Goal: Task Accomplishment & Management: Use online tool/utility

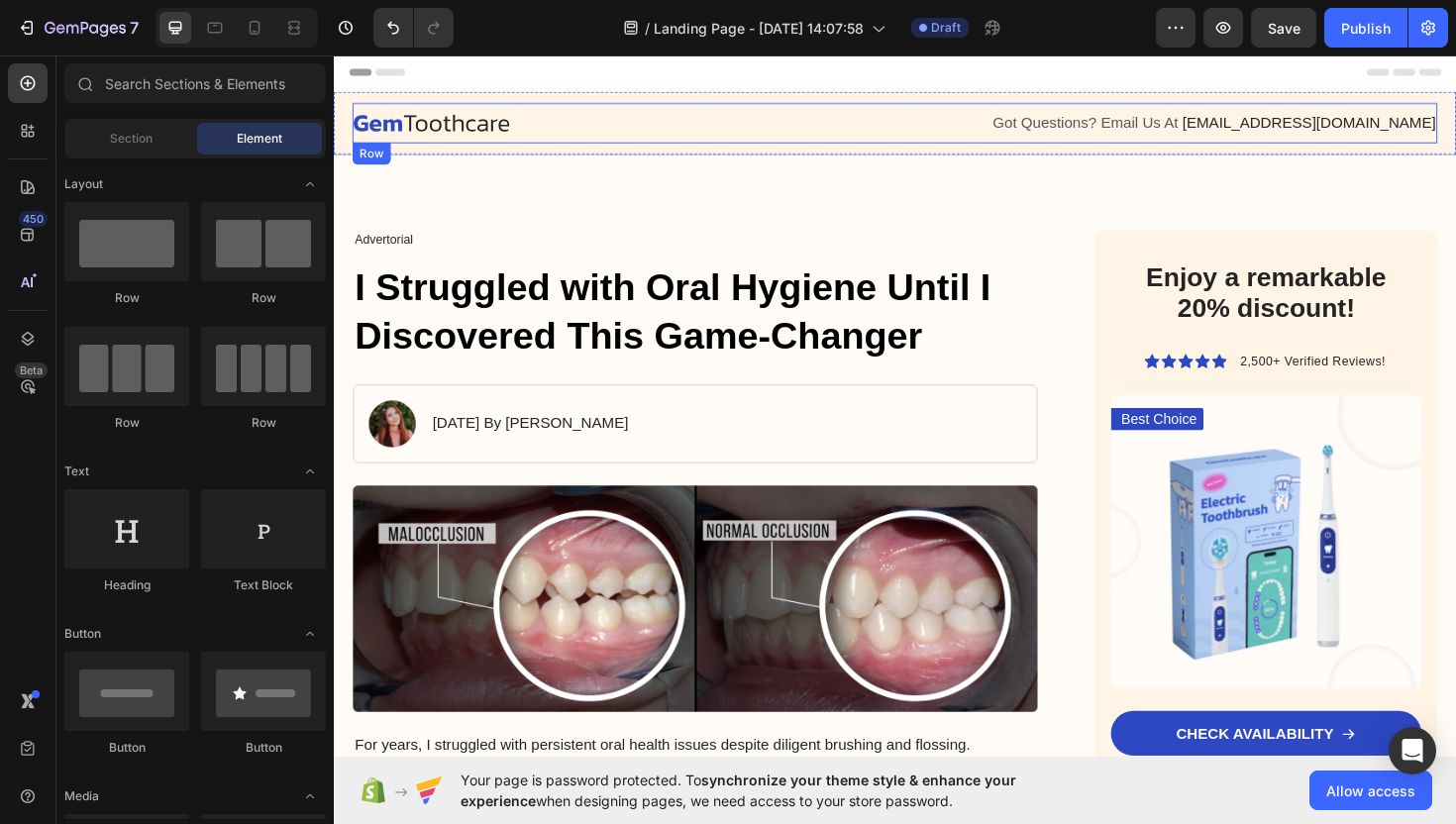
click at [697, 107] on div "Image Got Questions? Email Us At support@gemstore.com Text Block Row" at bounding box center [928, 127] width 1149 height 43
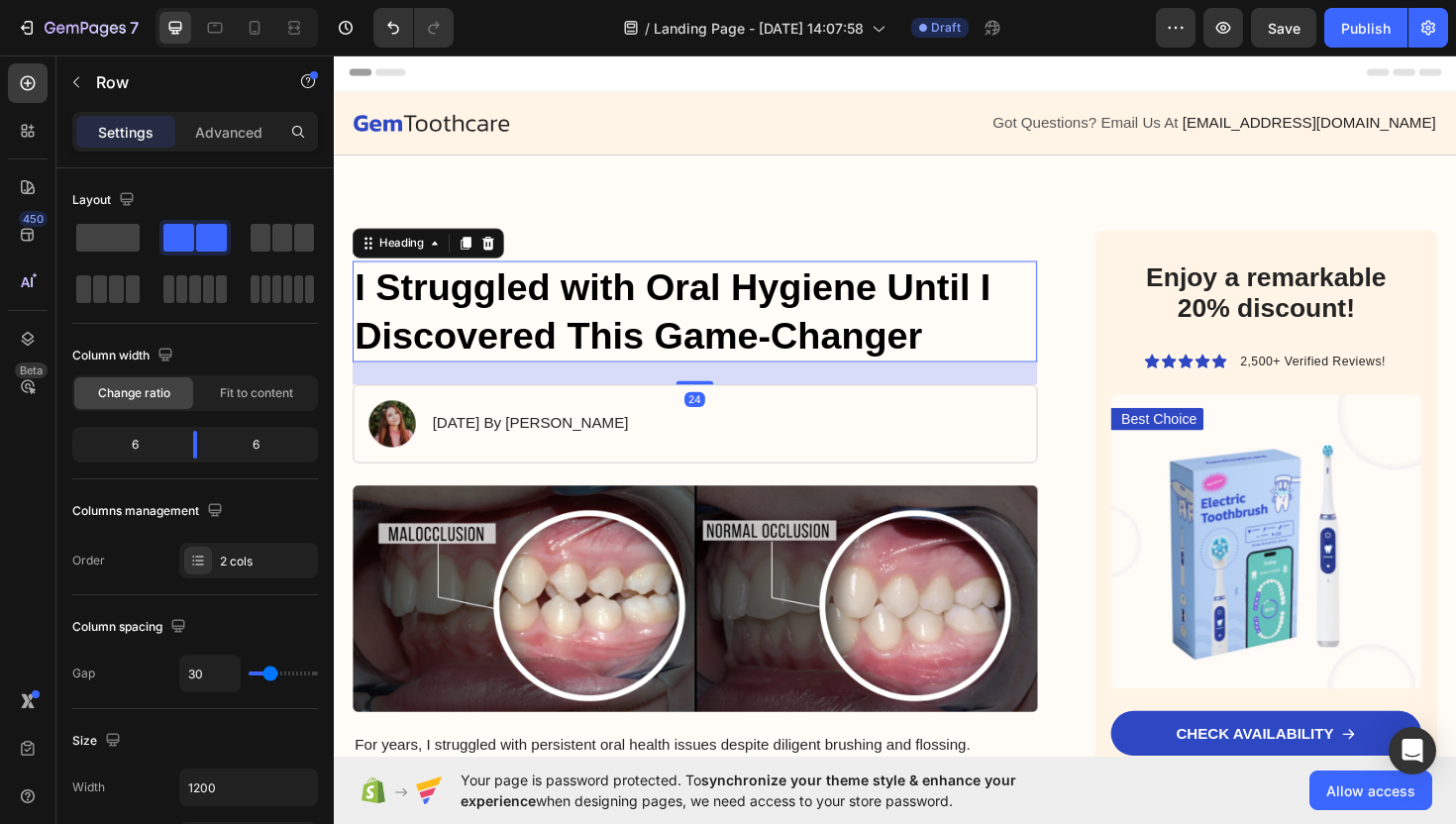
click at [698, 328] on h1 "I Struggled with Oral Hygiene Until I Discovered This Game-Changer" at bounding box center [716, 327] width 725 height 107
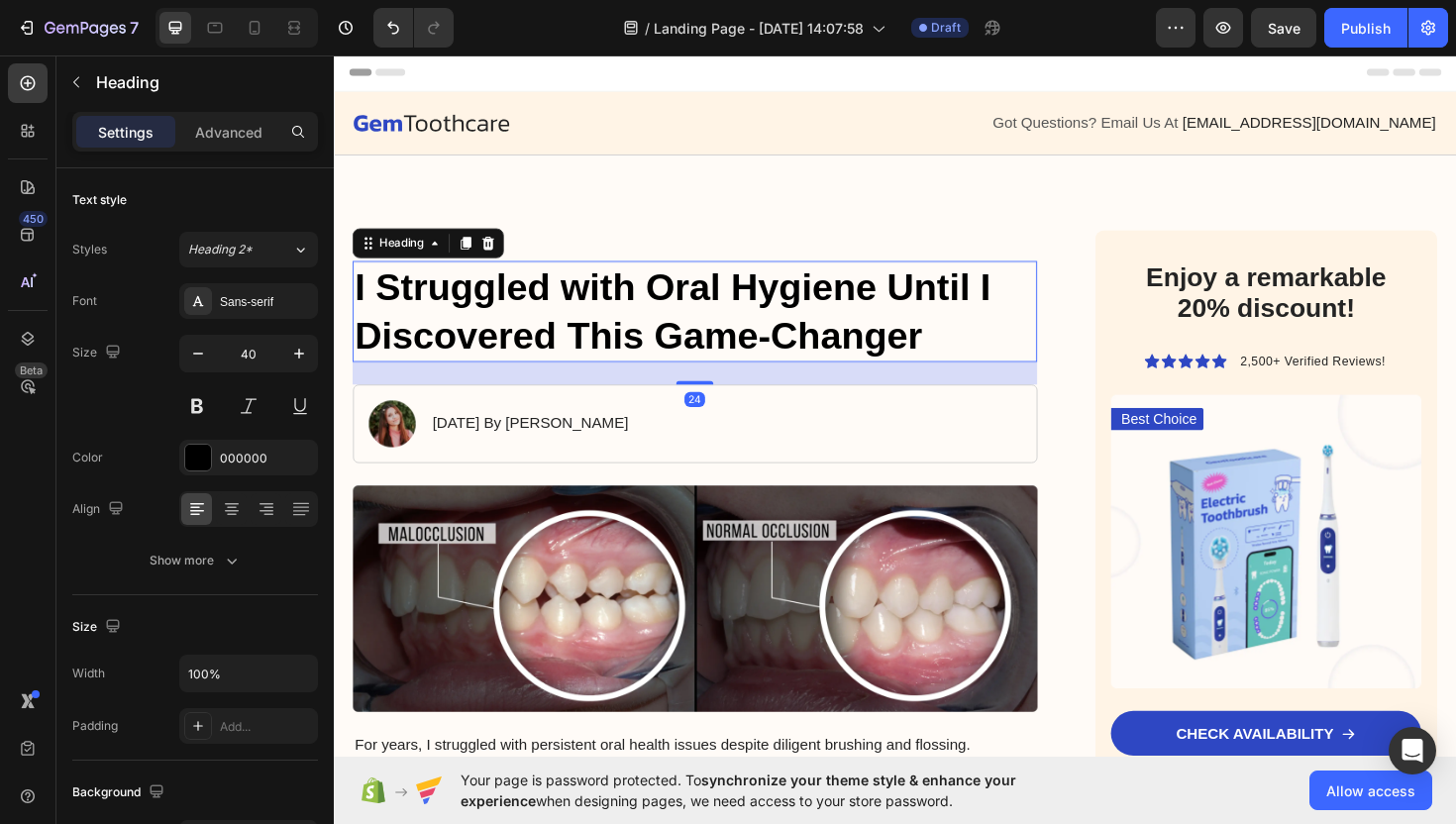
click at [858, 339] on h1 "I Struggled with Oral Hygiene Until I Discovered This Game-Changer" at bounding box center [716, 327] width 725 height 107
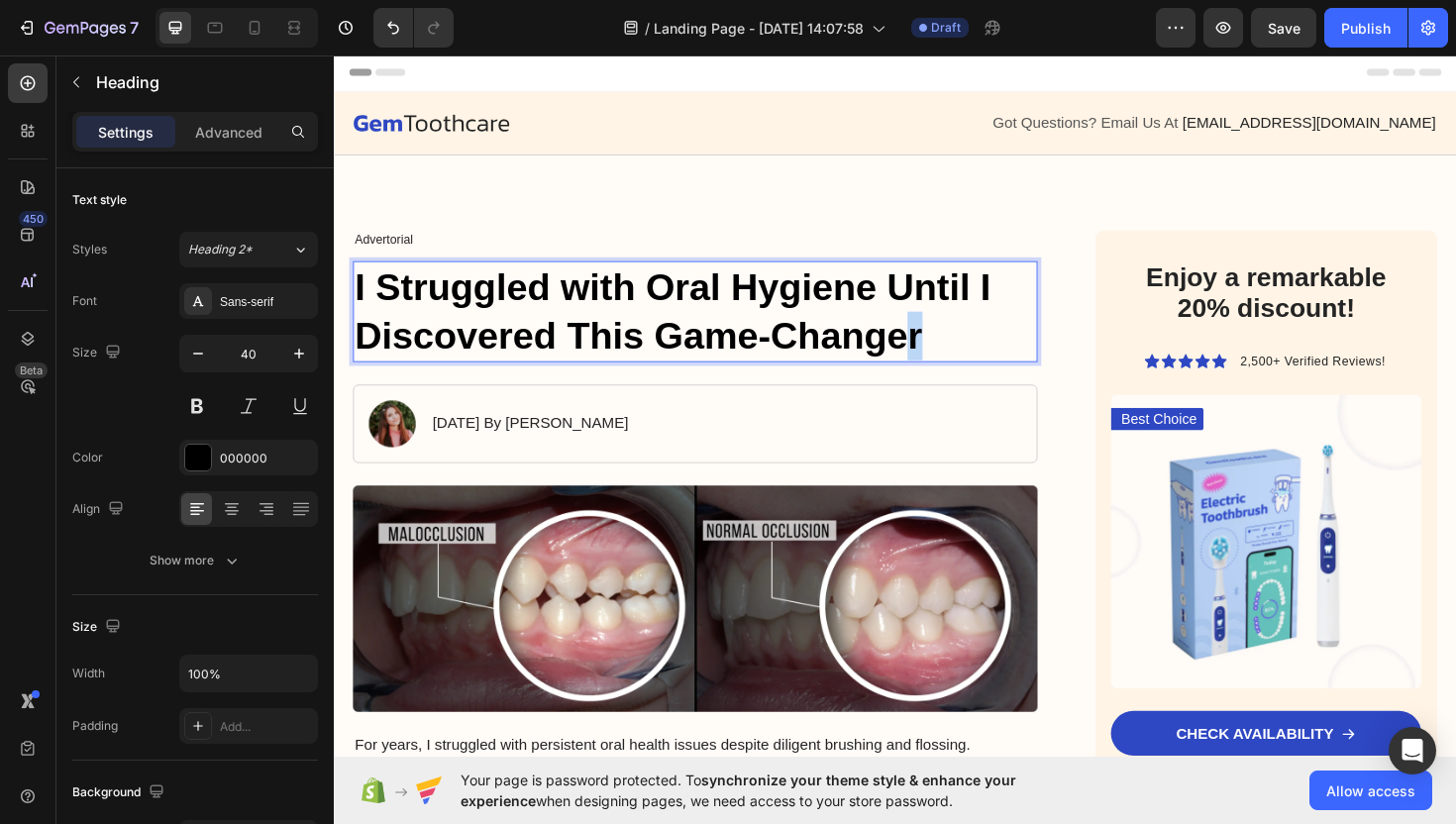
click at [950, 348] on p "I Struggled with Oral Hygiene Until I Discovered This Game-Changer" at bounding box center [716, 327] width 721 height 103
click at [950, 349] on p "I Struggled with Oral Hygiene Until I Discovered This Game-Changer" at bounding box center [716, 327] width 721 height 103
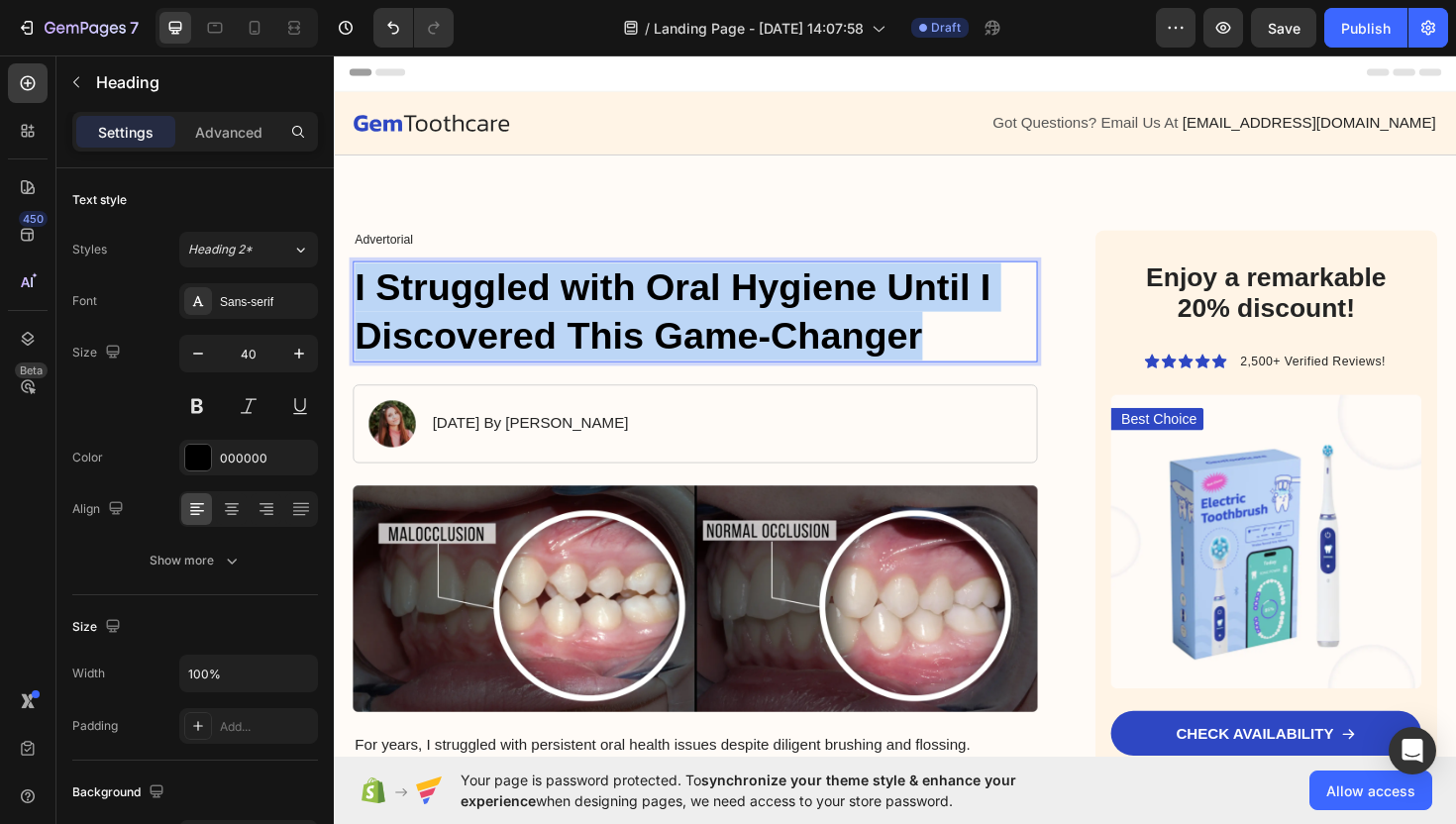
click at [949, 349] on p "I Struggled with Oral Hygiene Until I Discovered This Game-Changer" at bounding box center [716, 327] width 721 height 103
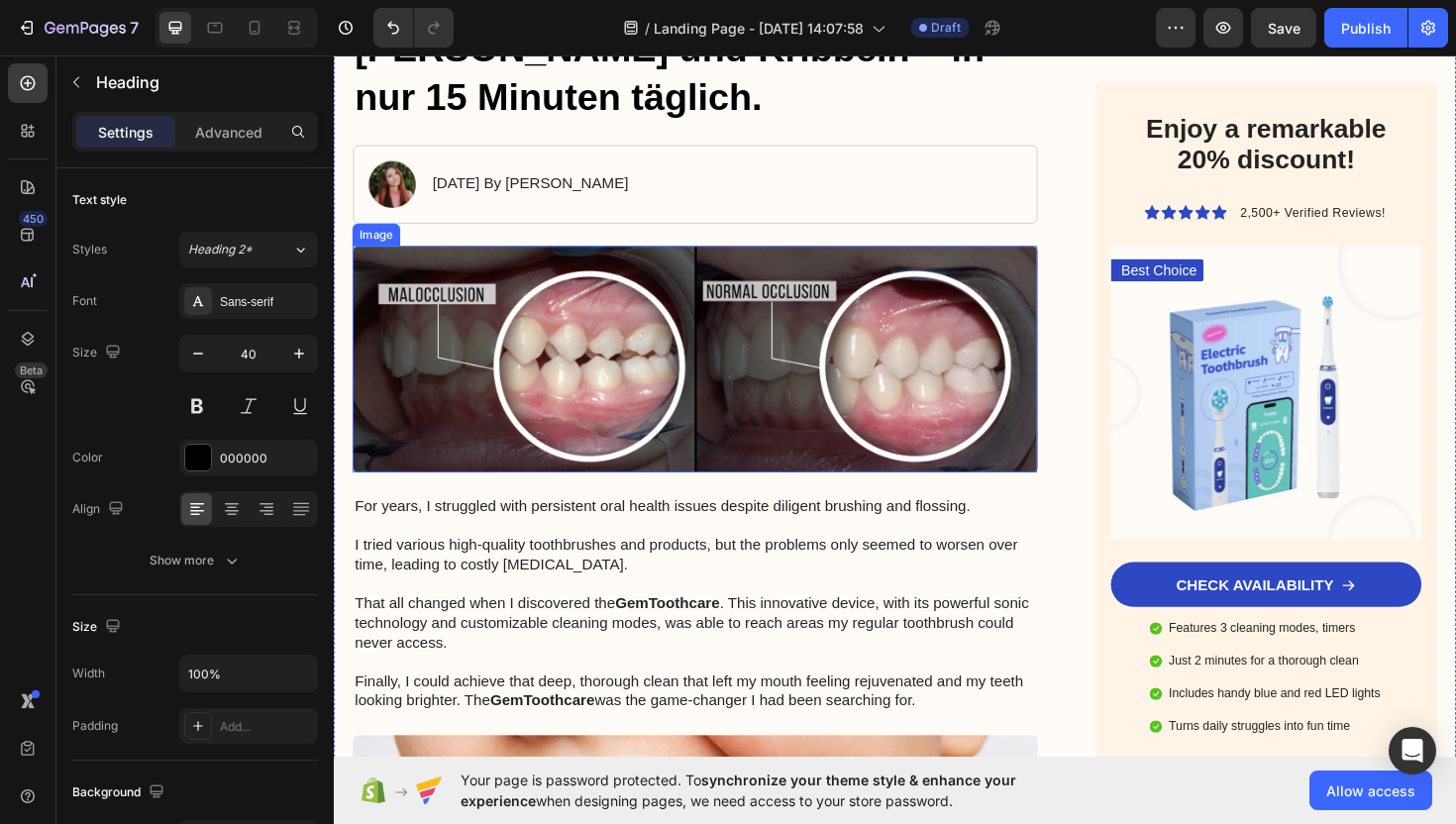
scroll to position [348, 0]
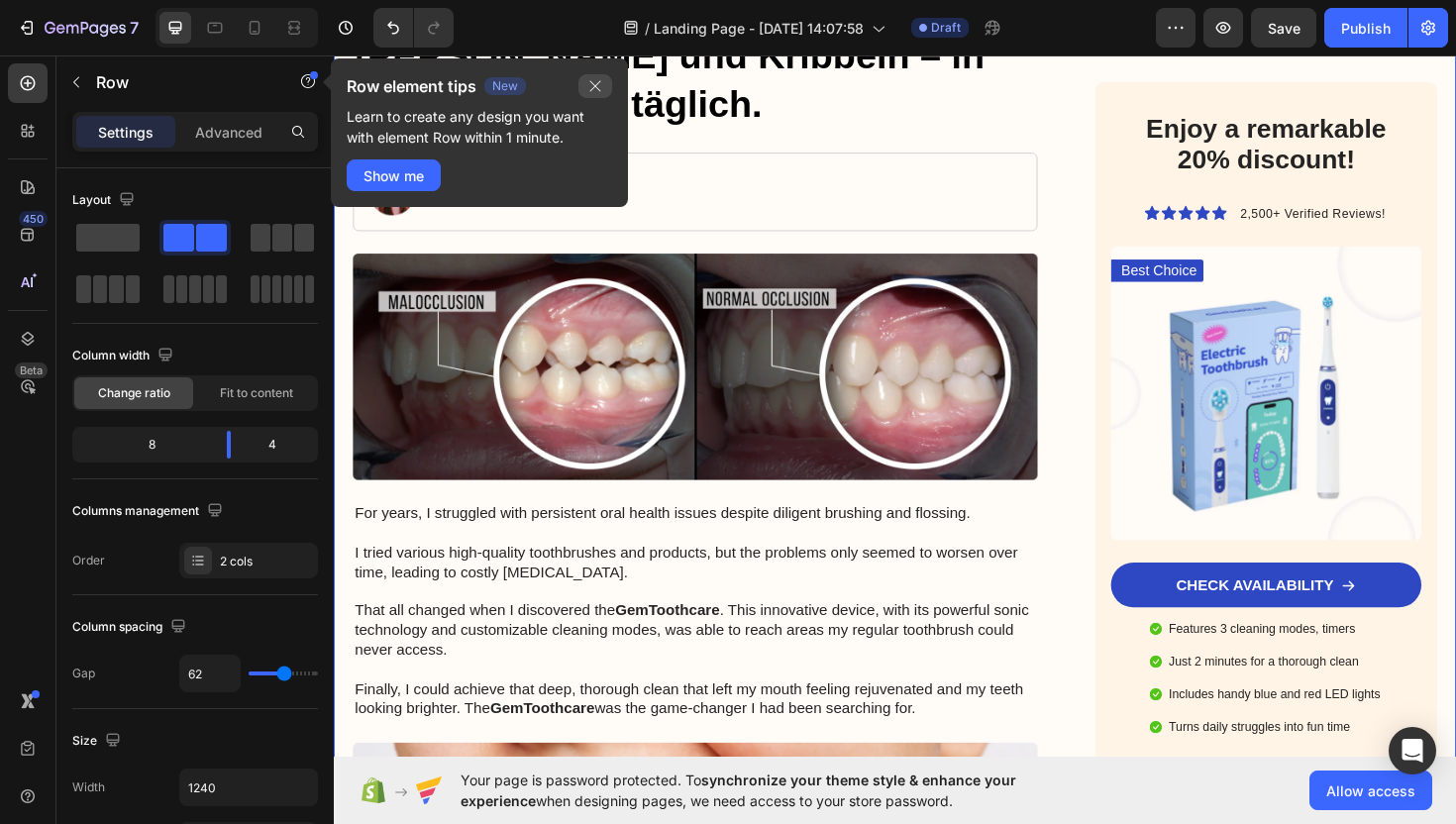
drag, startPoint x: 596, startPoint y: 82, endPoint x: 278, endPoint y: 31, distance: 322.1
click at [596, 82] on icon "button" at bounding box center [595, 86] width 16 height 16
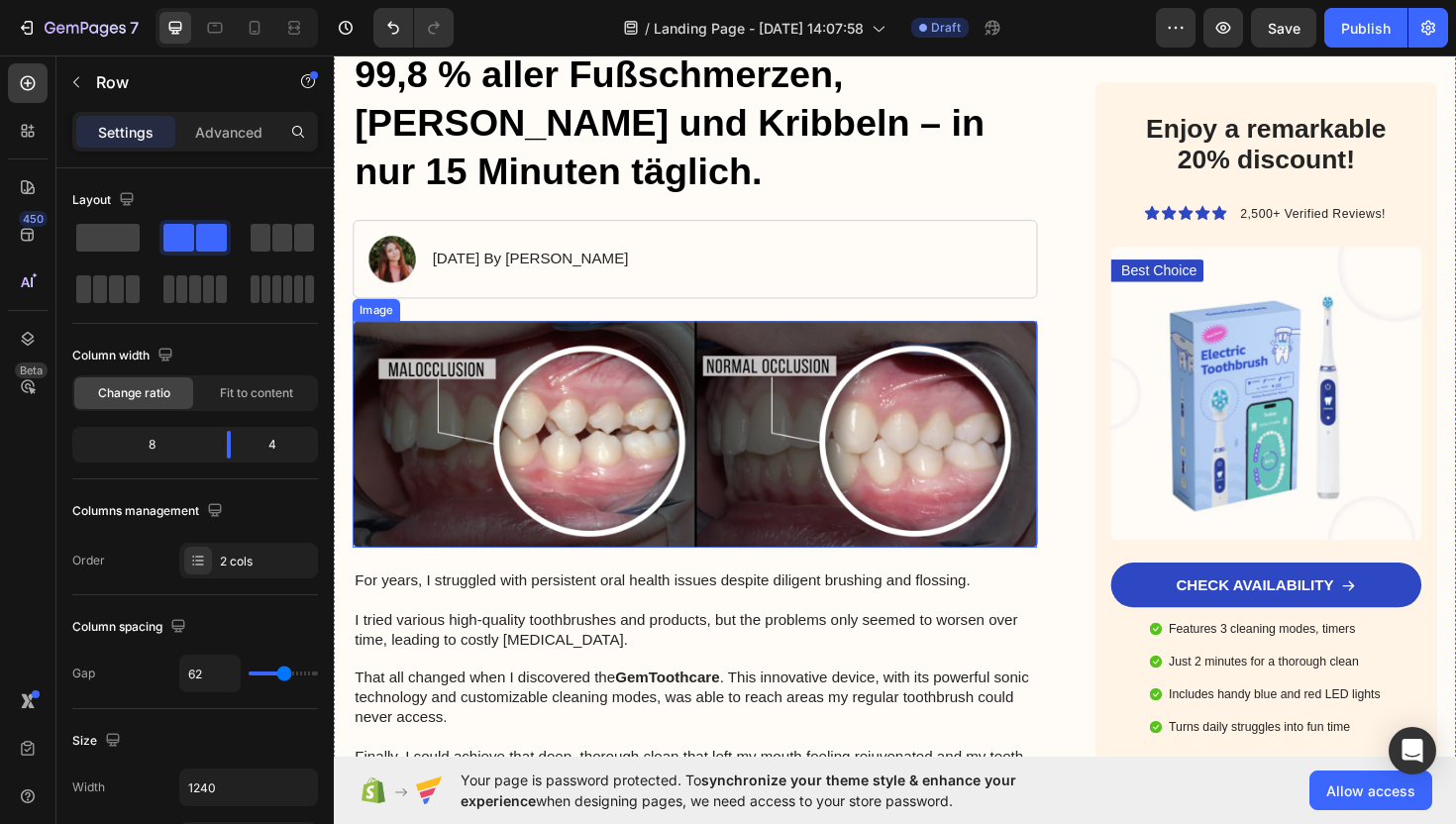
scroll to position [261, 0]
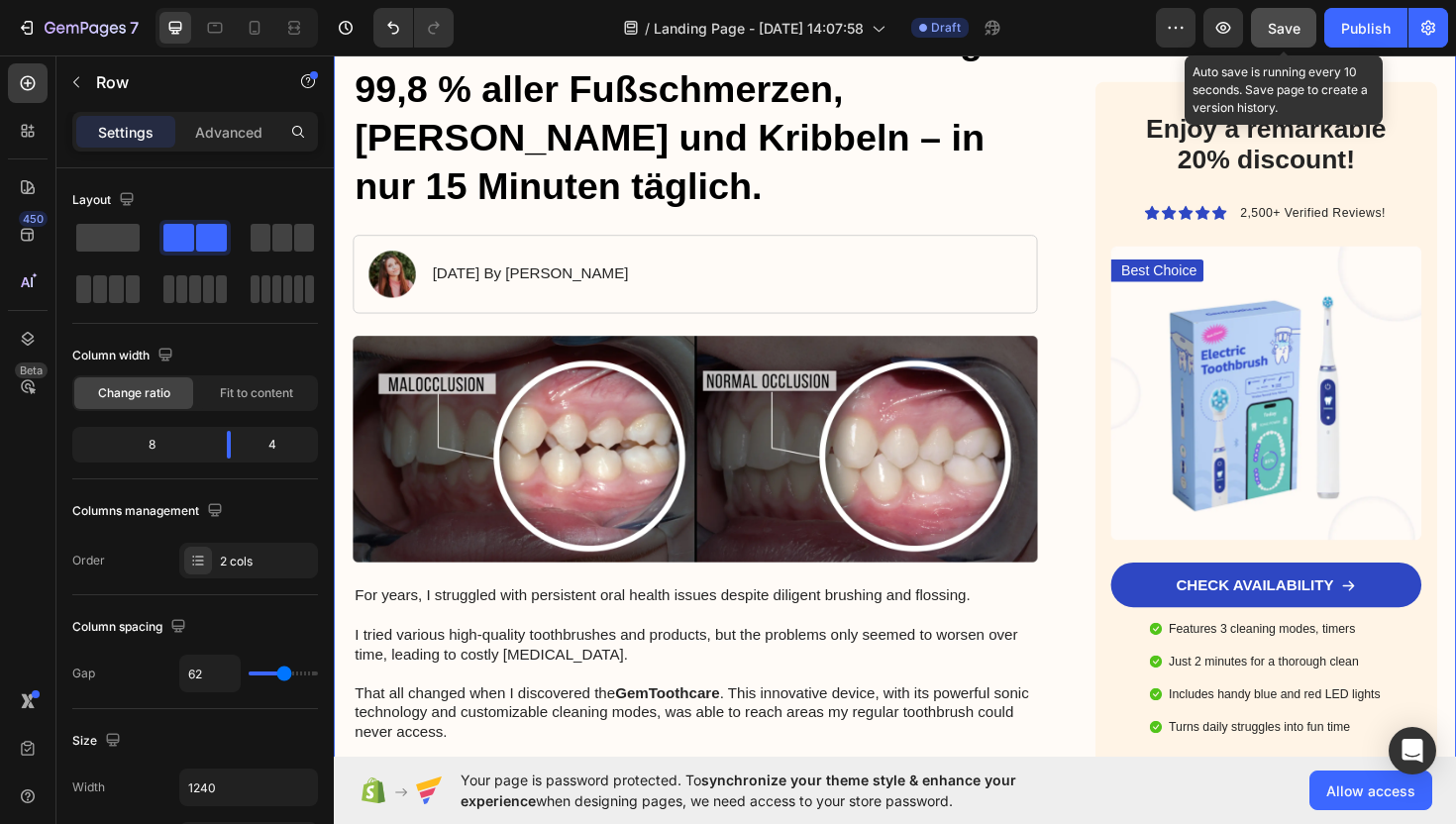
click at [1276, 38] on button "Save" at bounding box center [1284, 28] width 66 height 40
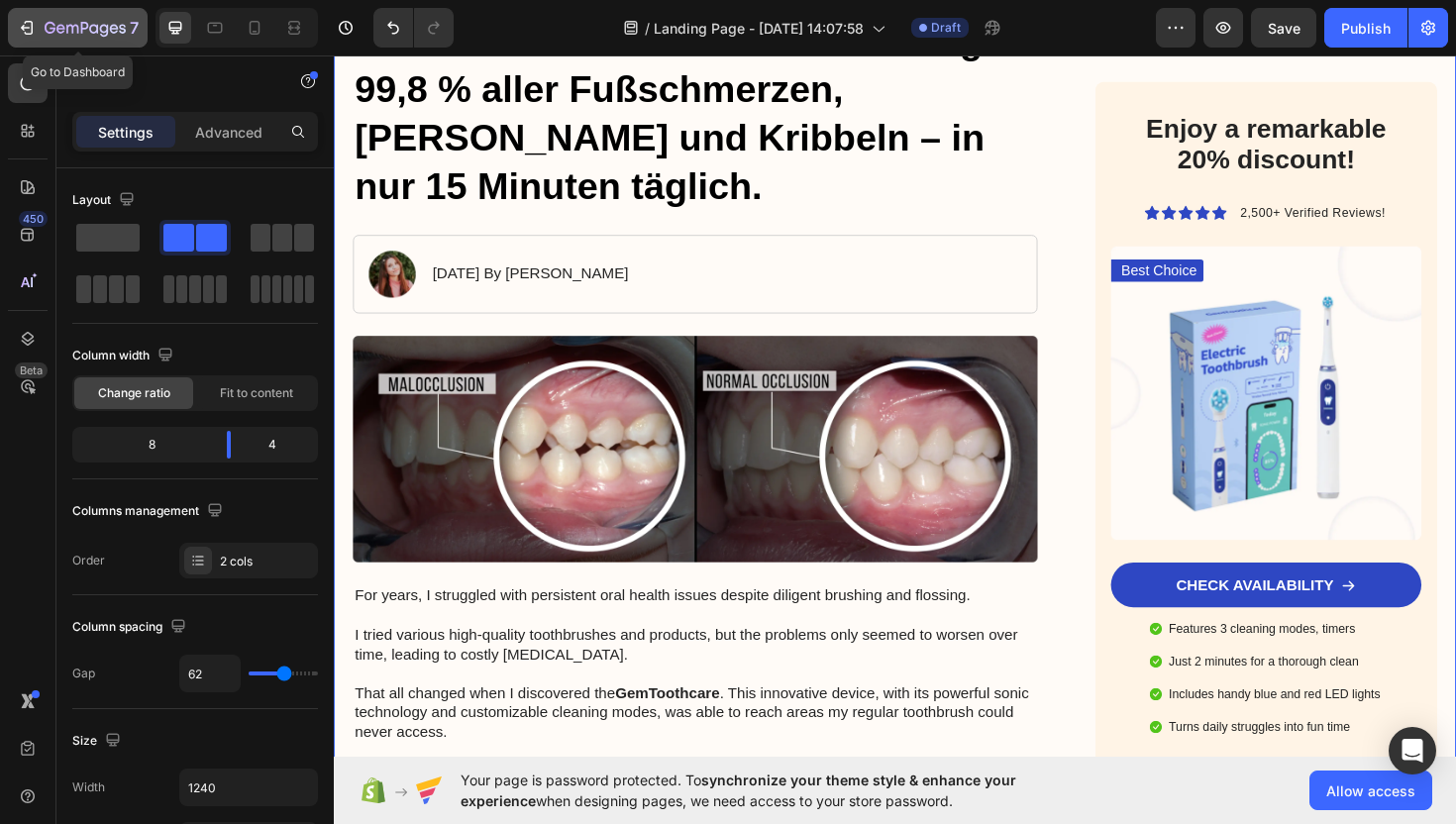
click at [51, 35] on icon "button" at bounding box center [85, 29] width 81 height 17
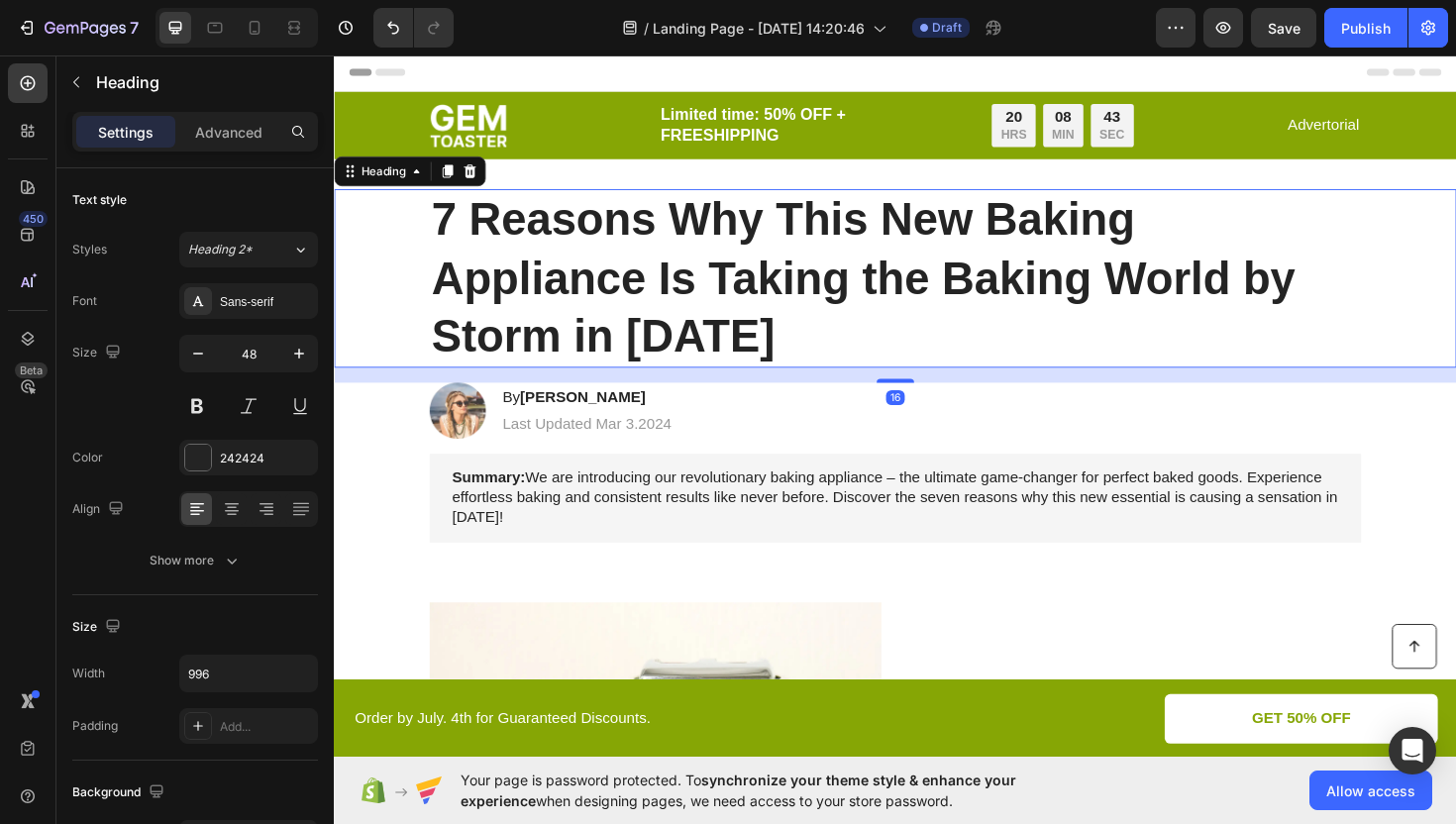
click at [786, 352] on h1 "7 Reasons Why This New Baking Appliance Is Taking the Baking World by Storm in …" at bounding box center [928, 291] width 986 height 189
click at [760, 350] on h1 "7 Reasons Why This New Baking Appliance Is Taking the Baking World by Storm in …" at bounding box center [928, 291] width 986 height 189
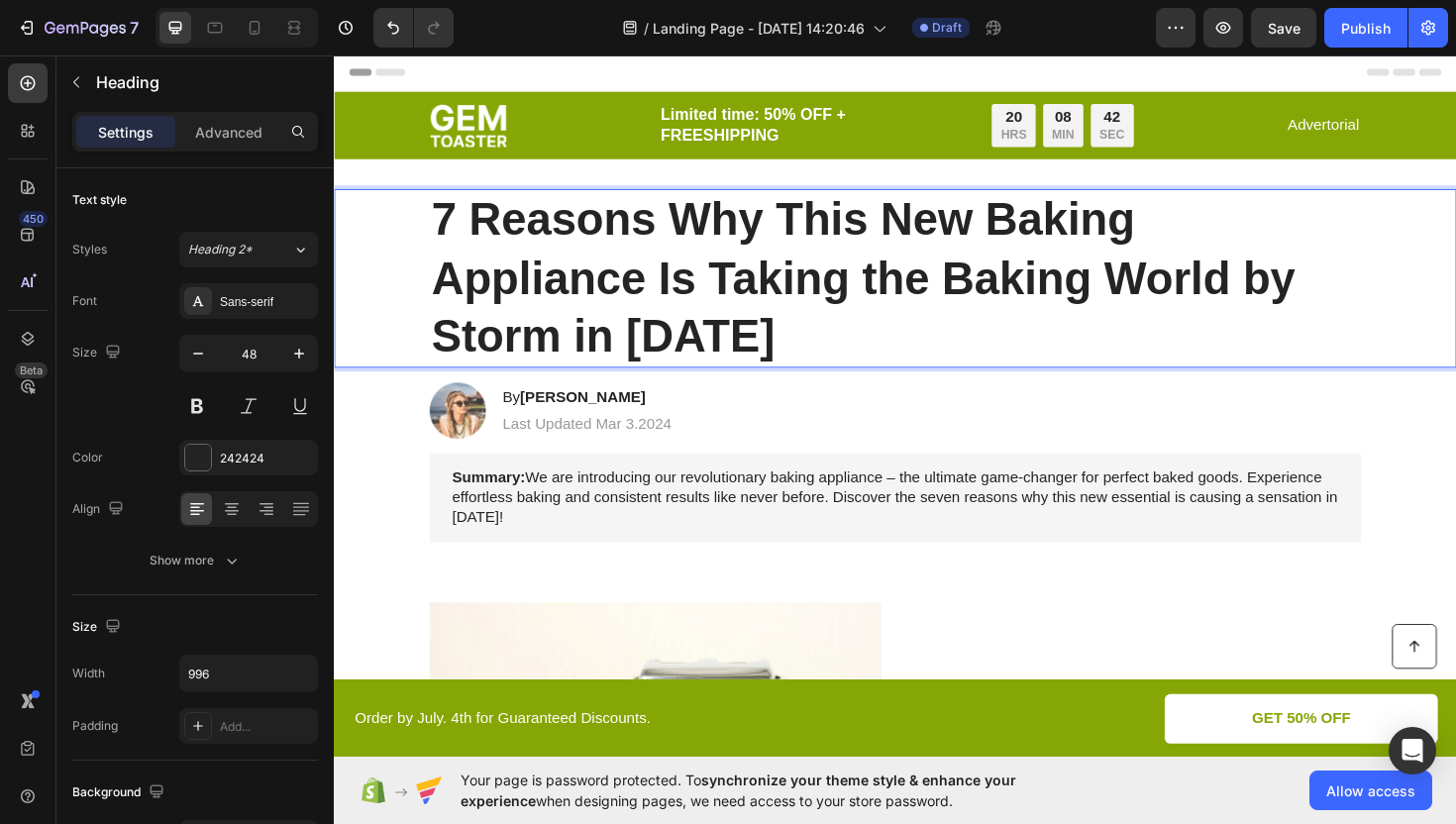
click at [751, 350] on p "7 Reasons Why This New Baking Appliance Is Taking the Baking World by Storm in …" at bounding box center [928, 291] width 982 height 185
click at [740, 350] on p "7 Reasons Why This New Baking Appliance Is Taking the Baking World by Storm in …" at bounding box center [928, 291] width 982 height 185
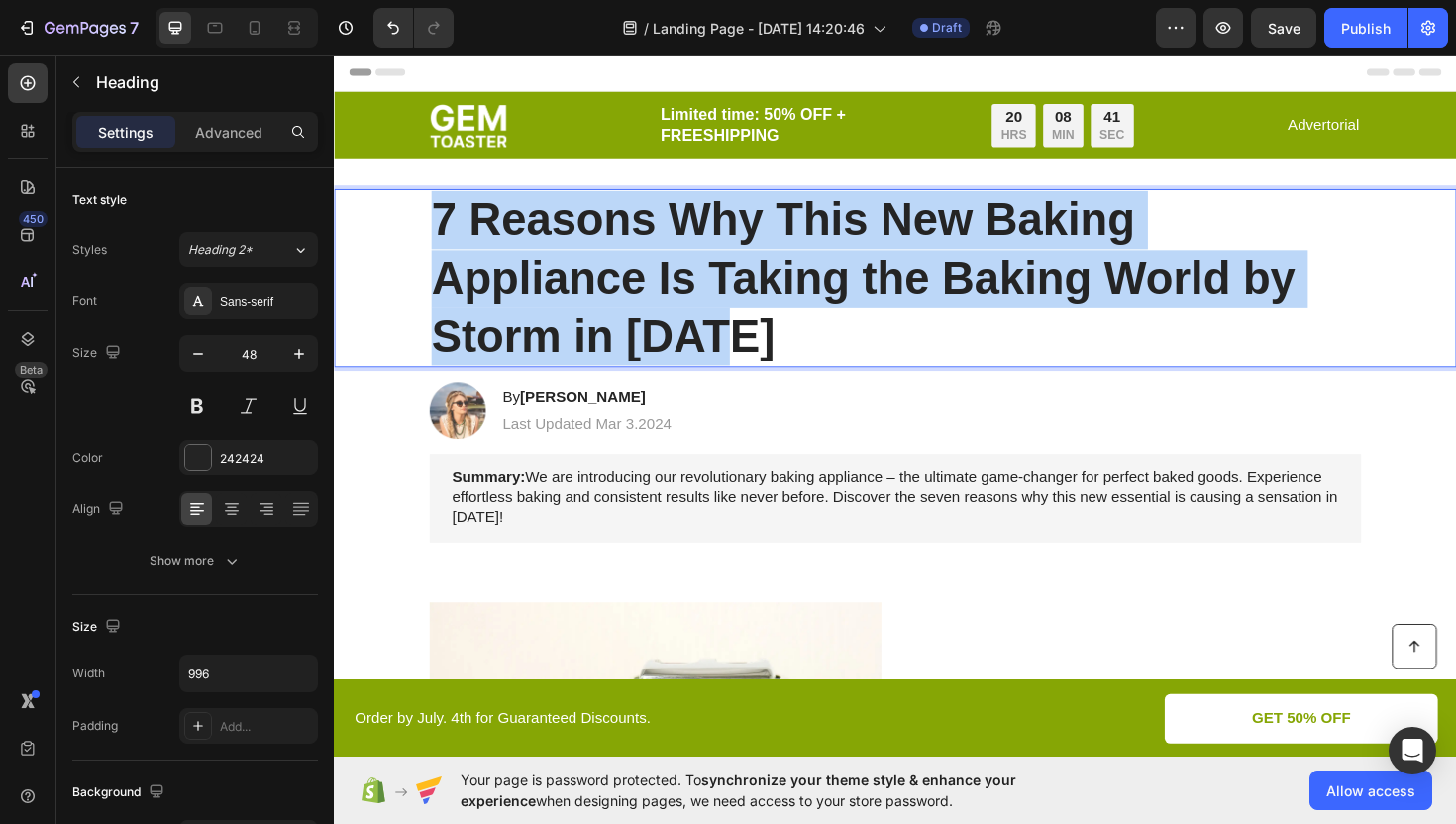
click at [740, 350] on p "7 Reasons Why This New Baking Appliance Is Taking the Baking World by Storm in …" at bounding box center [928, 291] width 982 height 185
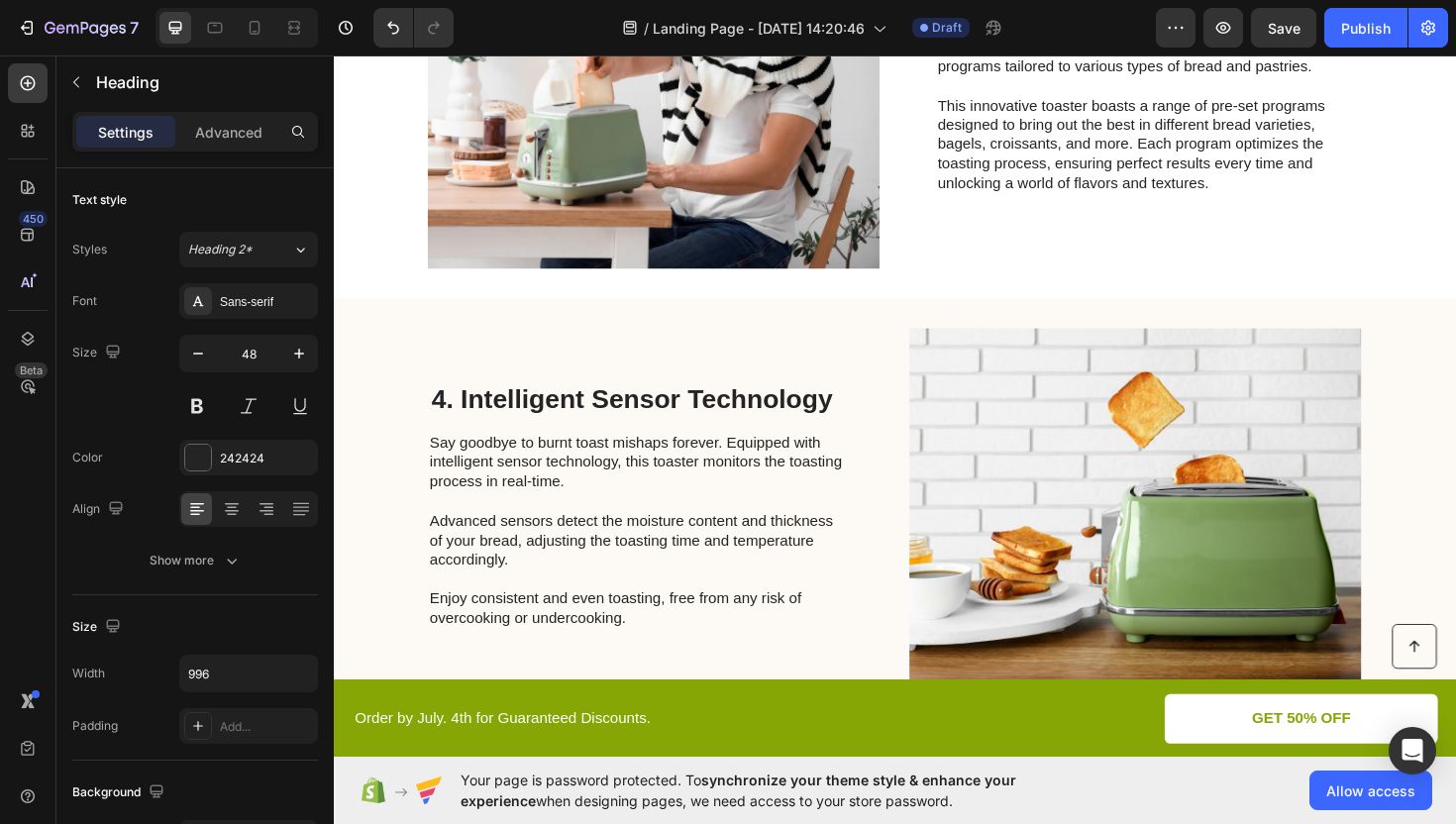
scroll to position [1607, 0]
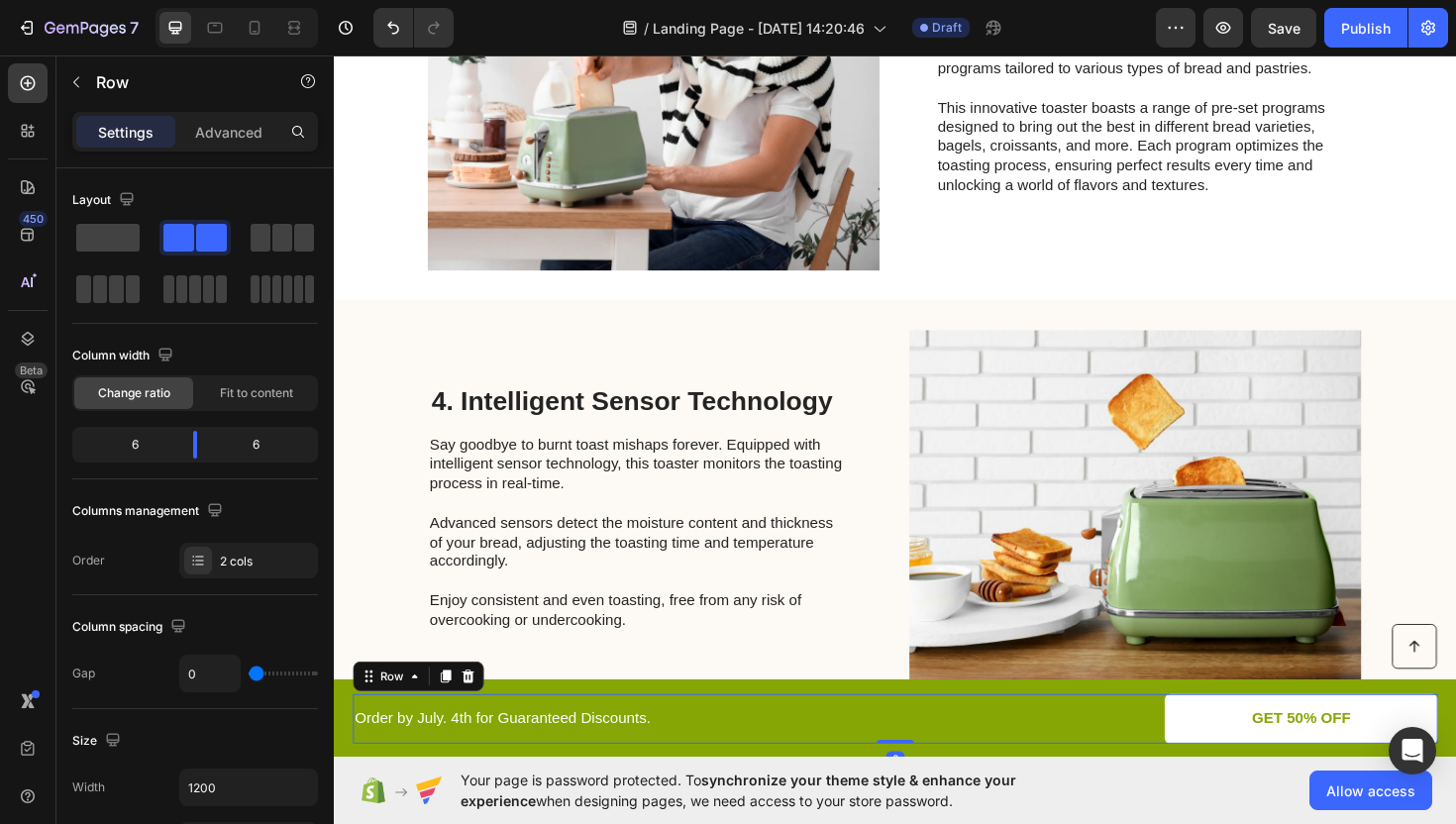
click at [630, 741] on div "Order by July. 4th for Guaranteed Discounts. Text Block" at bounding box center [641, 757] width 574 height 53
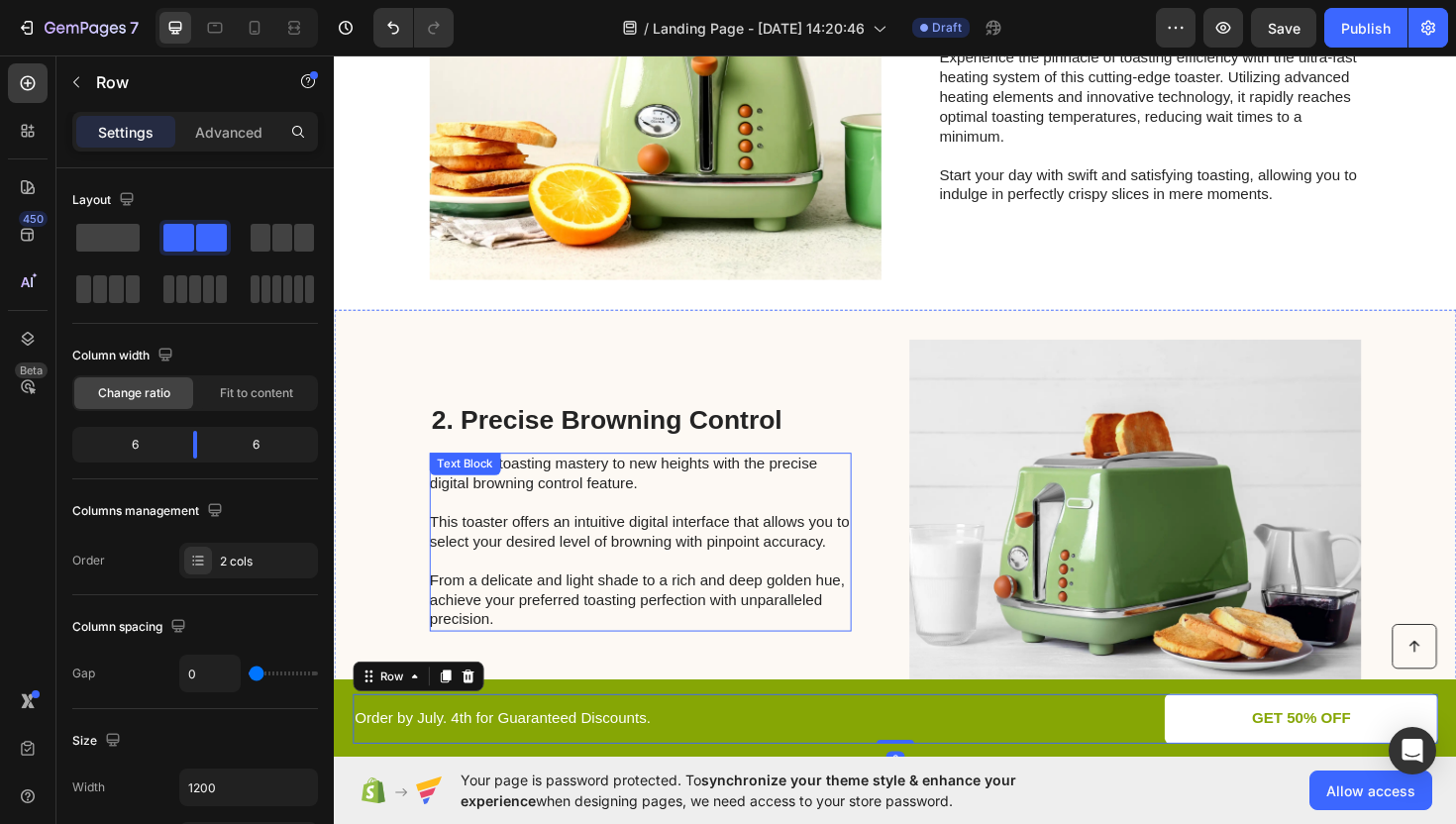
scroll to position [0, 0]
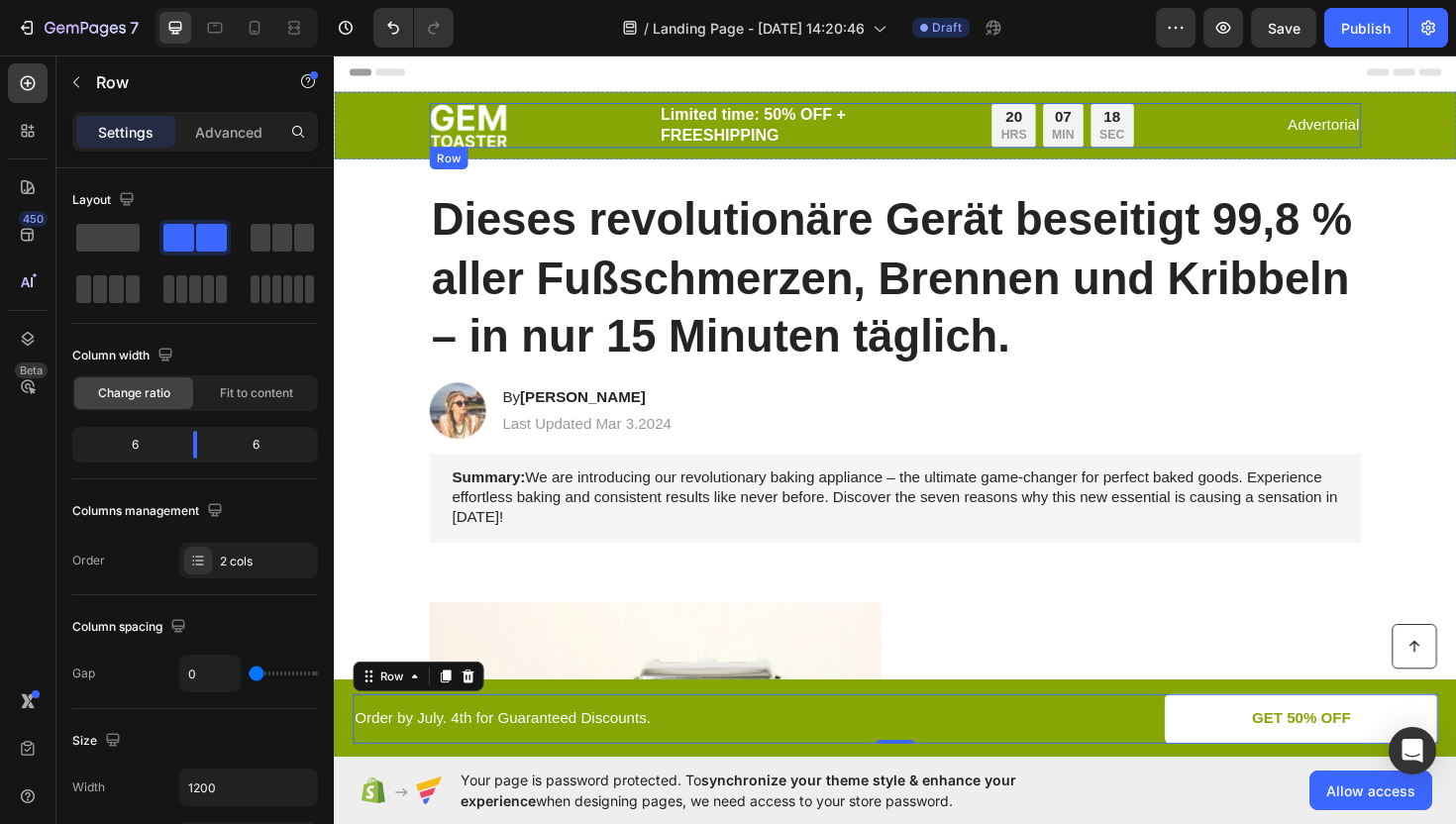
click at [550, 114] on div "Image Limited time: 50% OFF + FREESHIPPING Text Block 20 HRS 07 MIN 18 SEC Coun…" at bounding box center [928, 130] width 986 height 48
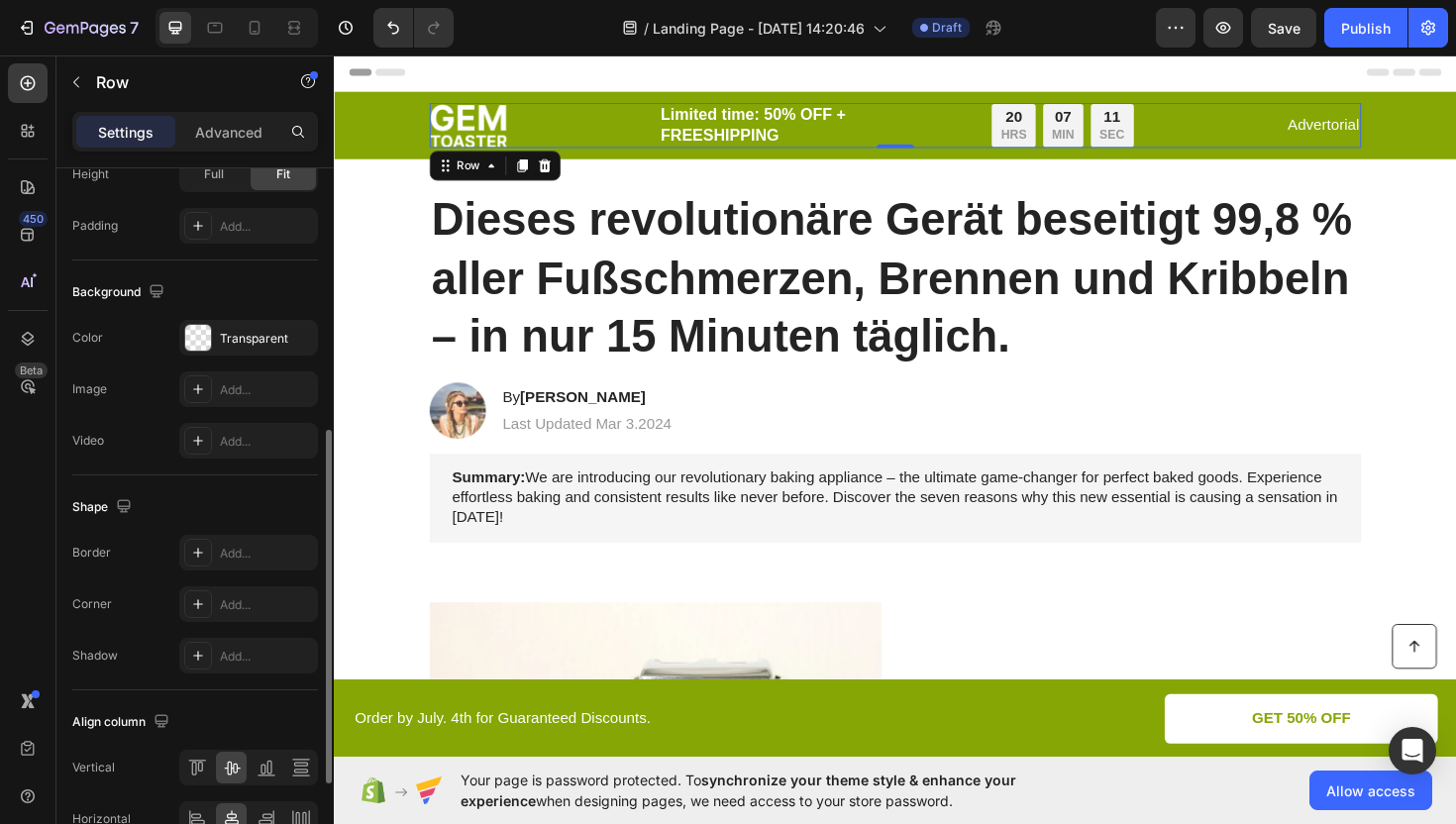
scroll to position [722, 0]
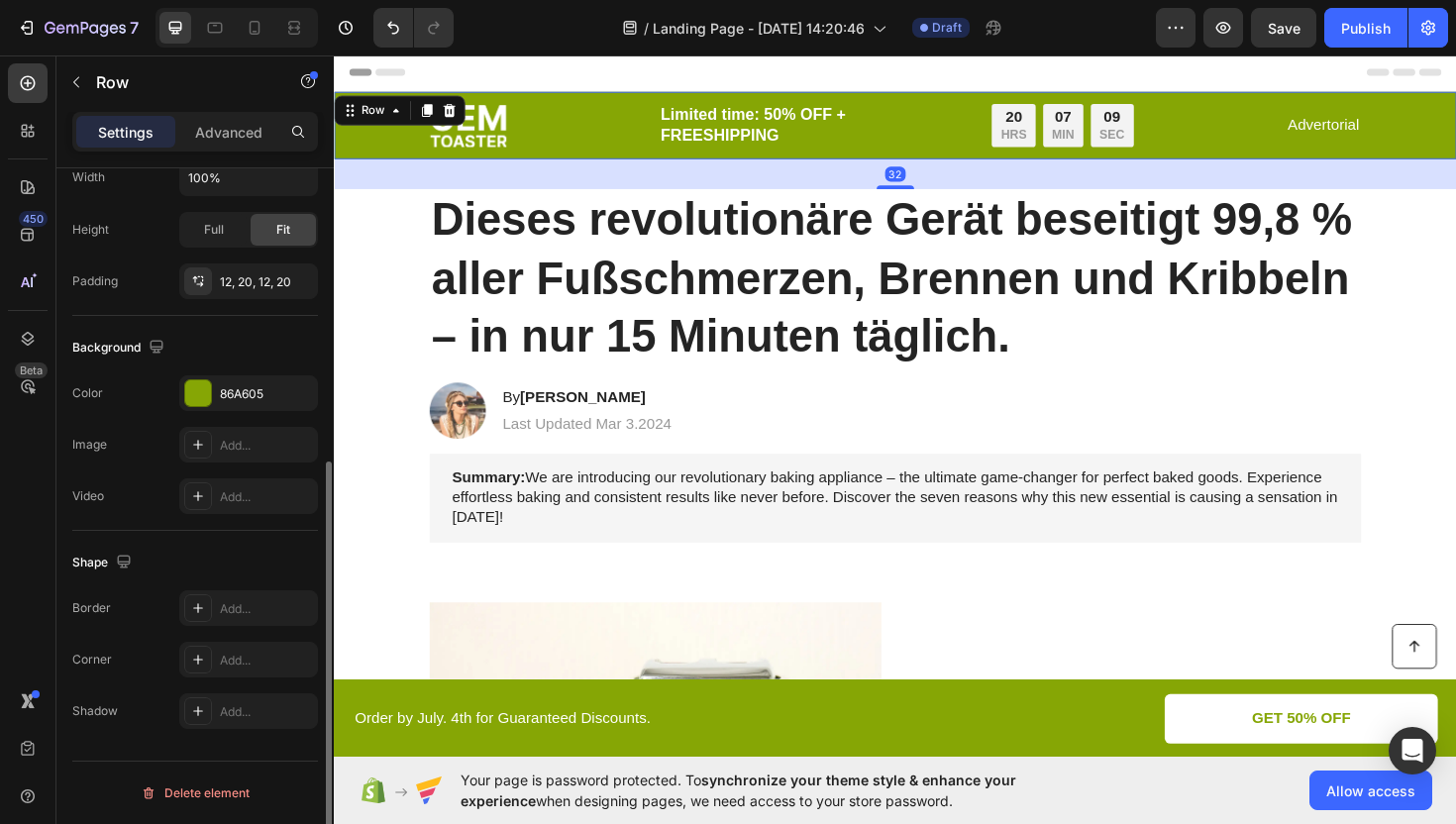
click at [371, 142] on div "Image Limited time: 50% OFF + FREESHIPPING Text Block 20 HRS 07 MIN 09 SEC Coun…" at bounding box center [928, 130] width 1149 height 48
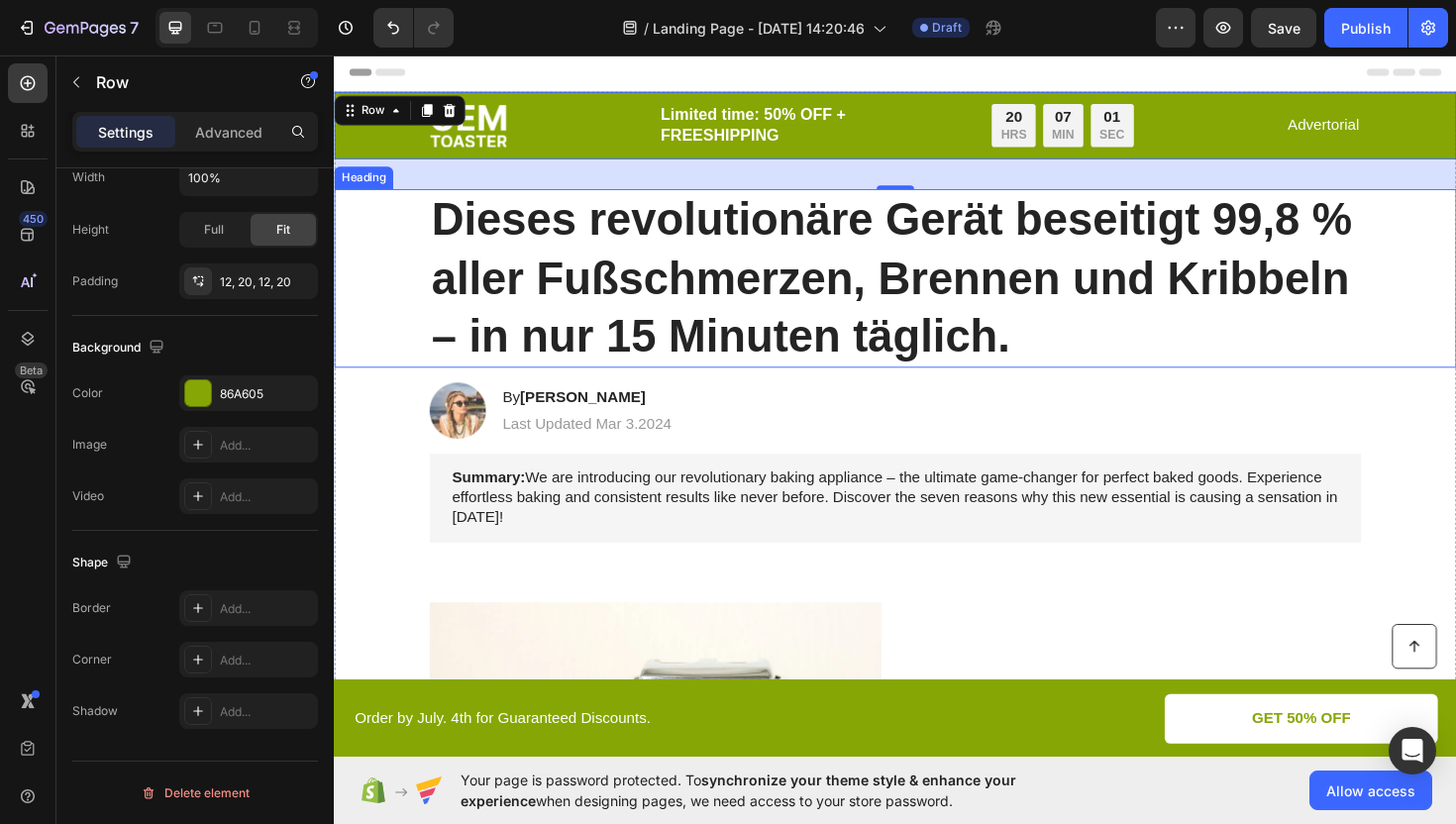
click at [837, 262] on h1 "Dieses revolutionäre Gerät beseitigt 99,8 % aller Fußschmerzen, Brennen und Kri…" at bounding box center [928, 291] width 986 height 189
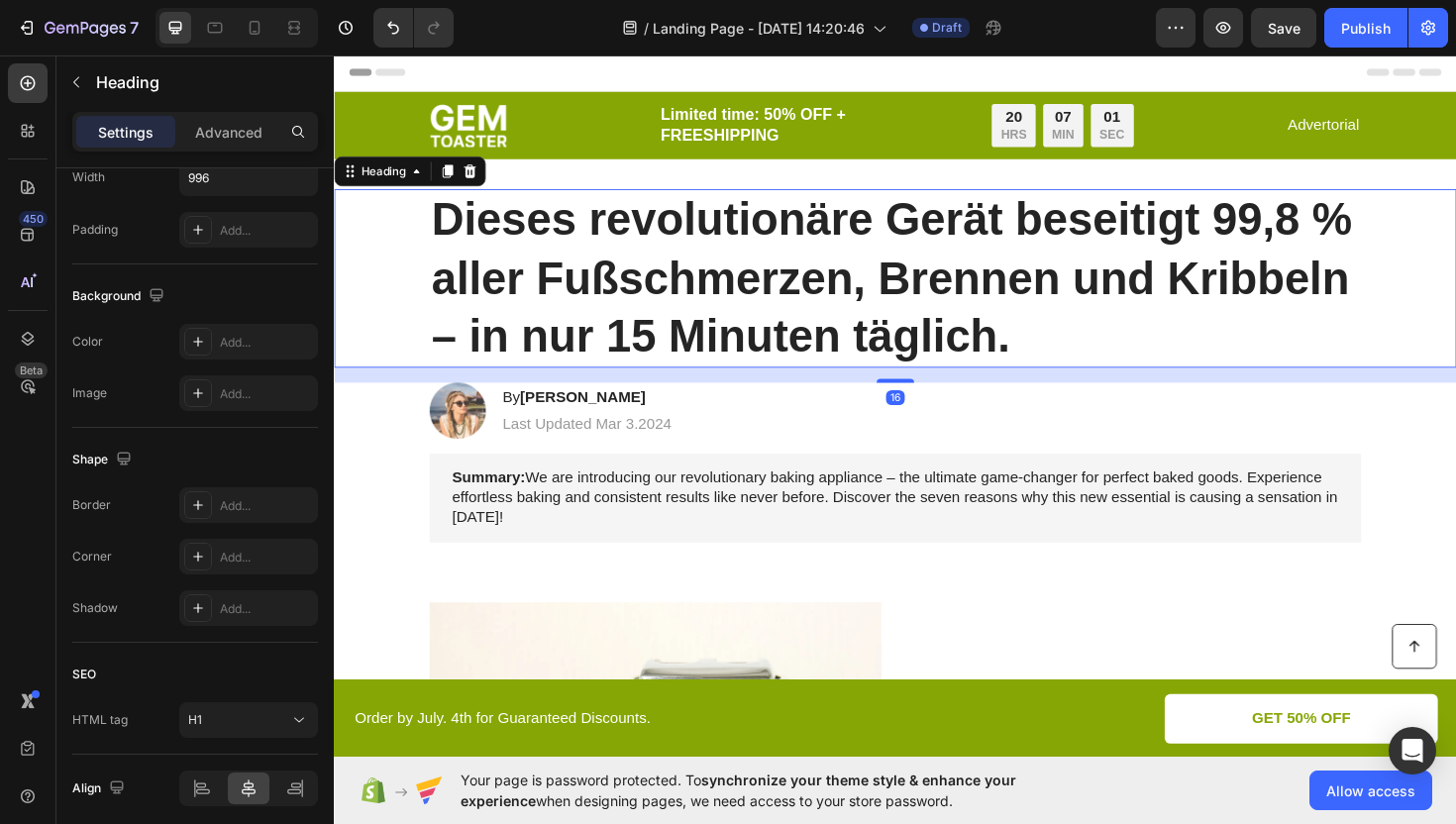
scroll to position [0, 0]
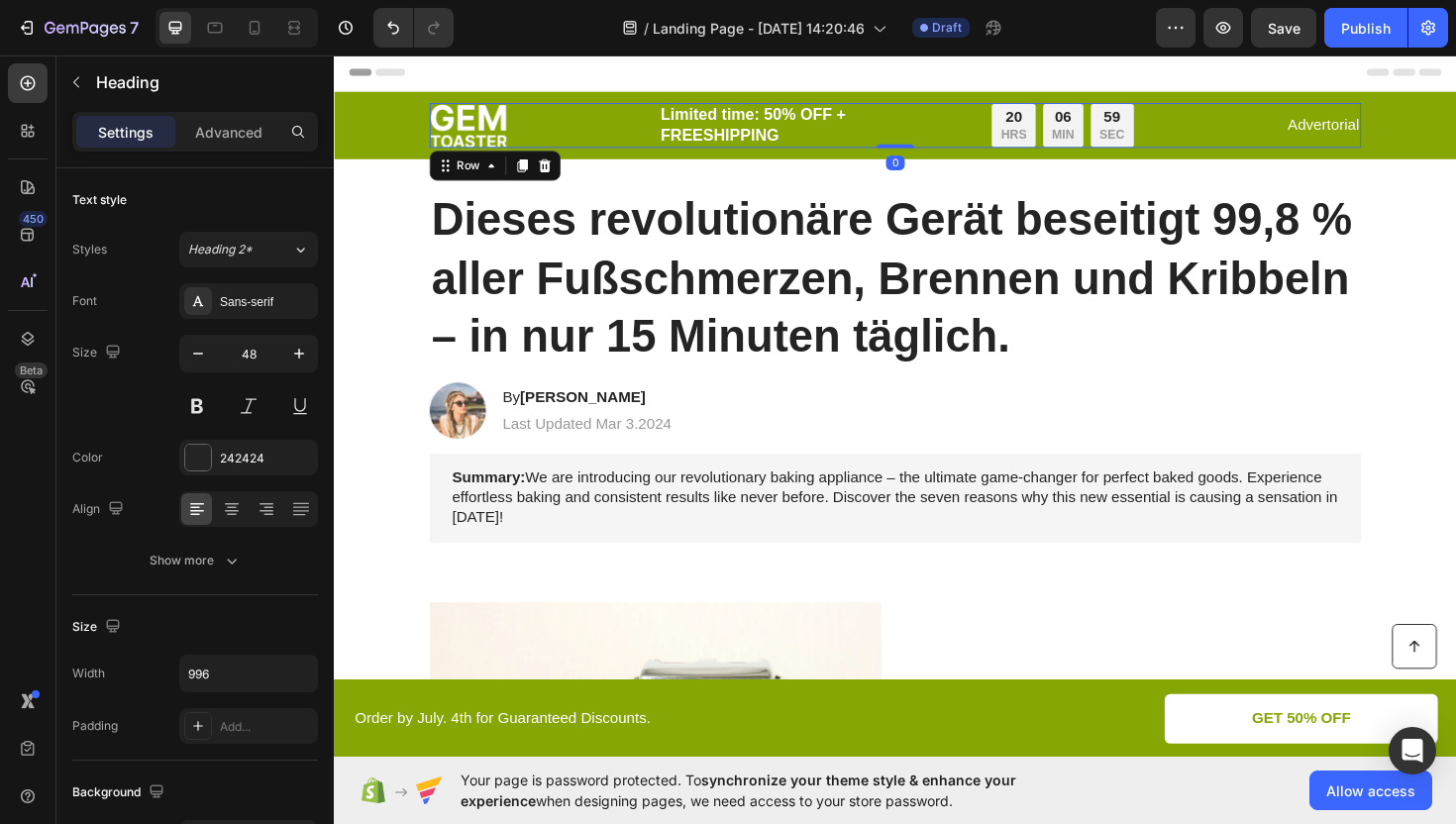
click at [611, 129] on div "Image Limited time: 50% OFF + FREESHIPPING Text Block 20 HRS 06 MIN 59 SEC Coun…" at bounding box center [928, 130] width 986 height 48
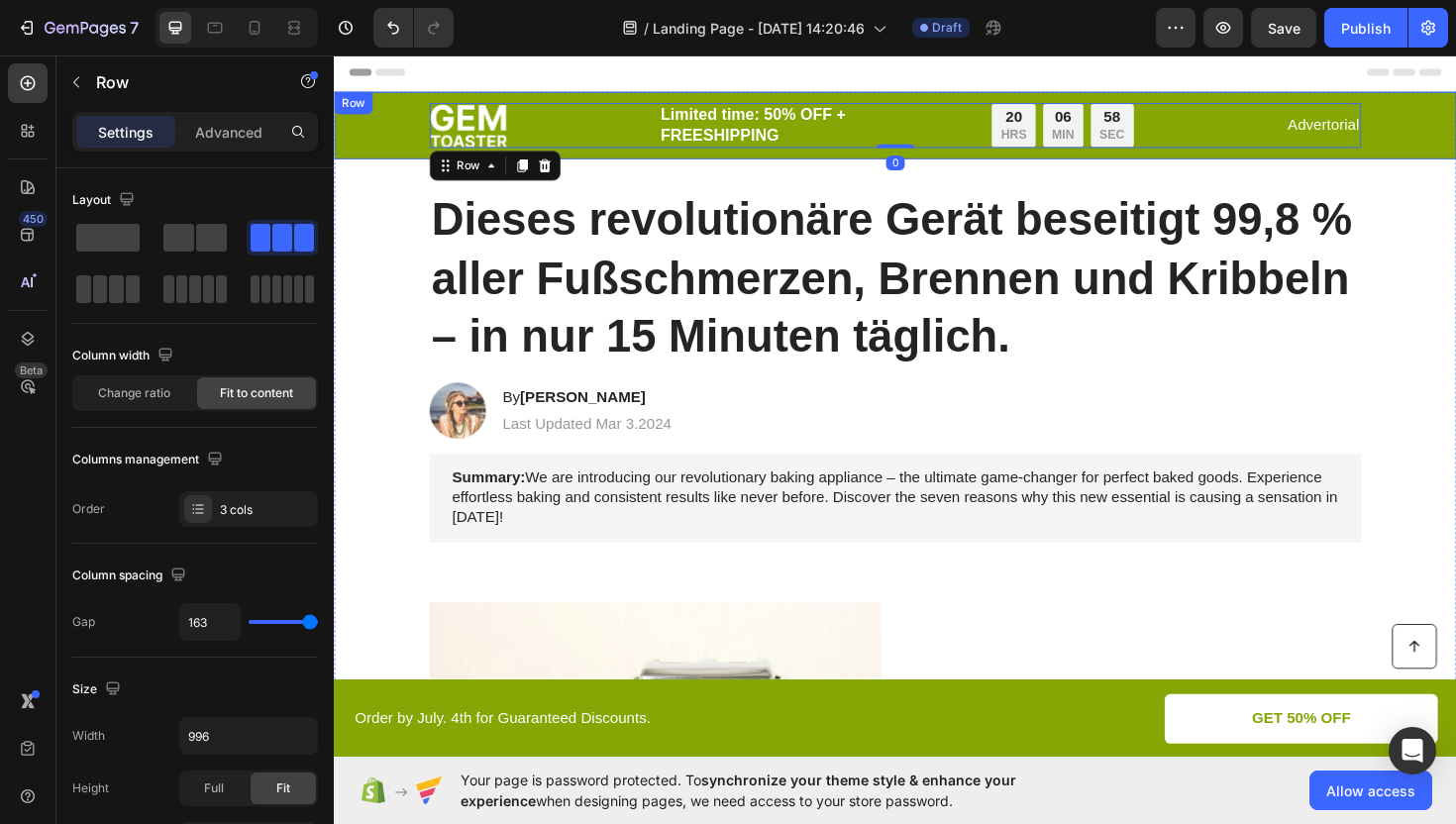
click at [366, 129] on div "Image Limited time: 50% OFF + FREESHIPPING Text Block 20 HRS 06 MIN 58 SEC Coun…" at bounding box center [928, 130] width 1189 height 71
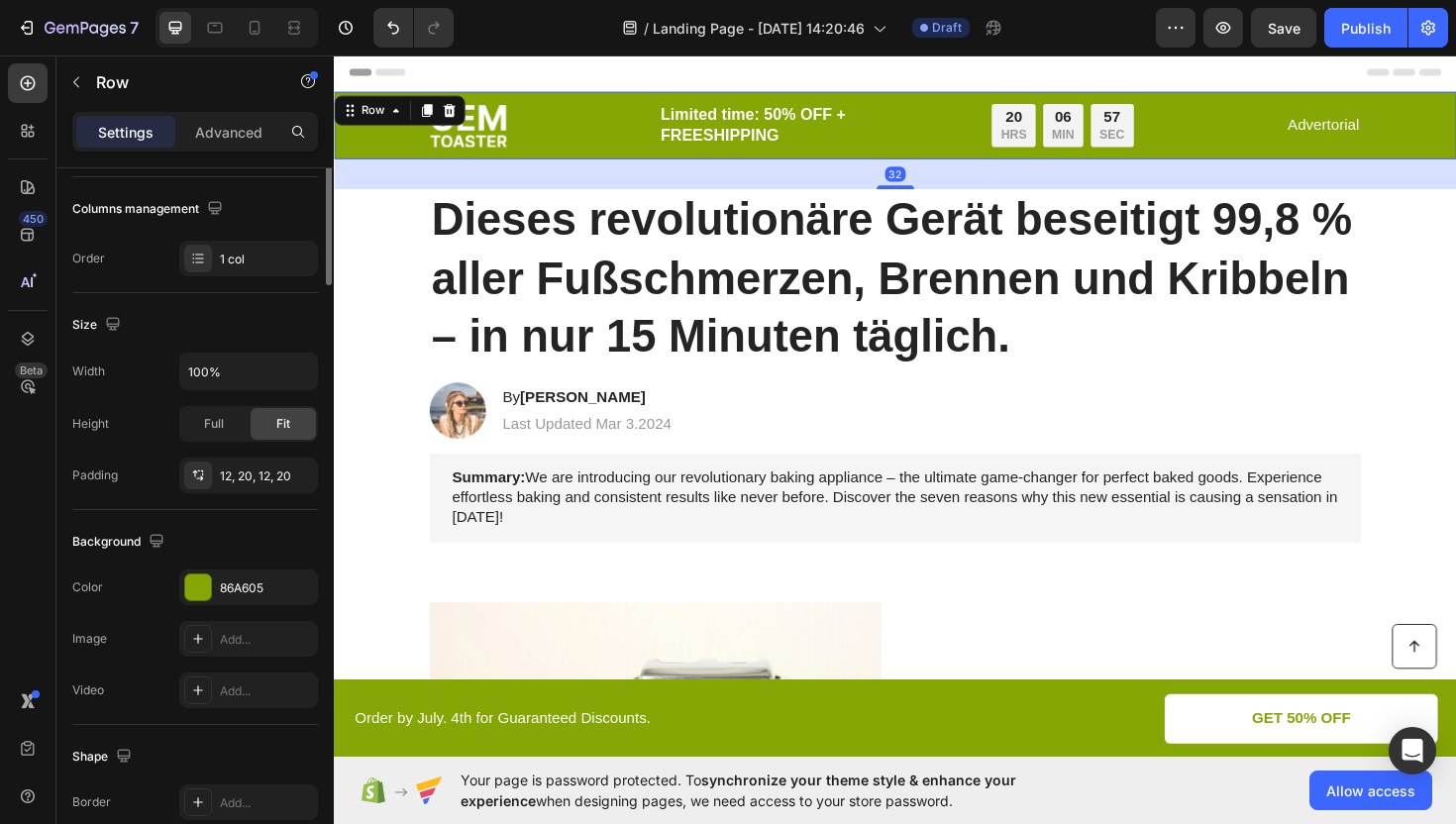
scroll to position [496, 0]
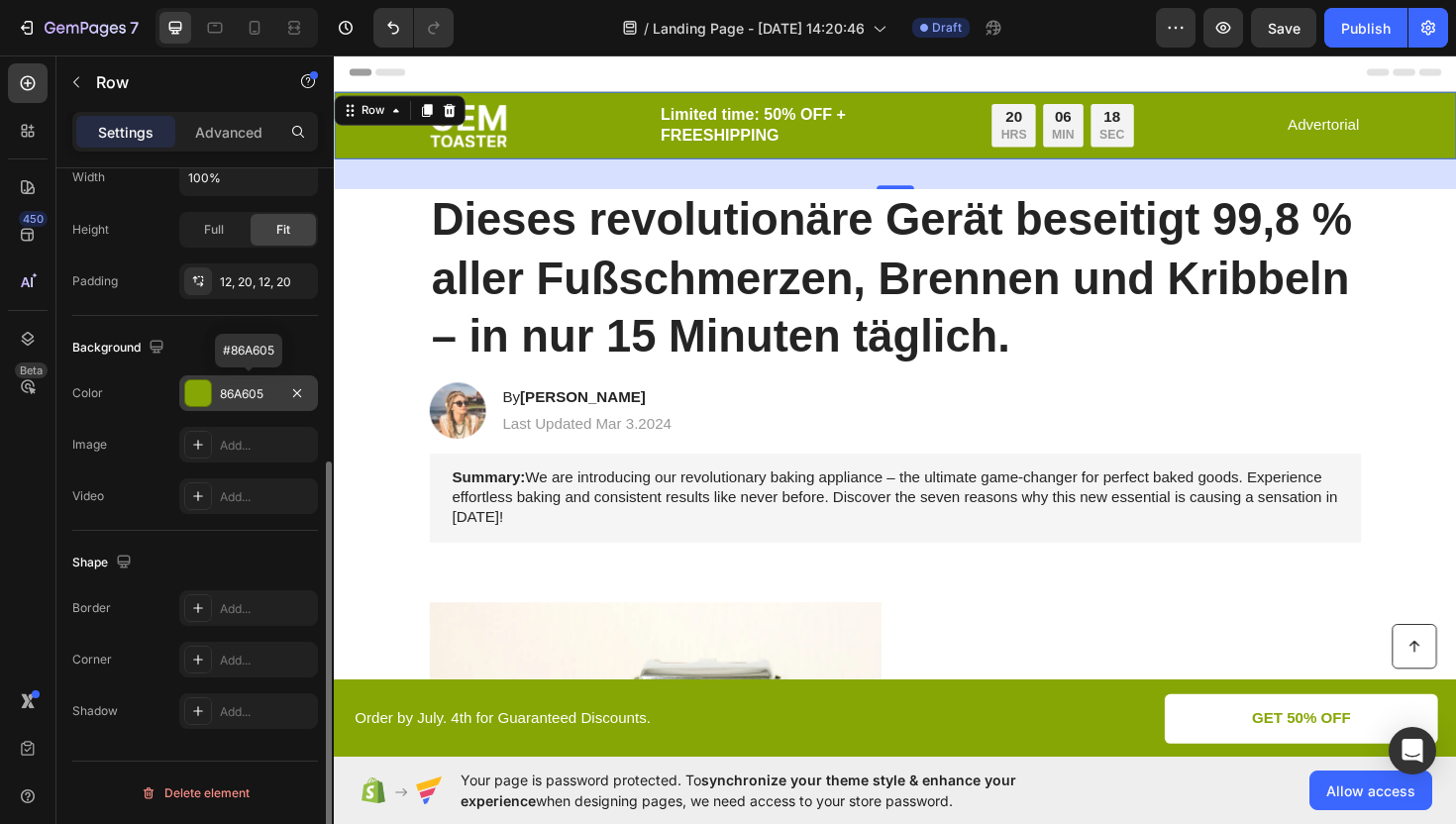
click at [259, 392] on div "86A605" at bounding box center [248, 394] width 58 height 18
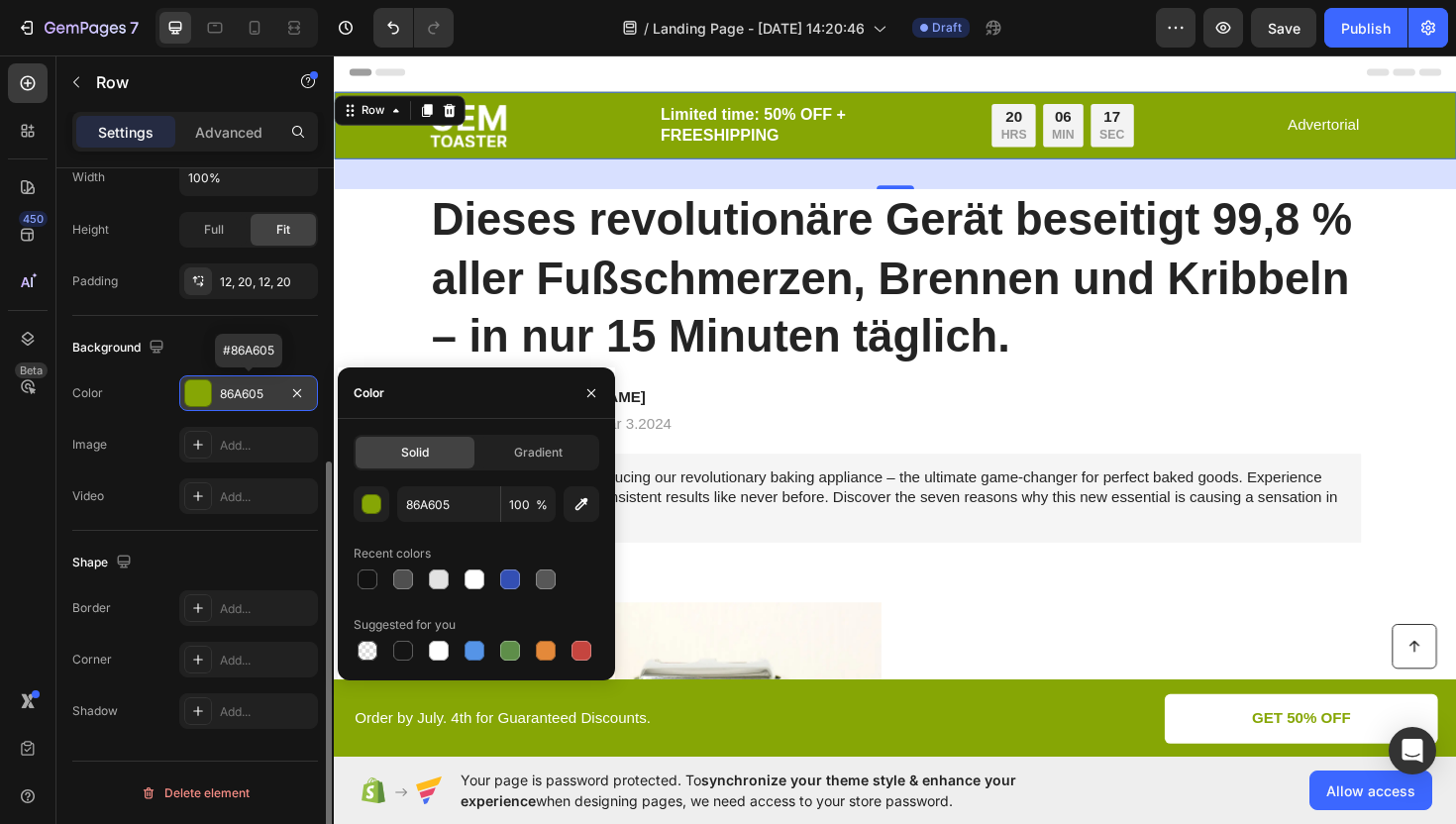
click at [262, 392] on div "86A605" at bounding box center [248, 394] width 58 height 18
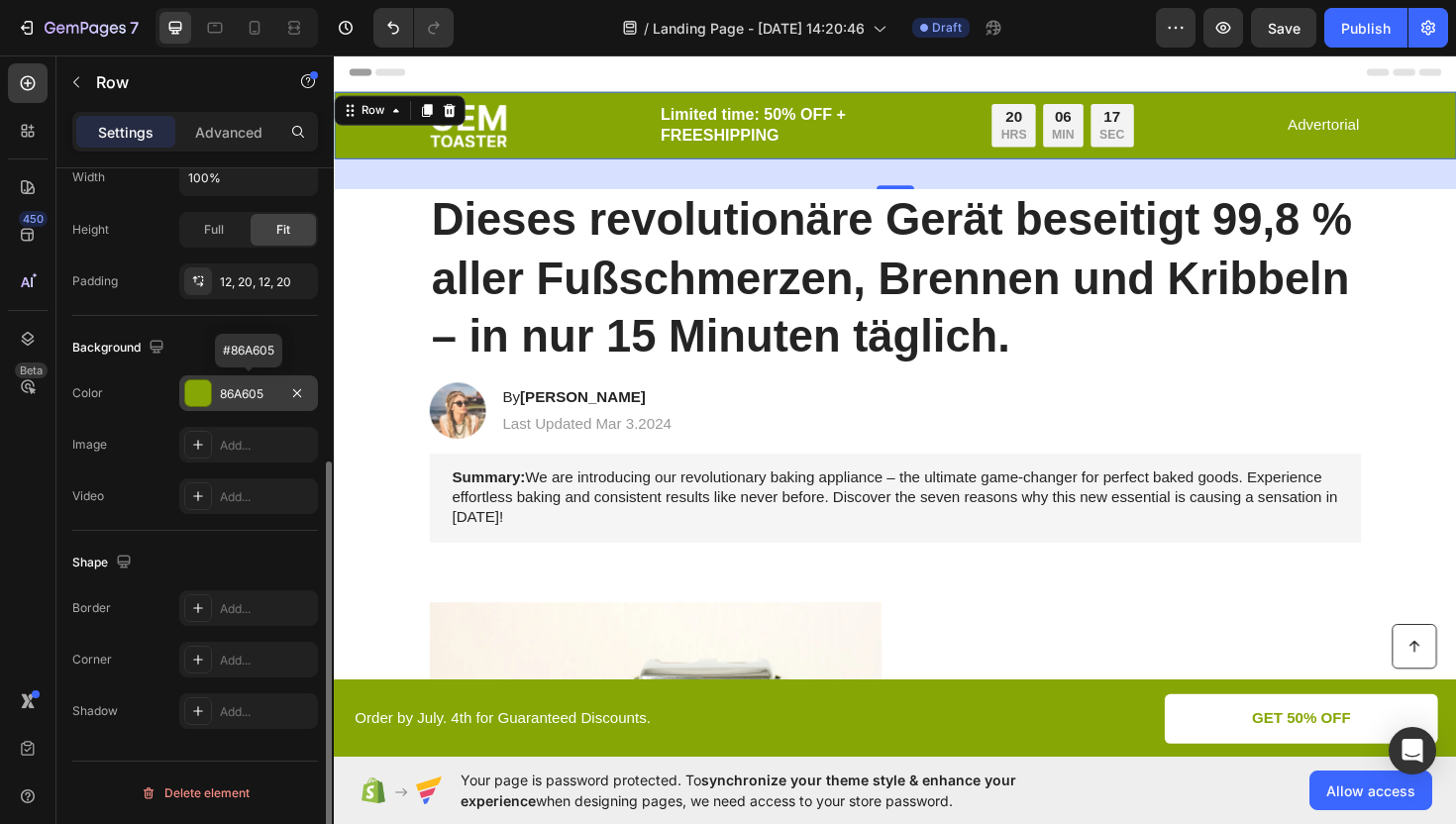
click at [262, 392] on div "86A605" at bounding box center [248, 394] width 58 height 18
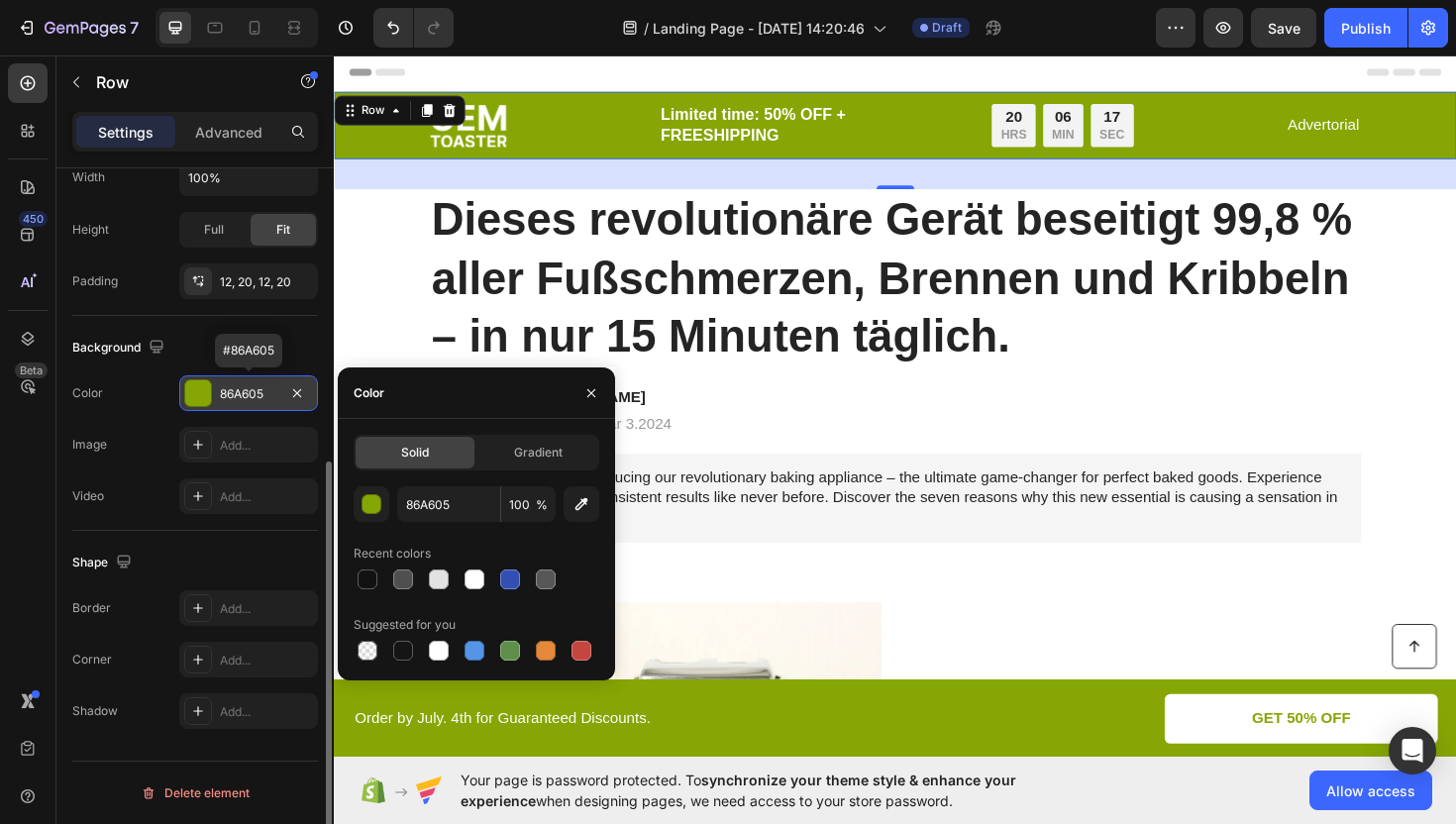
click at [262, 391] on div "86A605" at bounding box center [248, 394] width 58 height 18
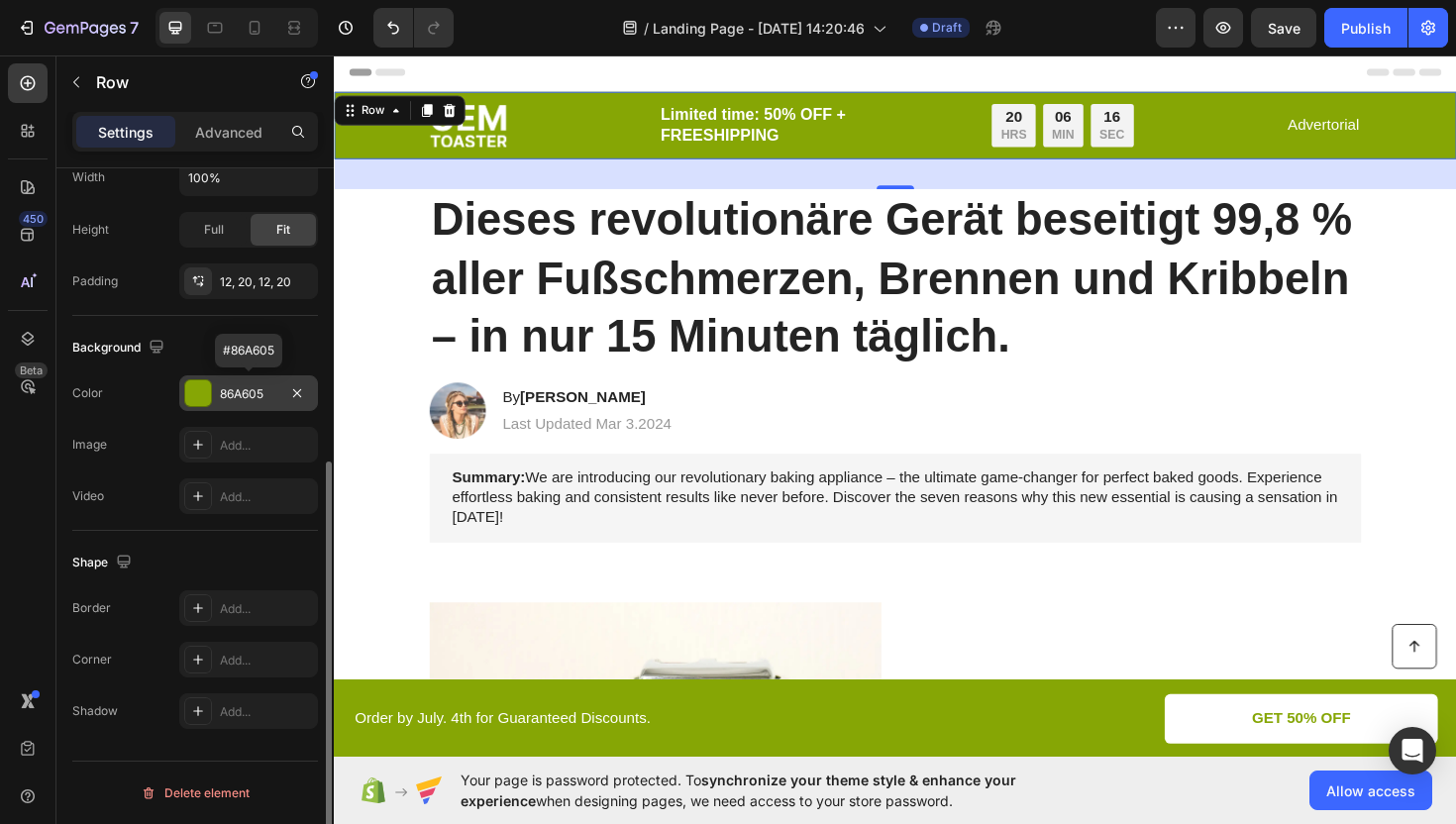
click at [262, 392] on div "86A605" at bounding box center [248, 394] width 58 height 18
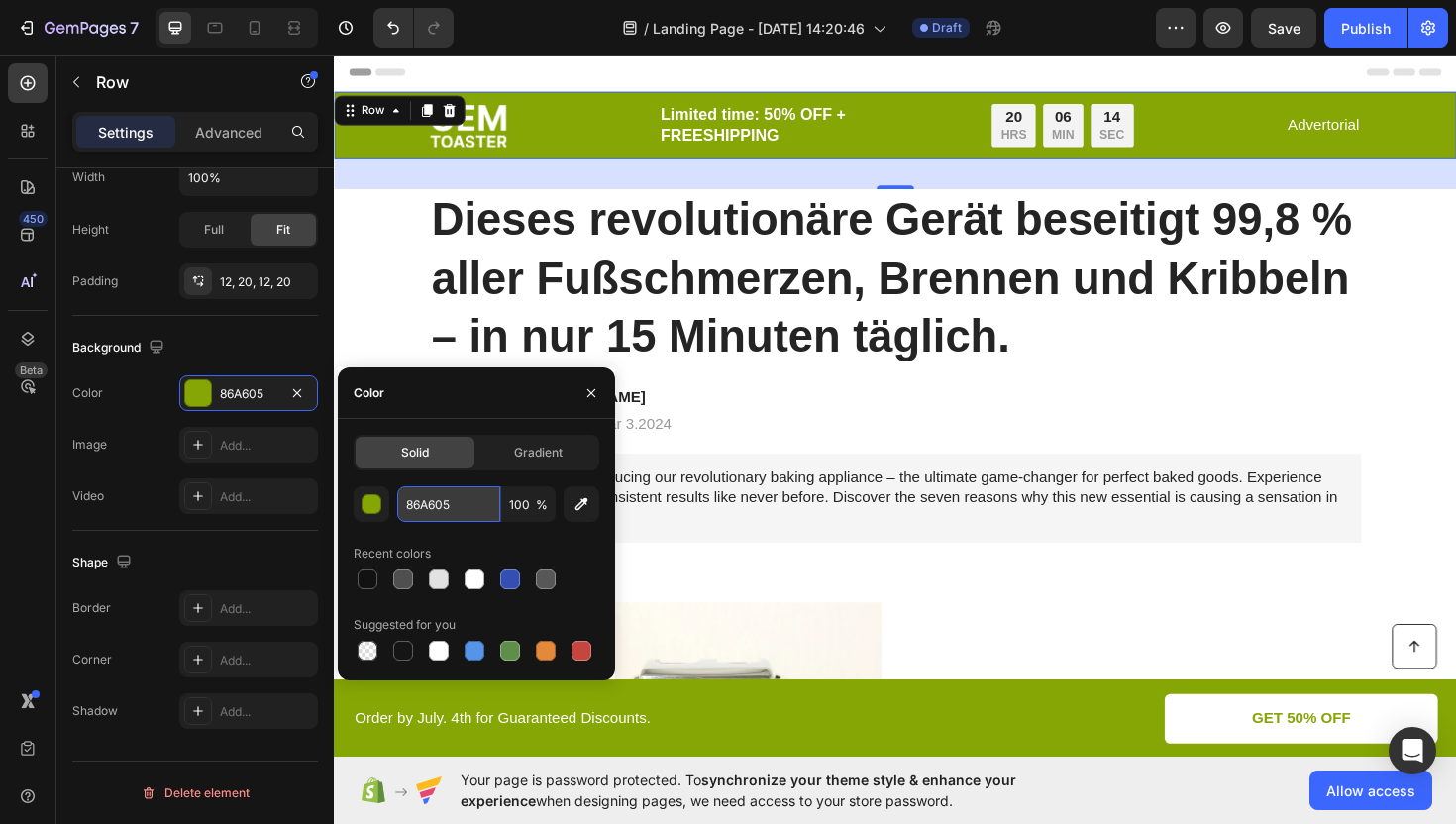
click at [451, 507] on input "86A605" at bounding box center [449, 504] width 103 height 36
paste input "#43a4a4"
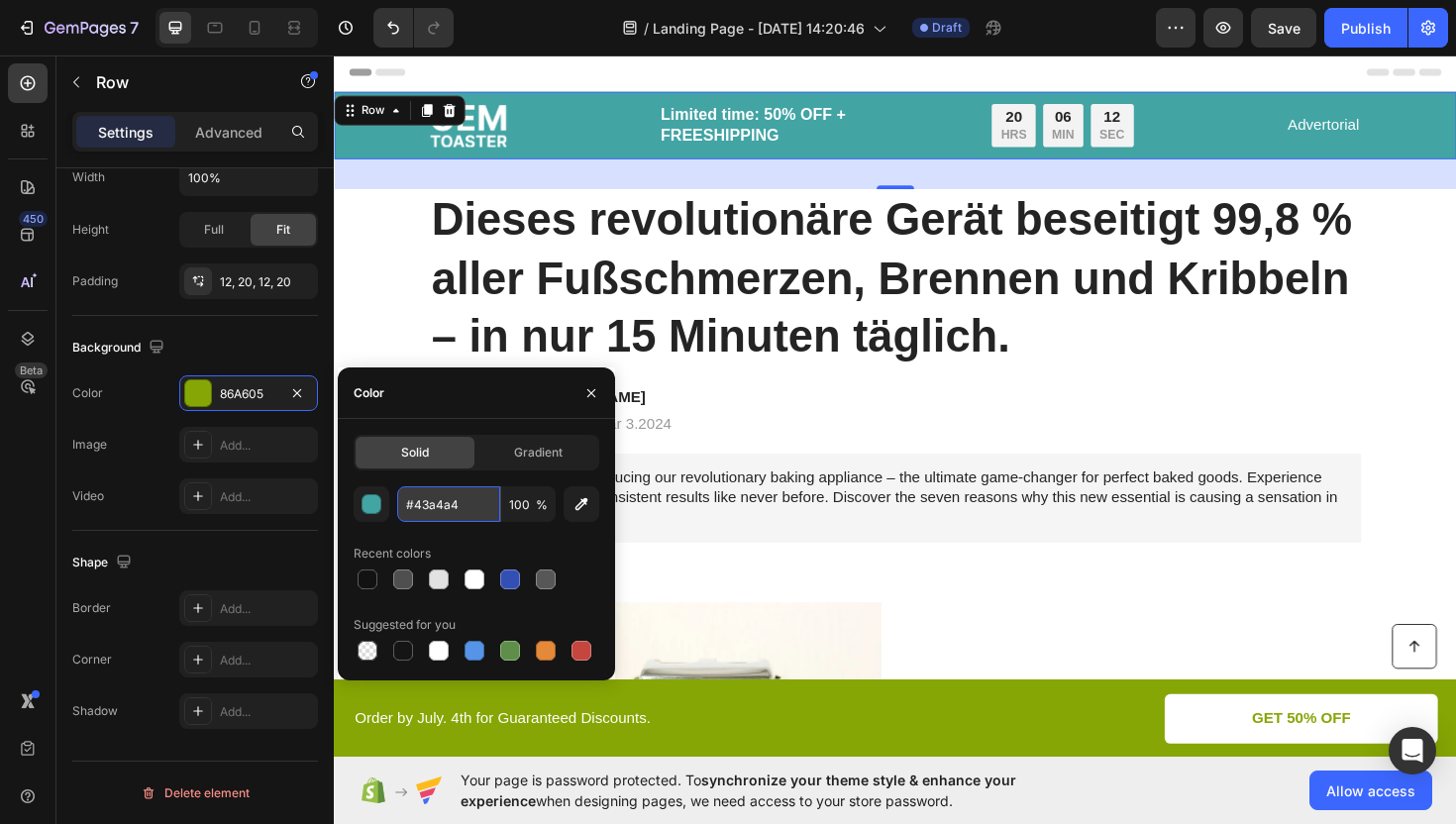
drag, startPoint x: 416, startPoint y: 508, endPoint x: 459, endPoint y: 509, distance: 43.0
click at [417, 508] on input "#43a4a4" at bounding box center [449, 504] width 103 height 36
type input "43A4A4"
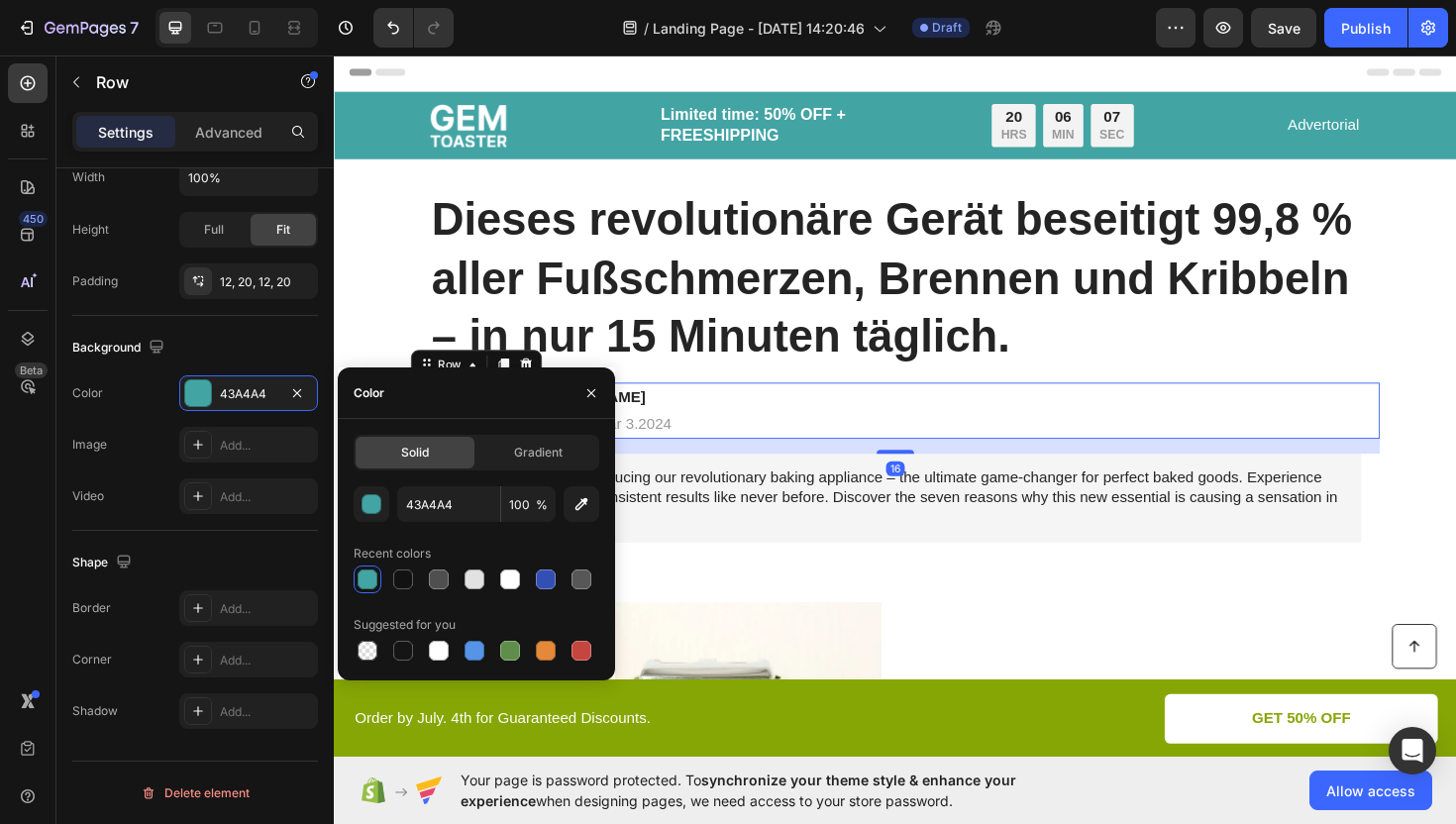
click at [839, 443] on div "Image By [PERSON_NAME] Heading Last Updated Mar 3.2024 Text Block Row 16" at bounding box center [928, 432] width 1026 height 60
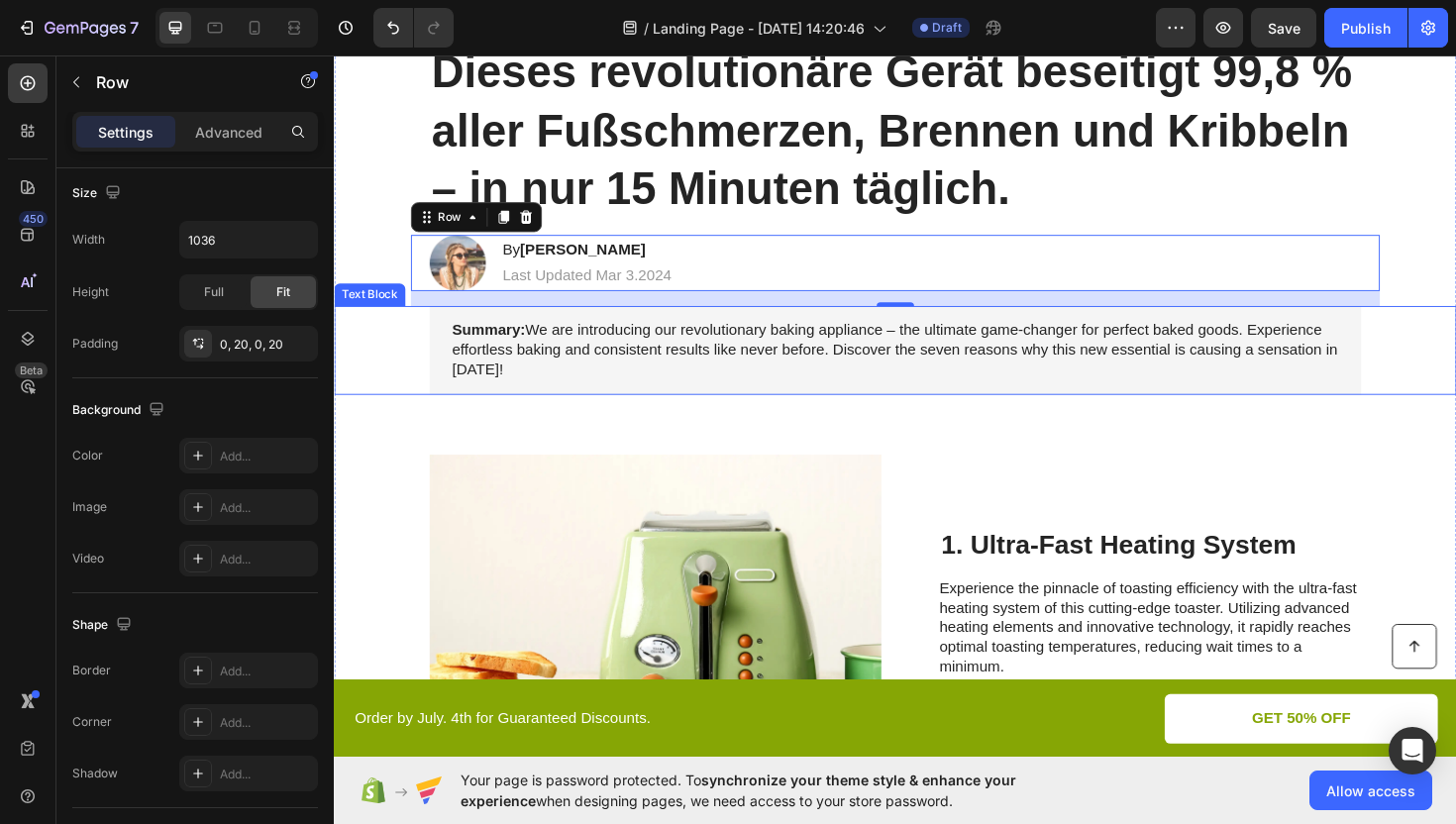
scroll to position [158, 0]
click at [401, 367] on div "Summary: We are introducing our revolutionary baking appliance – the ultimate g…" at bounding box center [928, 366] width 1149 height 93
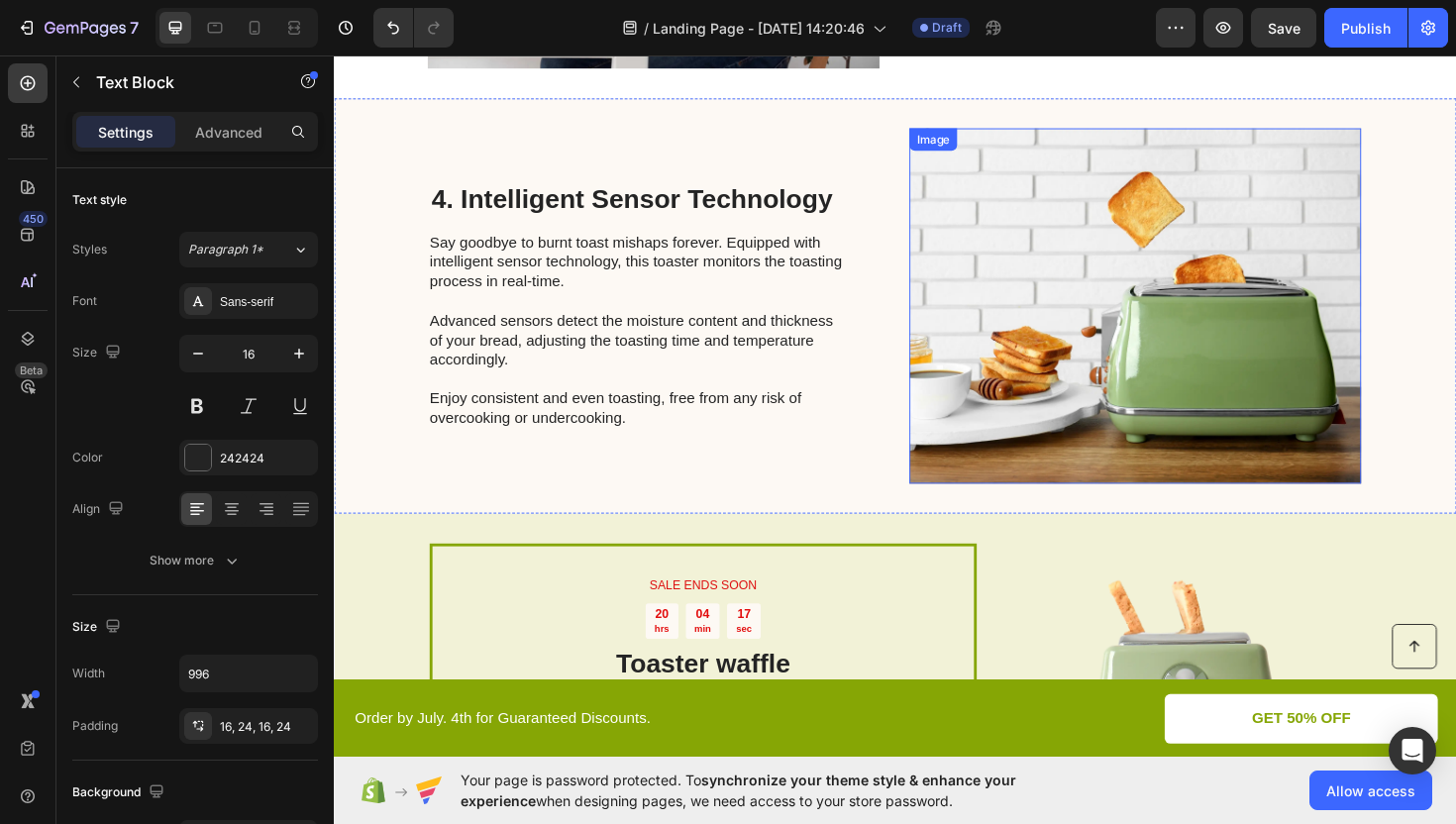
scroll to position [1818, 0]
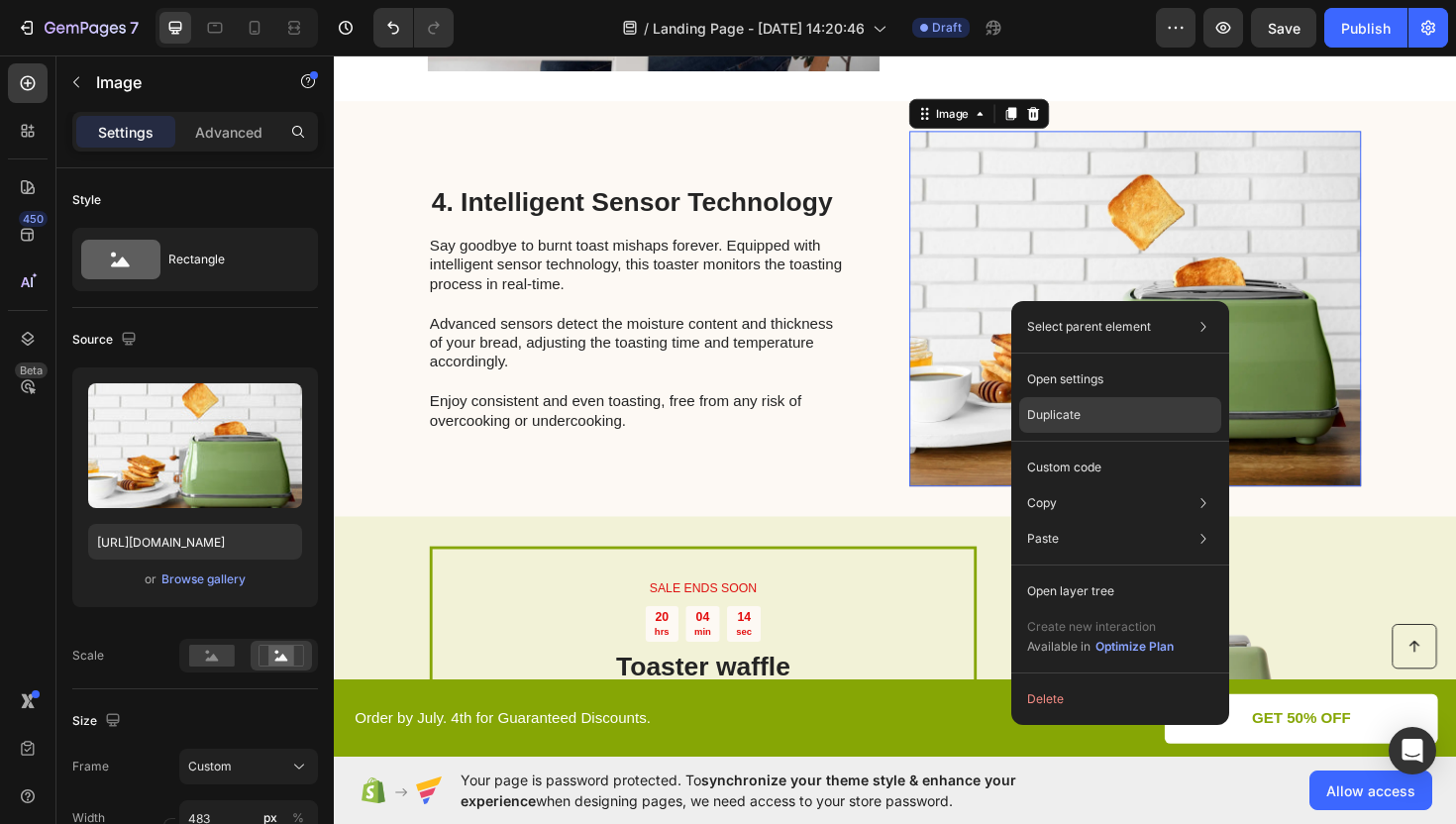
click at [1081, 450] on div "Duplicate" at bounding box center [1119, 468] width 202 height 36
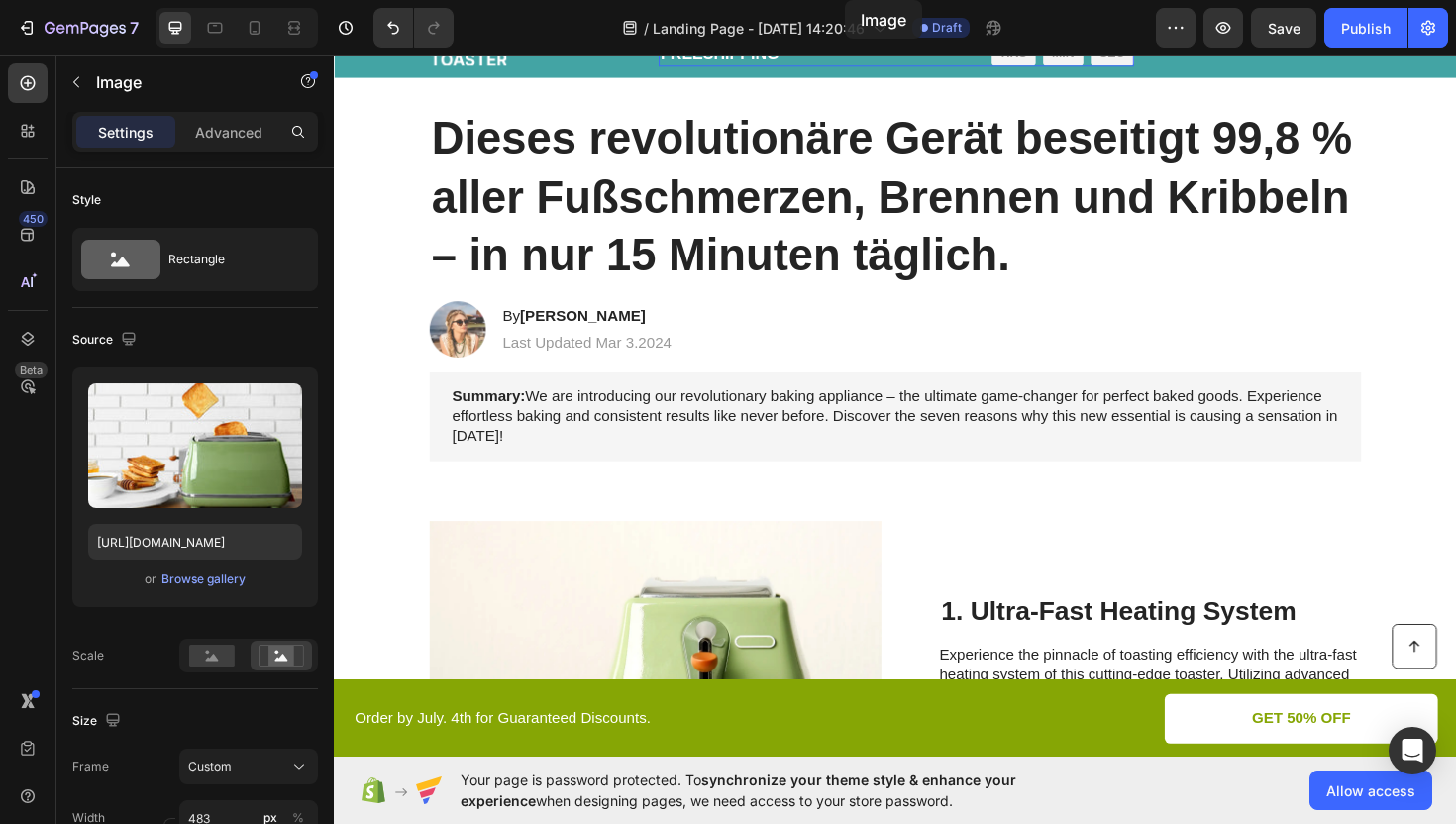
scroll to position [0, 0]
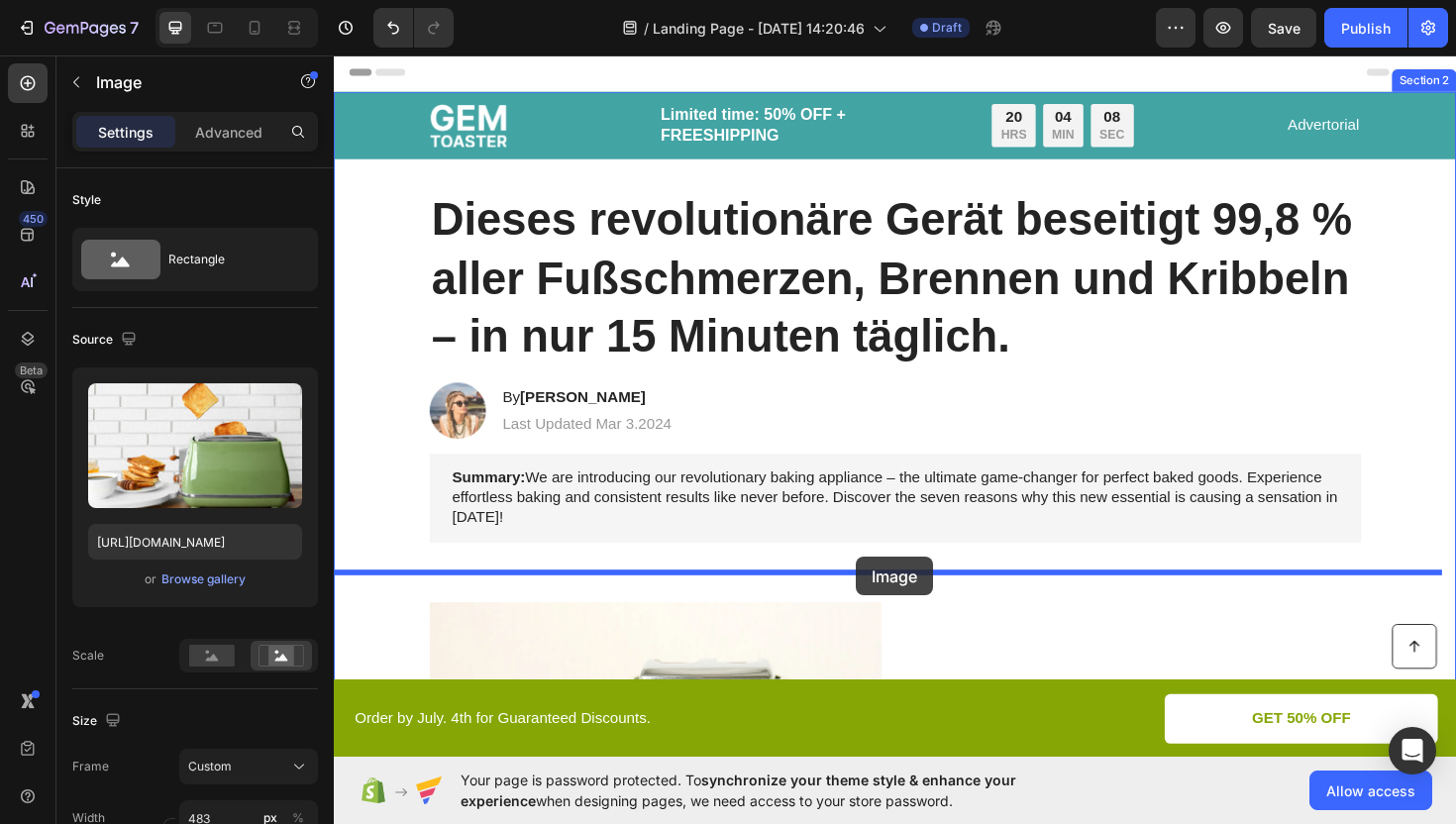
drag, startPoint x: 951, startPoint y: 492, endPoint x: 888, endPoint y: 586, distance: 113.2
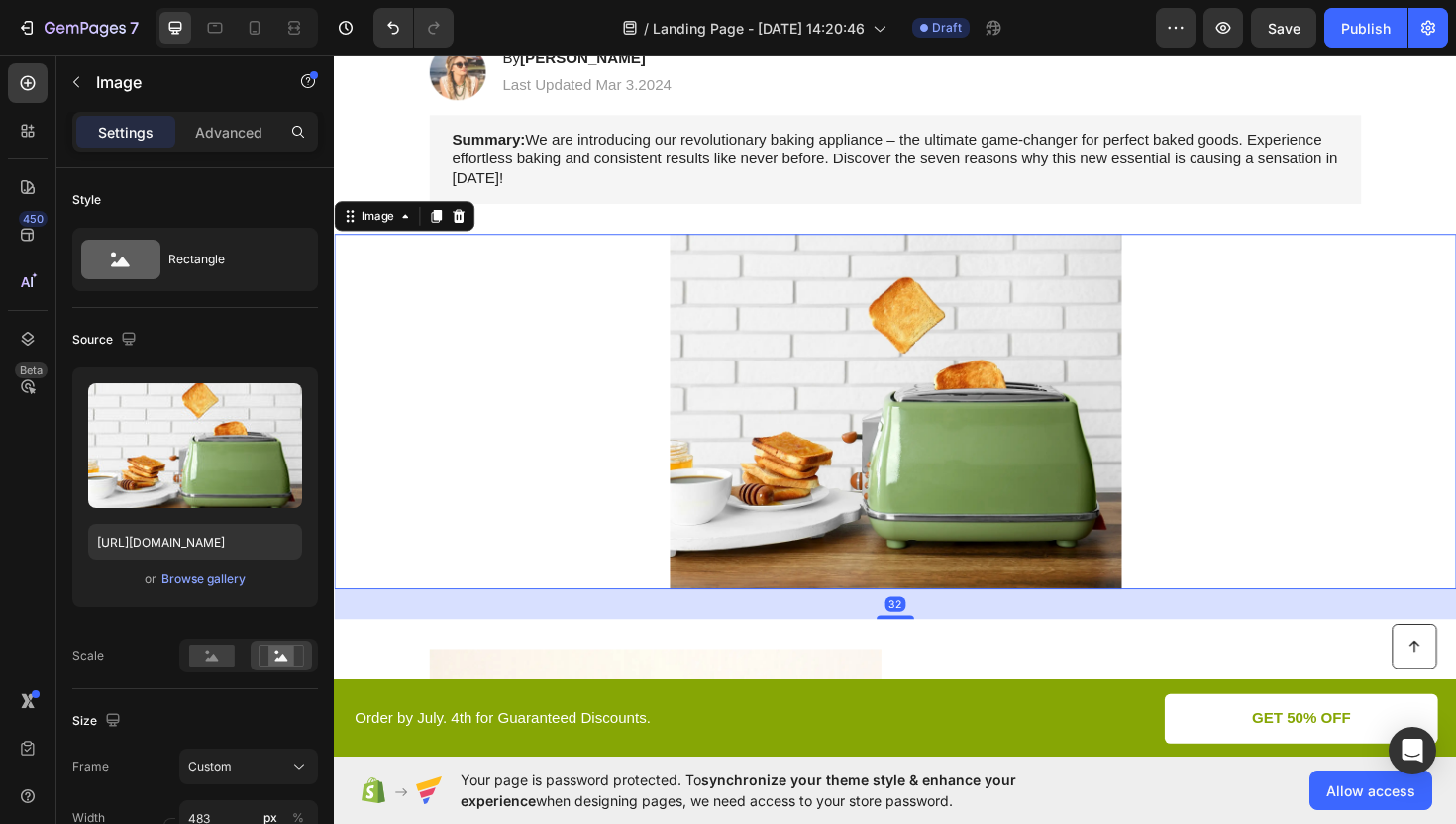
scroll to position [450, 0]
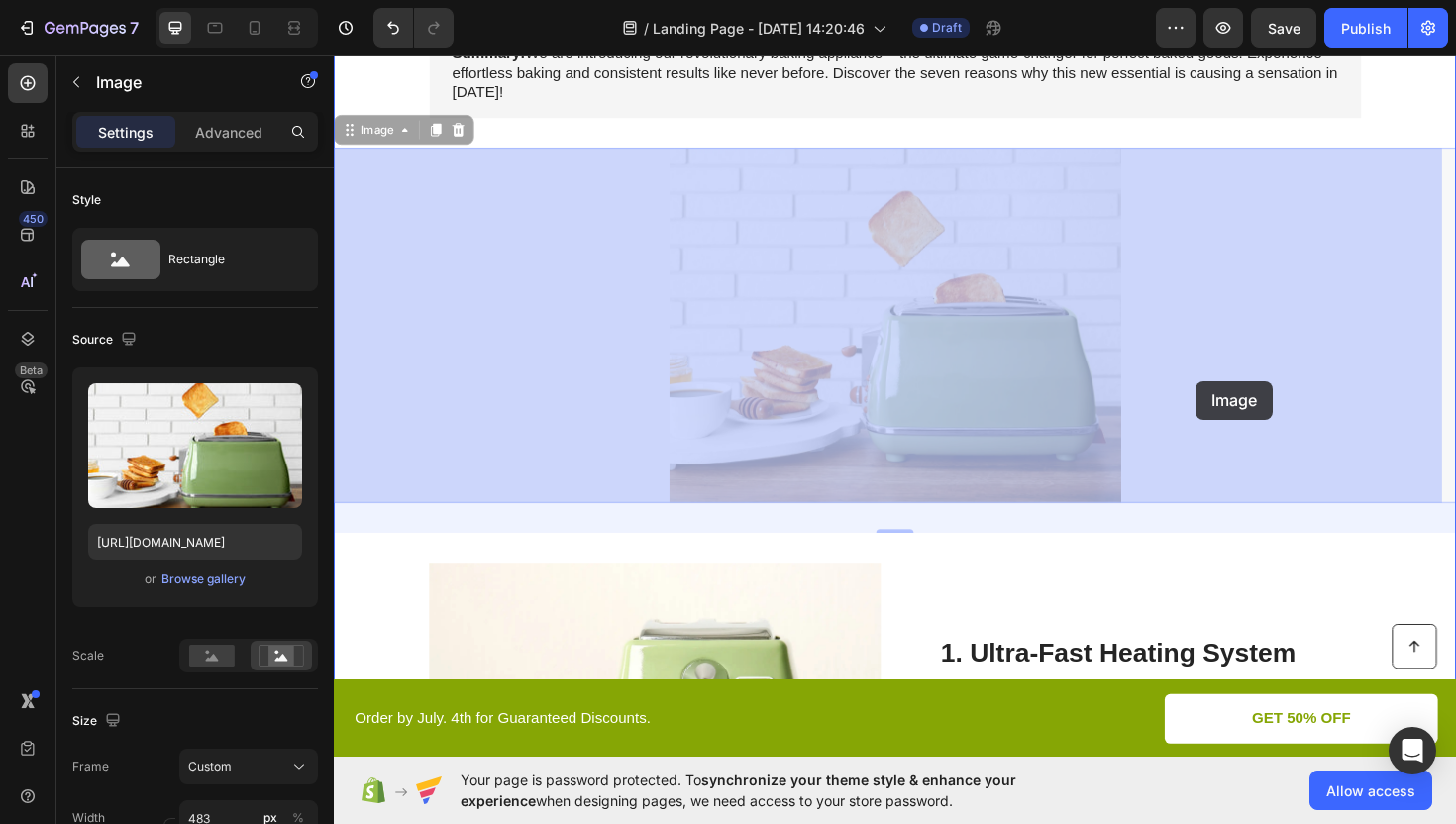
drag, startPoint x: 907, startPoint y: 400, endPoint x: 1172, endPoint y: 423, distance: 266.0
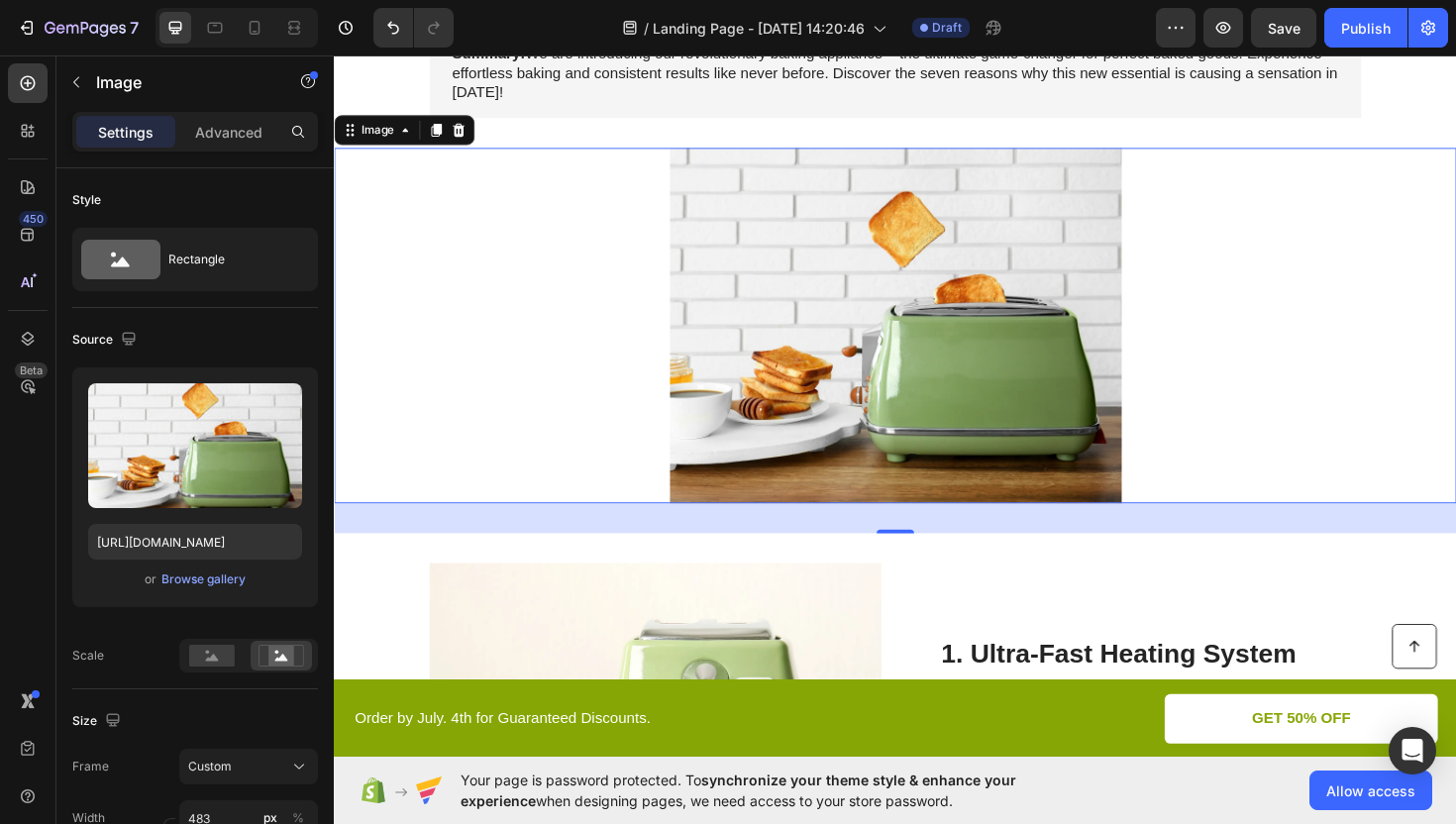
click at [960, 447] on img at bounding box center [929, 342] width 479 height 376
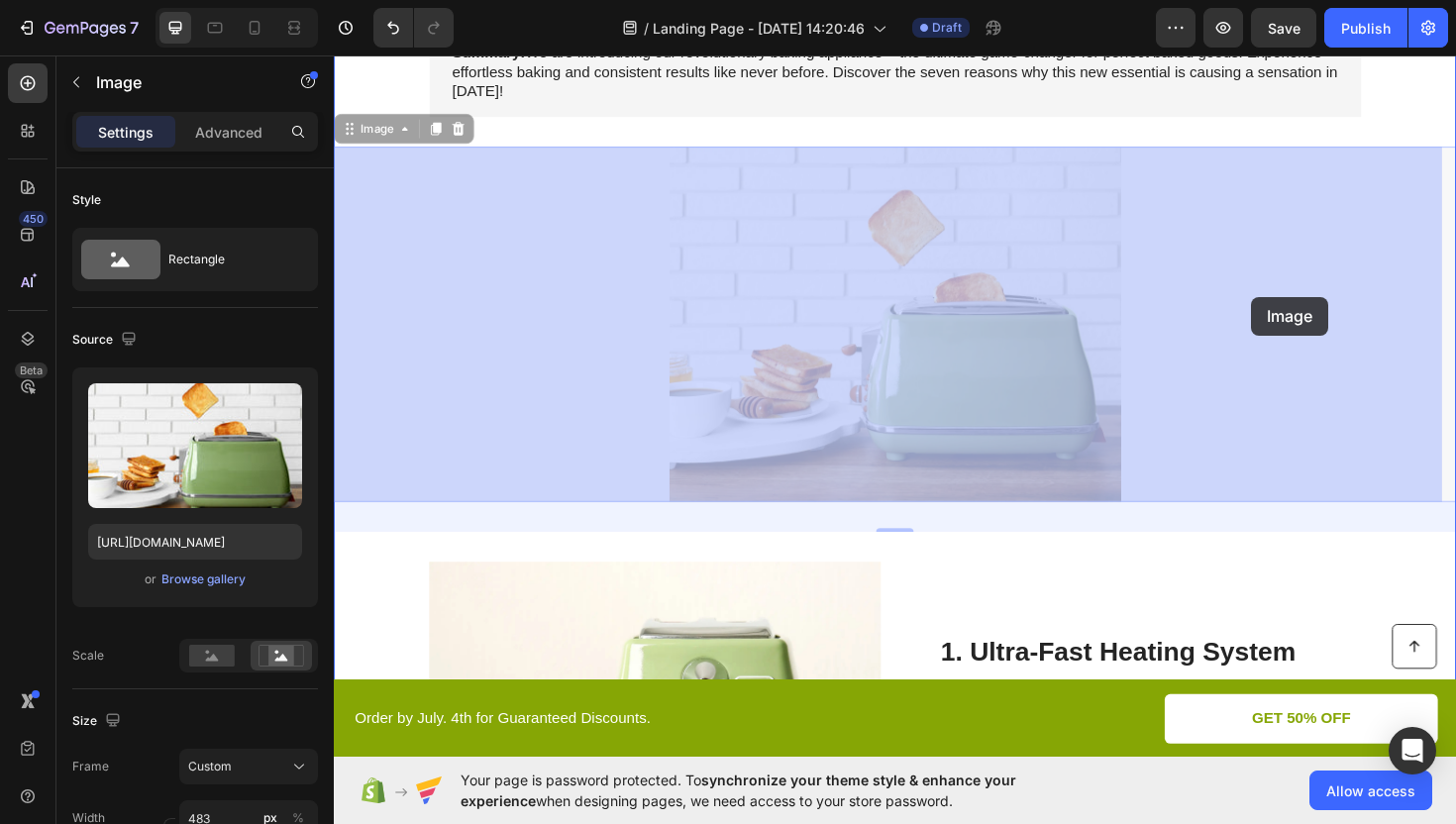
drag, startPoint x: 356, startPoint y: 141, endPoint x: 1305, endPoint y: 311, distance: 964.1
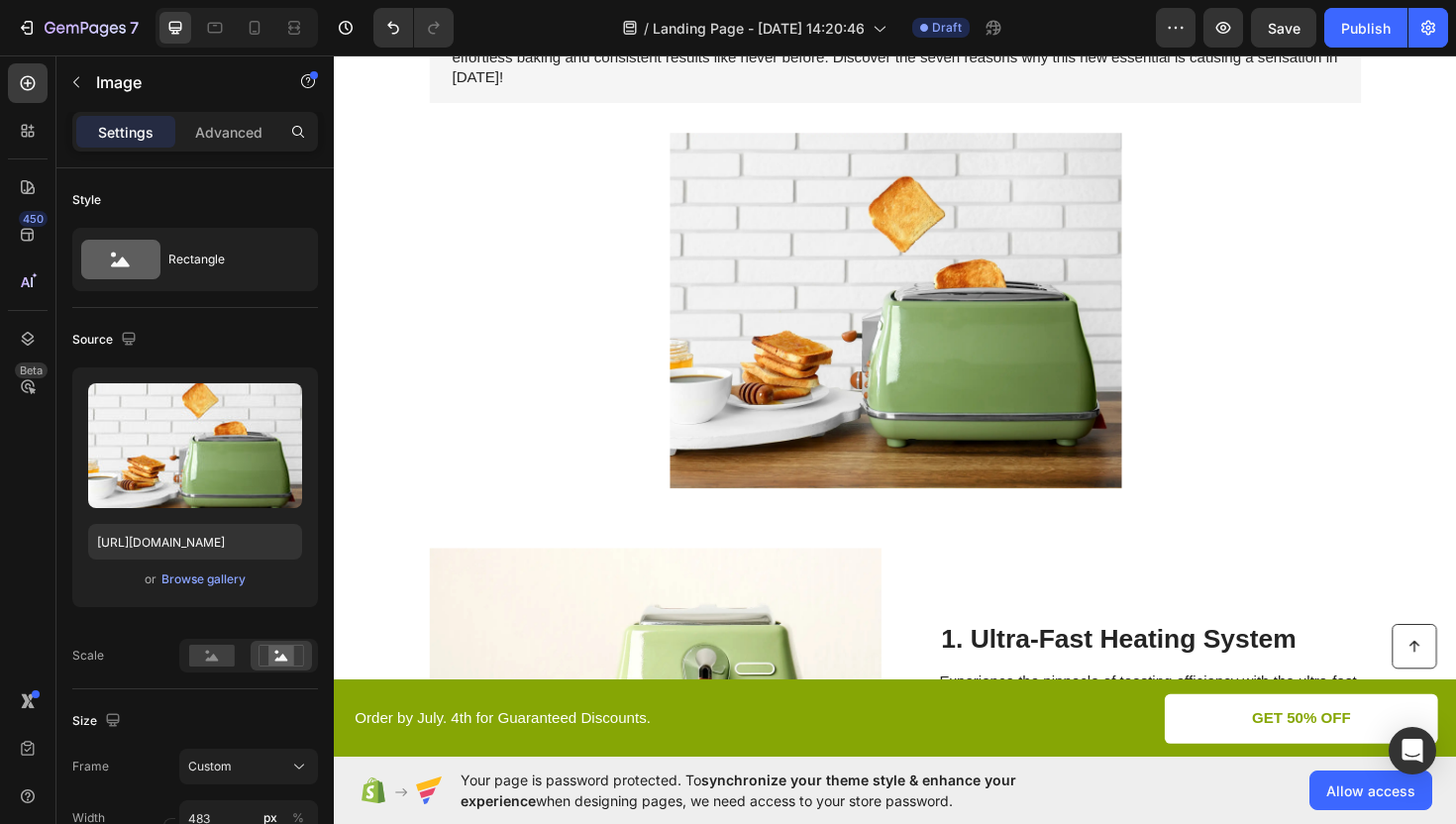
scroll to position [660, 0]
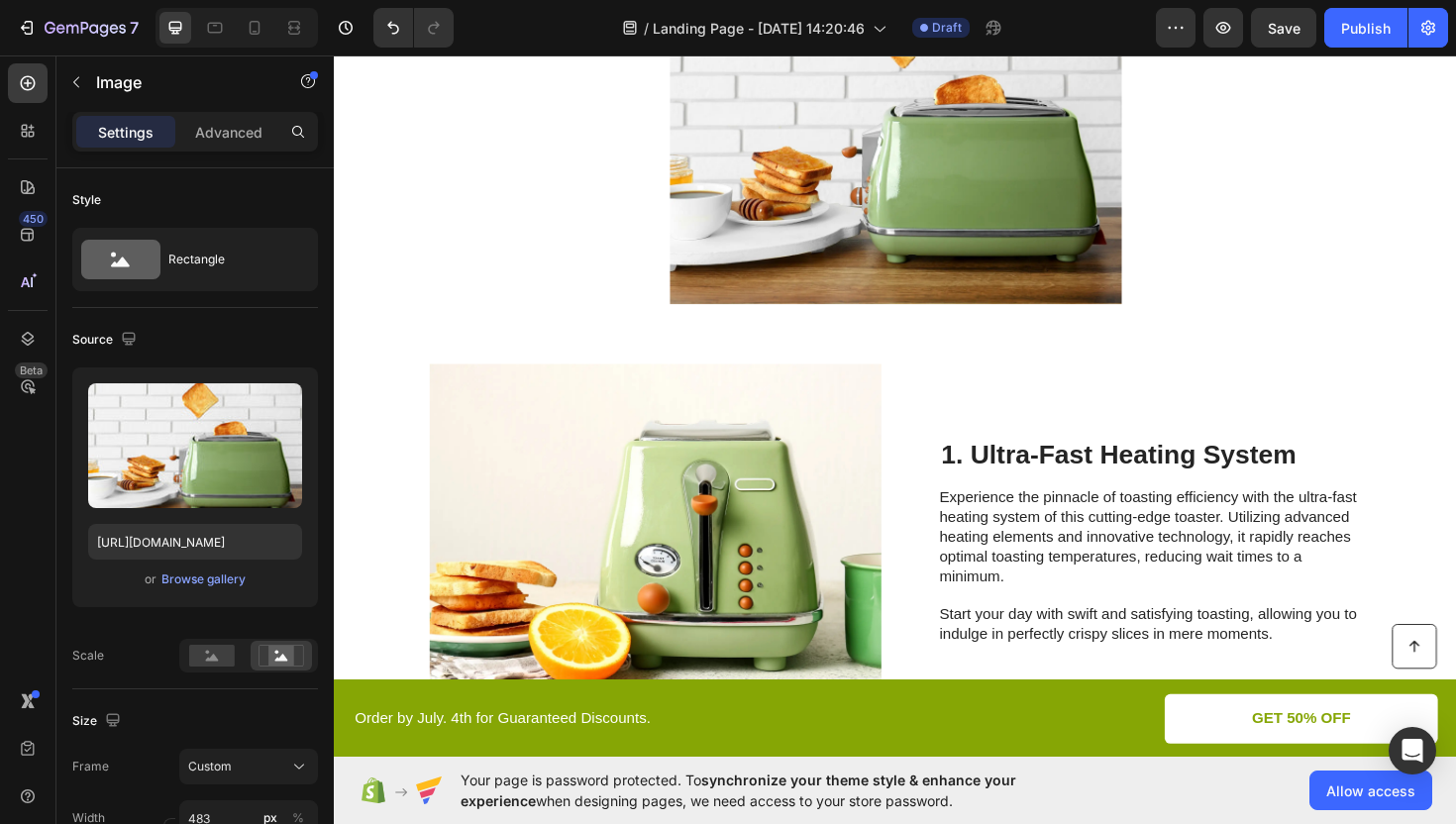
click at [919, 119] on img at bounding box center [929, 130] width 479 height 376
click at [916, 170] on img at bounding box center [929, 130] width 479 height 376
click at [504, 212] on div at bounding box center [928, 130] width 1189 height 376
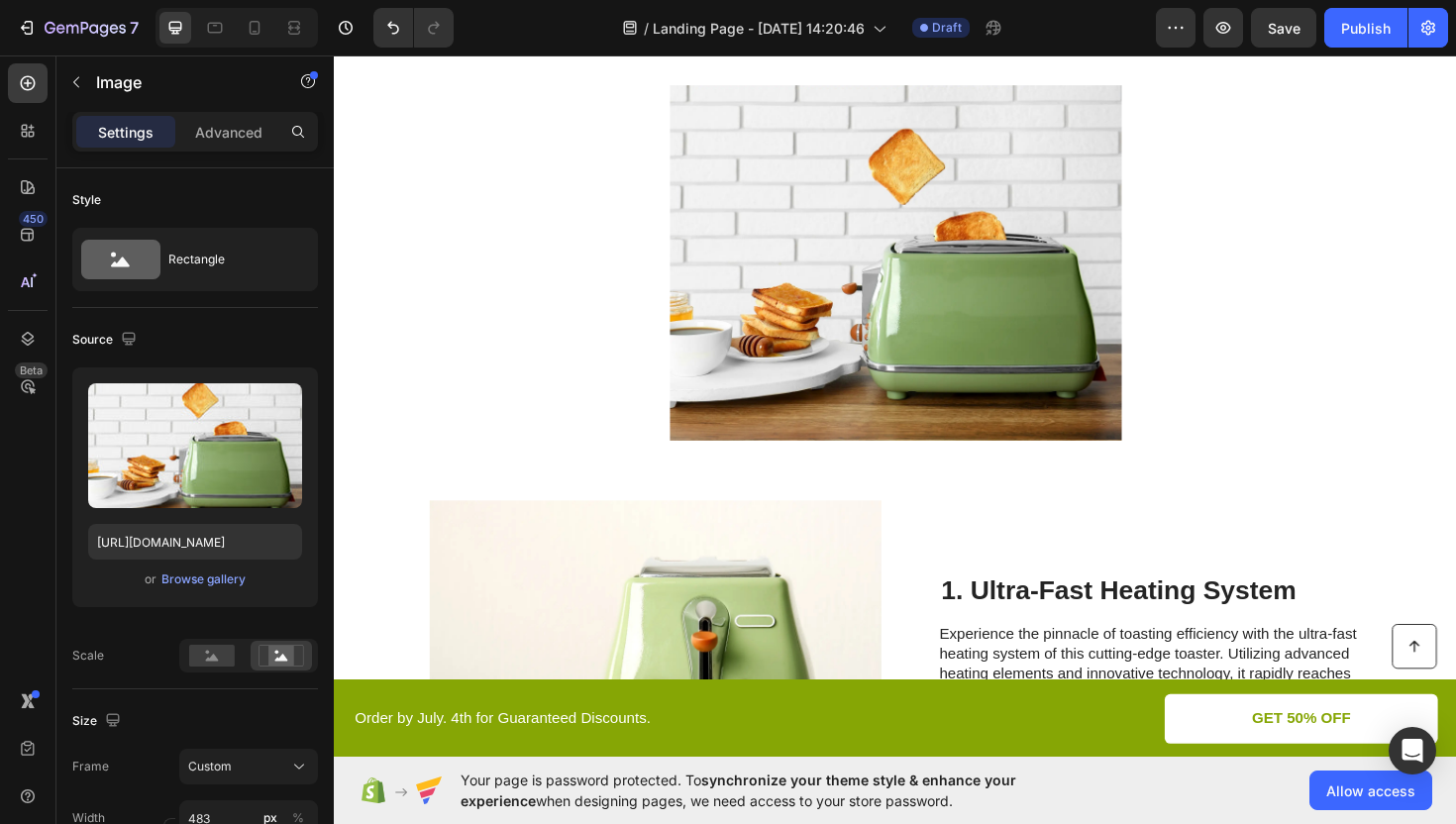
click at [579, 234] on div at bounding box center [928, 275] width 1189 height 376
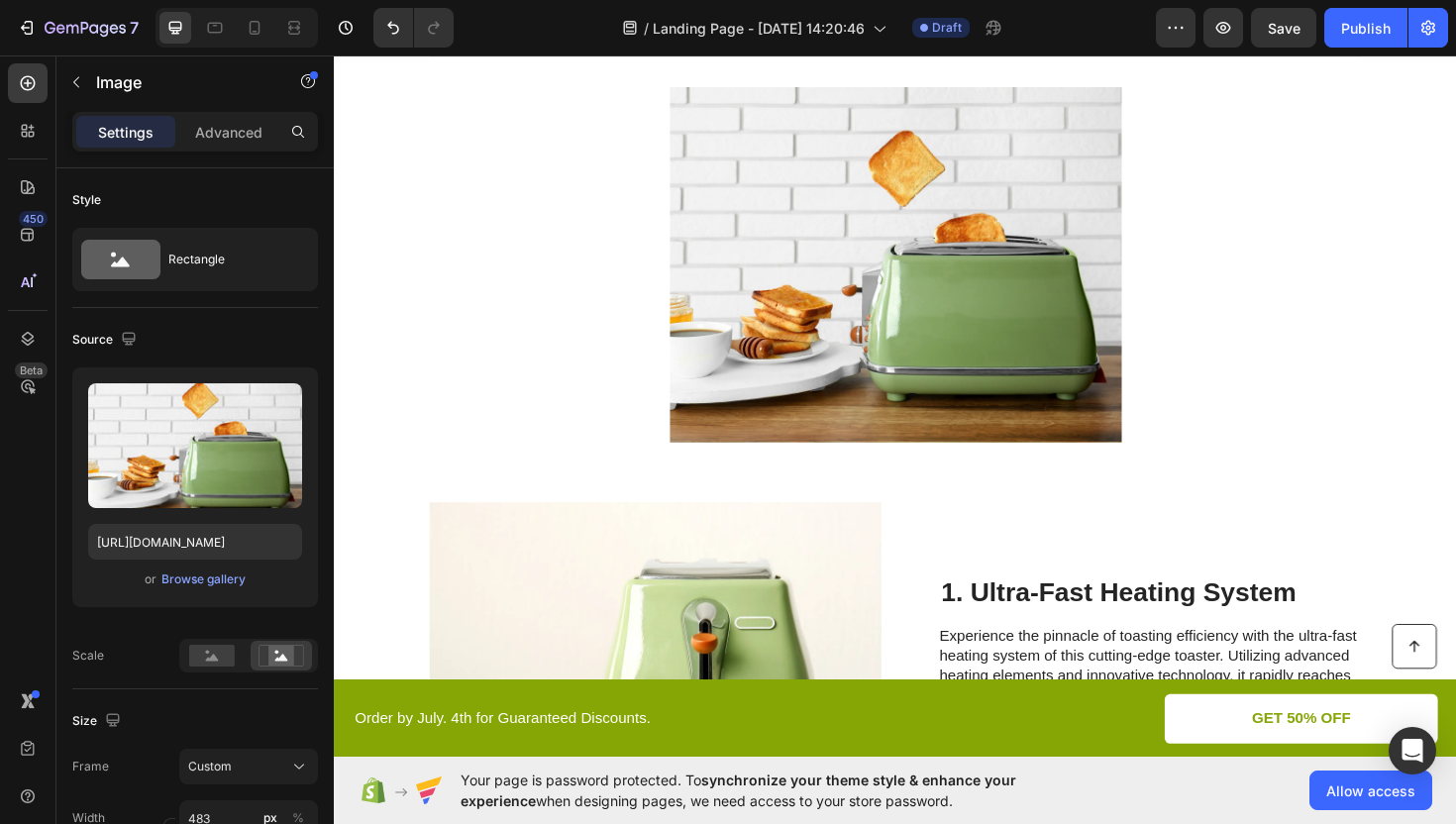
click at [878, 271] on img at bounding box center [929, 277] width 479 height 376
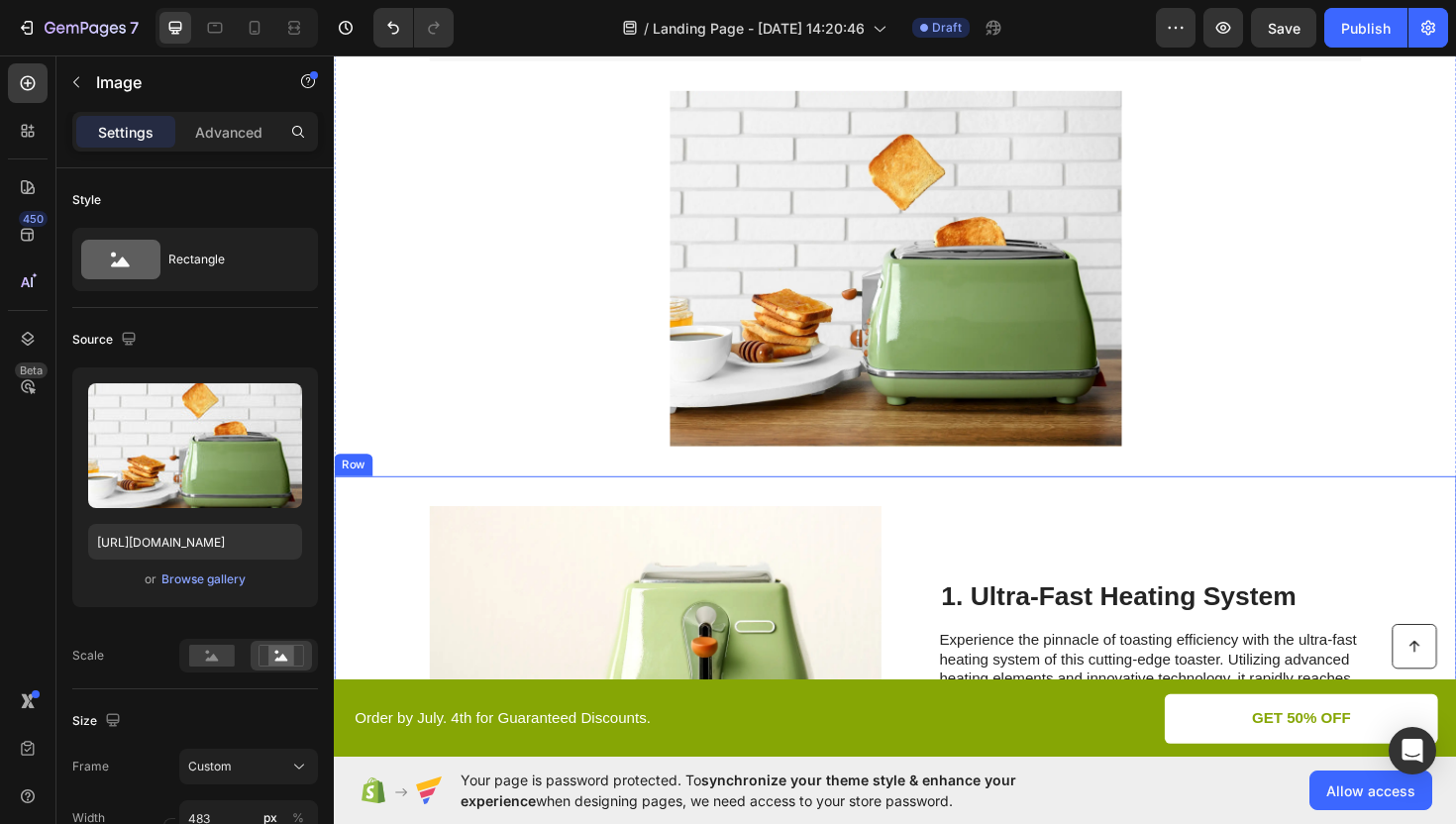
click at [959, 587] on div "Image 1. Ultra-Fast Heating System Heading Experience the pinnacle of toasting …" at bounding box center [928, 721] width 1189 height 440
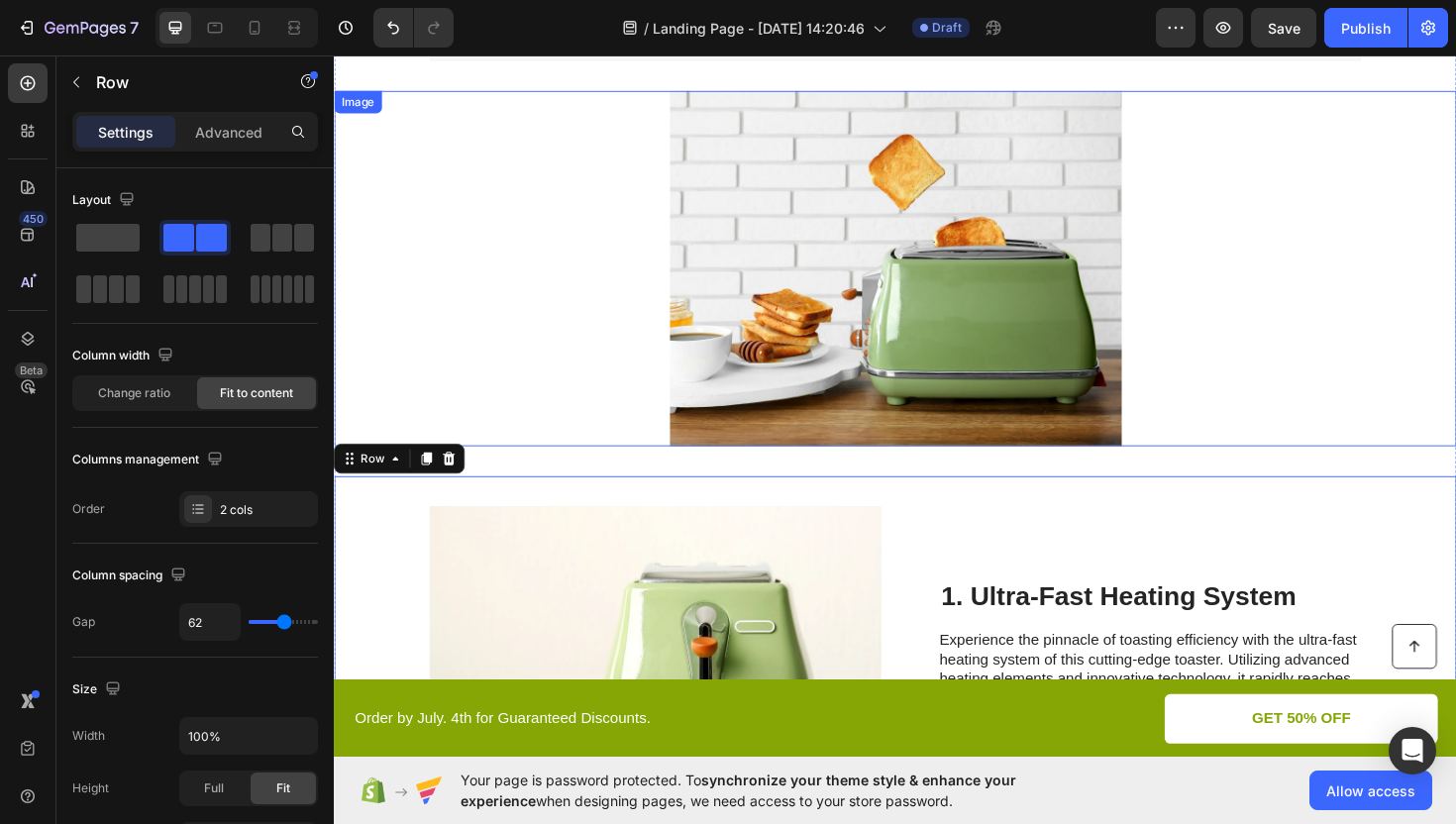
click at [615, 306] on div at bounding box center [928, 281] width 1189 height 376
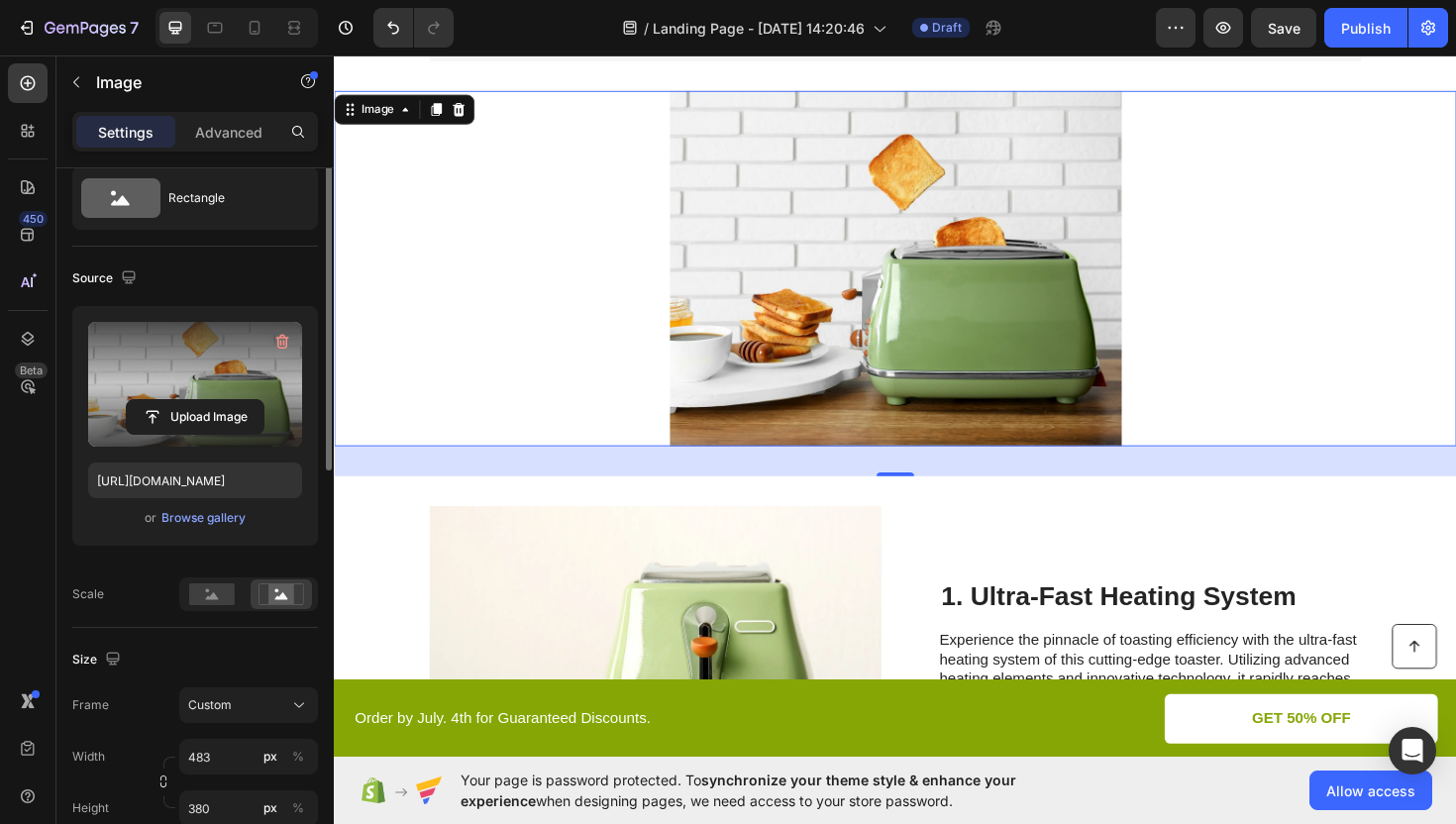
scroll to position [0, 0]
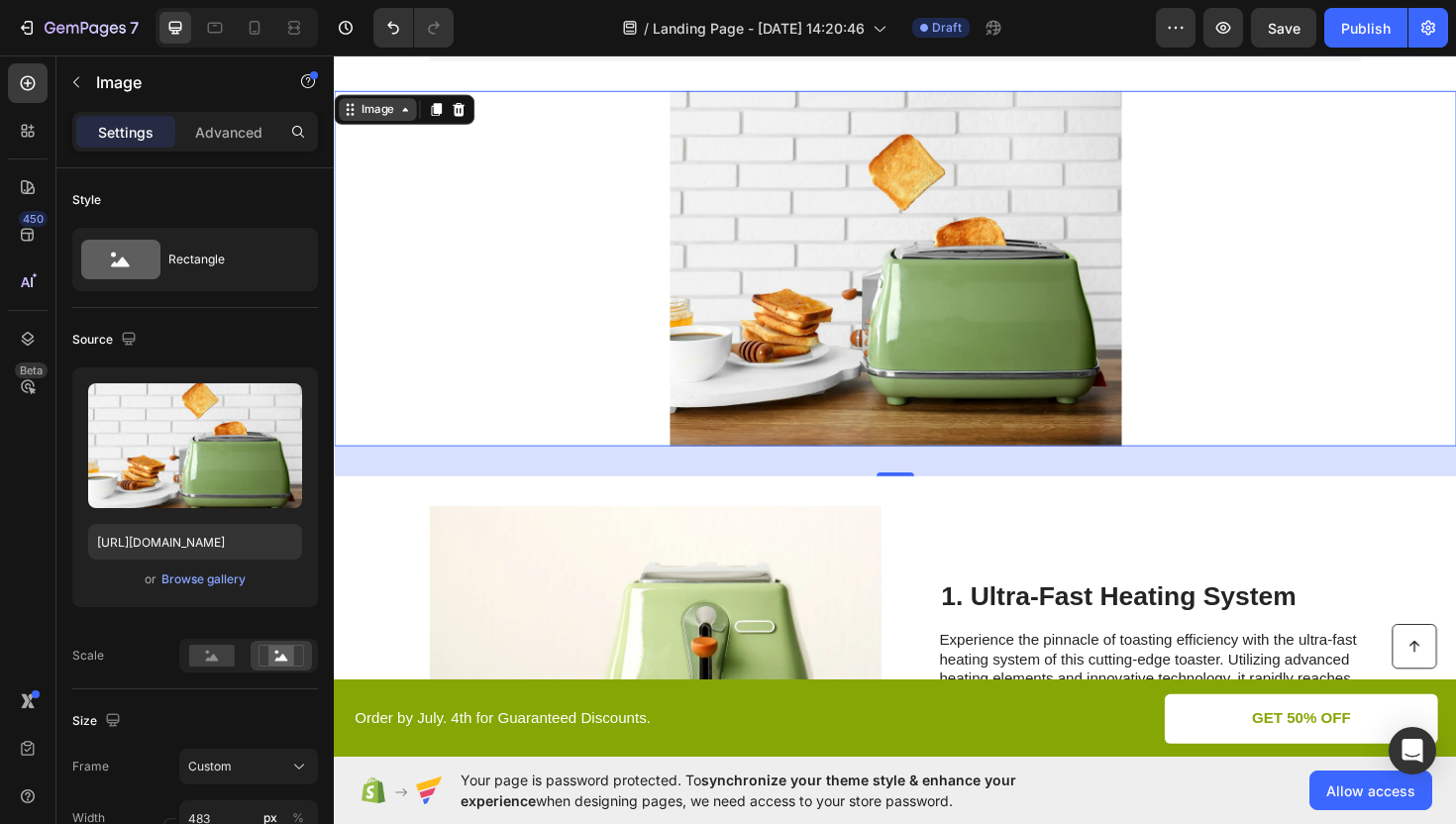
click at [415, 116] on icon at bounding box center [409, 113] width 16 height 16
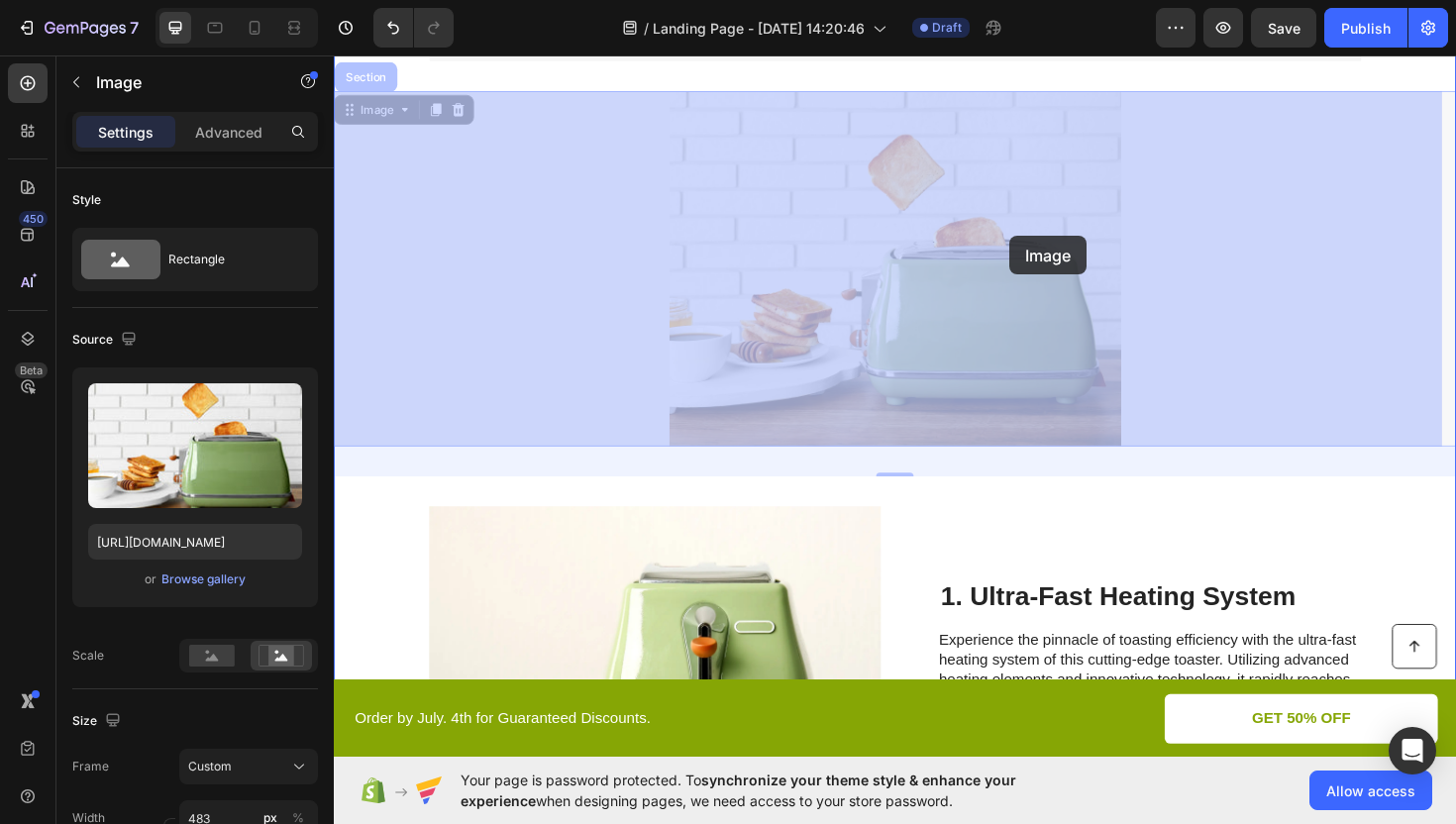
drag, startPoint x: 929, startPoint y: 245, endPoint x: 1052, endPoint y: 246, distance: 123.0
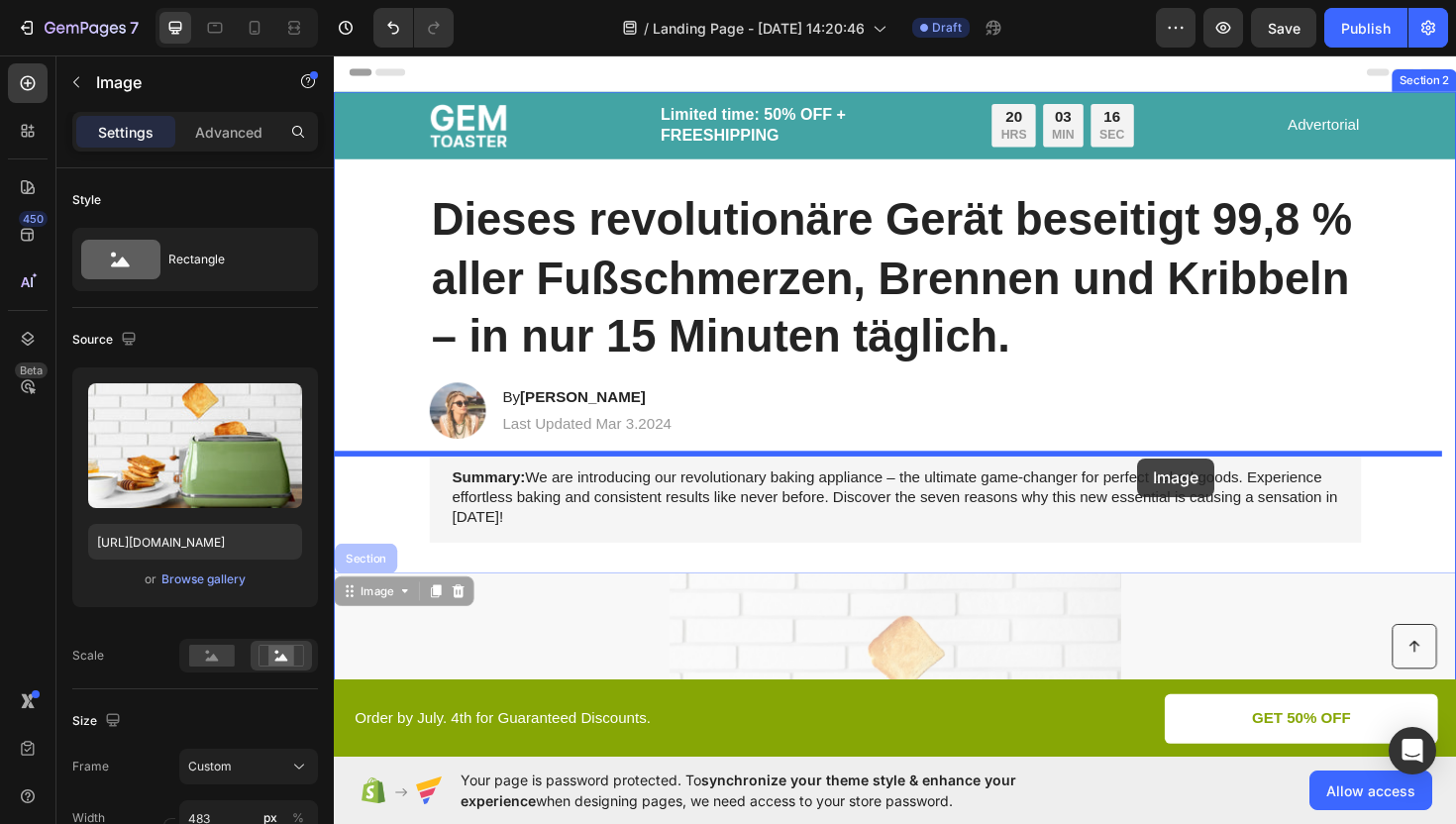
drag, startPoint x: 1001, startPoint y: 253, endPoint x: 1184, endPoint y: 482, distance: 293.1
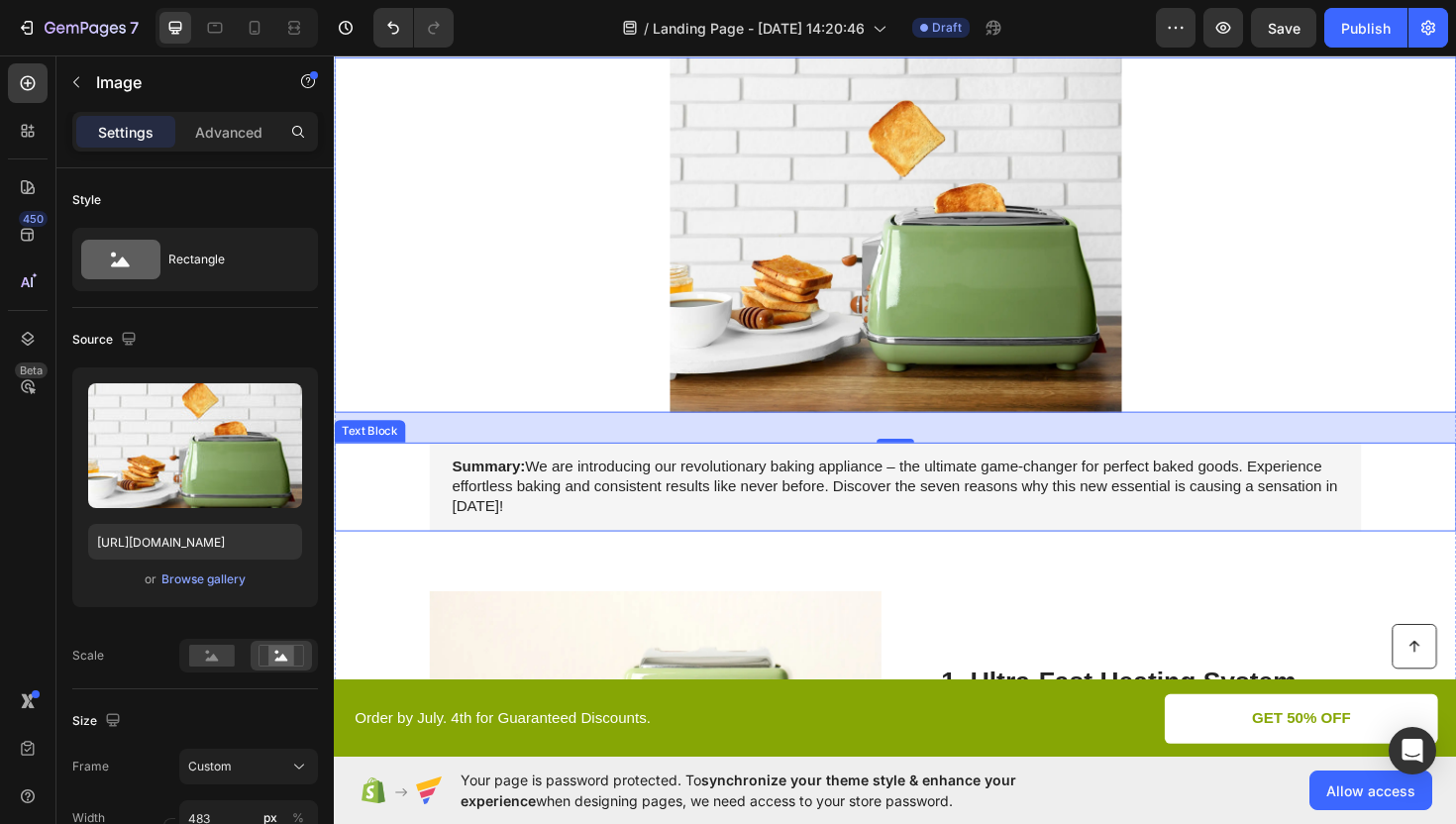
scroll to position [384, 0]
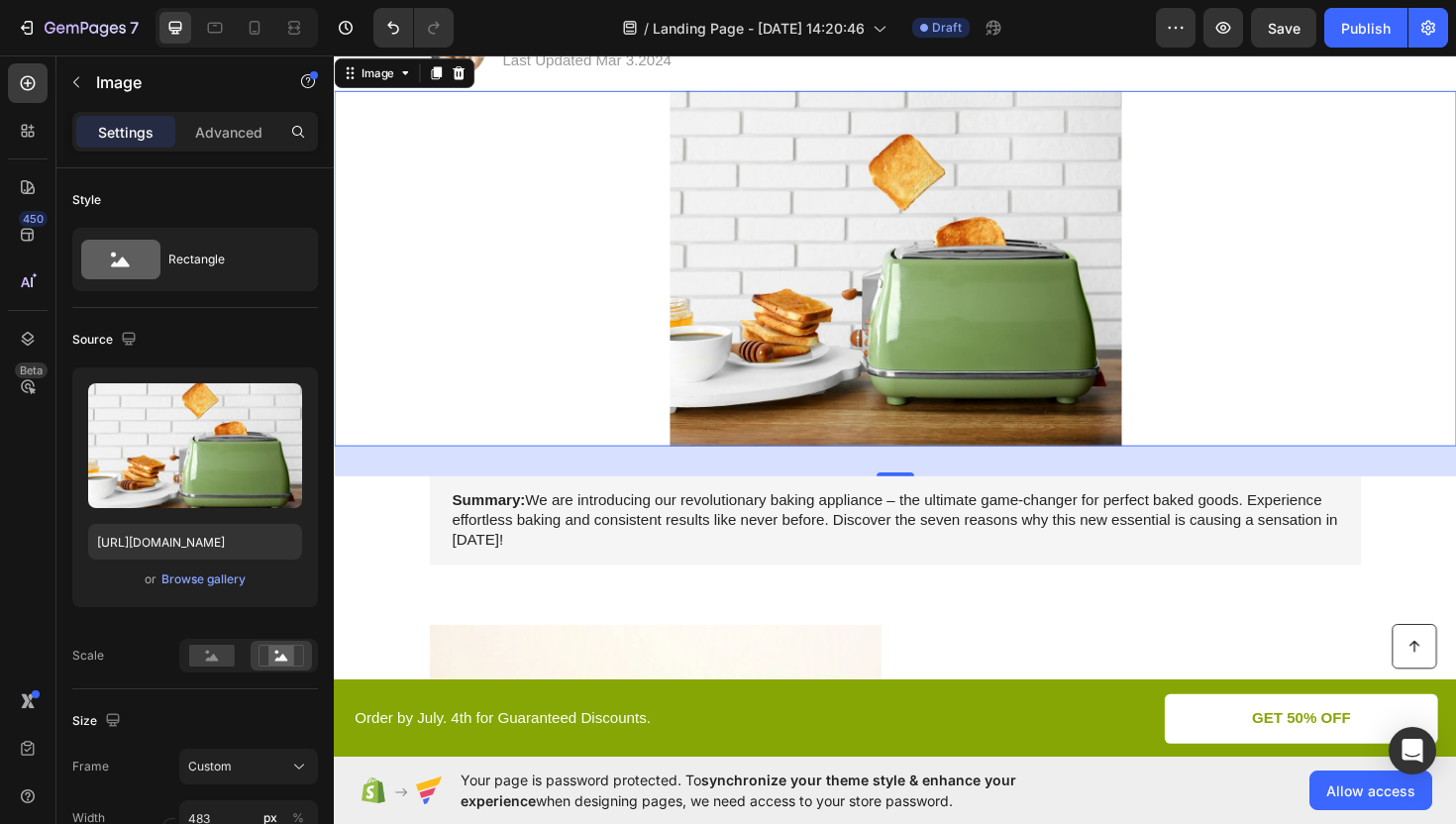
click at [891, 372] on img at bounding box center [929, 281] width 479 height 376
click at [519, 365] on div at bounding box center [928, 281] width 1189 height 376
click at [877, 322] on img at bounding box center [929, 281] width 479 height 376
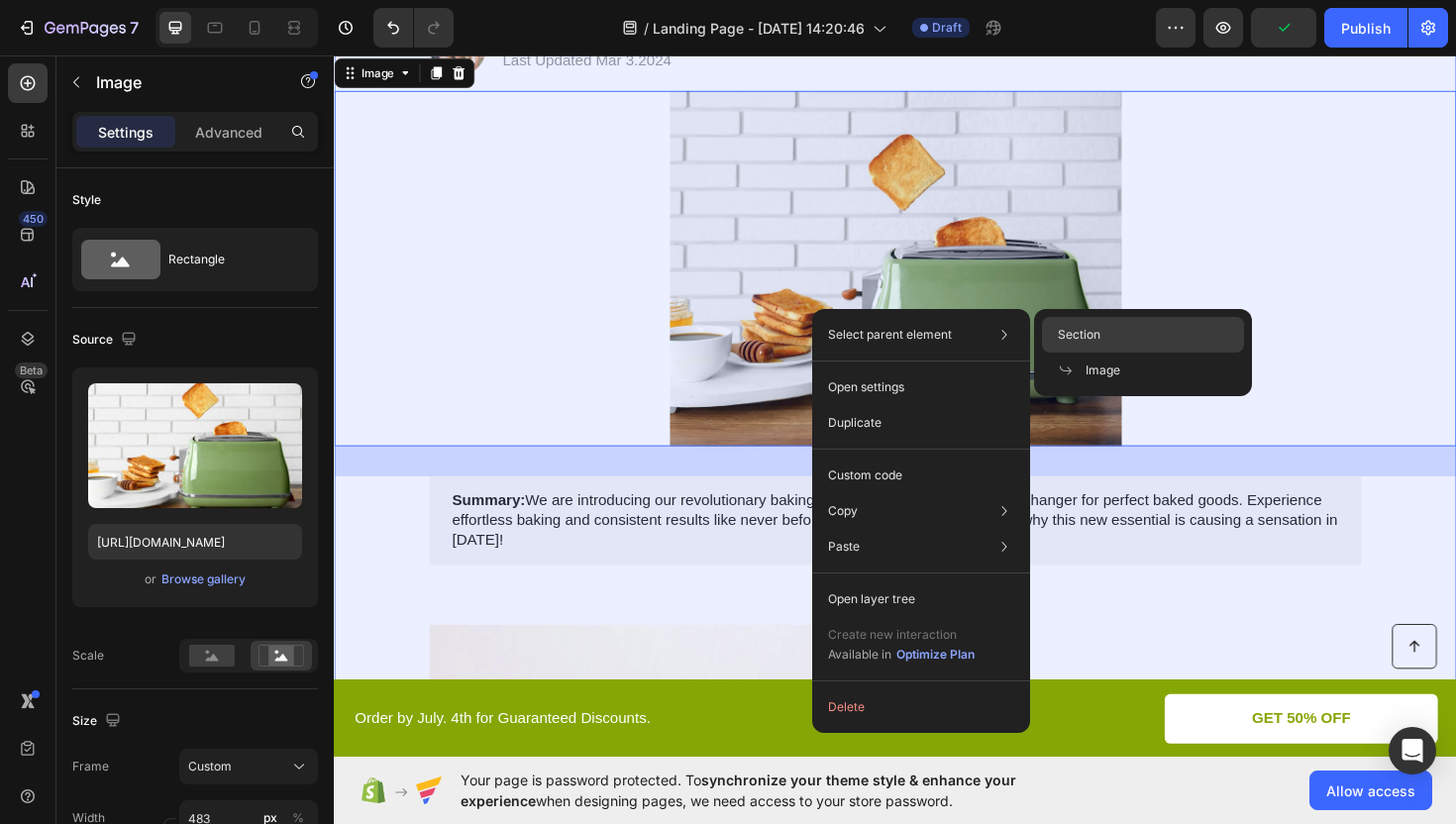
click at [1069, 334] on span "Section" at bounding box center [1079, 335] width 43 height 18
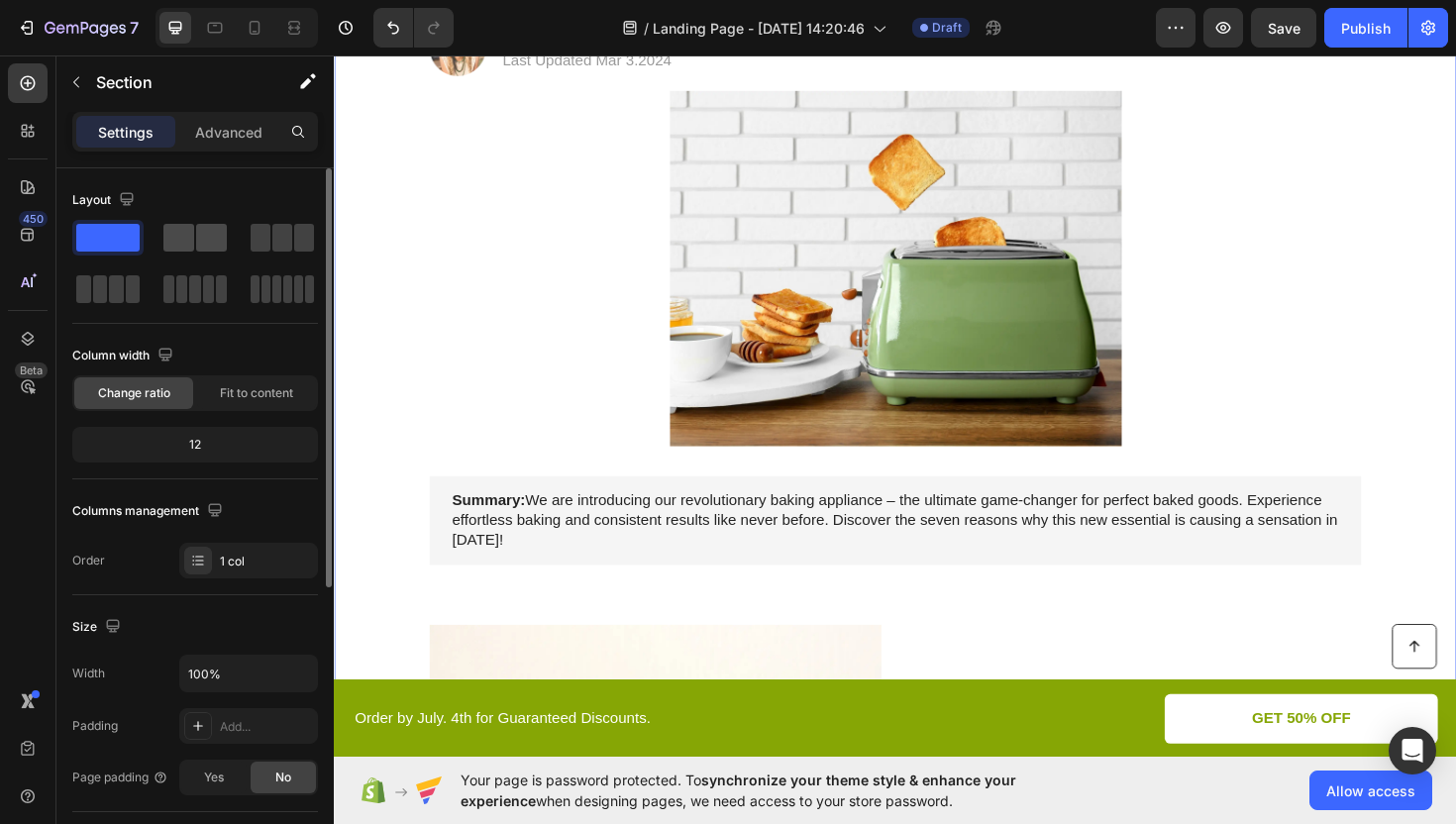
click at [218, 241] on span at bounding box center [211, 237] width 31 height 28
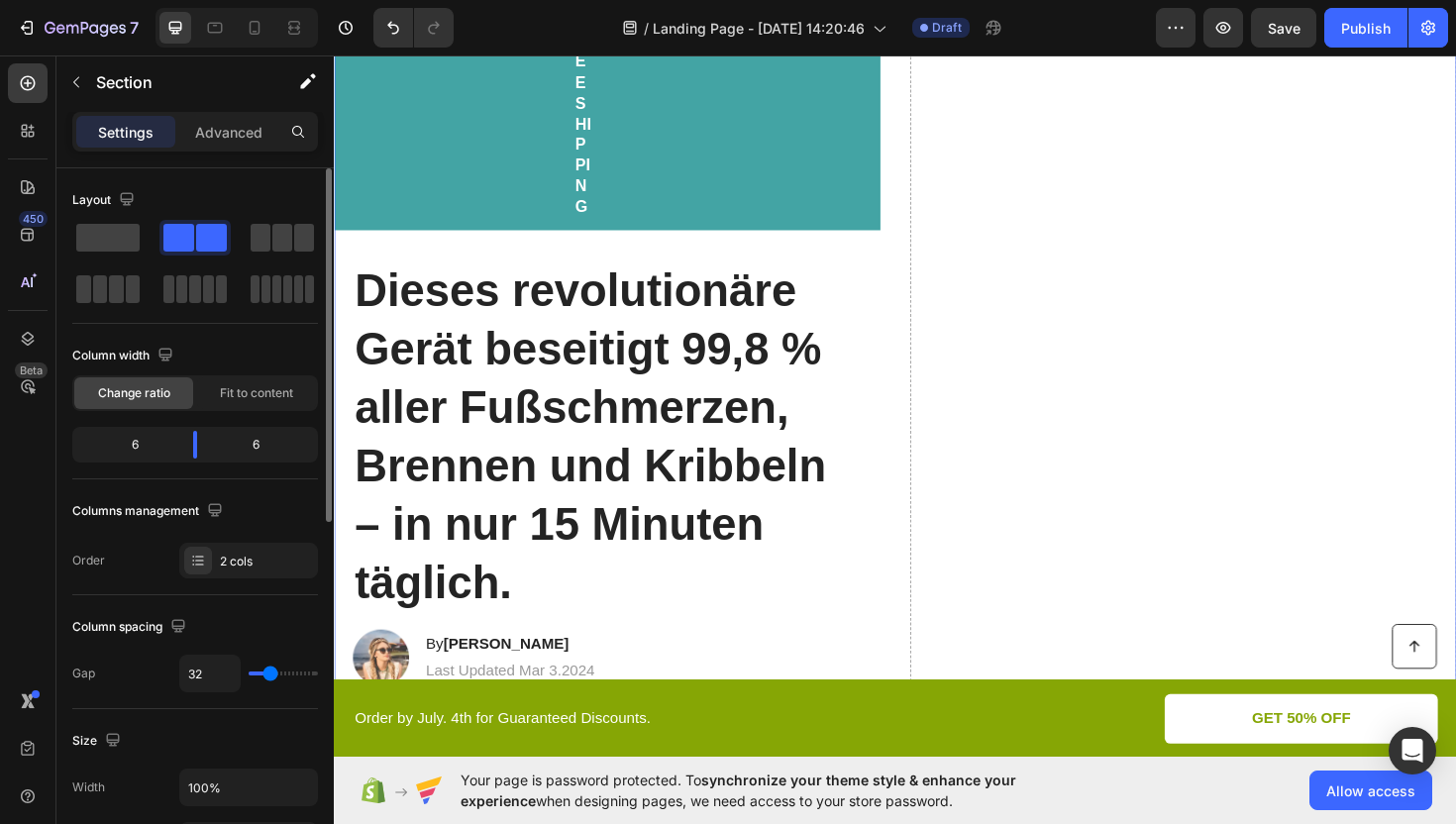
scroll to position [1050, 0]
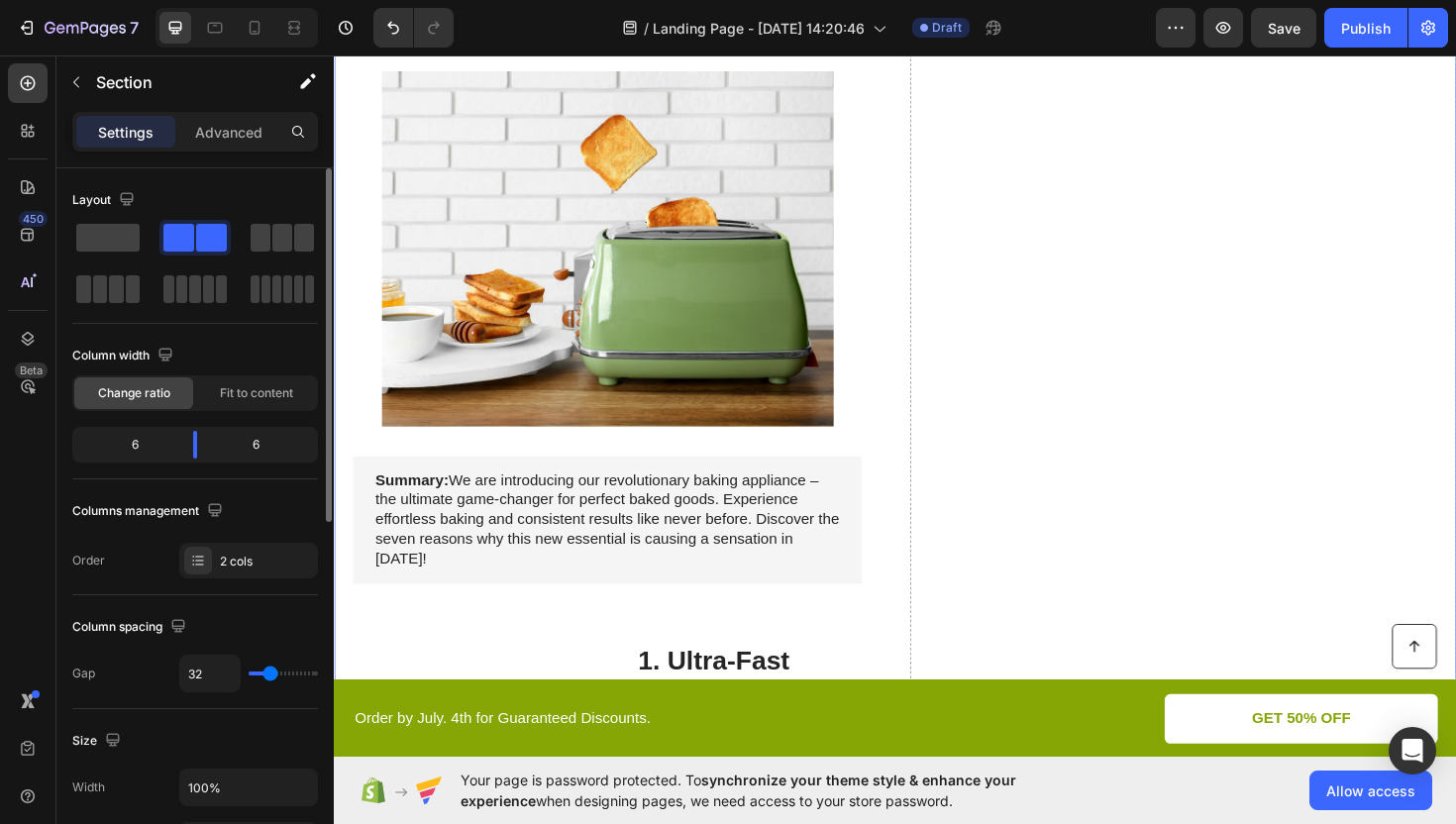
click at [196, 238] on span at bounding box center [211, 237] width 31 height 28
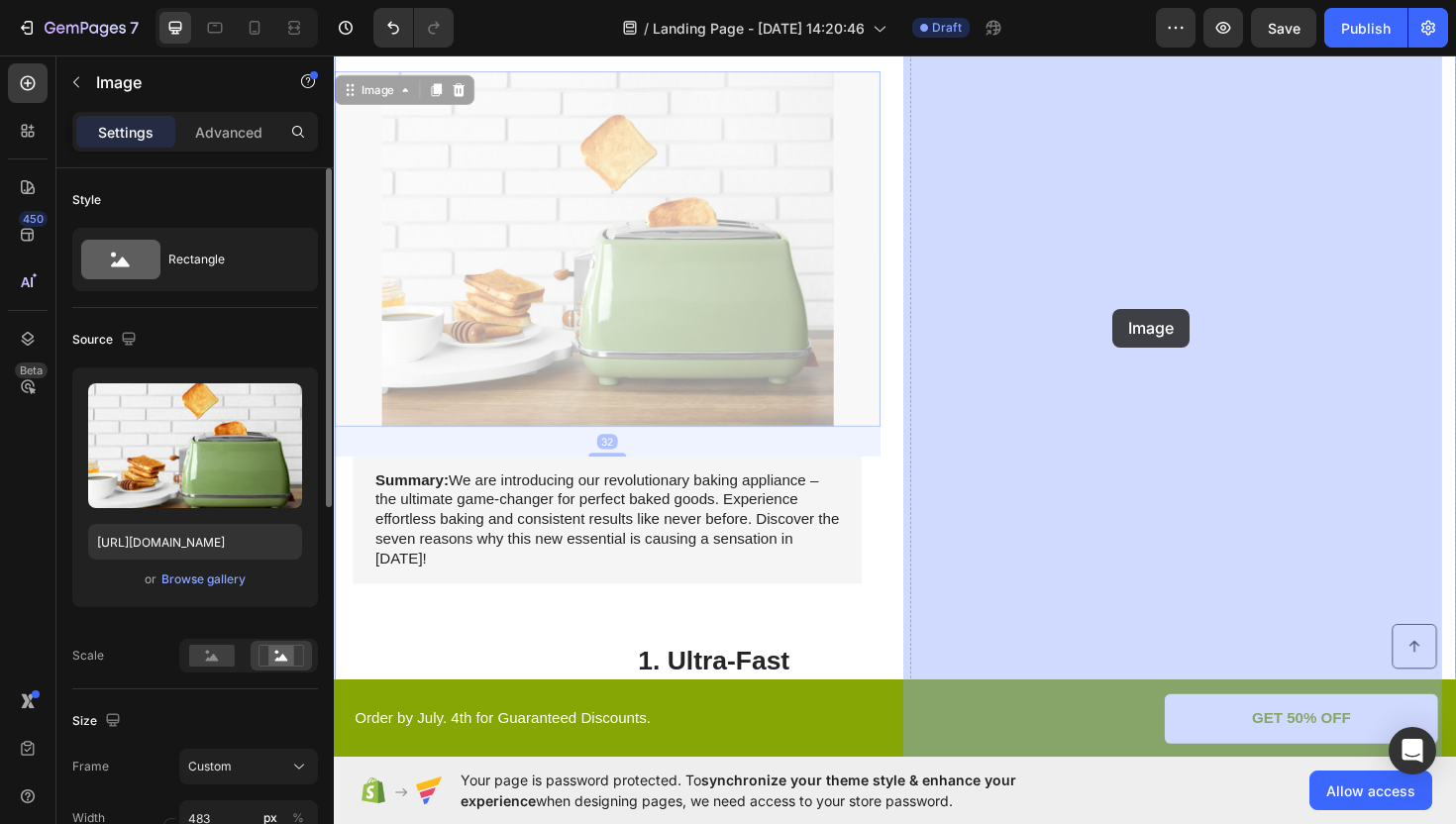
drag, startPoint x: 645, startPoint y: 312, endPoint x: 1160, endPoint y: 324, distance: 515.1
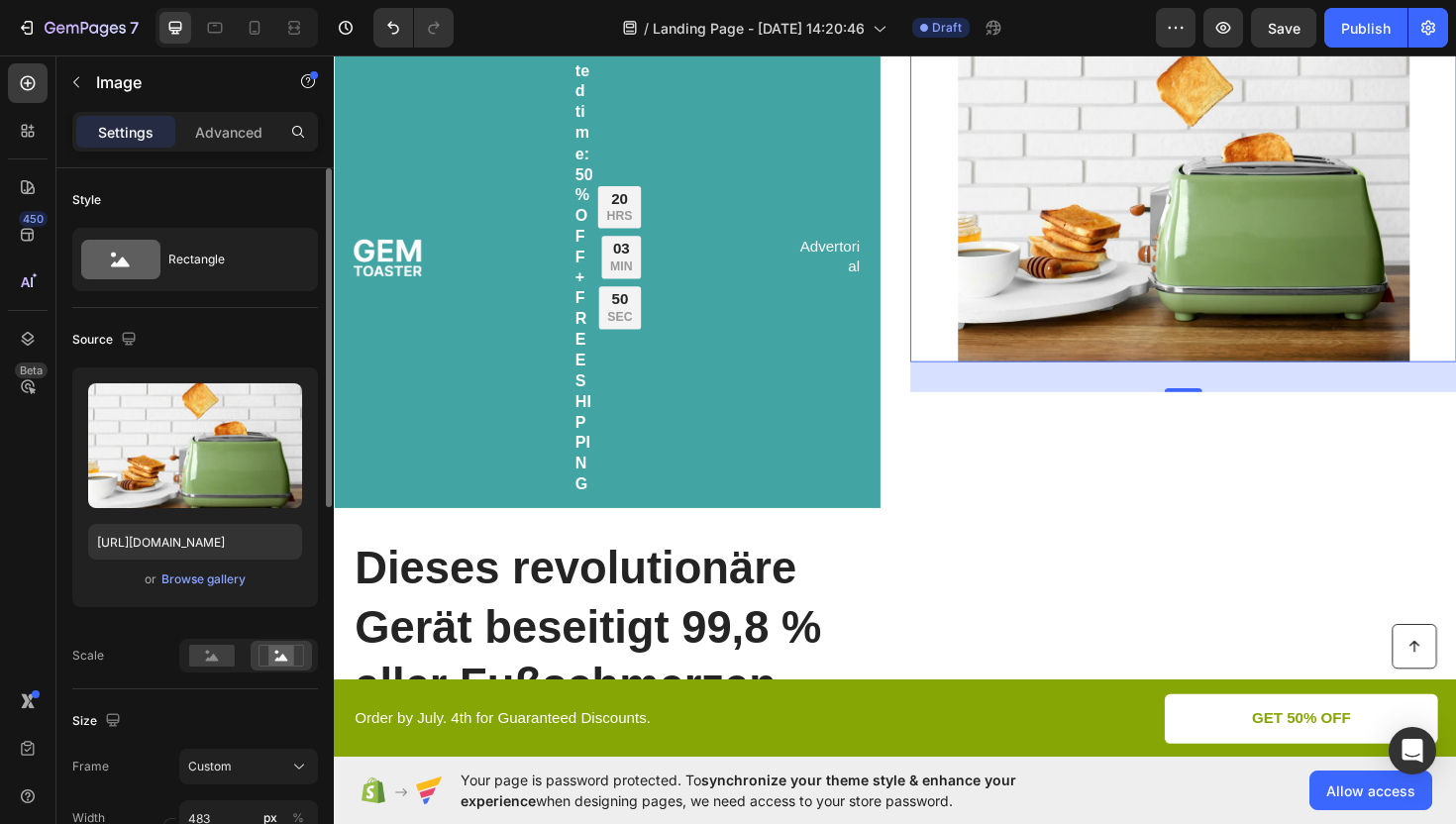
scroll to position [0, 0]
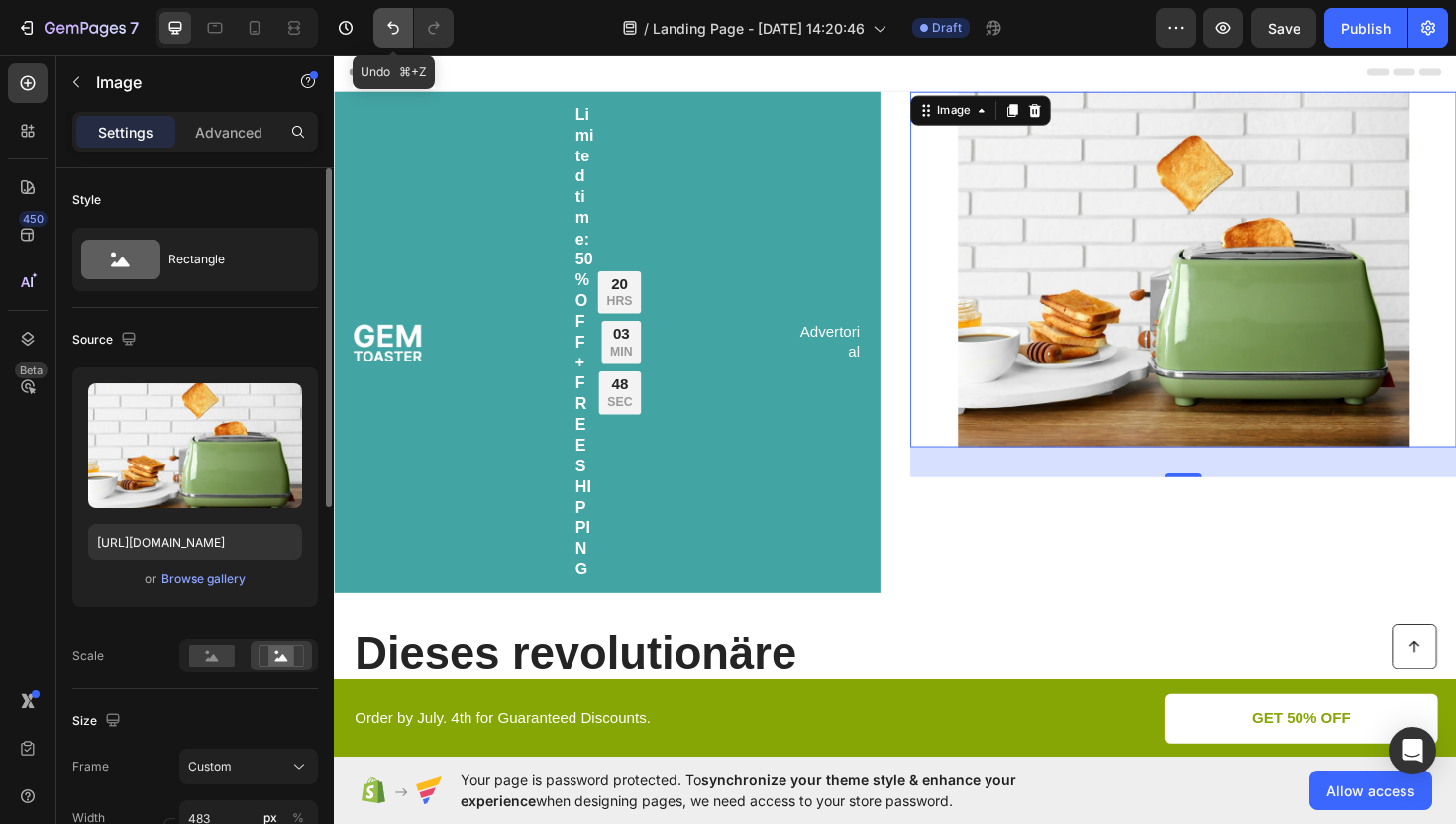
click at [393, 23] on icon "Undo/Redo" at bounding box center [393, 28] width 20 height 20
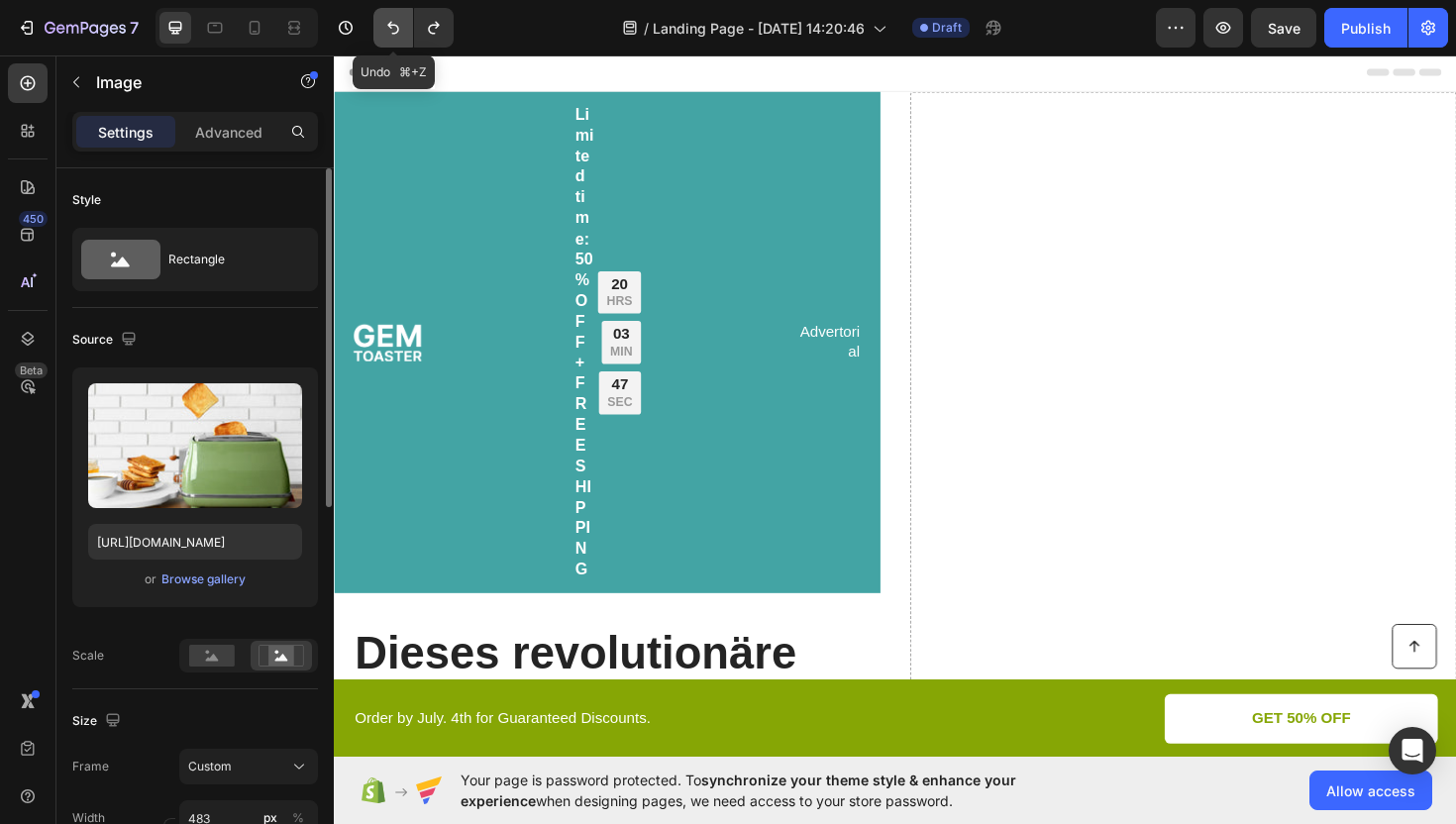
click at [393, 23] on icon "Undo/Redo" at bounding box center [393, 28] width 20 height 20
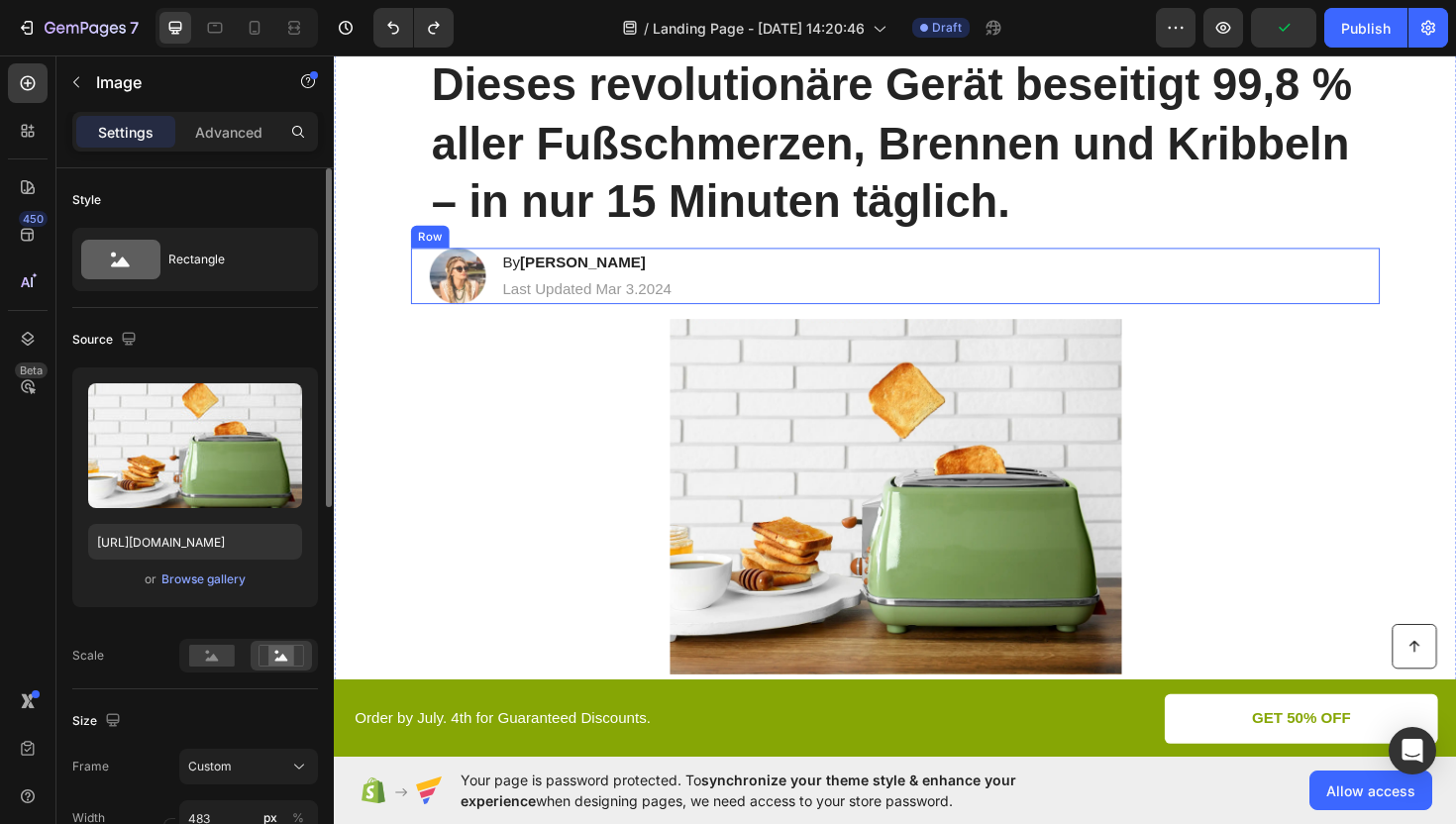
scroll to position [146, 0]
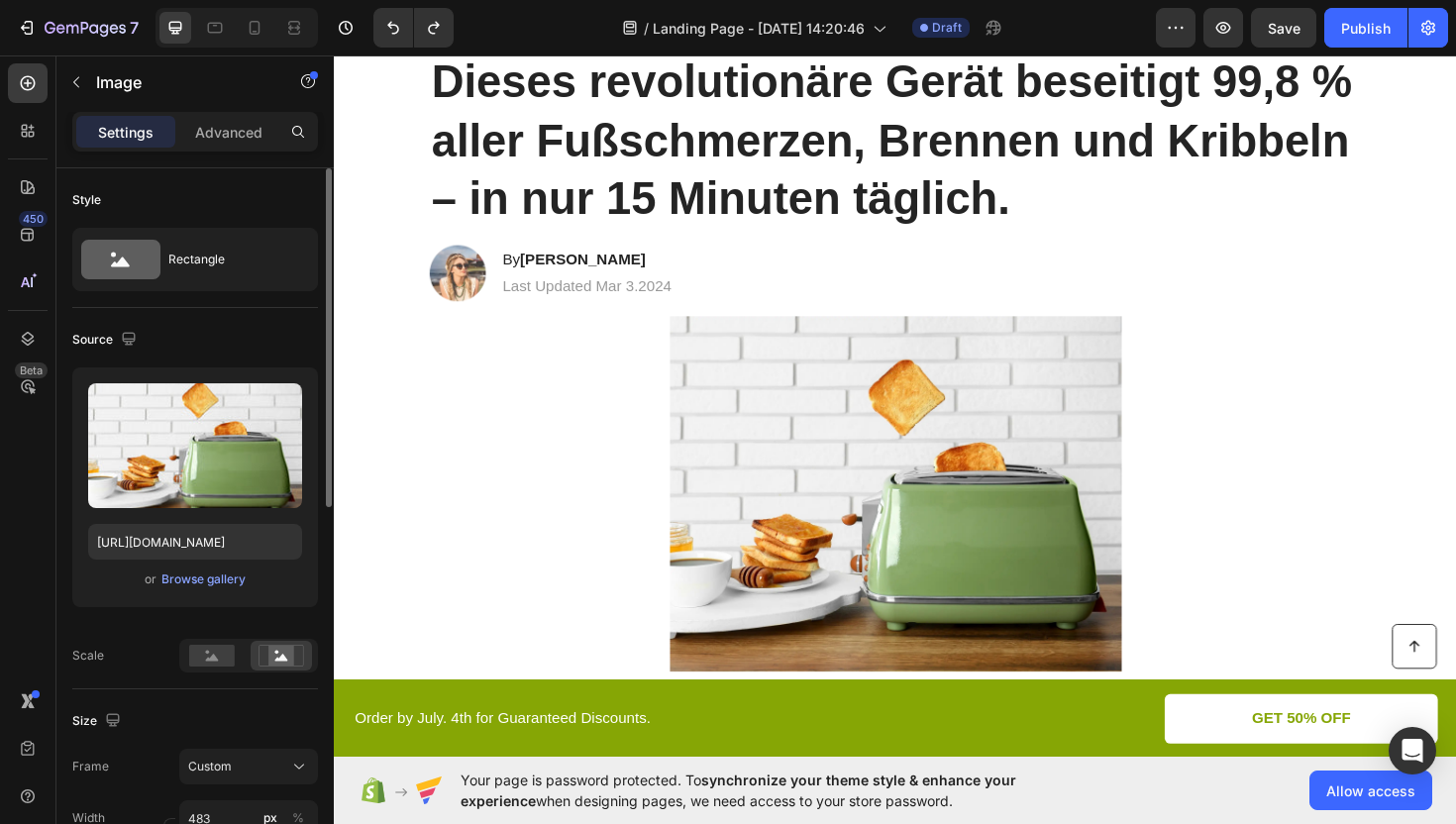
click at [788, 437] on img at bounding box center [929, 519] width 479 height 376
click at [625, 446] on div at bounding box center [928, 519] width 1189 height 376
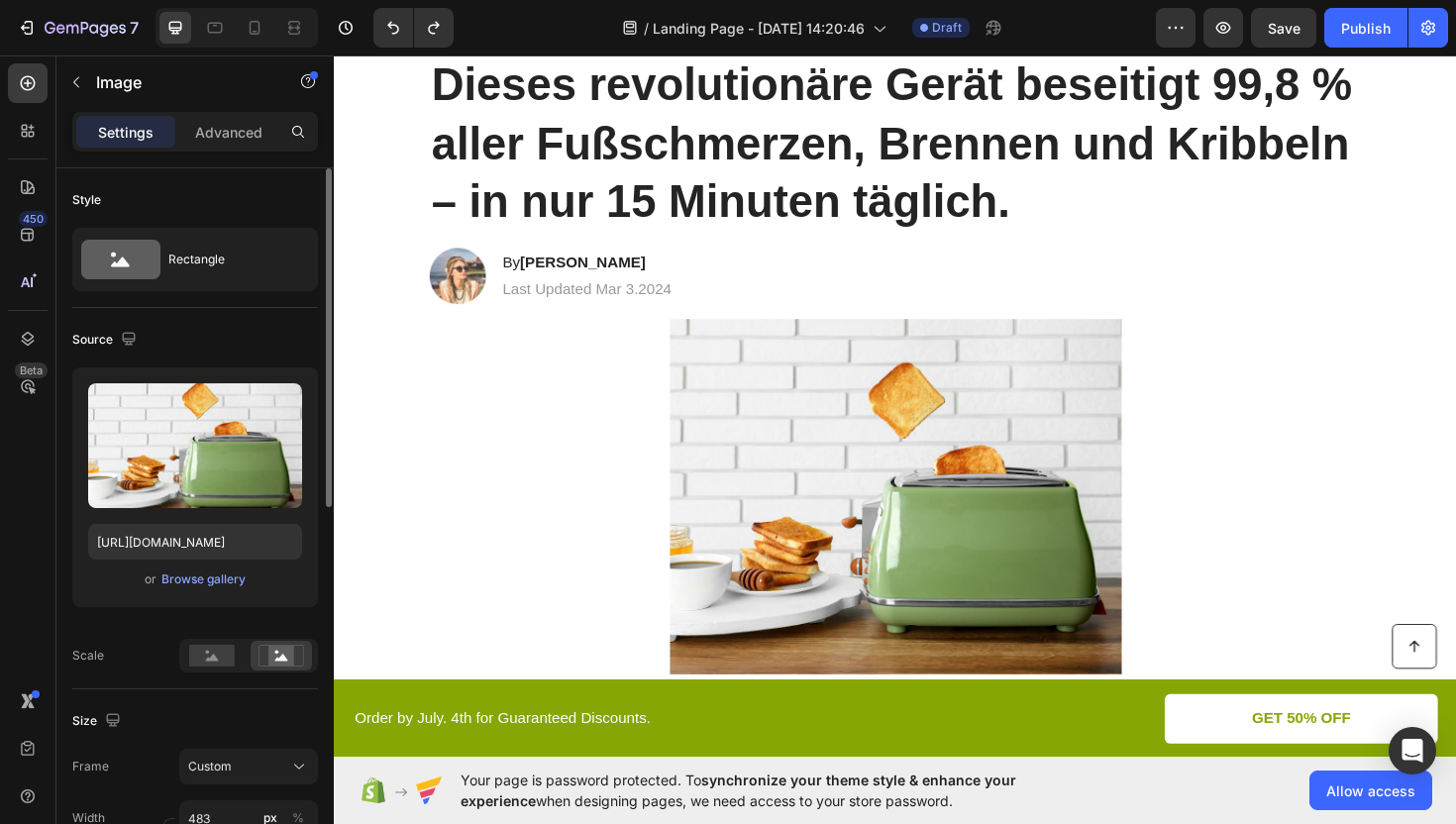
click at [627, 450] on div at bounding box center [928, 522] width 1189 height 376
click at [444, 439] on div at bounding box center [928, 522] width 1189 height 376
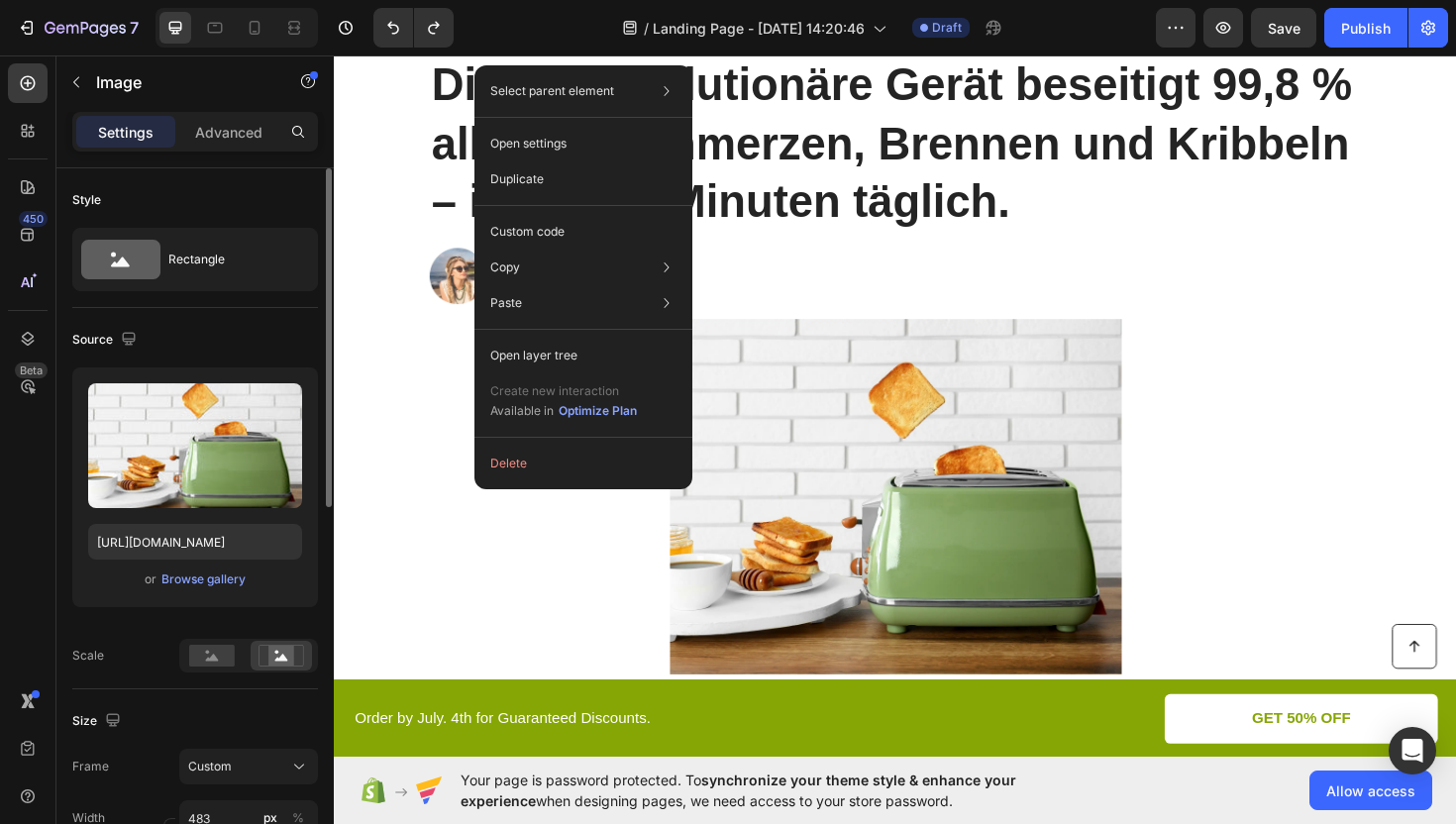
click at [1455, 517] on div at bounding box center [928, 522] width 1189 height 376
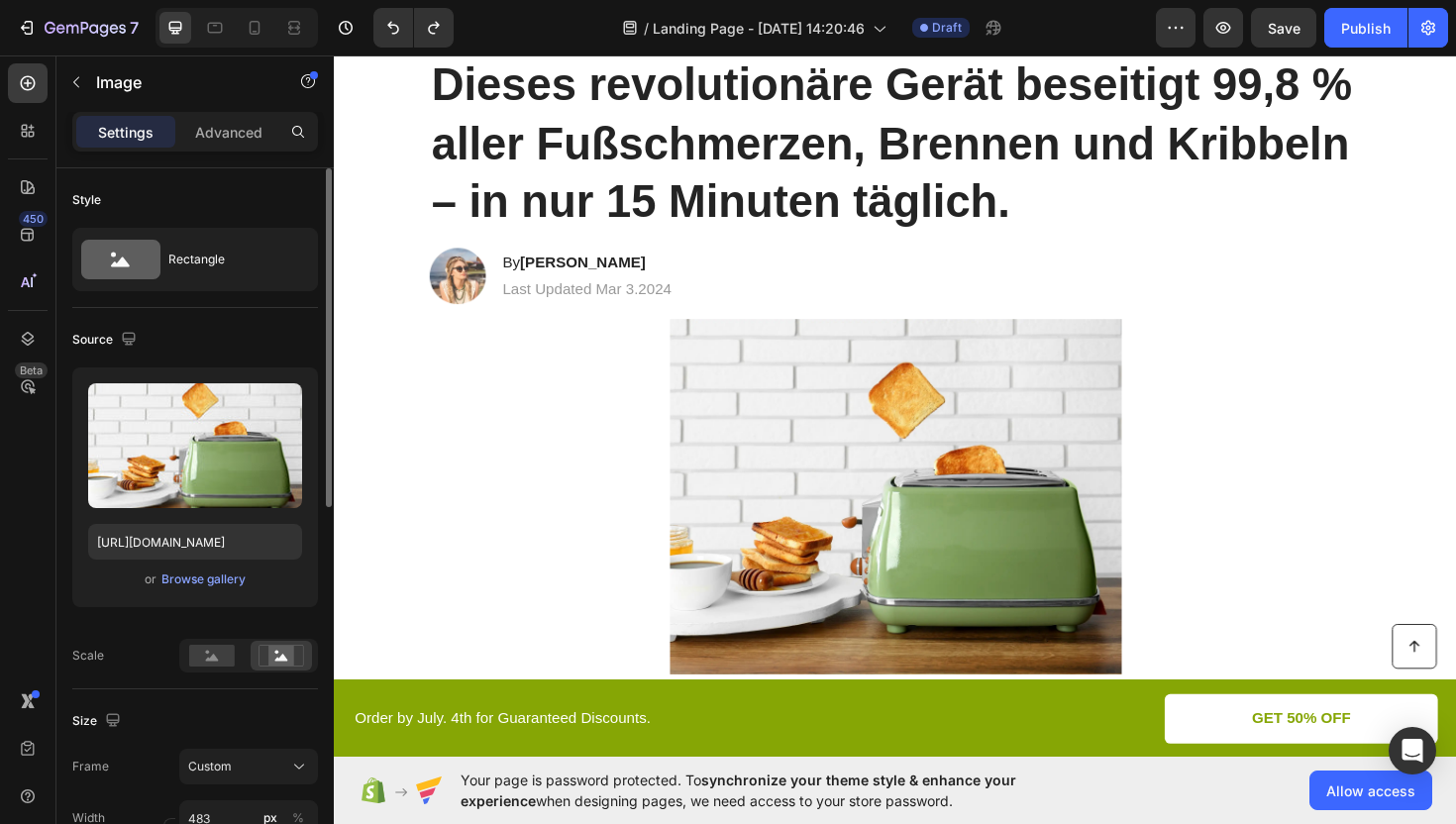
click at [927, 528] on img at bounding box center [929, 522] width 479 height 376
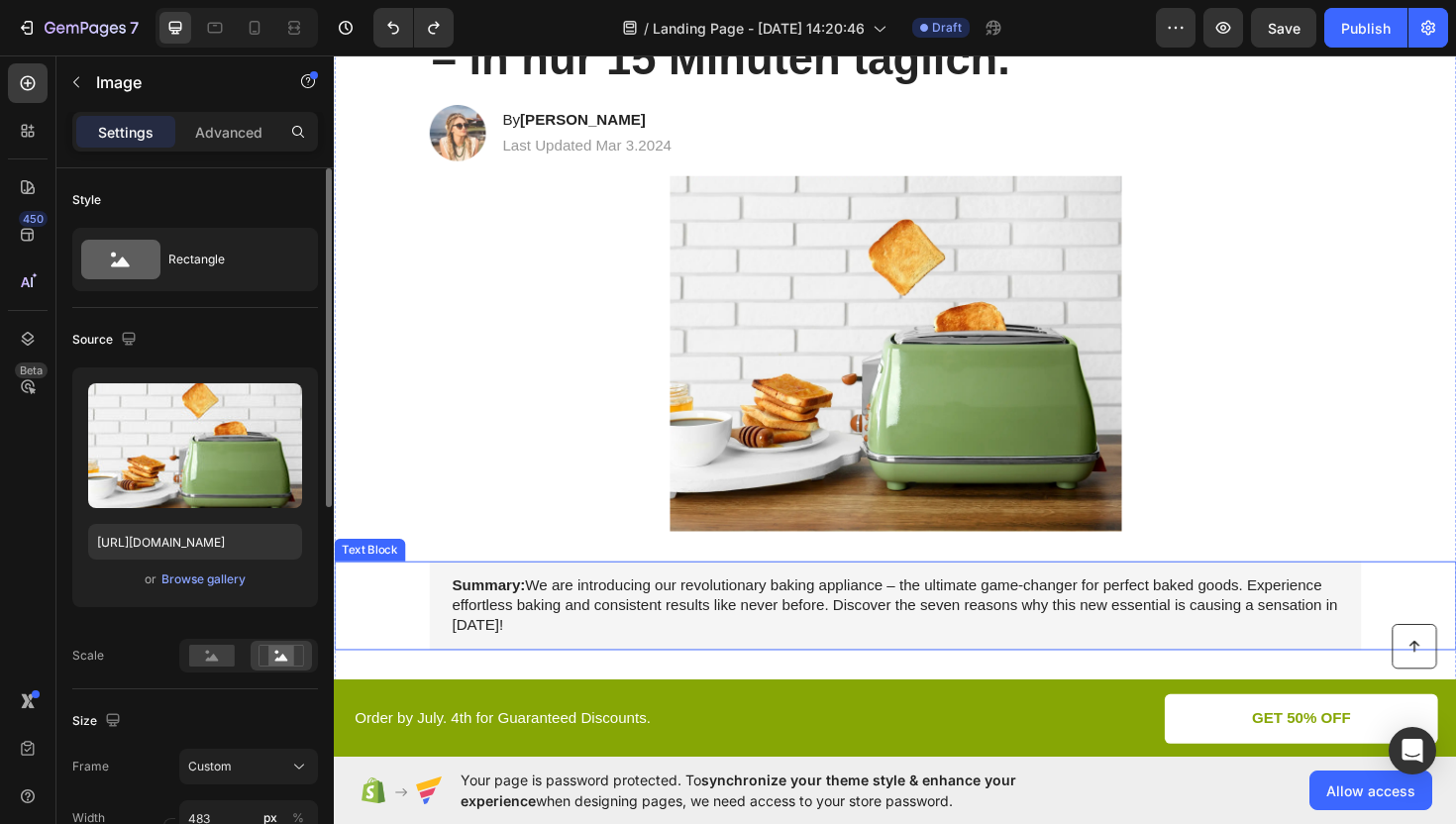
scroll to position [308, 0]
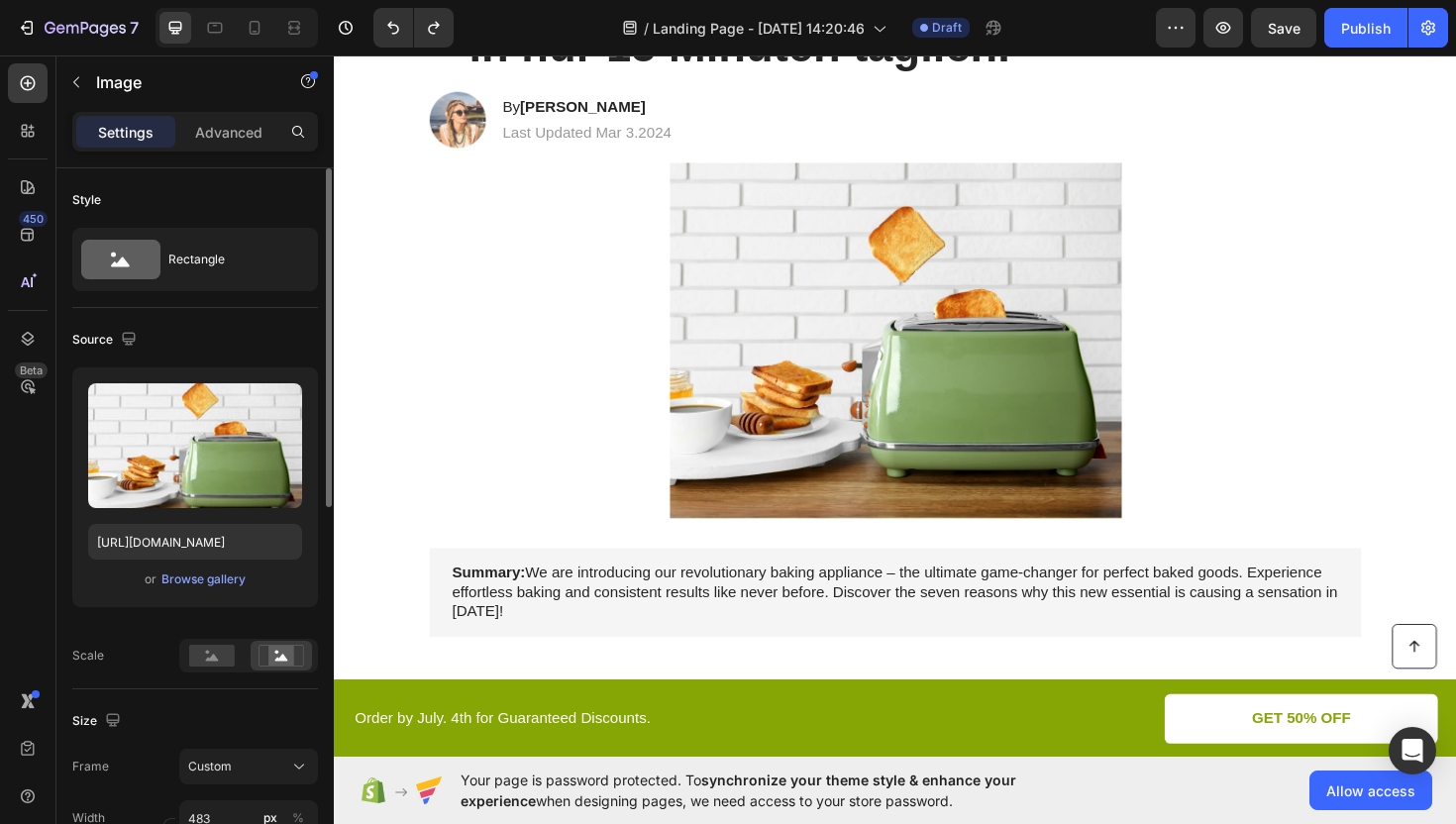
click at [625, 364] on div at bounding box center [928, 357] width 1189 height 376
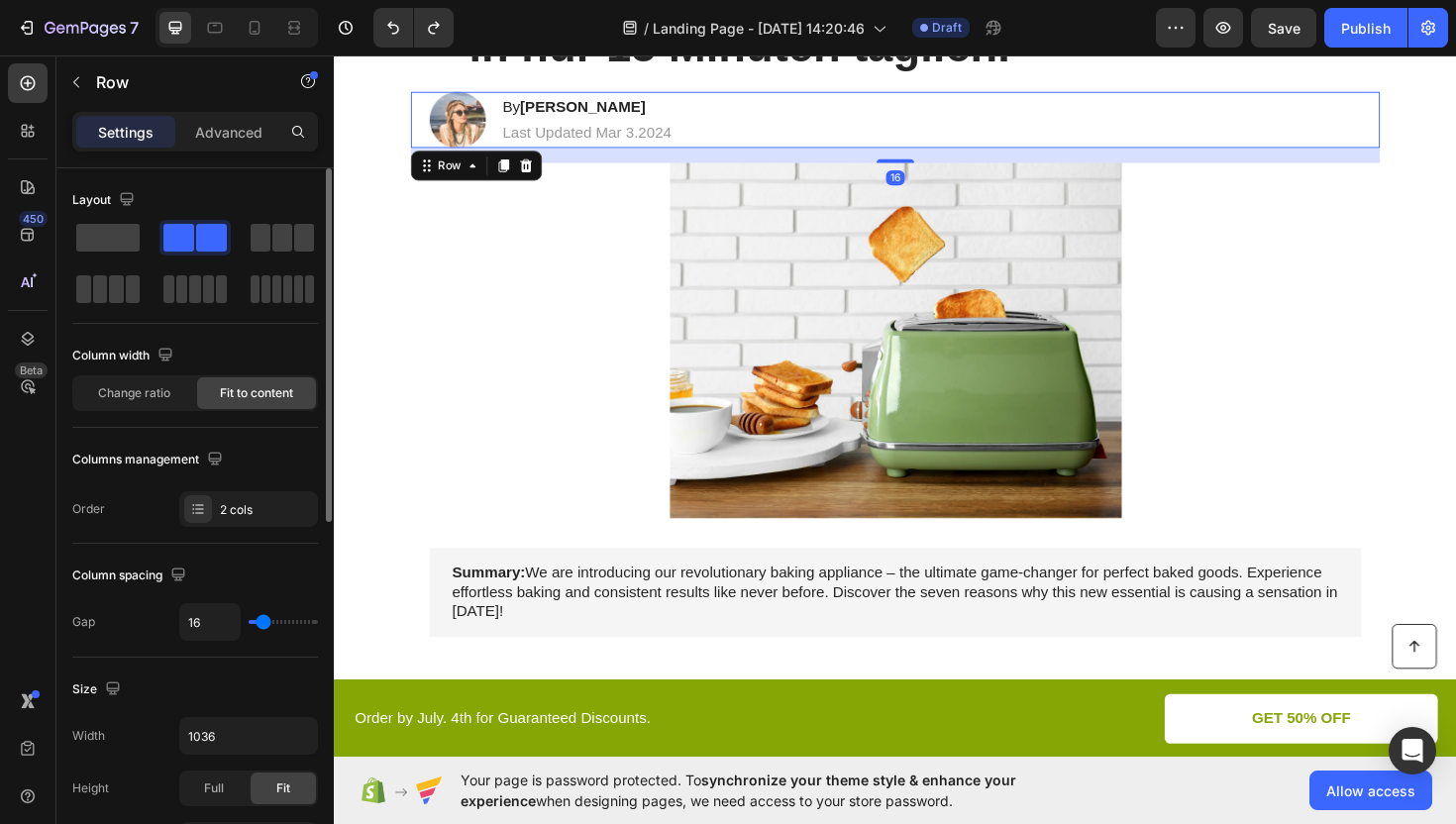
click at [779, 123] on div "Image By [PERSON_NAME] Heading Last Updated Mar 3.2024 Text Block Row 16" at bounding box center [928, 124] width 1026 height 60
click at [617, 289] on div at bounding box center [928, 357] width 1189 height 376
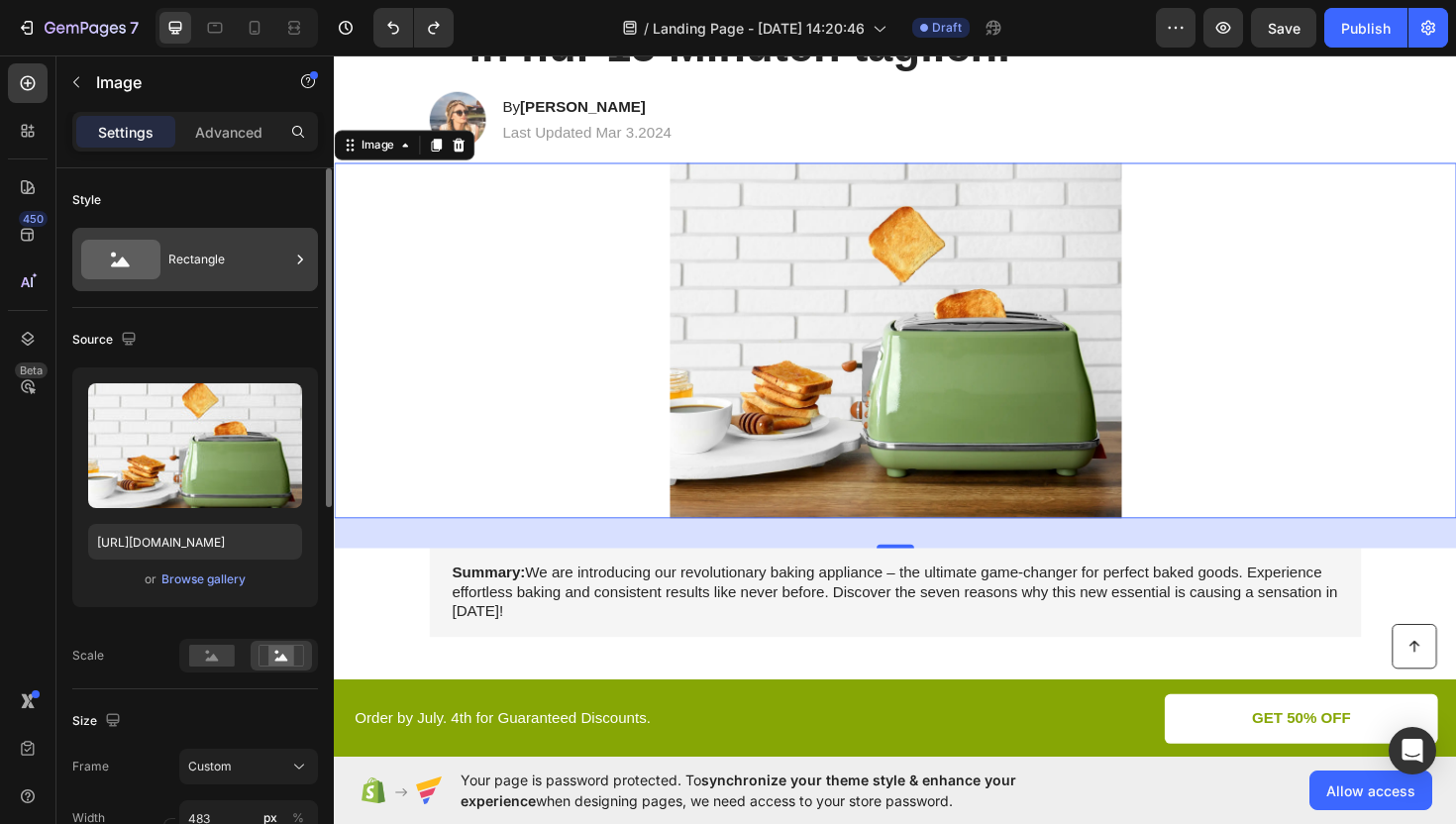
click at [283, 262] on div "Rectangle" at bounding box center [229, 259] width 121 height 46
click at [269, 214] on div "Style" at bounding box center [195, 200] width 245 height 32
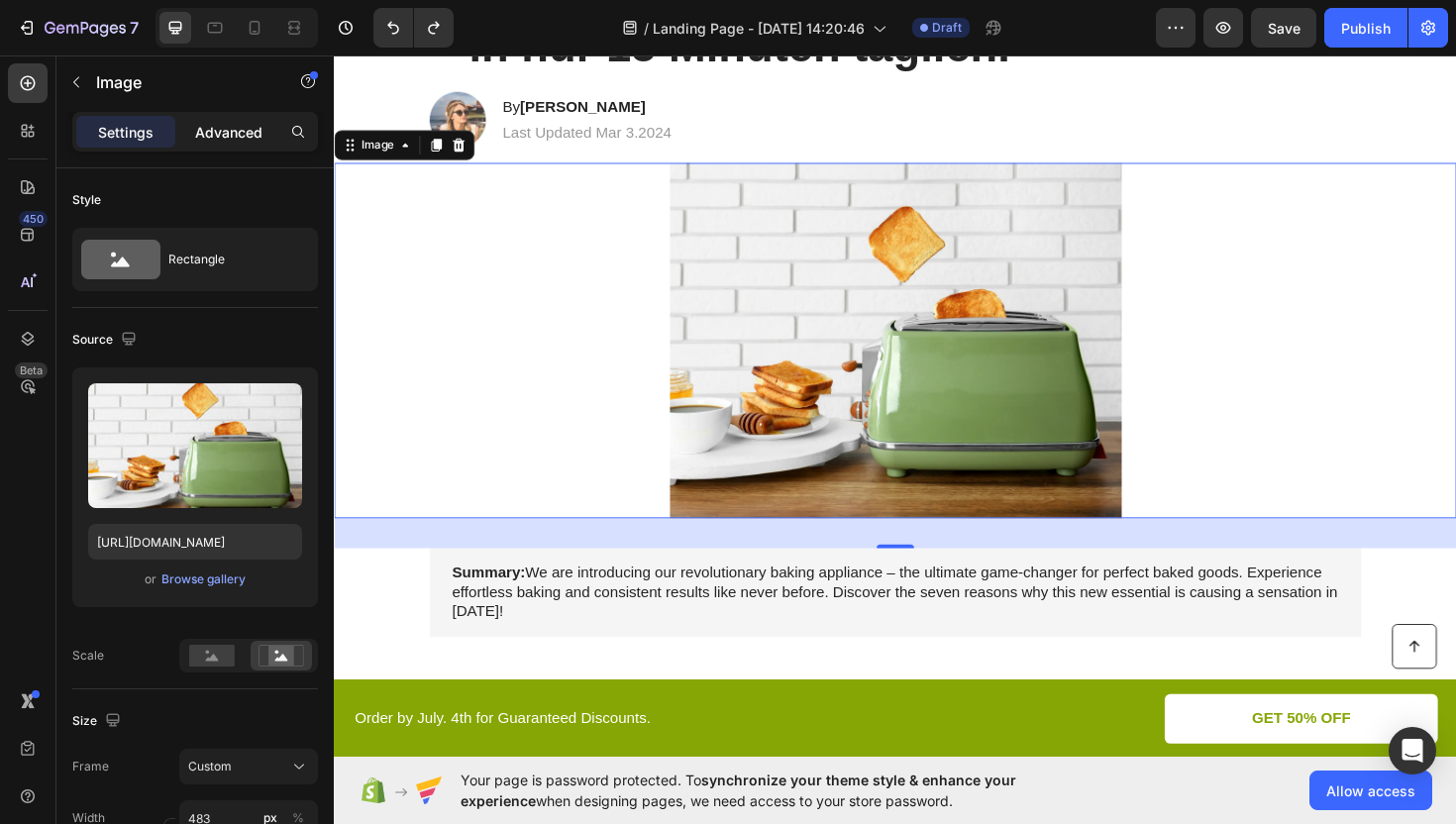
click at [236, 144] on div "Advanced" at bounding box center [229, 132] width 99 height 32
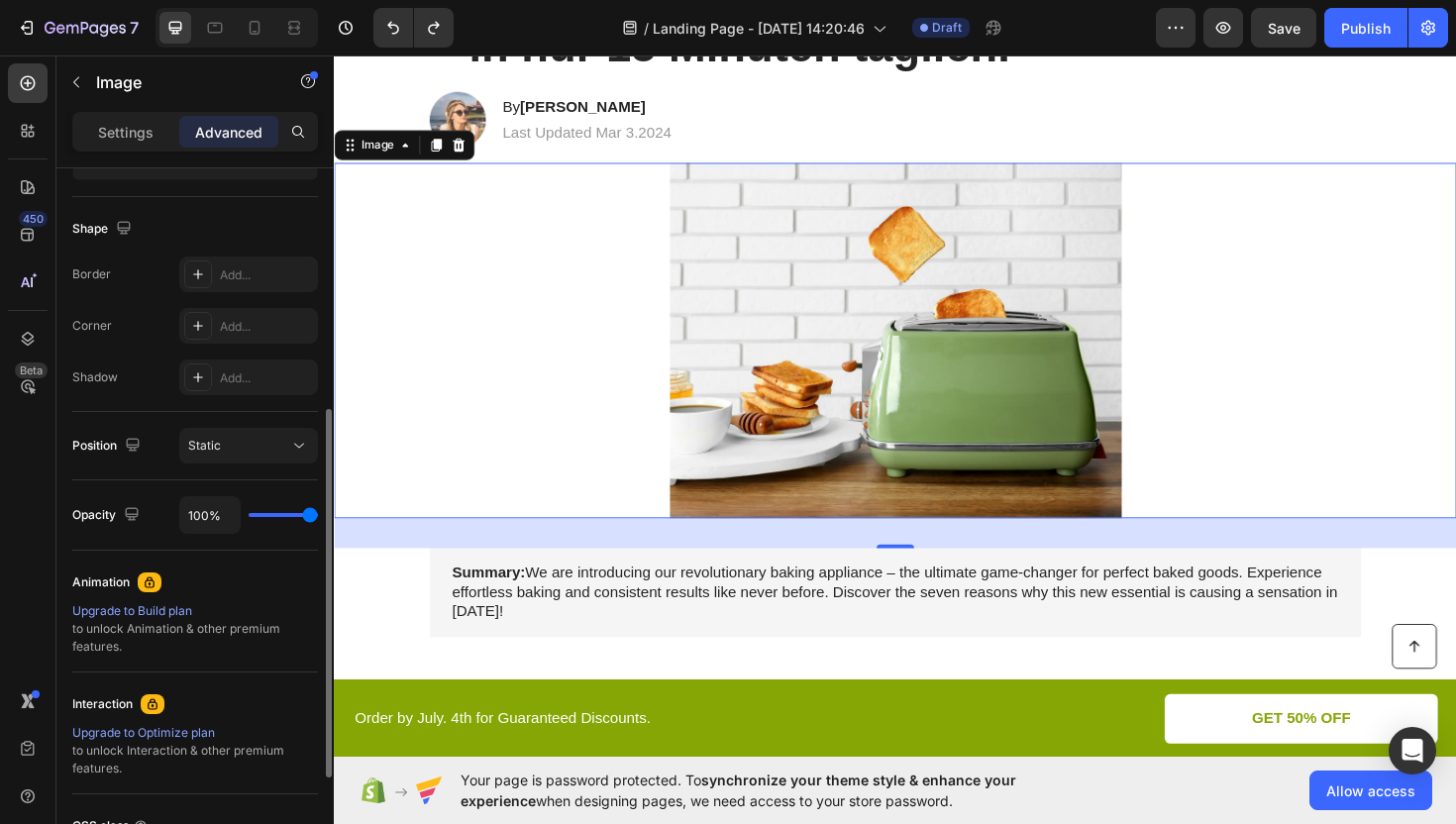
scroll to position [483, 0]
click at [244, 450] on div "Static" at bounding box center [238, 443] width 101 height 18
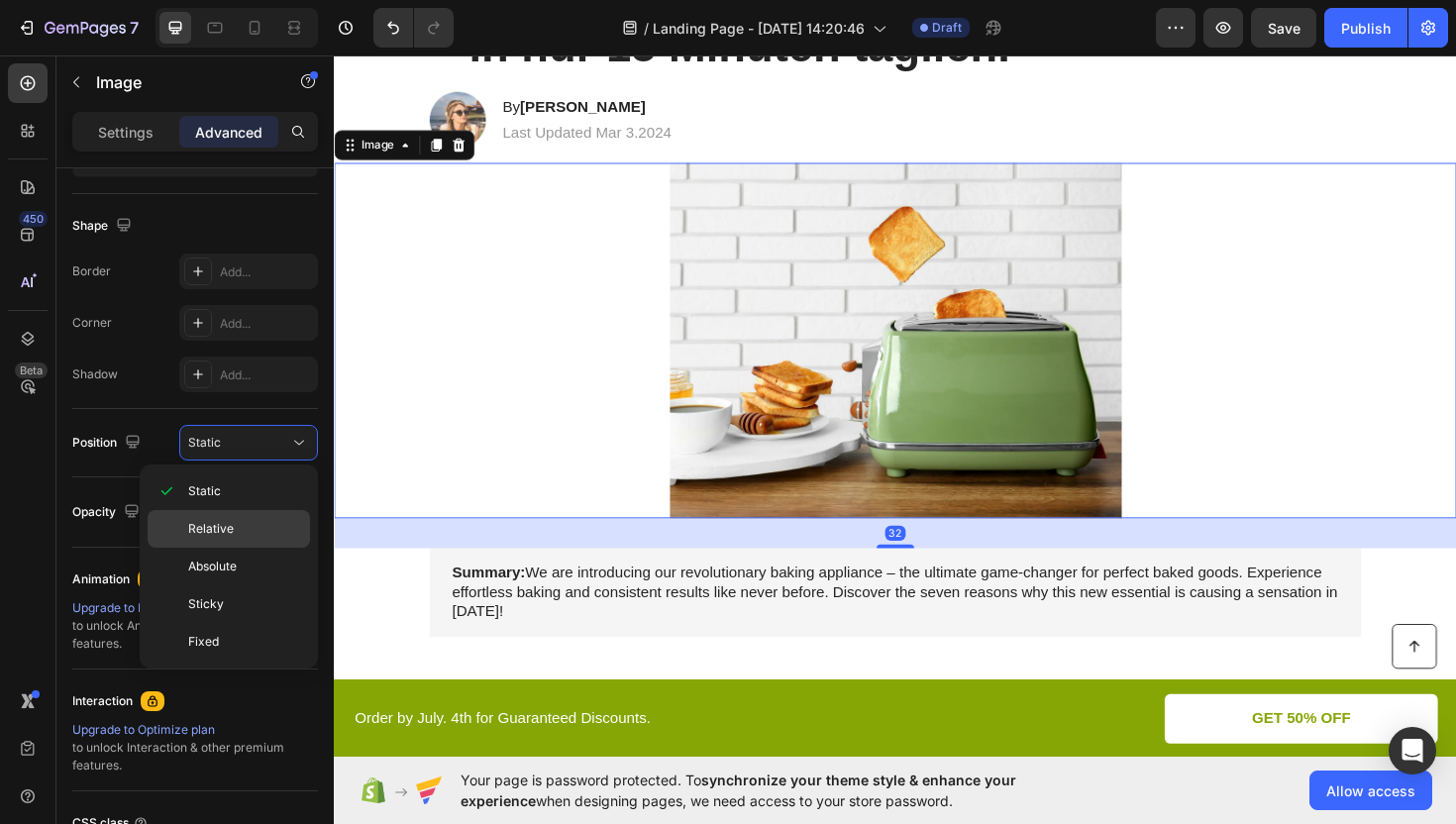
click at [231, 536] on p "Relative" at bounding box center [244, 529] width 113 height 18
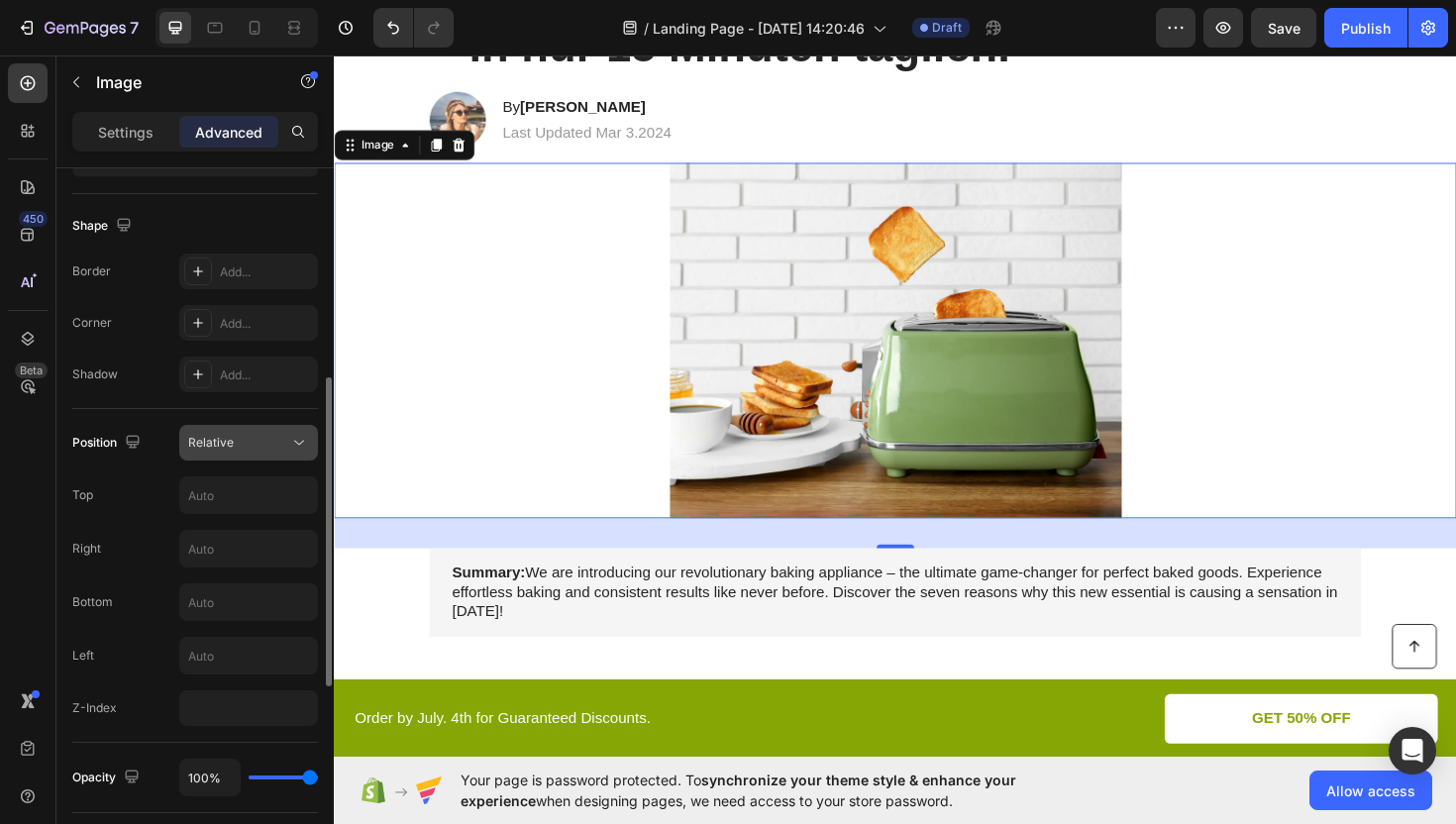
click at [248, 456] on button "Relative" at bounding box center [249, 443] width 139 height 36
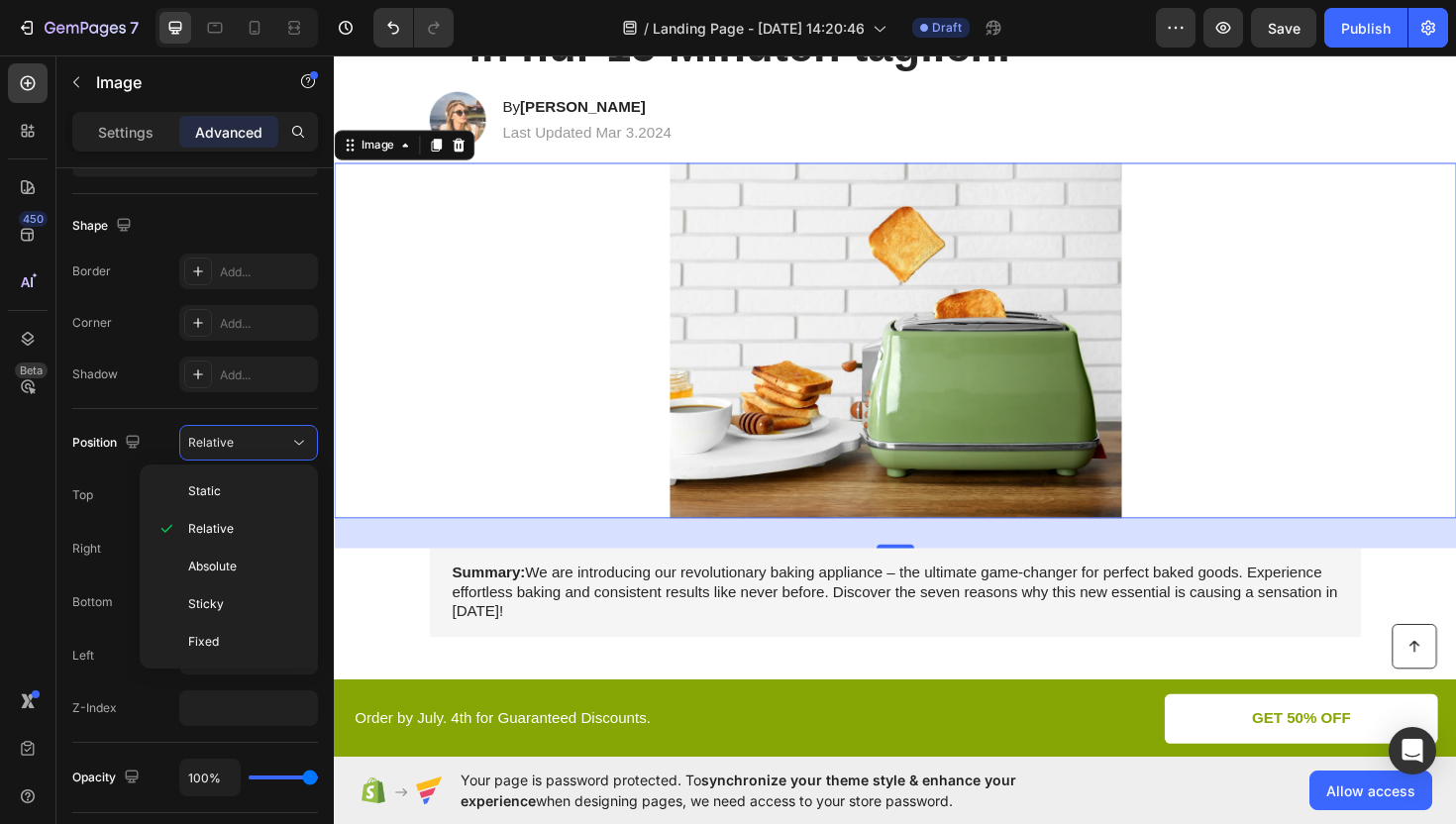
scroll to position [482, 0]
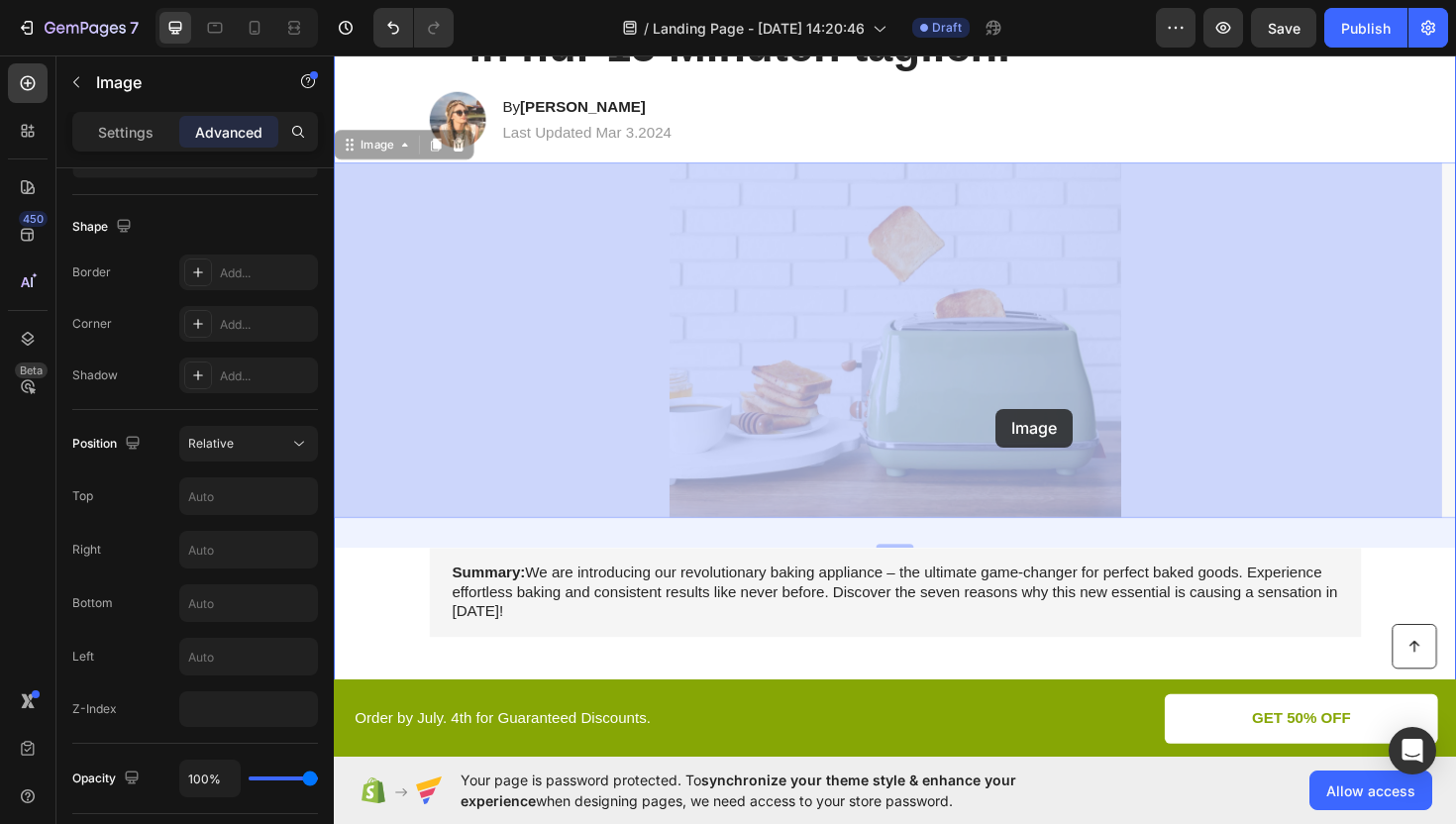
drag, startPoint x: 960, startPoint y: 433, endPoint x: 1033, endPoint y: 430, distance: 73.1
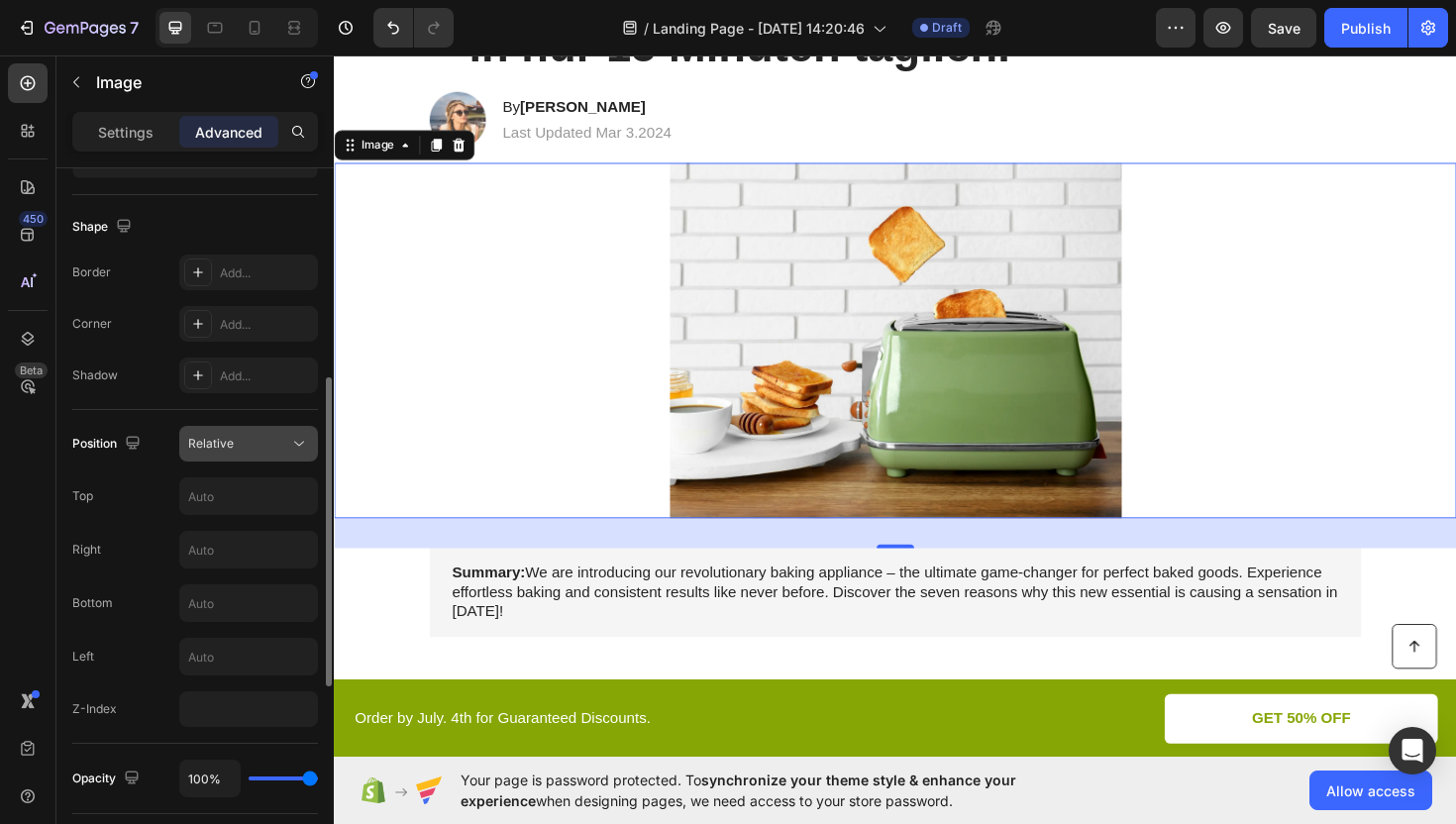
click at [227, 452] on span "Relative" at bounding box center [211, 444] width 46 height 18
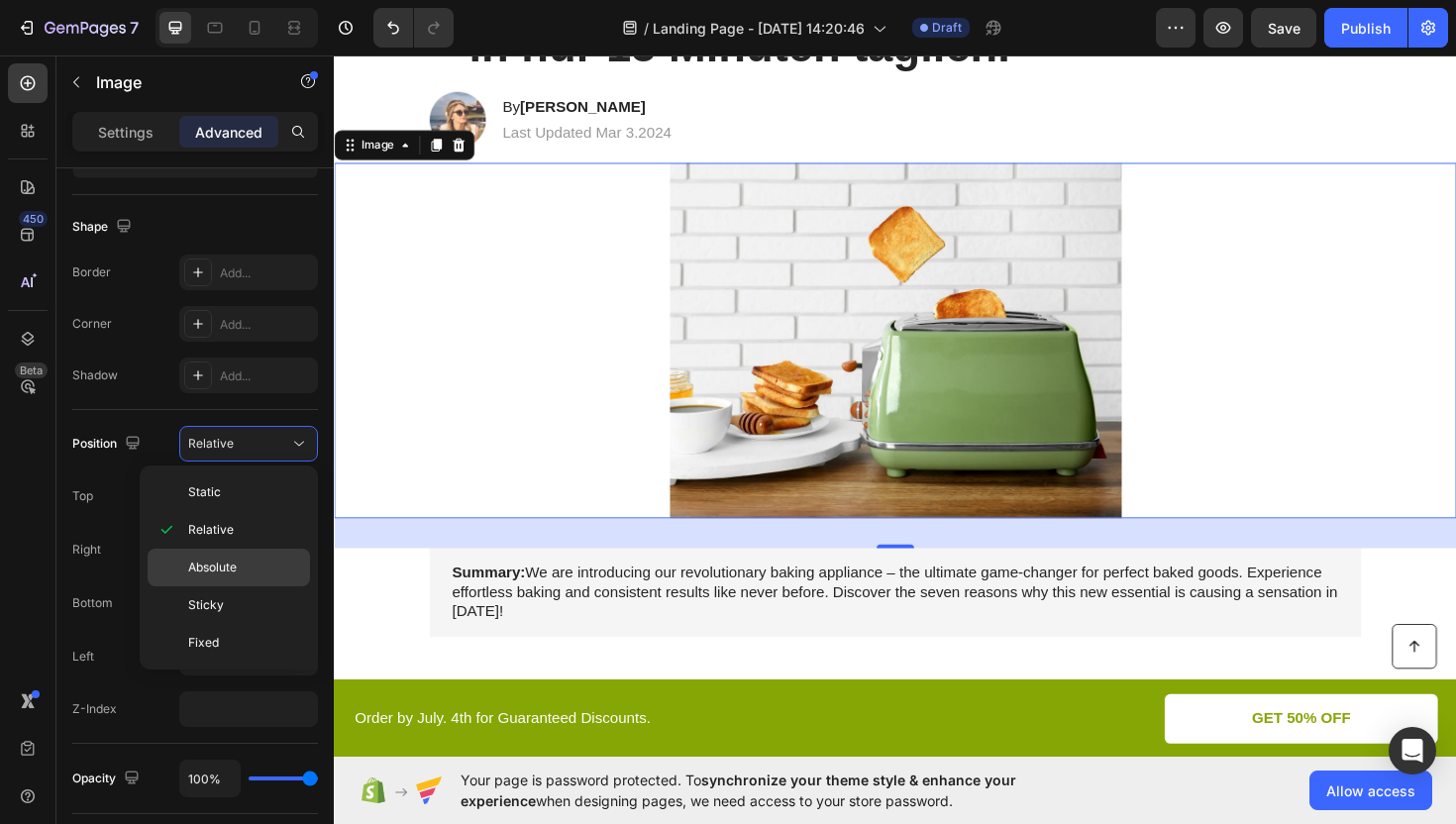
drag, startPoint x: 235, startPoint y: 566, endPoint x: 262, endPoint y: 556, distance: 28.8
click at [235, 565] on span "Absolute" at bounding box center [212, 567] width 49 height 18
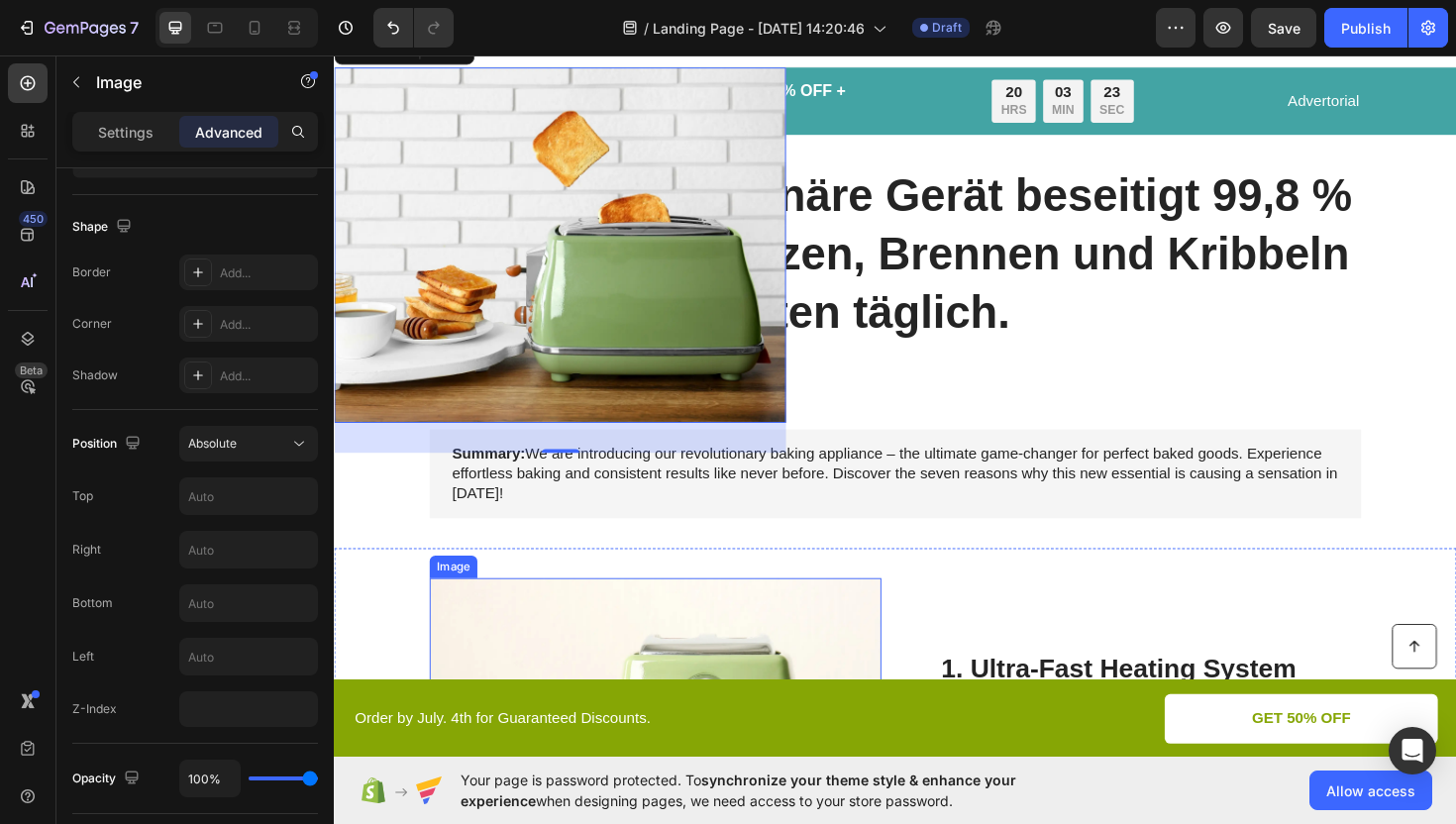
scroll to position [0, 0]
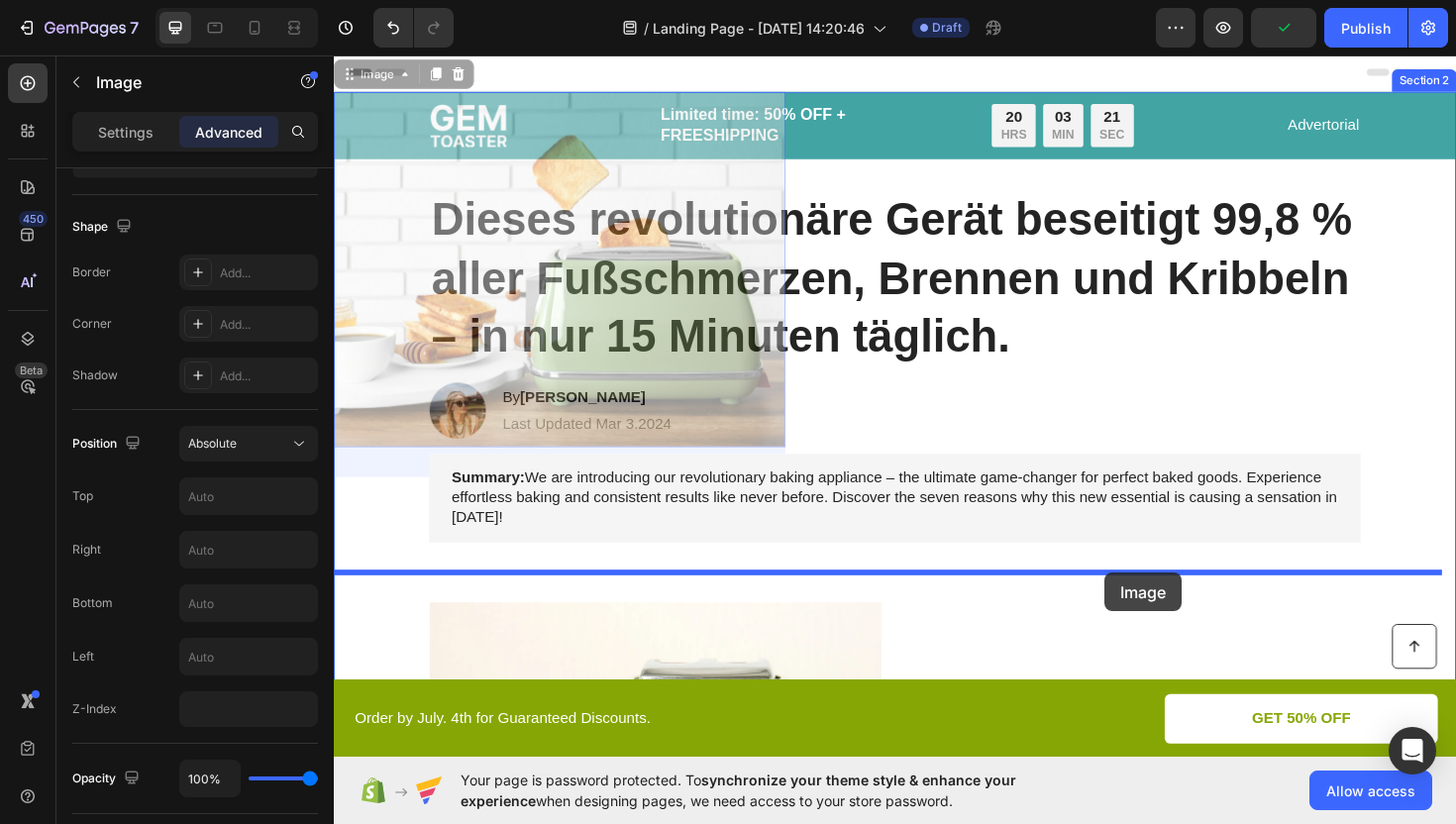
drag, startPoint x: 632, startPoint y: 312, endPoint x: 1146, endPoint y: 604, distance: 591.2
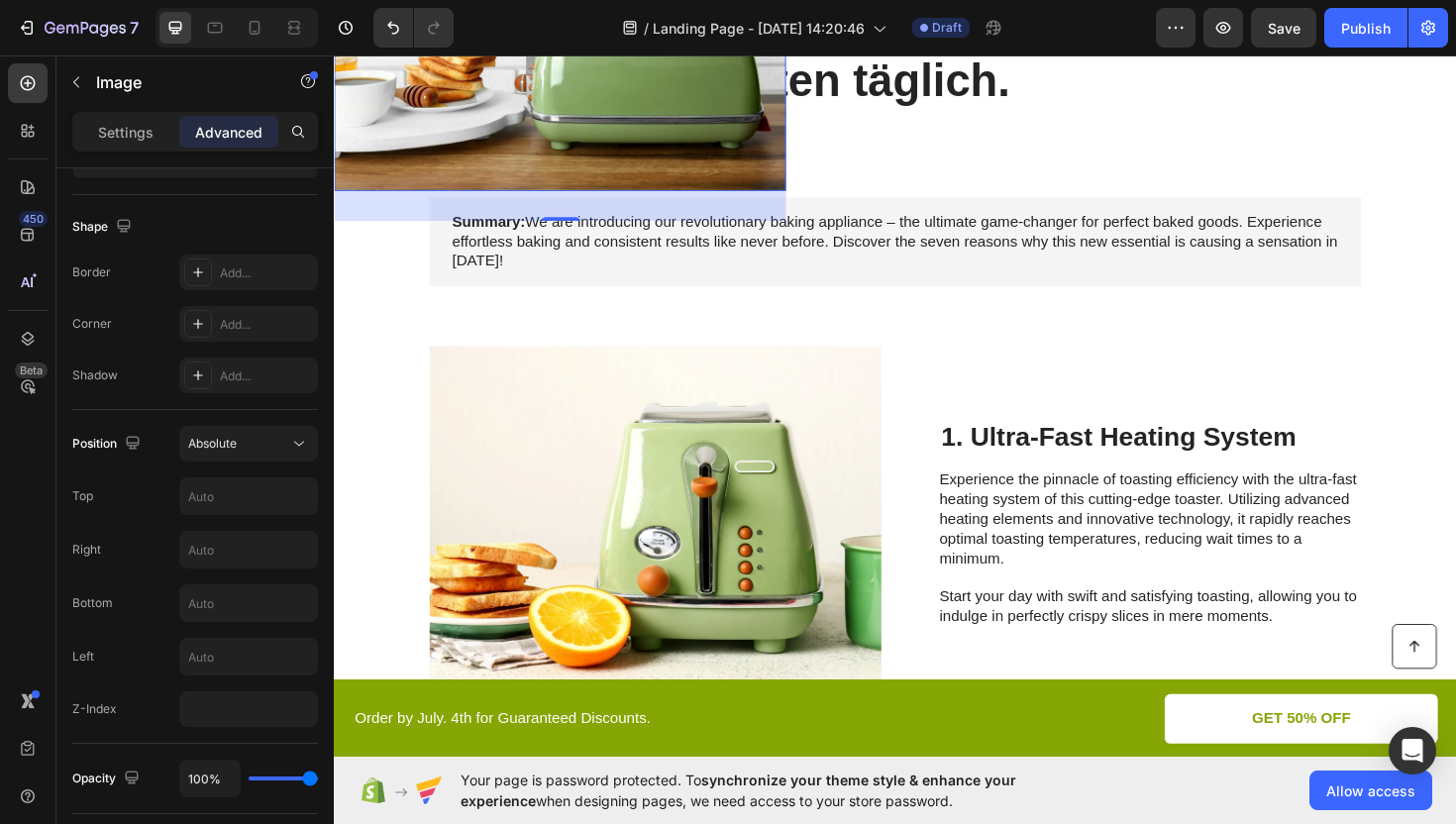
scroll to position [279, 0]
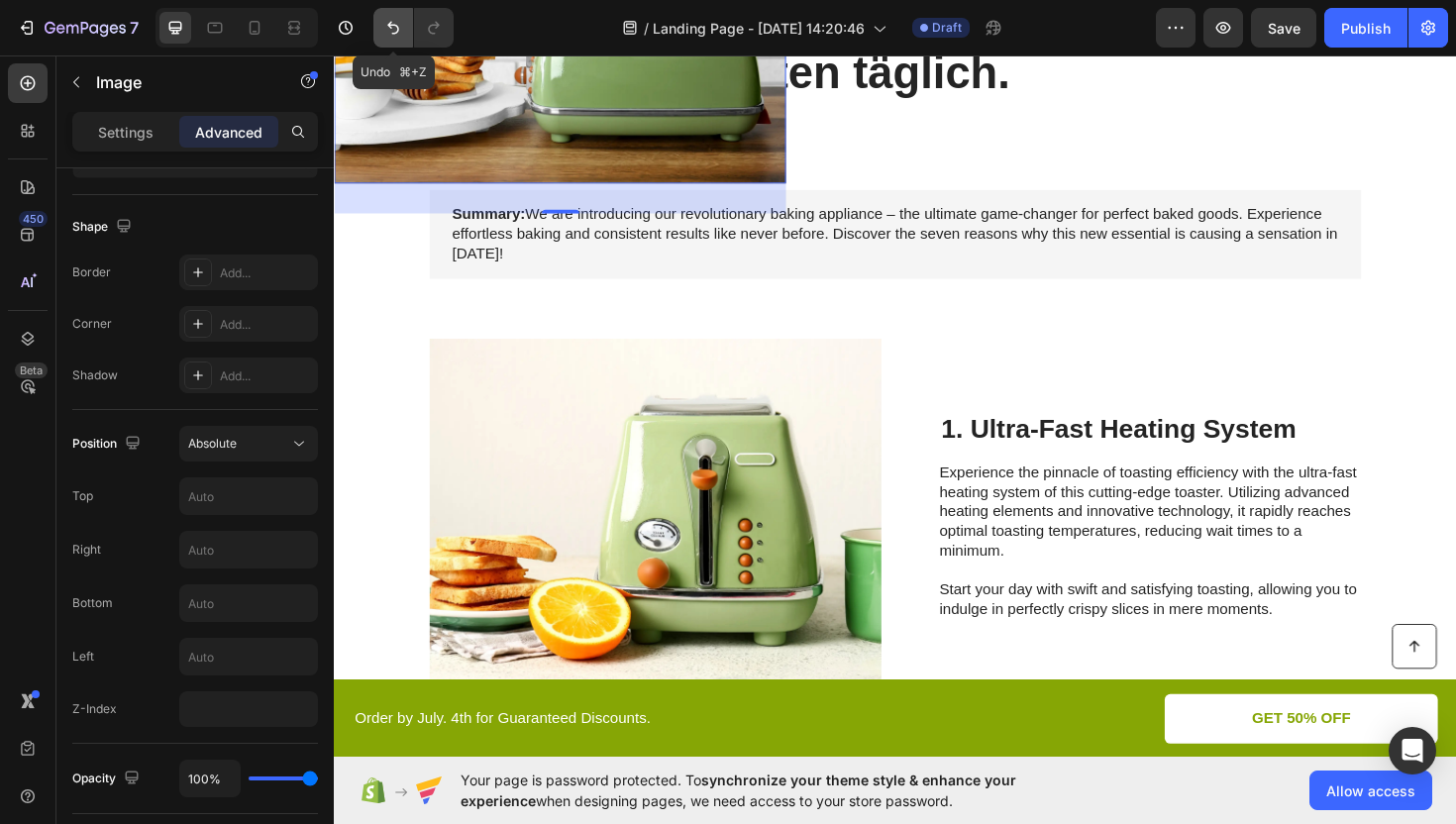
click at [390, 18] on icon "Undo/Redo" at bounding box center [393, 28] width 20 height 20
click at [390, 28] on icon "Undo/Redo" at bounding box center [393, 28] width 20 height 20
click at [391, 37] on icon "Undo/Redo" at bounding box center [393, 28] width 20 height 20
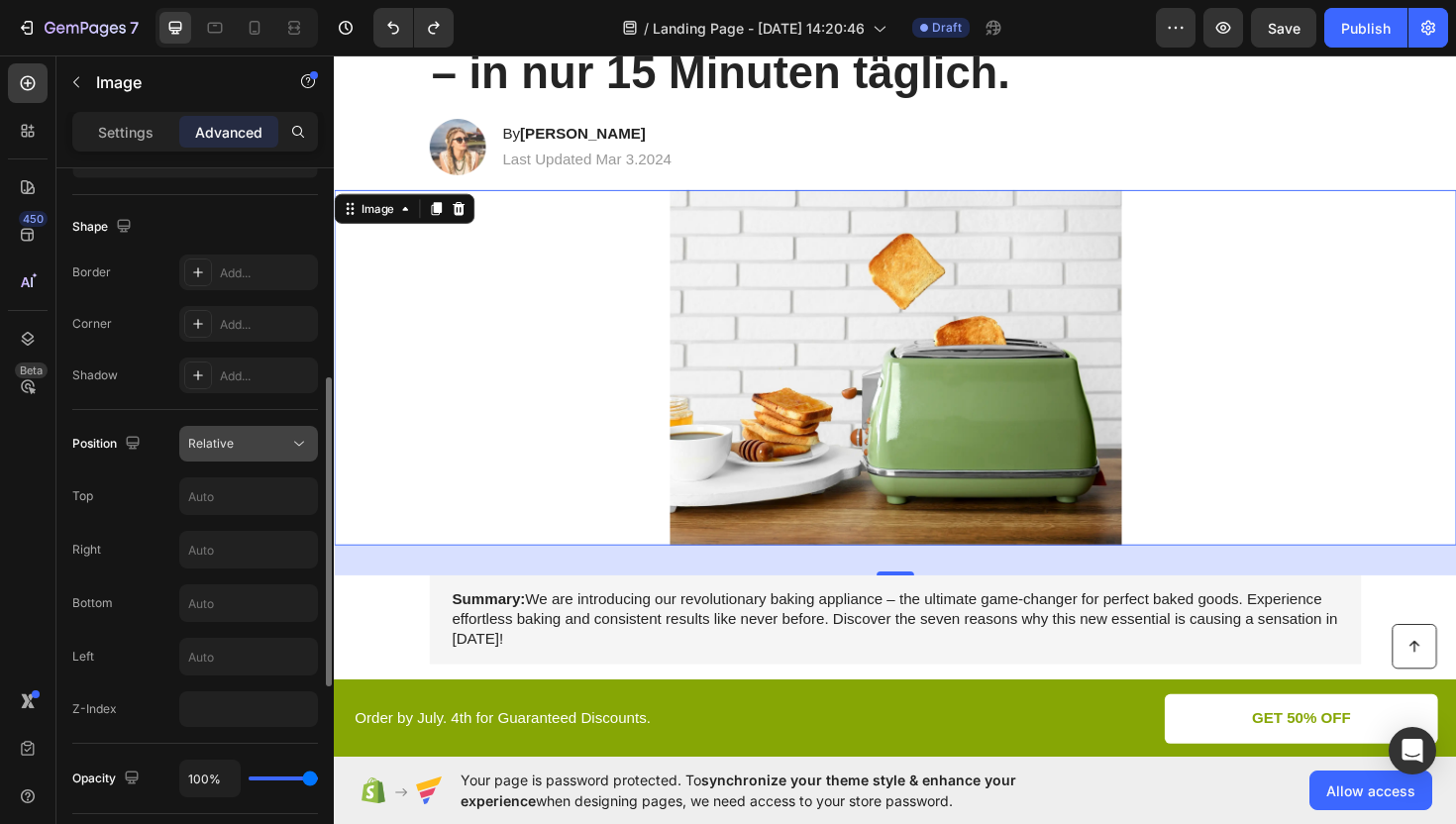
click at [287, 444] on div "Relative" at bounding box center [238, 444] width 101 height 18
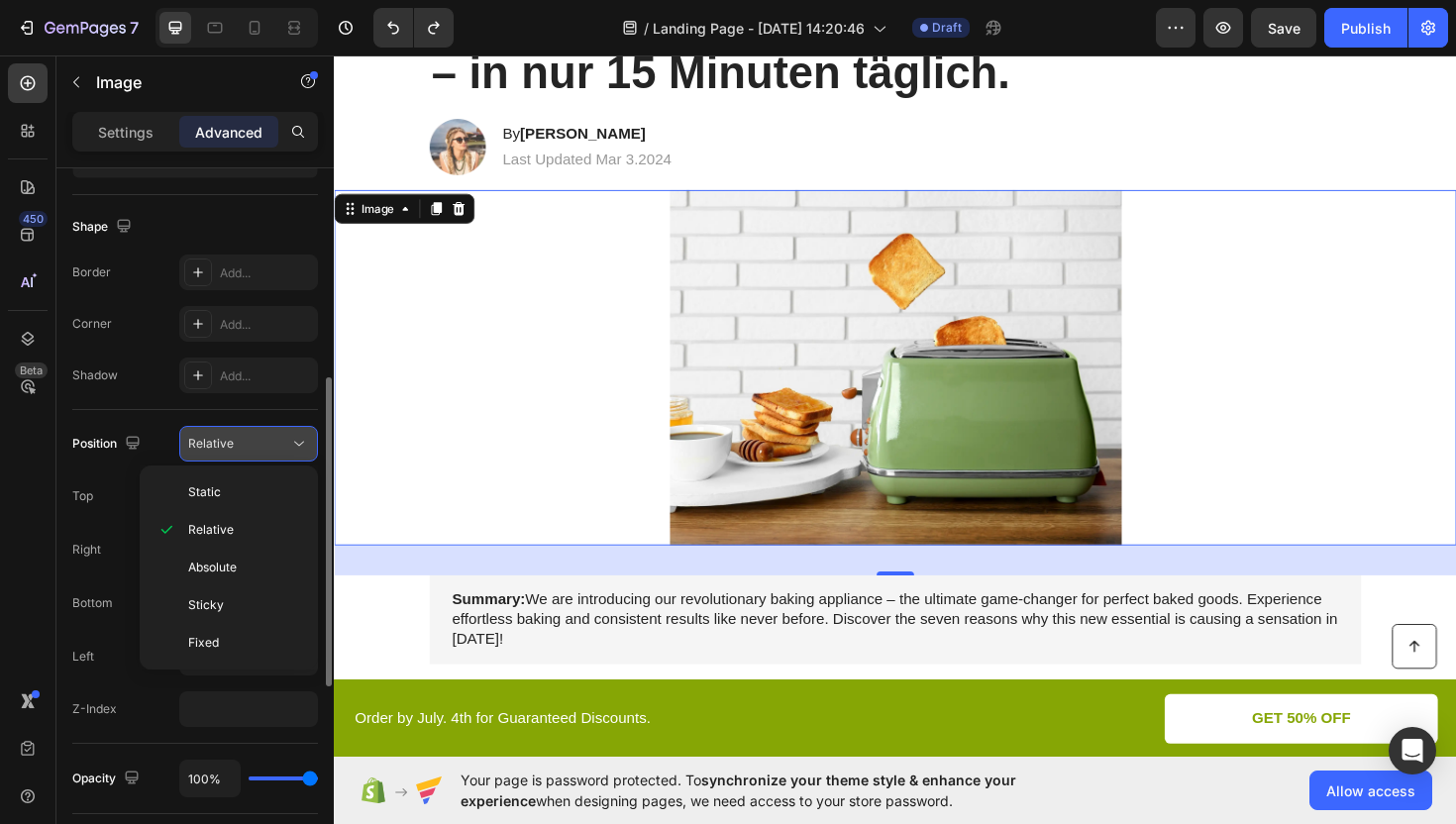
click at [287, 445] on div "Relative" at bounding box center [238, 444] width 101 height 18
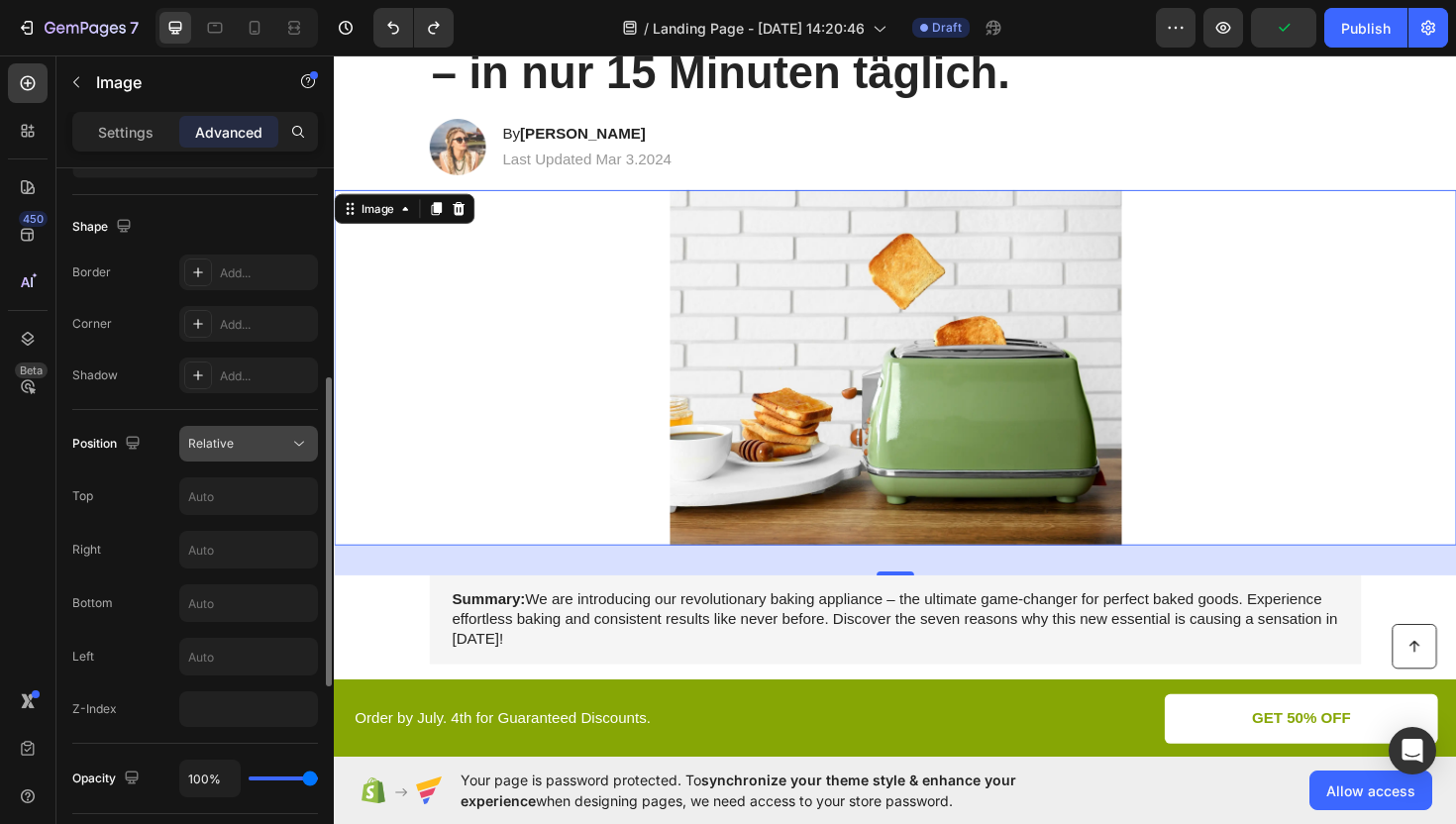
click at [260, 450] on div "Relative" at bounding box center [238, 444] width 101 height 18
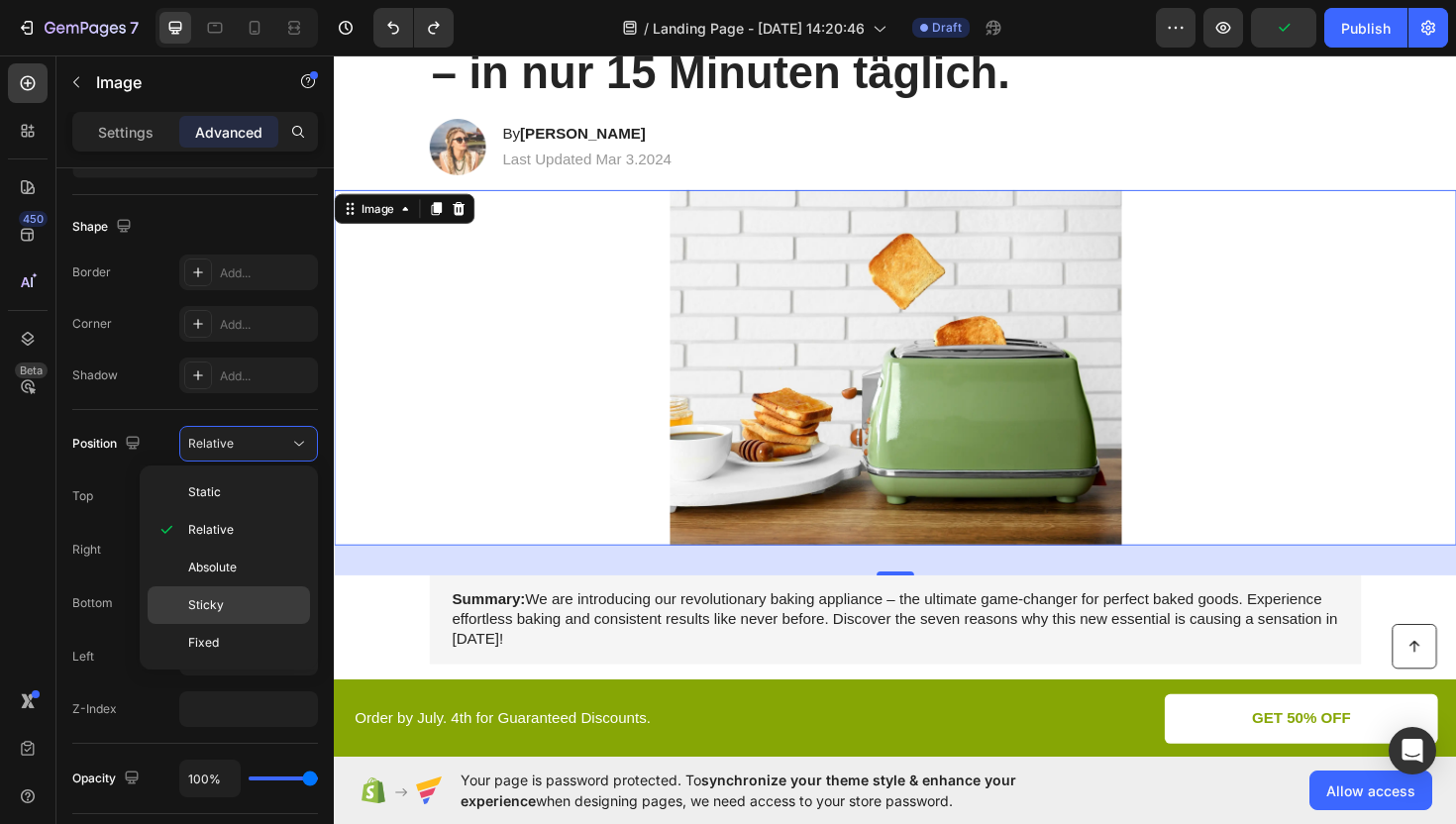
click at [257, 610] on p "Sticky" at bounding box center [244, 605] width 113 height 18
type input "0"
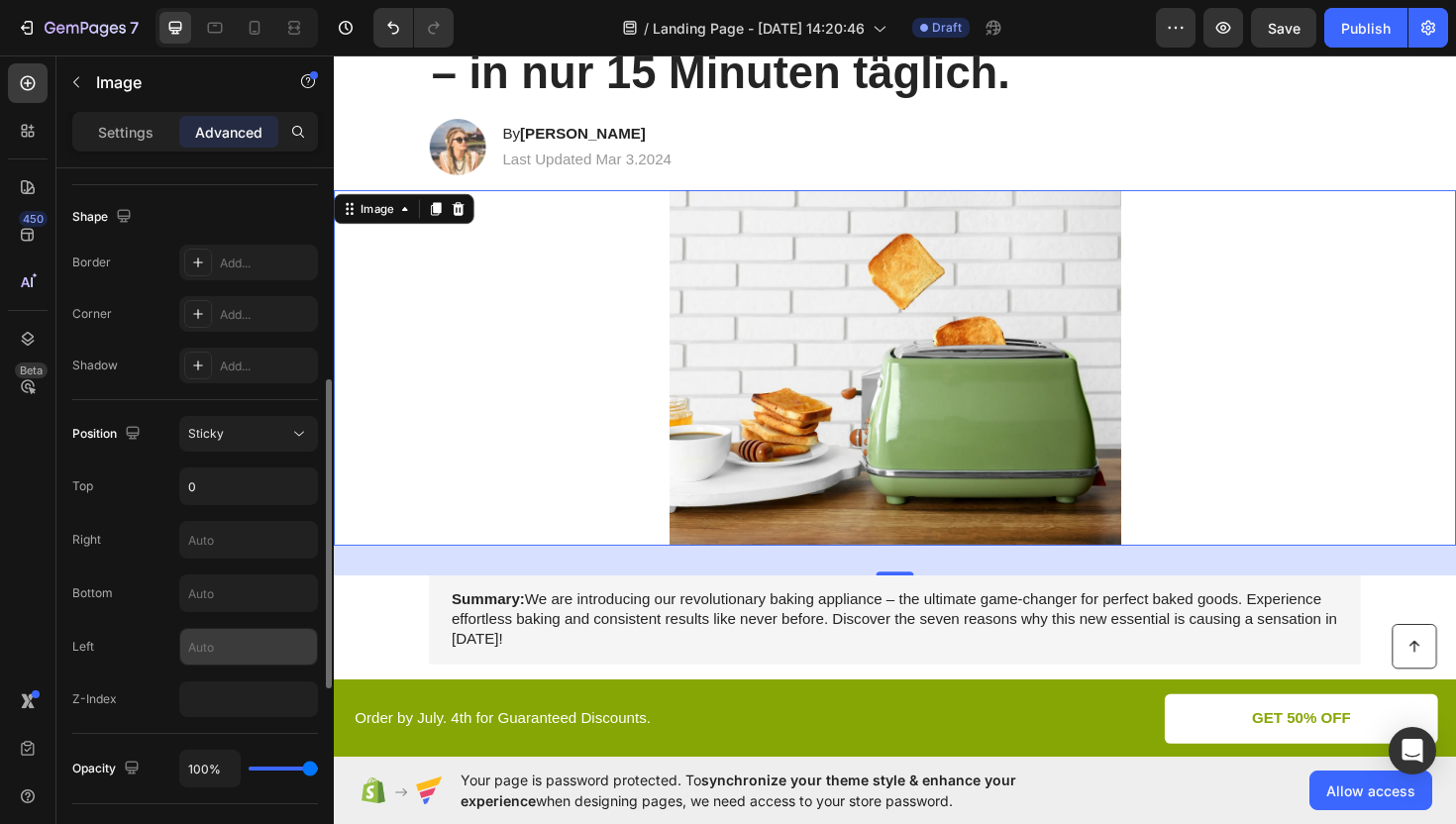
click at [267, 650] on input "text" at bounding box center [249, 646] width 137 height 36
click at [276, 433] on div "Sticky" at bounding box center [238, 437] width 101 height 18
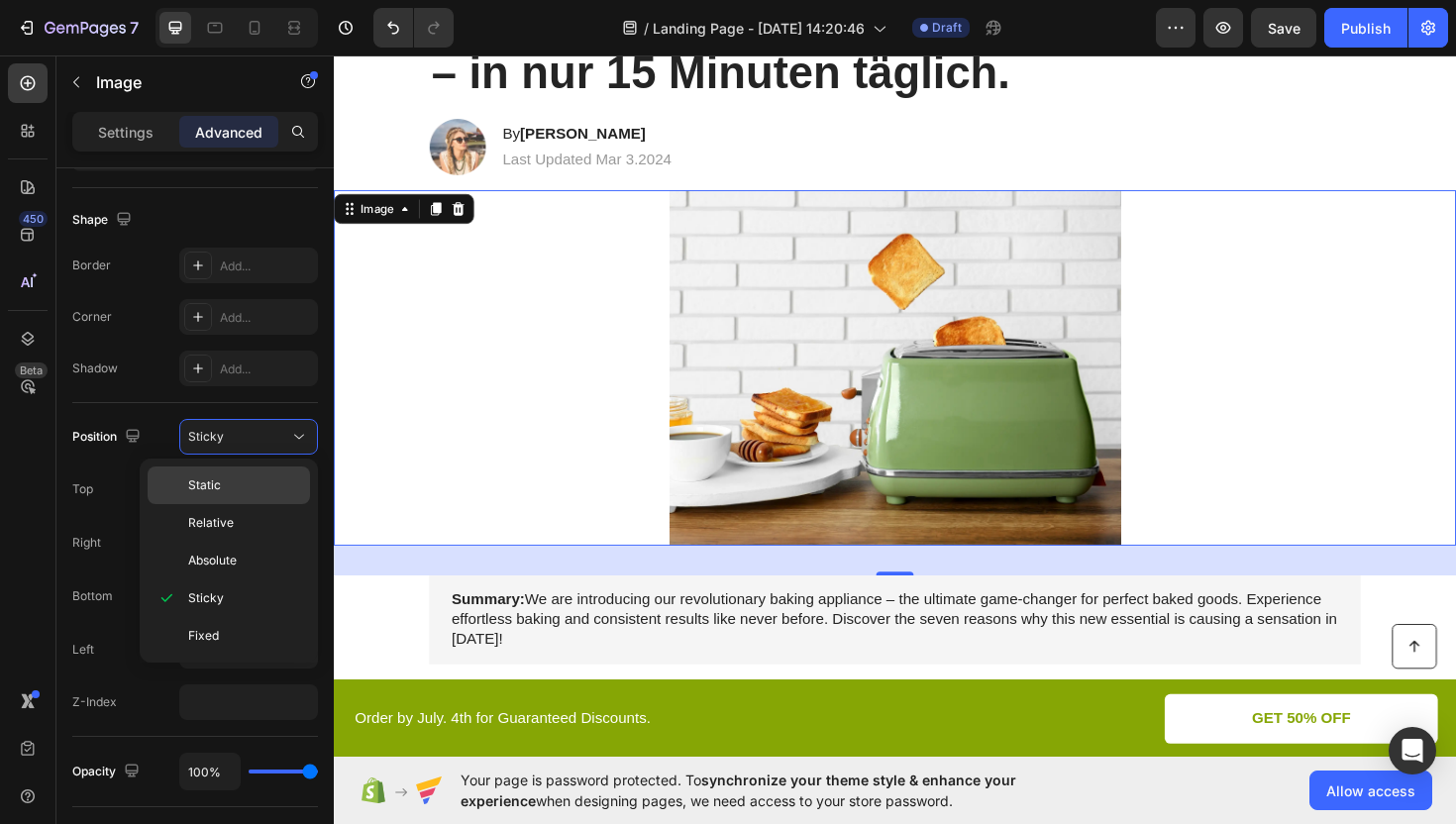
click at [246, 504] on div "Static" at bounding box center [229, 523] width 163 height 38
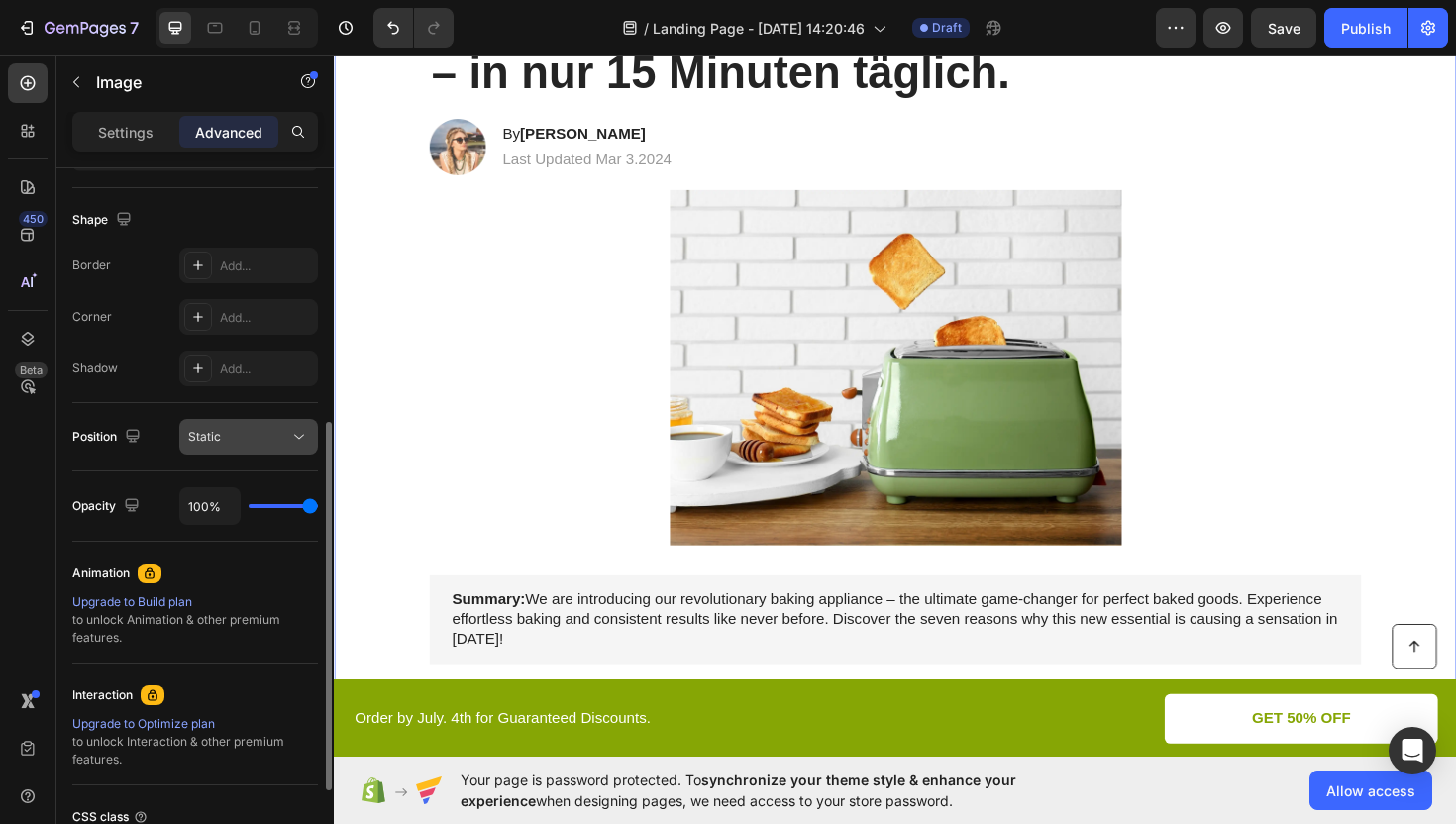
click at [263, 436] on div "Static" at bounding box center [238, 437] width 101 height 18
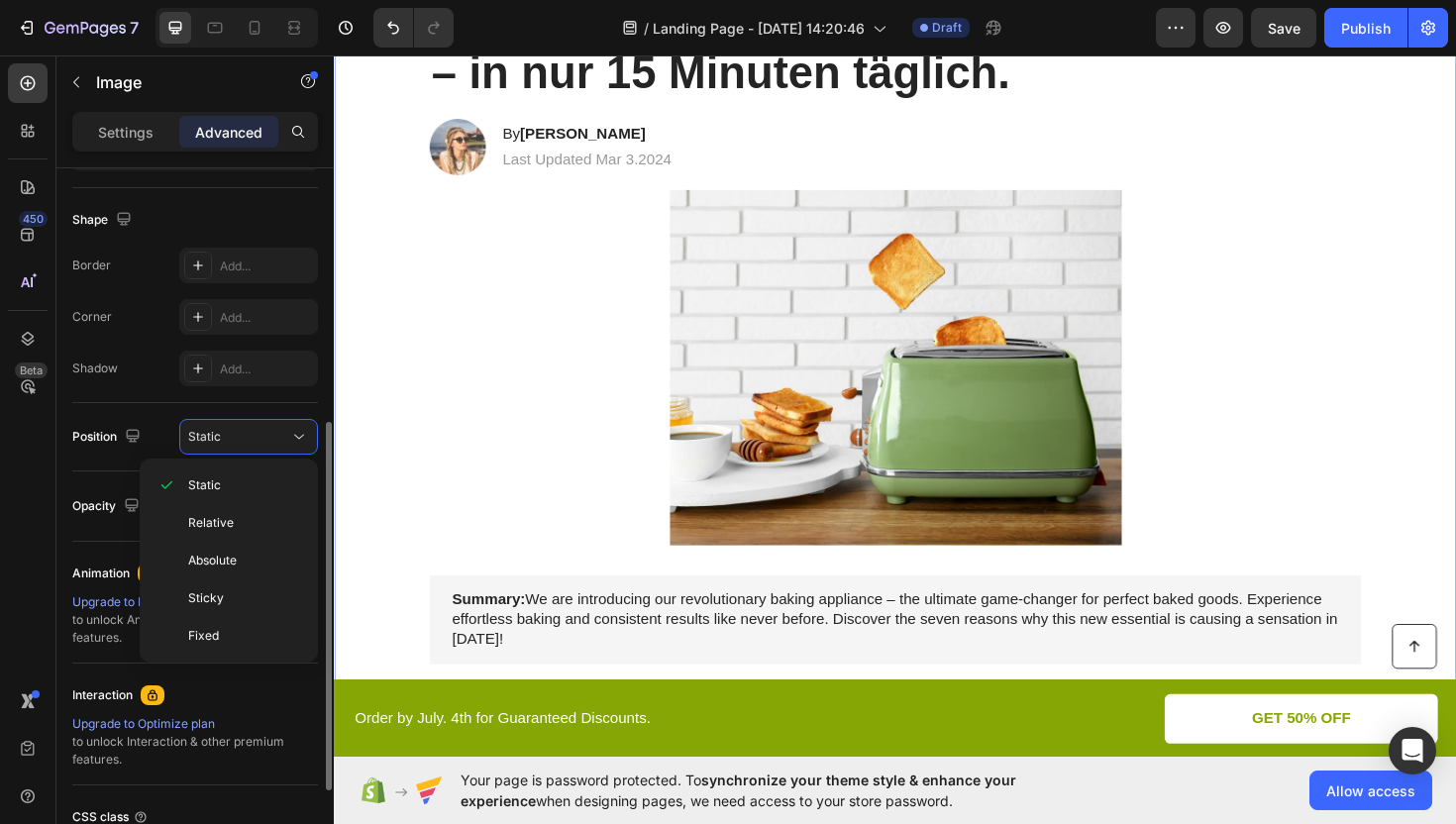
click at [111, 429] on div "Position" at bounding box center [108, 437] width 73 height 27
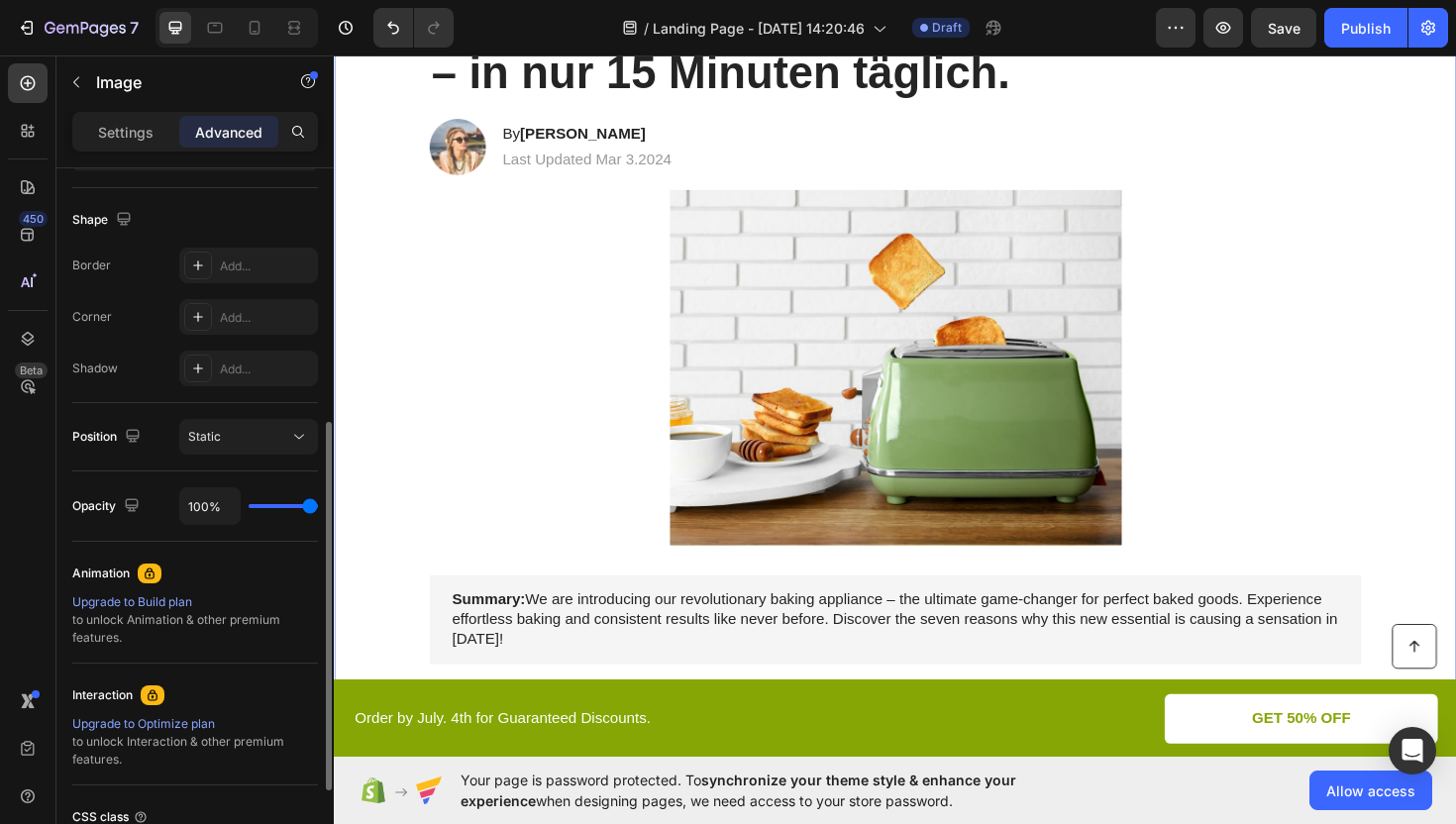
click at [117, 437] on div "Position" at bounding box center [108, 437] width 73 height 27
click at [230, 437] on div "Static" at bounding box center [238, 437] width 101 height 18
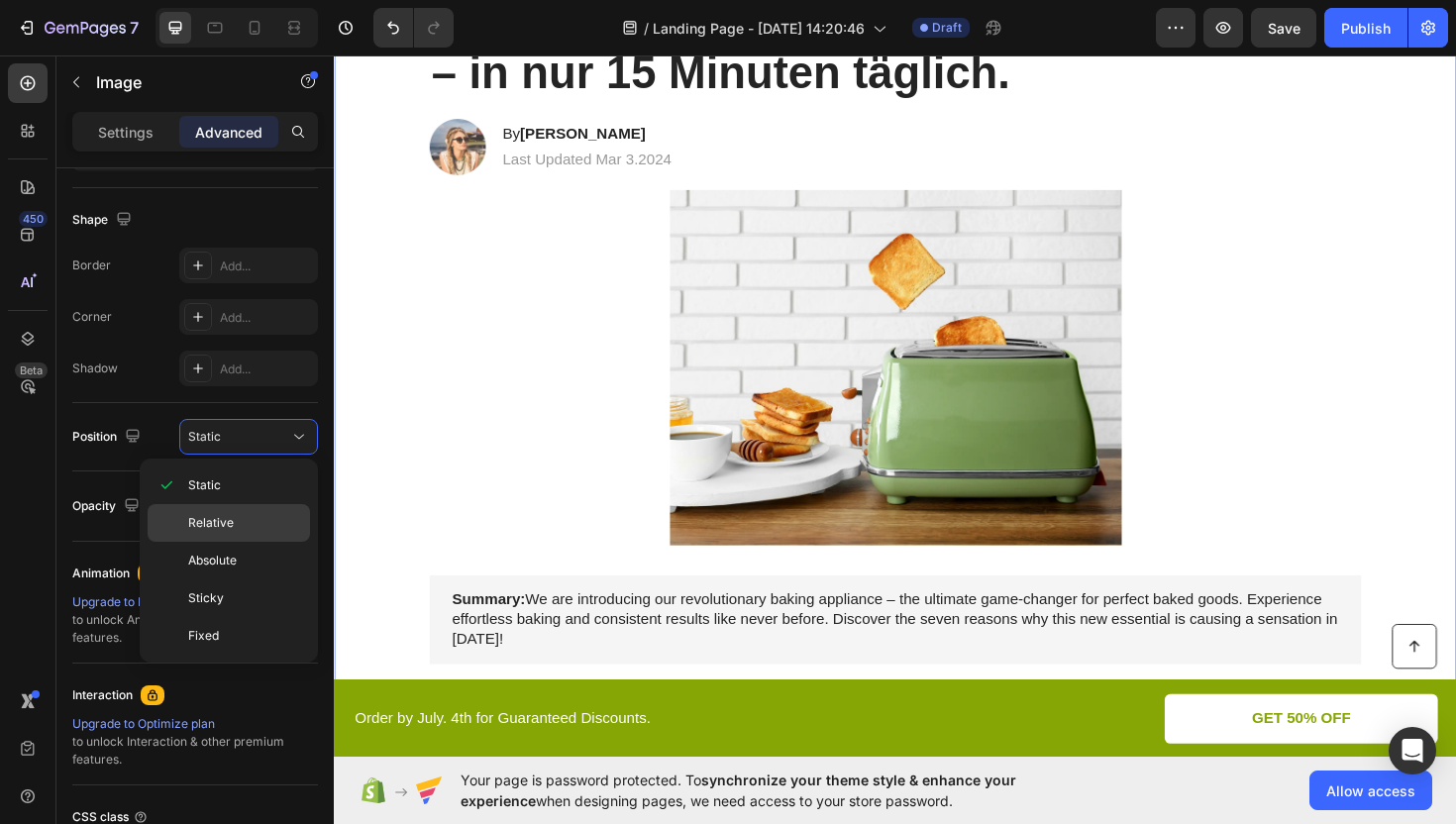
click at [236, 517] on p "Relative" at bounding box center [244, 523] width 113 height 18
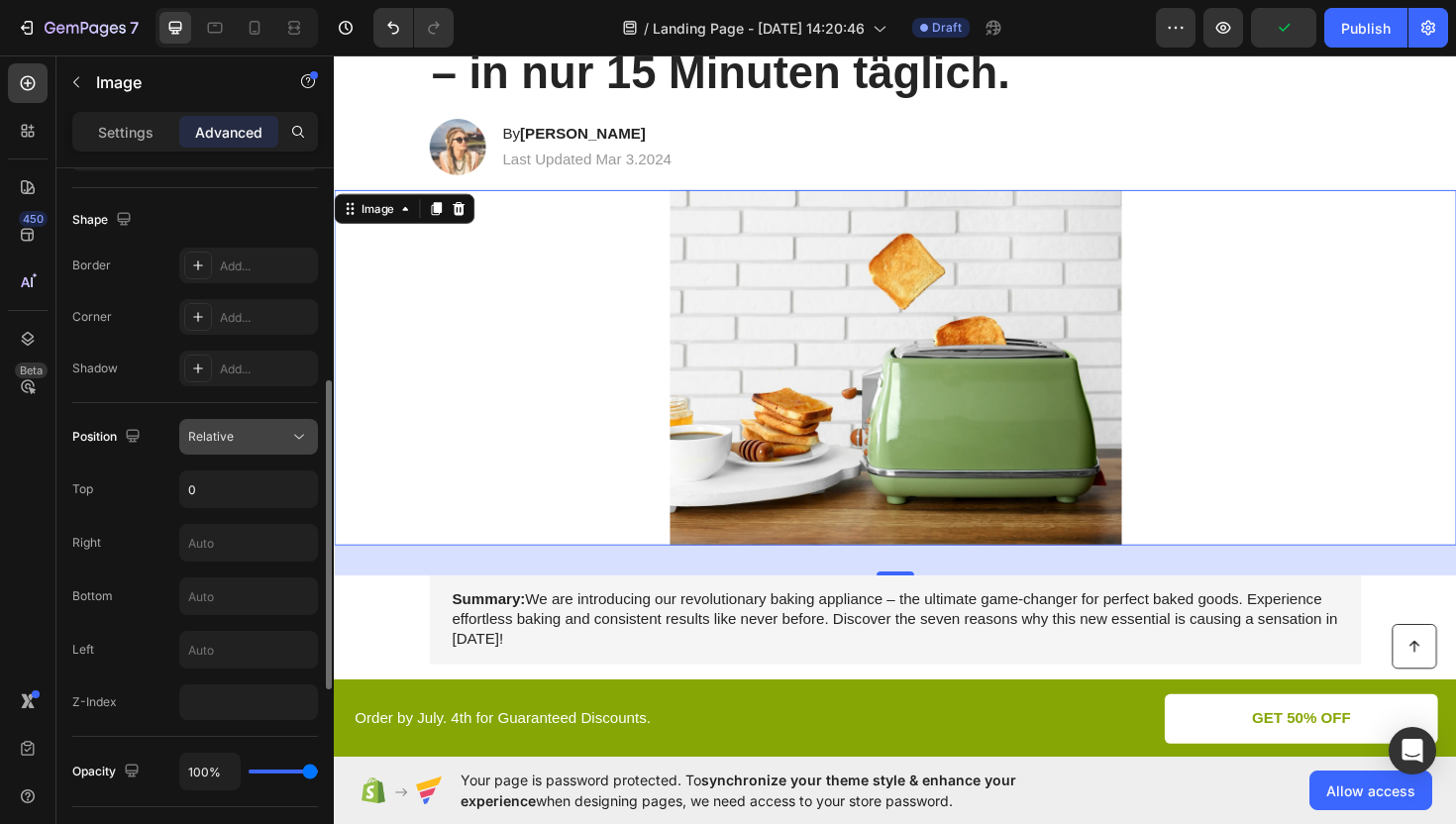
click at [250, 434] on div "Relative" at bounding box center [238, 437] width 101 height 18
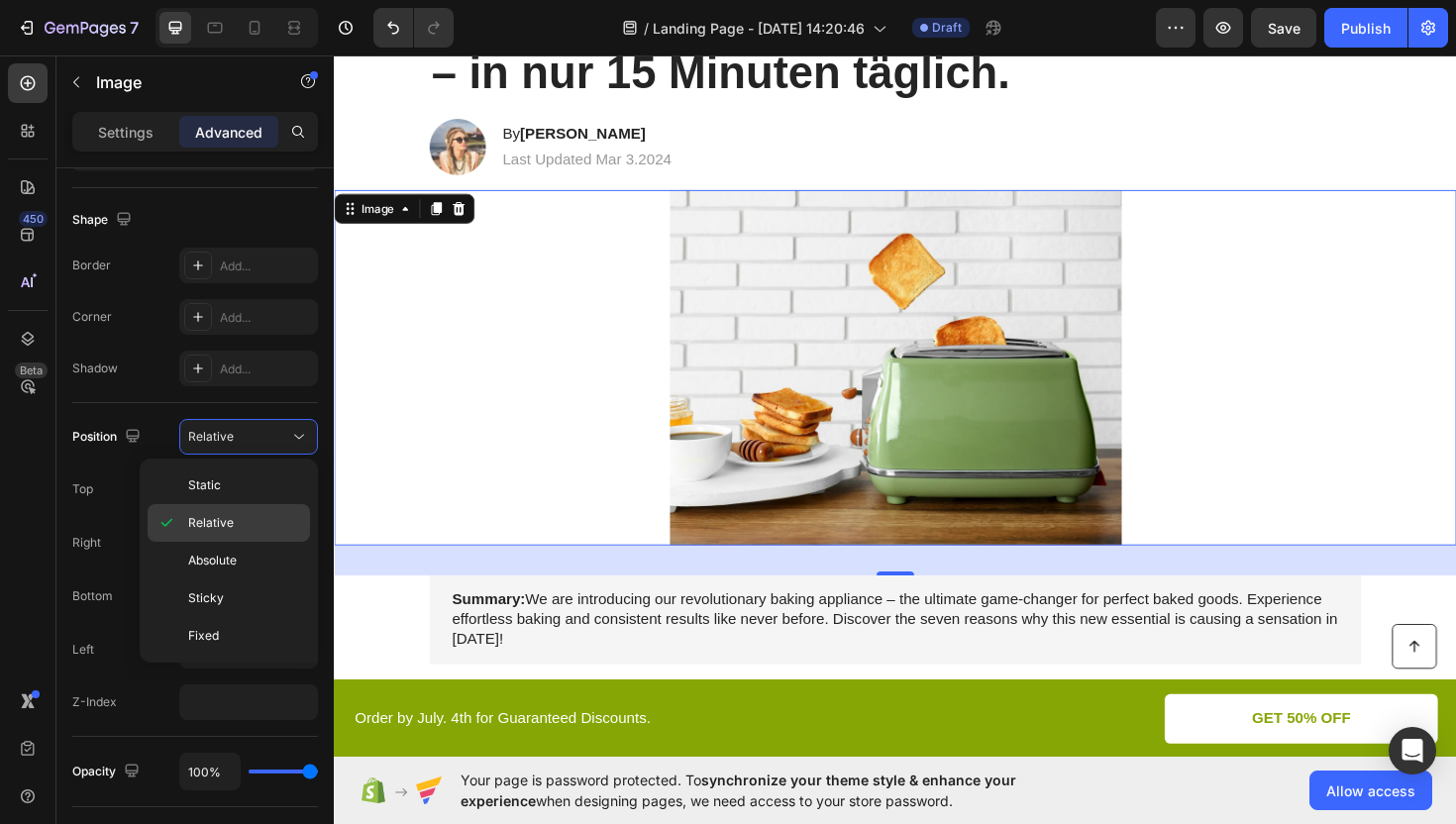
drag, startPoint x: 237, startPoint y: 568, endPoint x: 243, endPoint y: 538, distance: 30.6
click at [238, 567] on p "Absolute" at bounding box center [244, 560] width 113 height 18
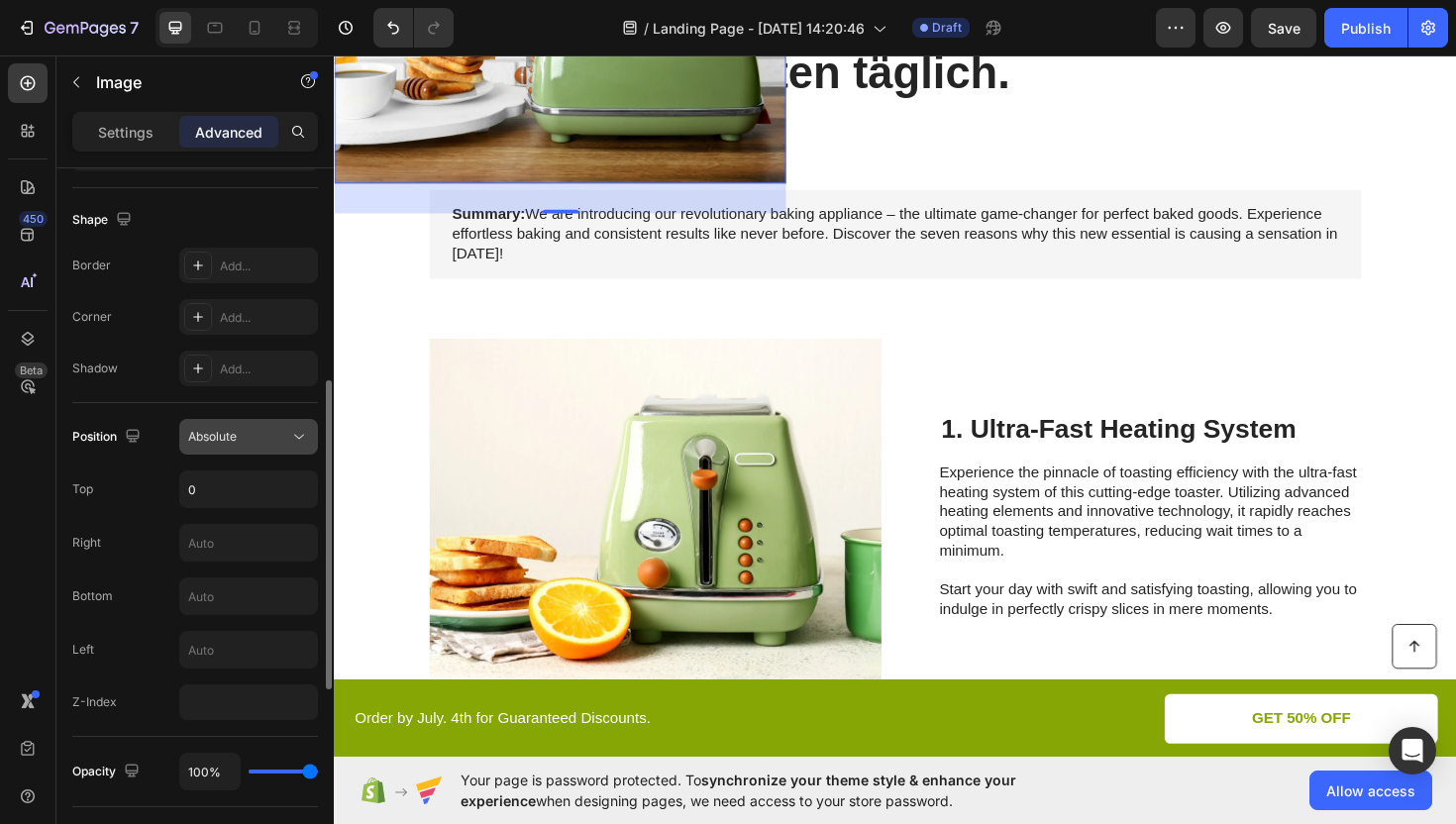
click at [264, 422] on button "Absolute" at bounding box center [249, 437] width 139 height 36
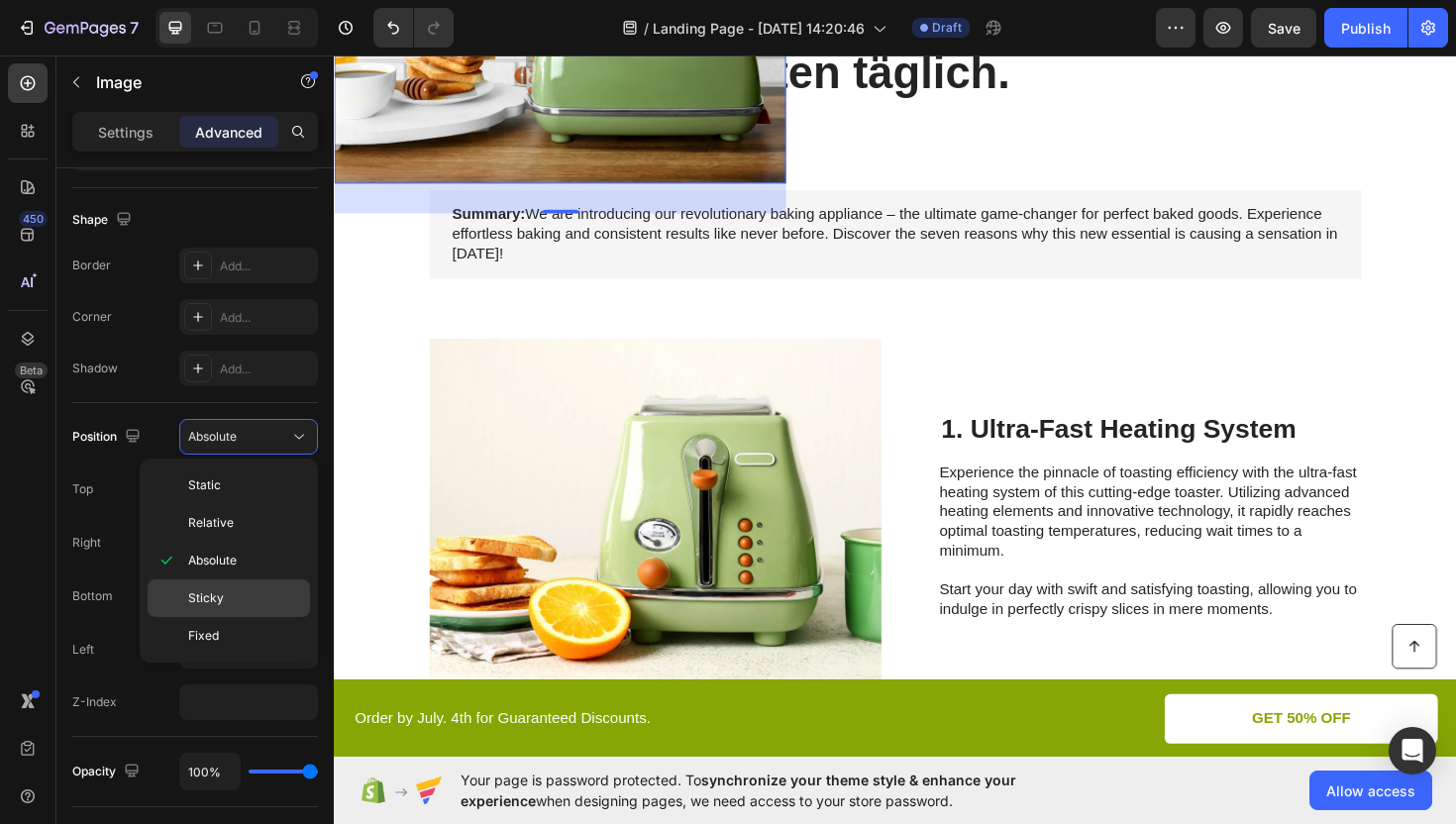
click at [231, 617] on div "Sticky" at bounding box center [229, 635] width 163 height 38
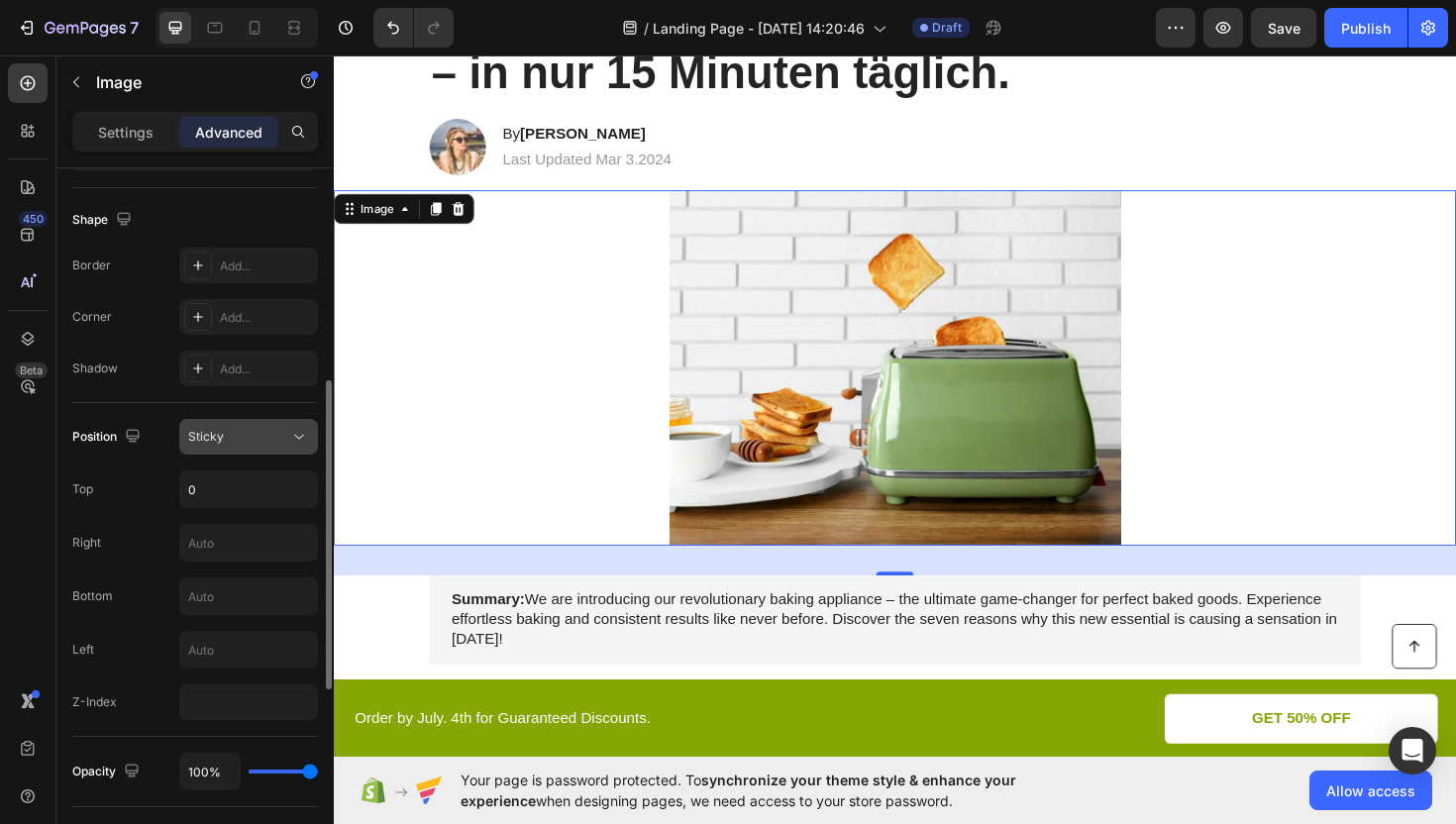
click at [259, 442] on div "Sticky" at bounding box center [238, 437] width 101 height 18
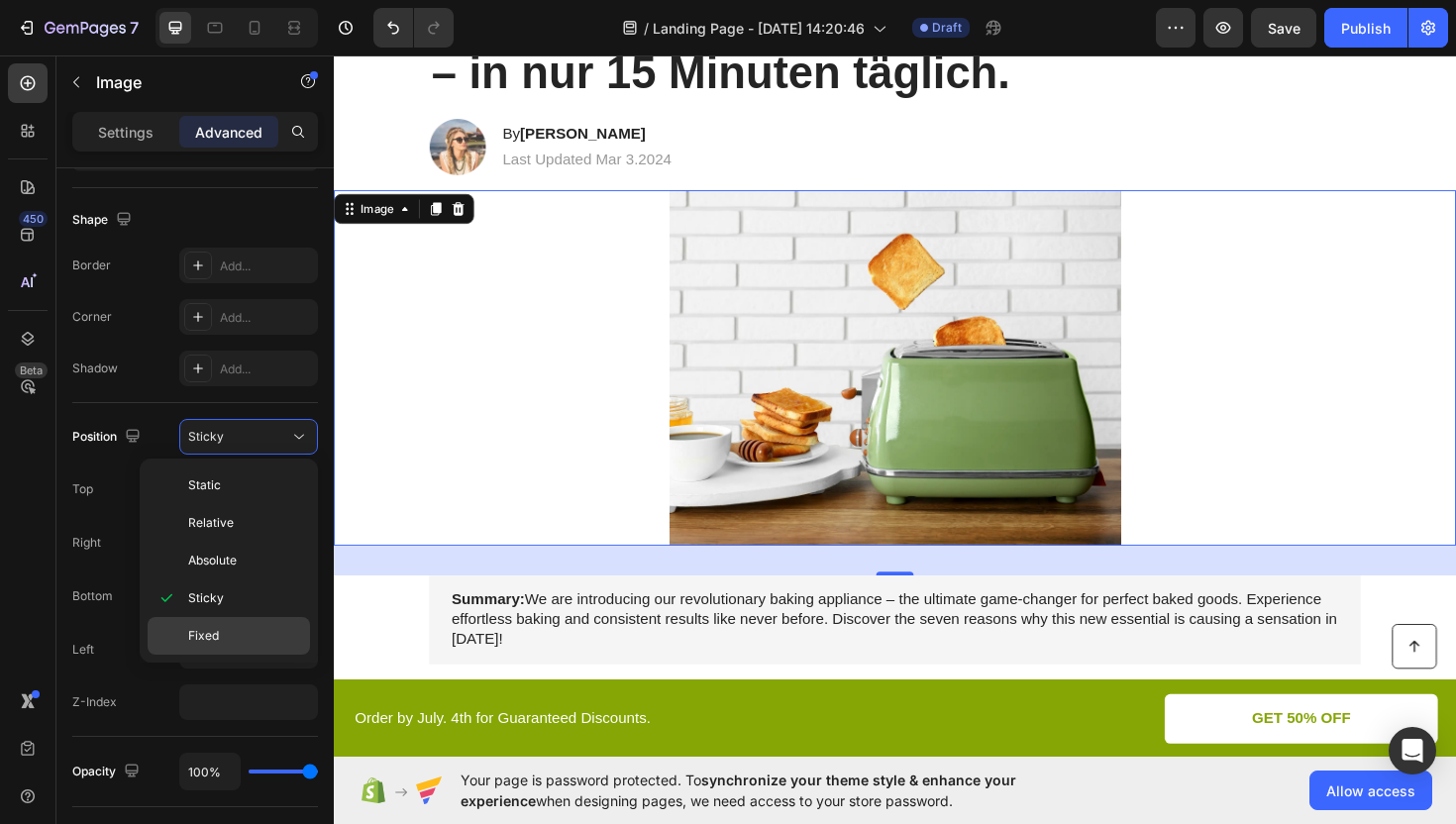
click at [240, 624] on div "Fixed" at bounding box center [229, 635] width 163 height 38
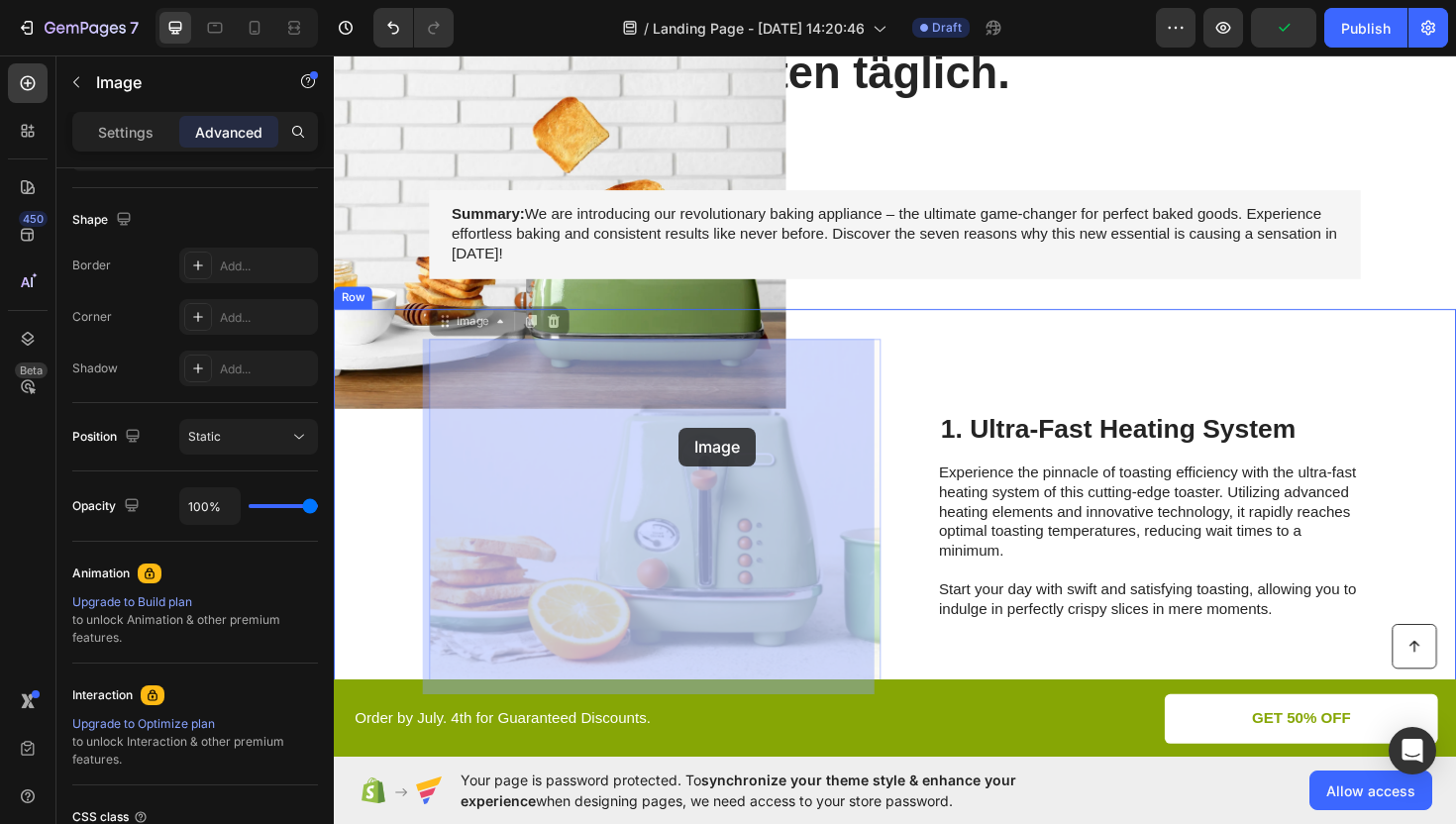
drag, startPoint x: 554, startPoint y: 481, endPoint x: 701, endPoint y: 449, distance: 150.4
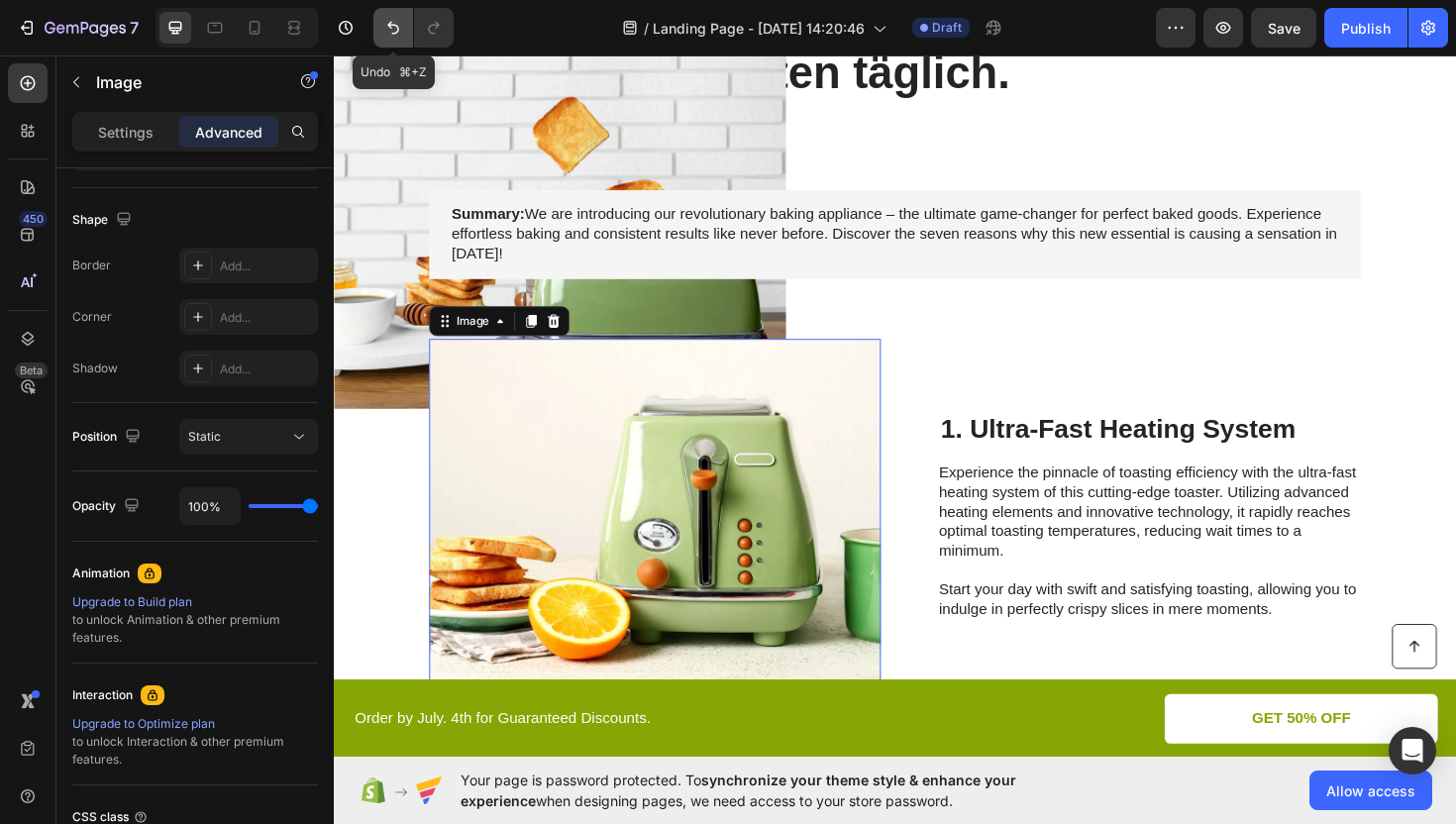
click at [392, 28] on icon "Undo/Redo" at bounding box center [393, 28] width 20 height 20
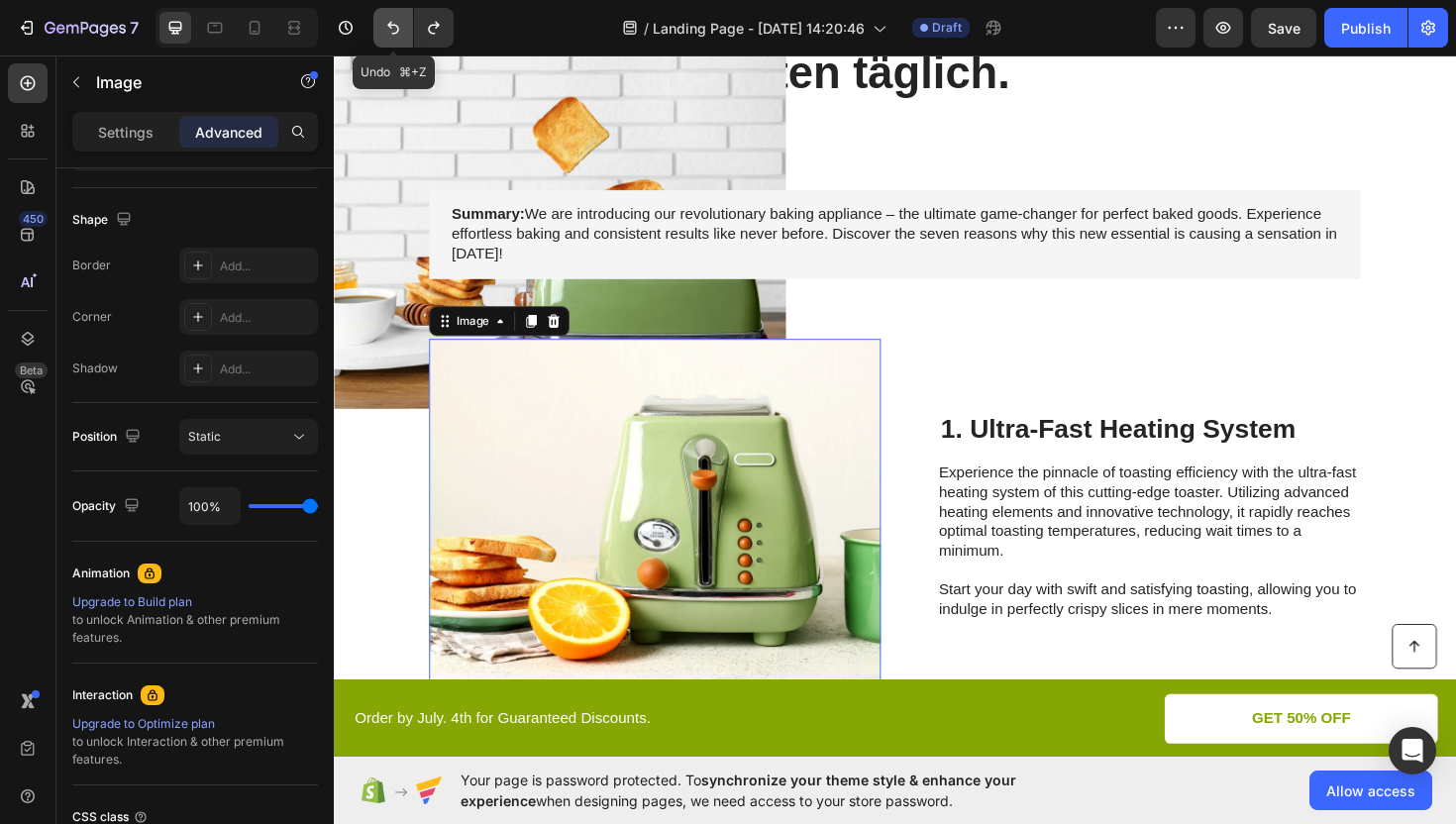
click at [392, 28] on icon "Undo/Redo" at bounding box center [393, 28] width 20 height 20
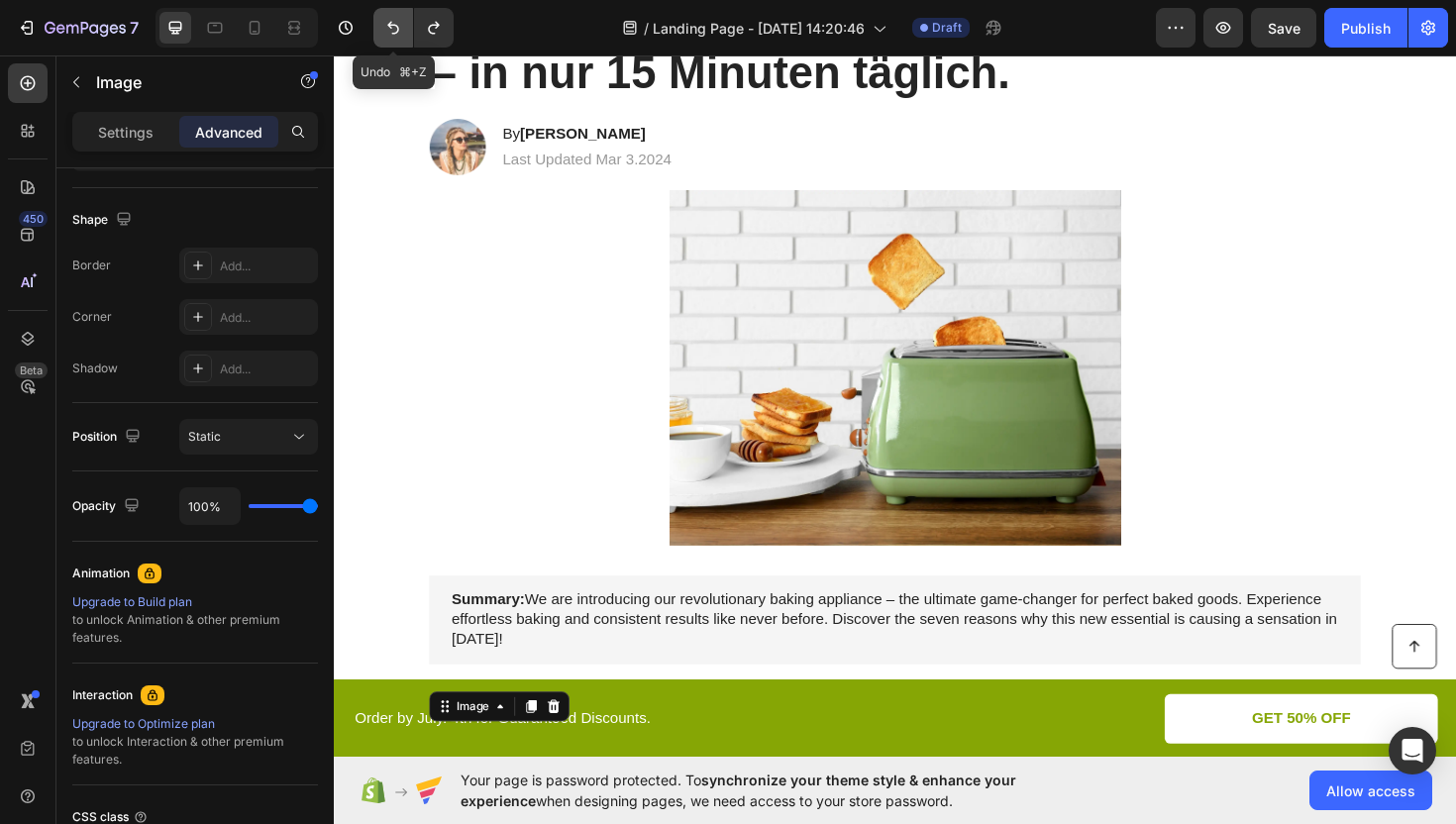
click at [392, 28] on icon "Undo/Redo" at bounding box center [393, 28] width 20 height 20
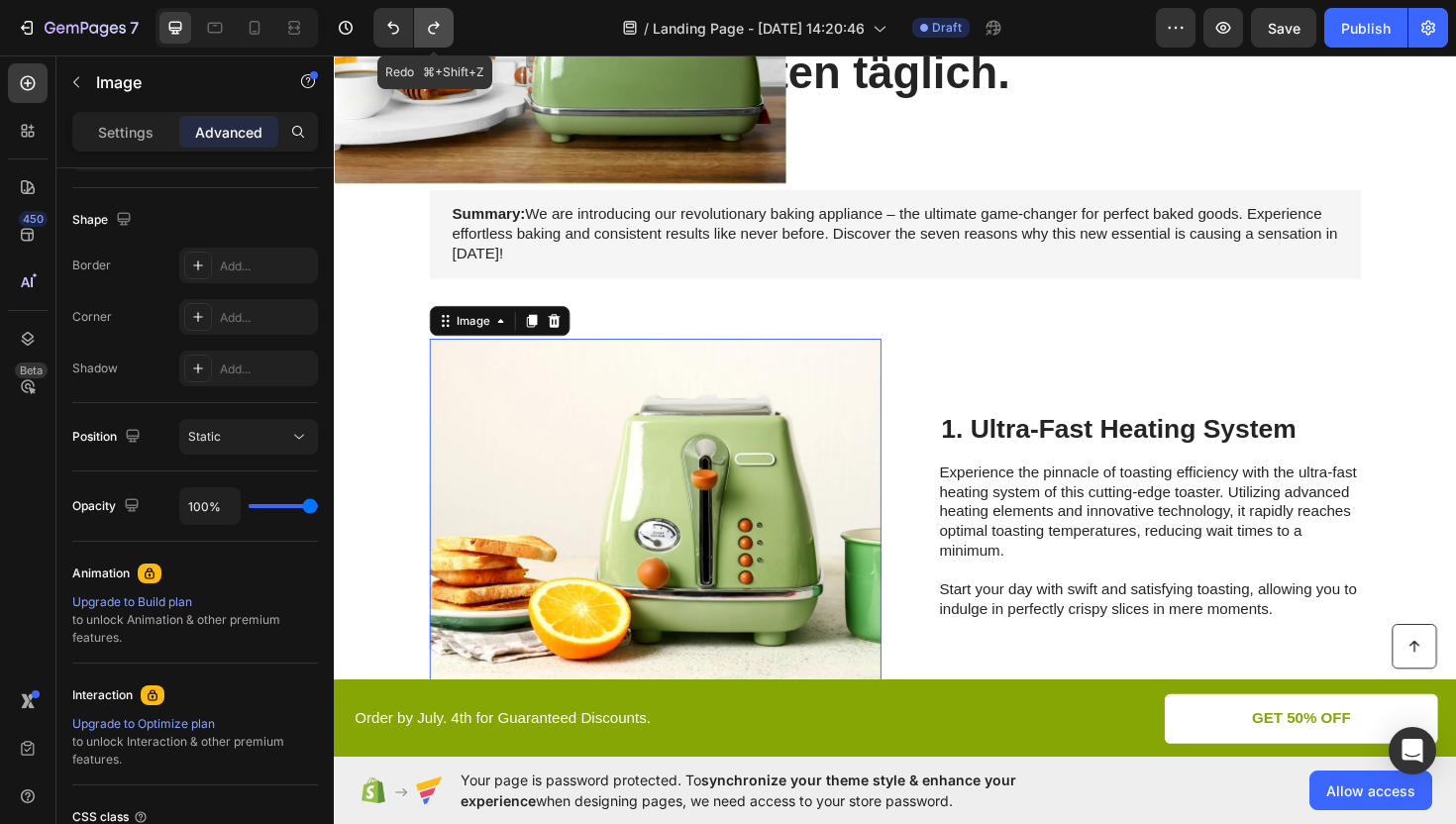
click at [434, 27] on icon "Undo/Redo" at bounding box center [434, 28] width 20 height 20
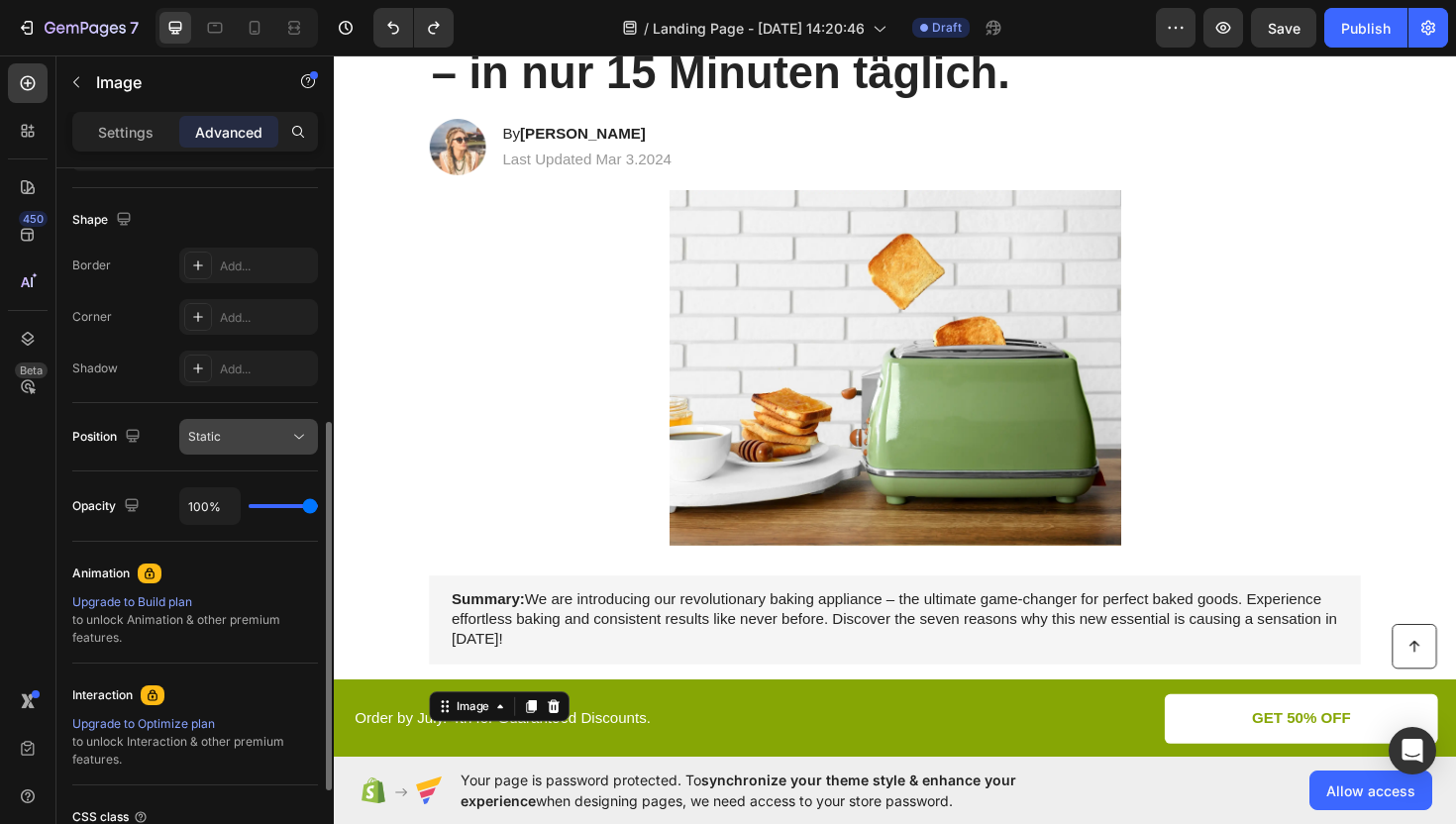
click at [245, 441] on div "Static" at bounding box center [238, 437] width 101 height 18
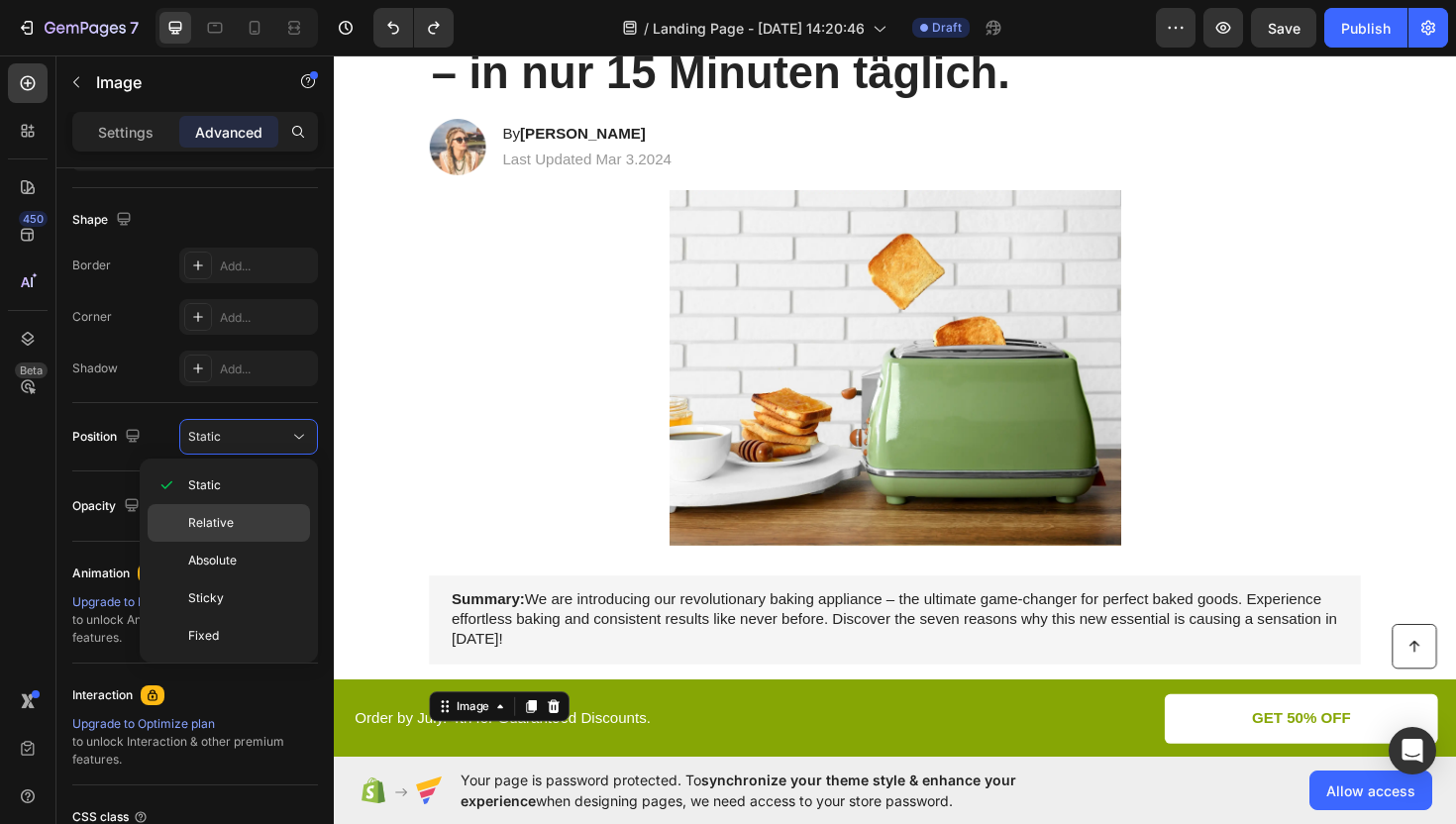
click at [219, 531] on span "Relative" at bounding box center [211, 523] width 46 height 18
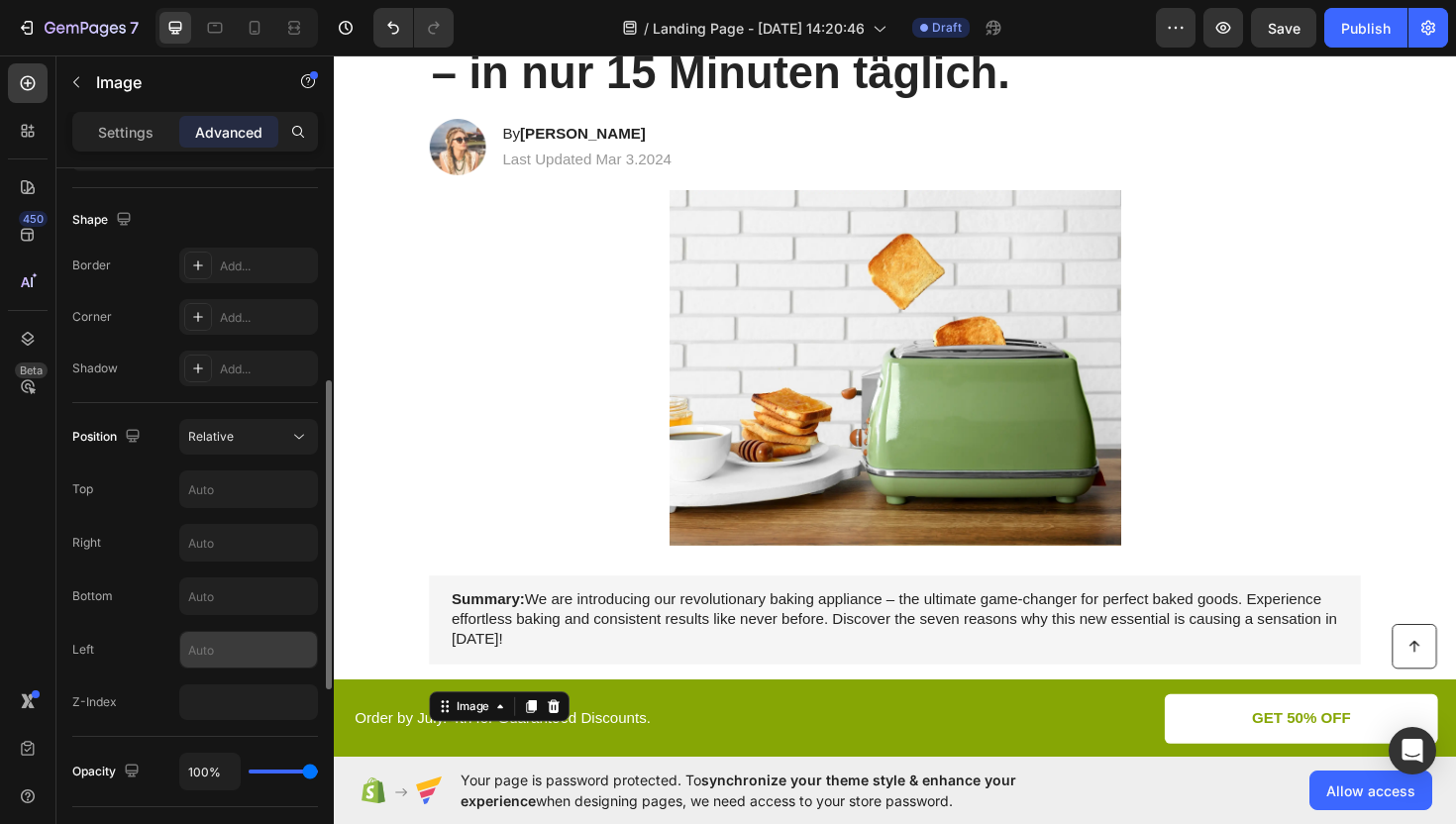
click at [252, 654] on input "text" at bounding box center [249, 649] width 137 height 36
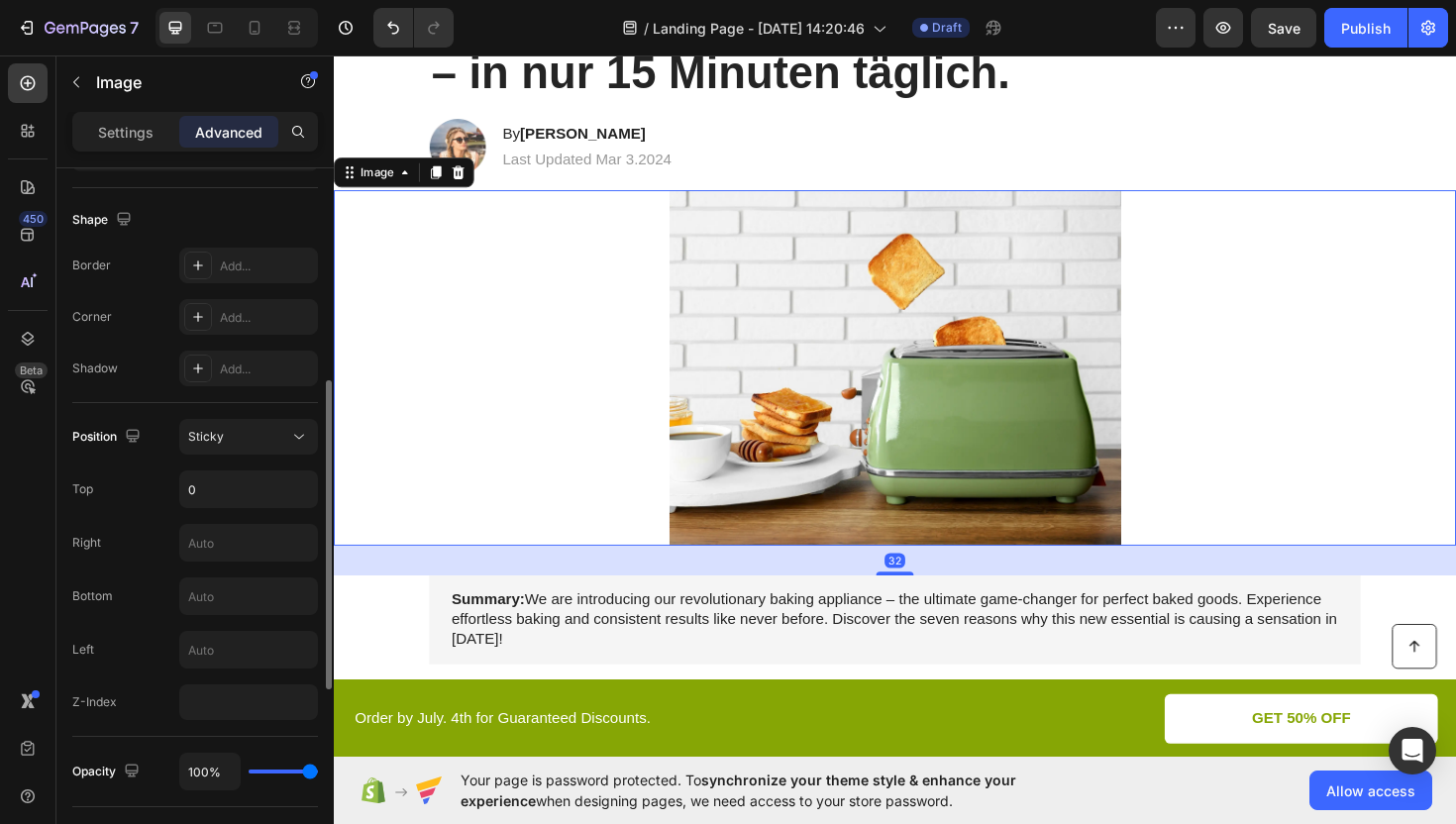
drag, startPoint x: 1343, startPoint y: 286, endPoint x: 1224, endPoint y: 154, distance: 177.7
click at [1343, 286] on div at bounding box center [928, 385] width 1189 height 376
click at [1222, 140] on div "Image By [PERSON_NAME] Heading Last Updated Mar 3.2024 Text [GEOGRAPHIC_DATA]" at bounding box center [928, 153] width 1026 height 60
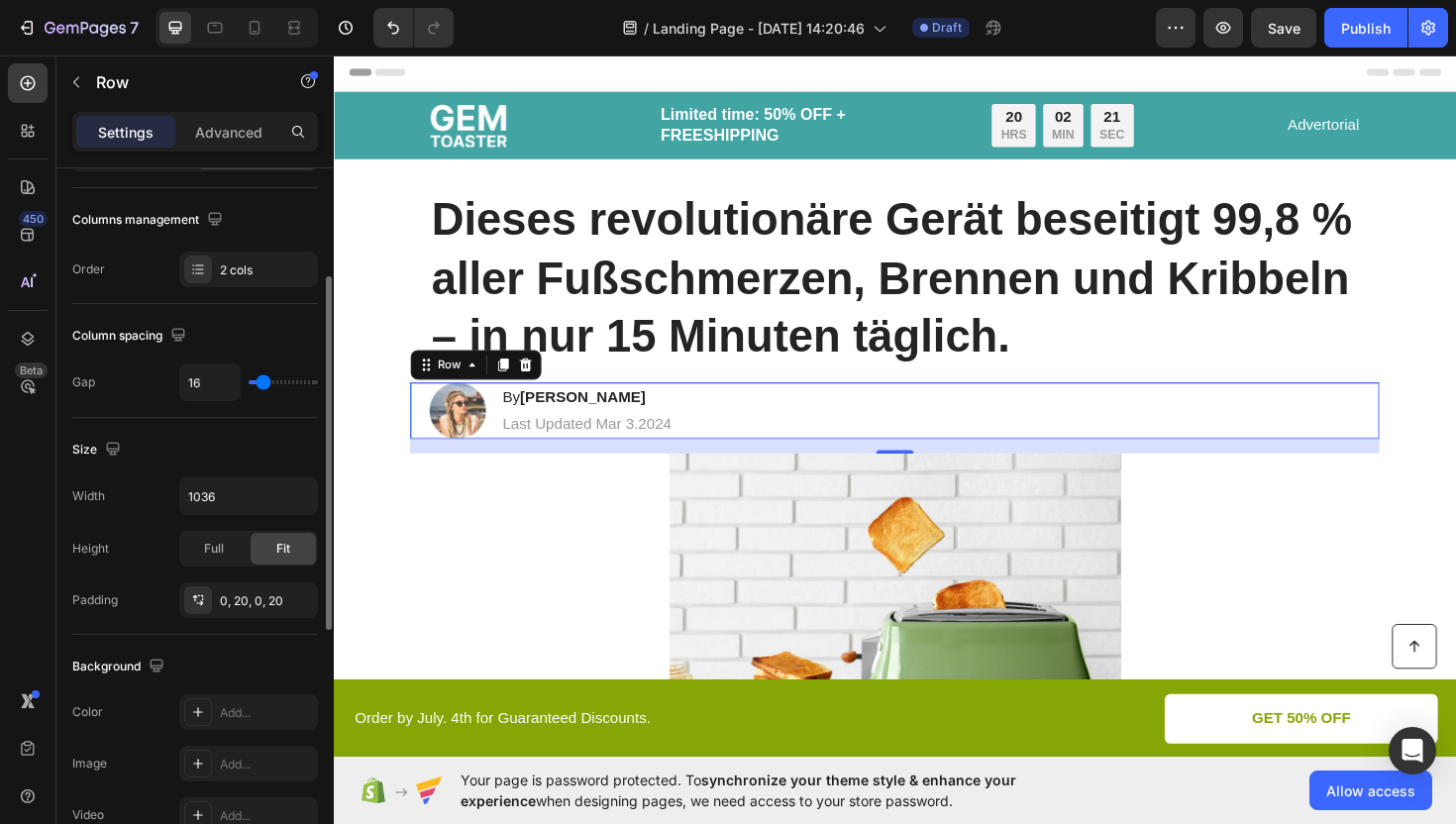
scroll to position [244, 0]
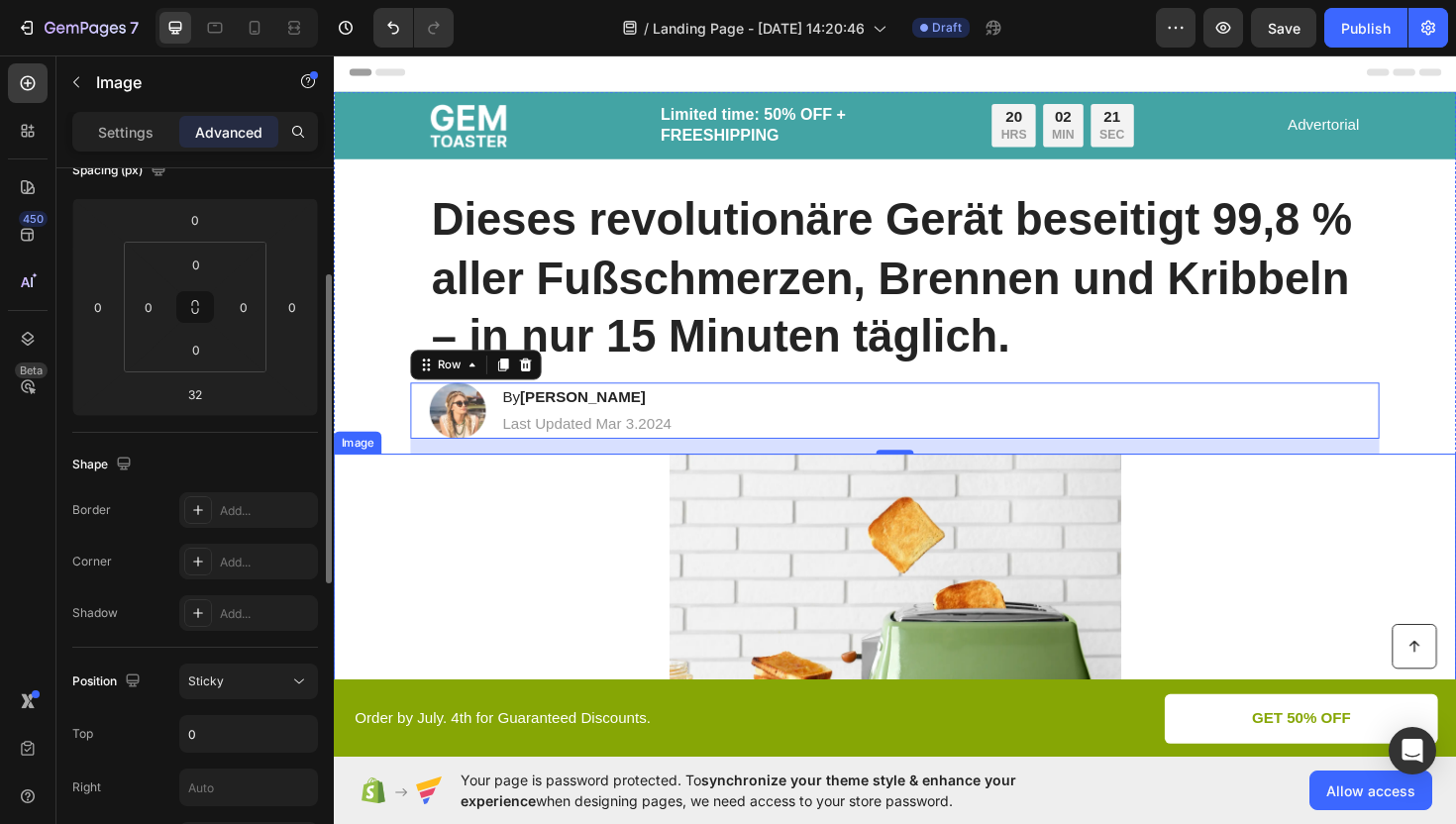
click at [831, 598] on img at bounding box center [929, 665] width 479 height 376
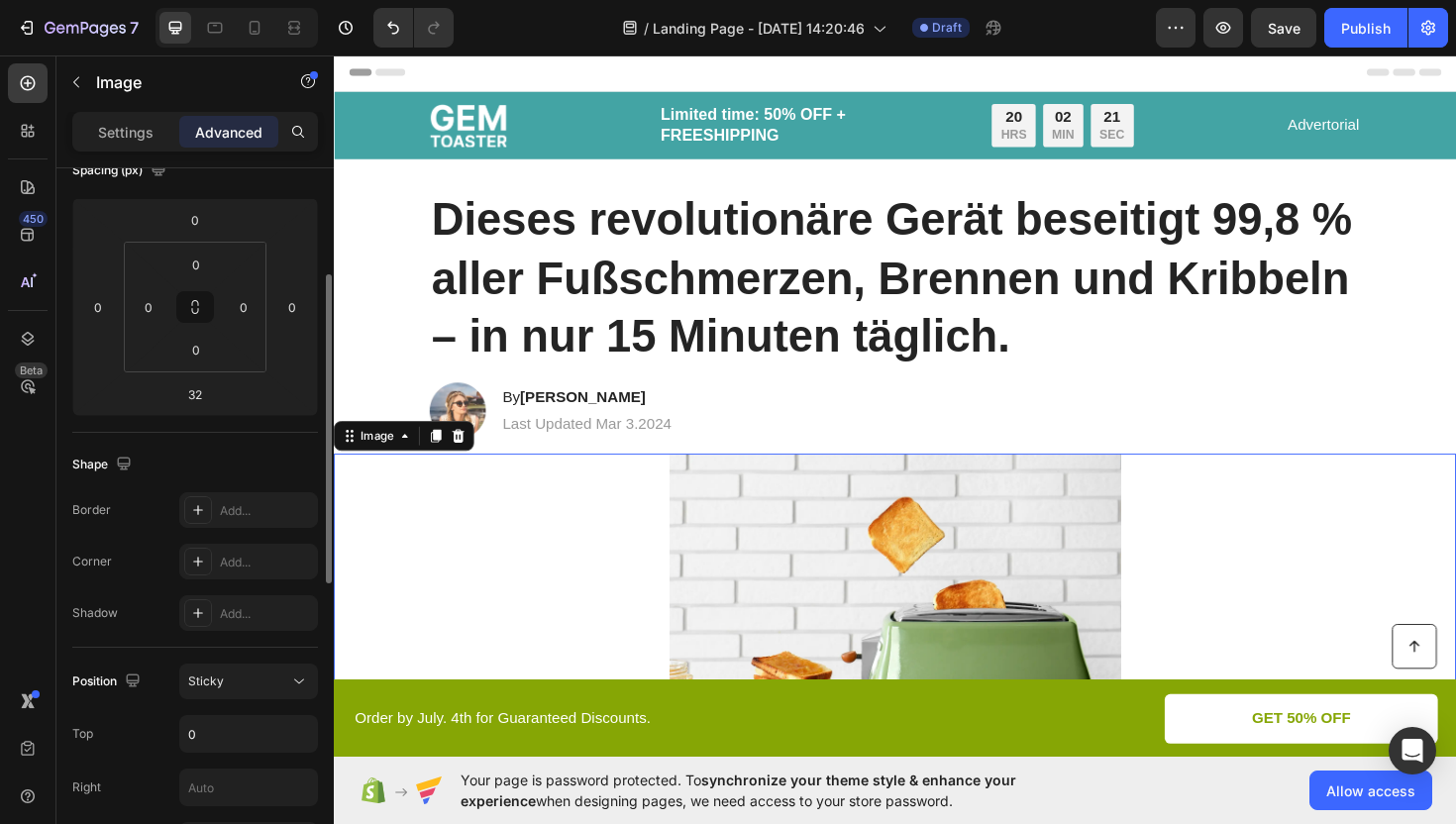
scroll to position [0, 0]
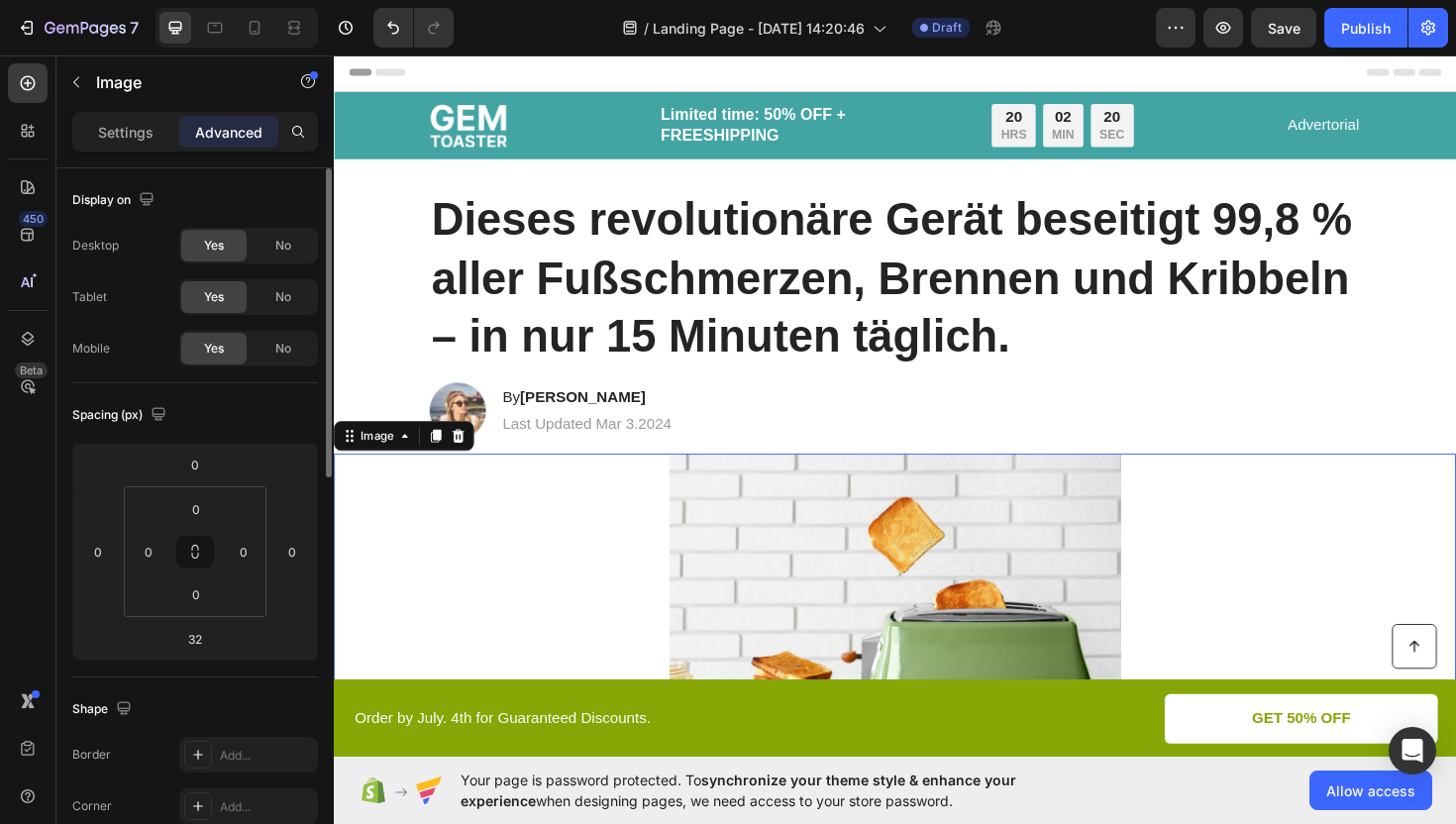
click at [549, 586] on div at bounding box center [928, 665] width 1189 height 376
click at [746, 586] on img at bounding box center [929, 665] width 479 height 376
click at [796, 586] on img at bounding box center [929, 665] width 479 height 376
click at [795, 586] on img at bounding box center [929, 665] width 479 height 376
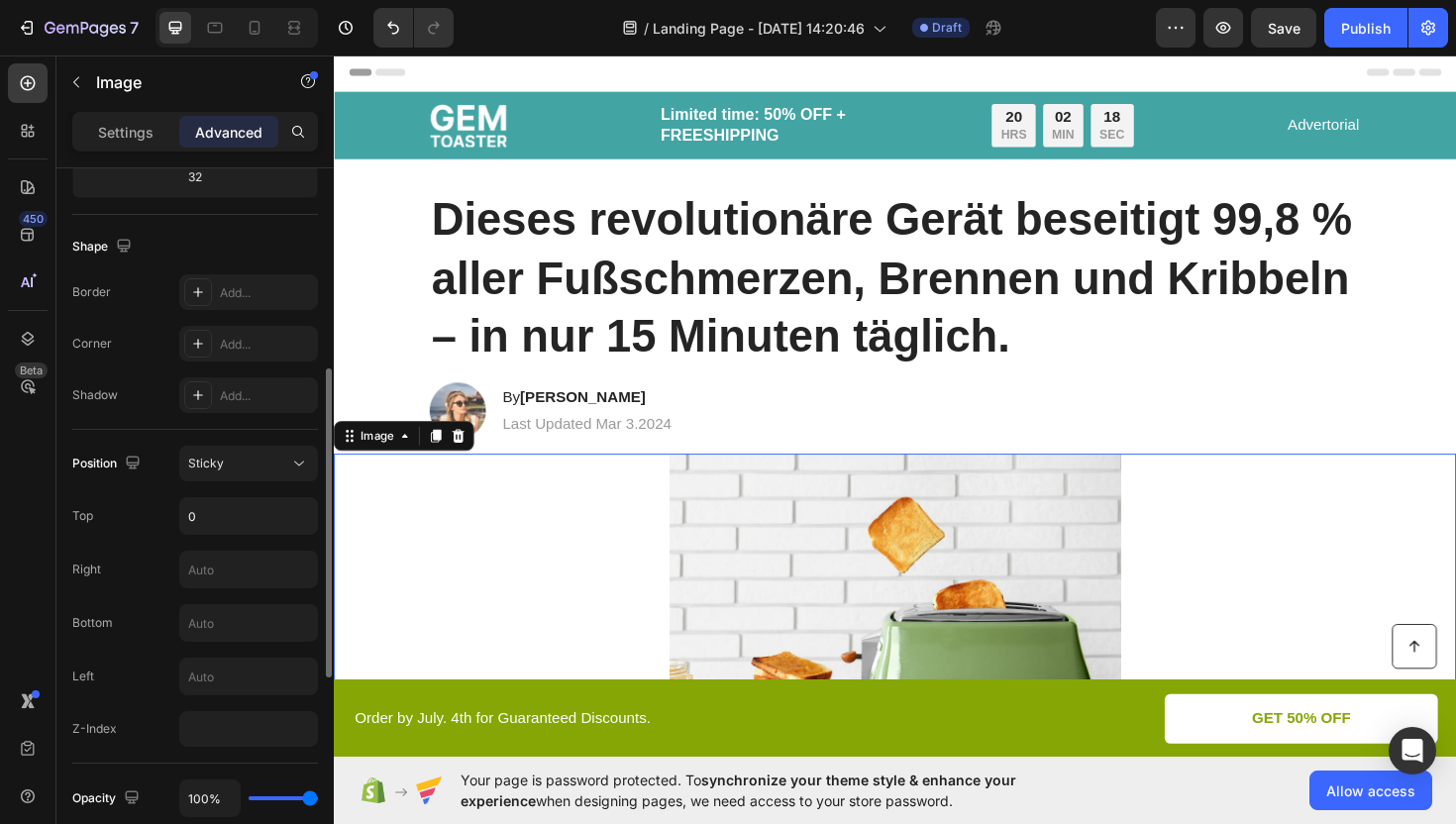
scroll to position [494, 0]
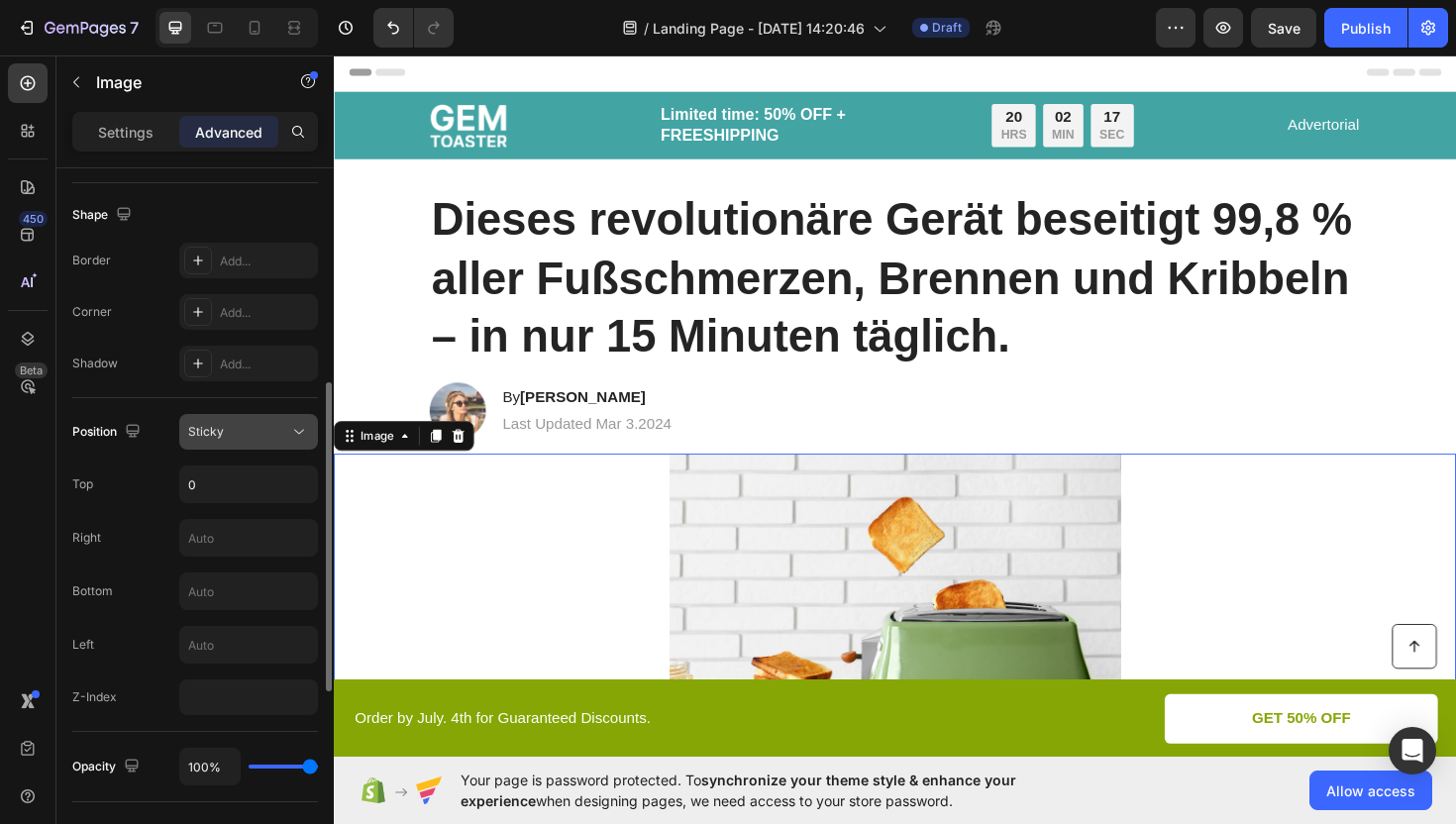
click at [240, 446] on button "Sticky" at bounding box center [249, 432] width 139 height 36
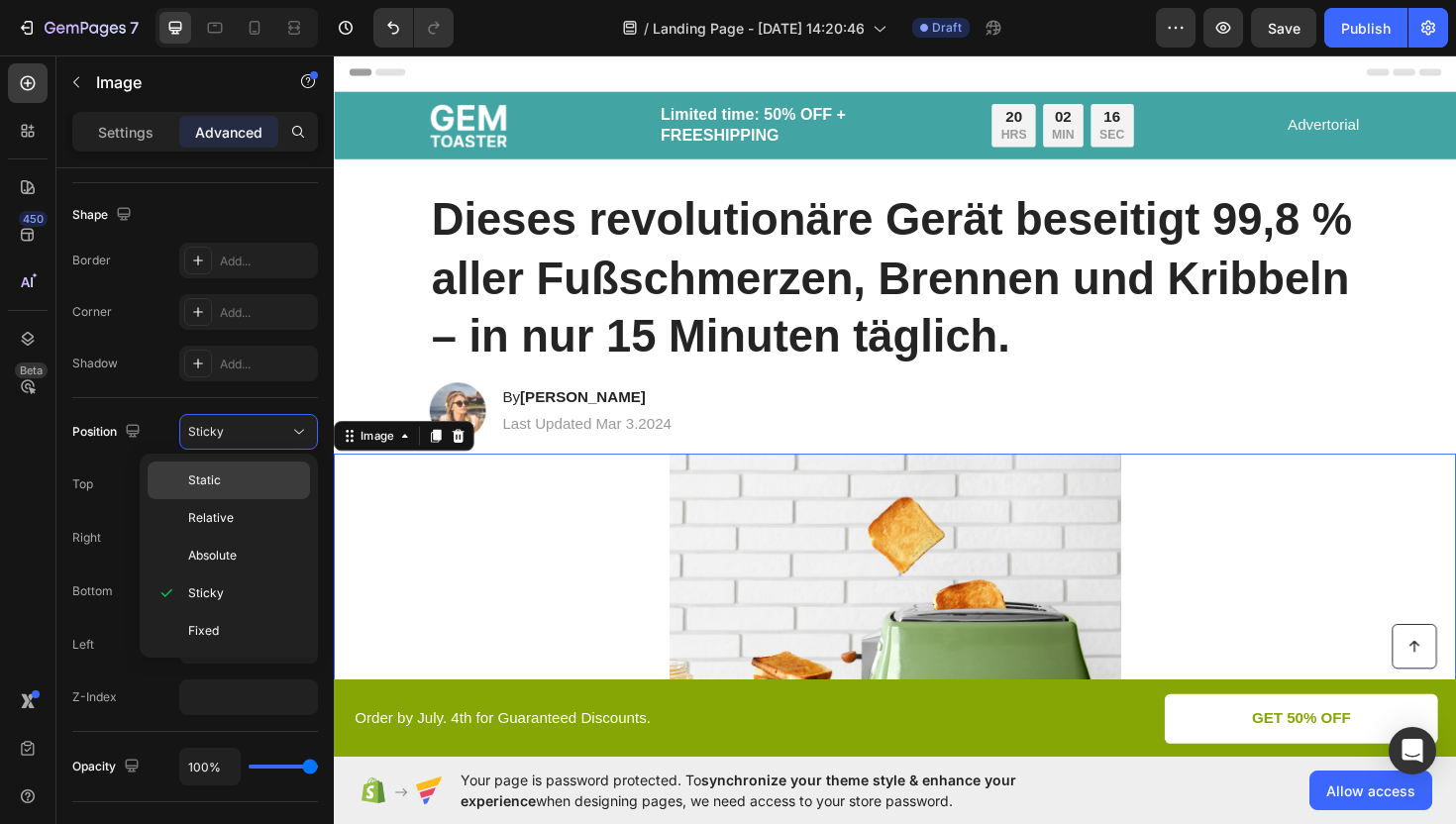
click at [231, 473] on p "Static" at bounding box center [244, 481] width 113 height 18
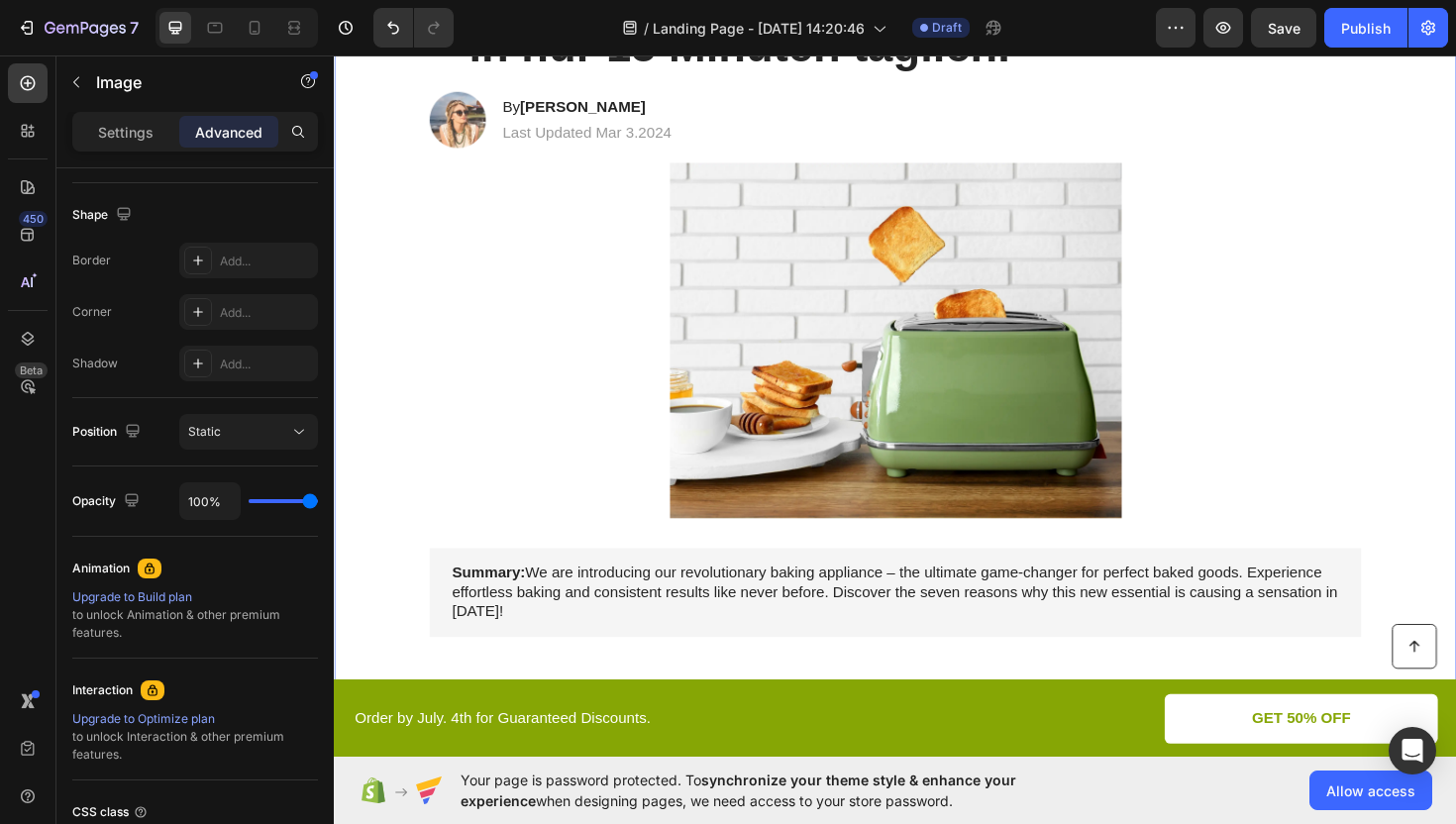
scroll to position [282, 0]
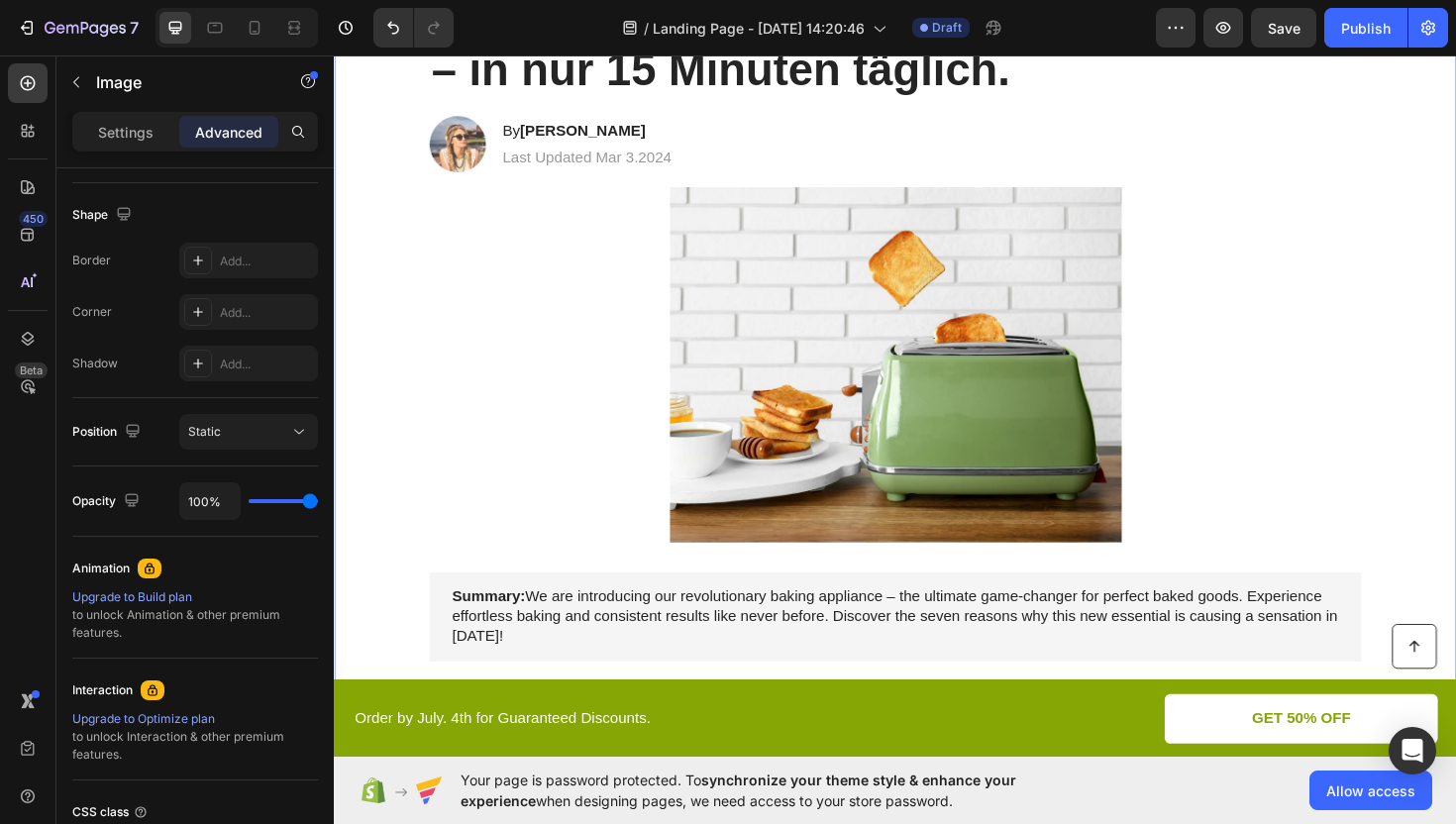
click at [740, 386] on img at bounding box center [929, 382] width 479 height 376
click at [434, 367] on div at bounding box center [928, 382] width 1189 height 376
click at [122, 144] on div "Settings" at bounding box center [126, 132] width 99 height 32
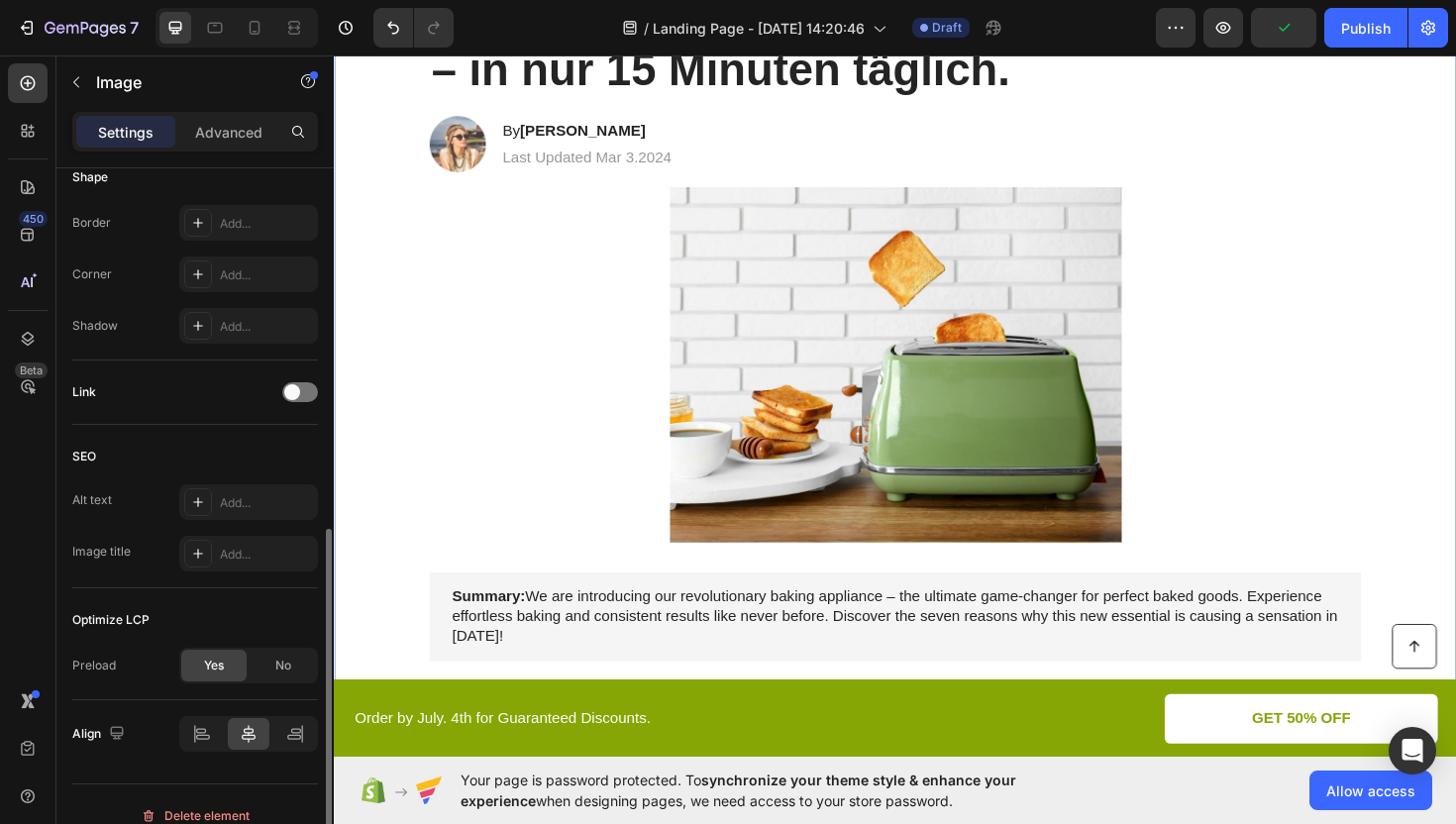
scroll to position [781, 0]
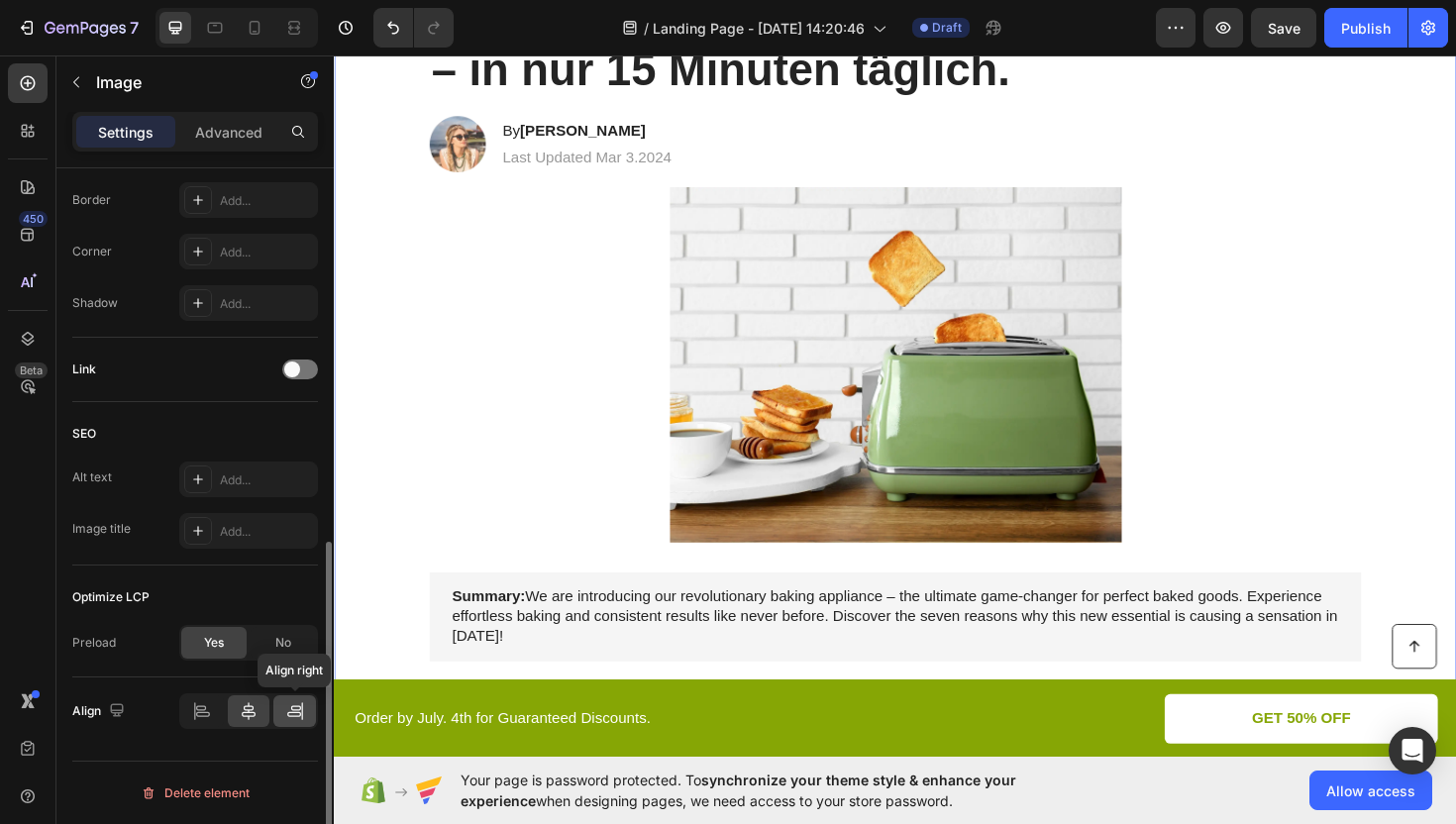
click at [288, 711] on icon at bounding box center [295, 711] width 20 height 20
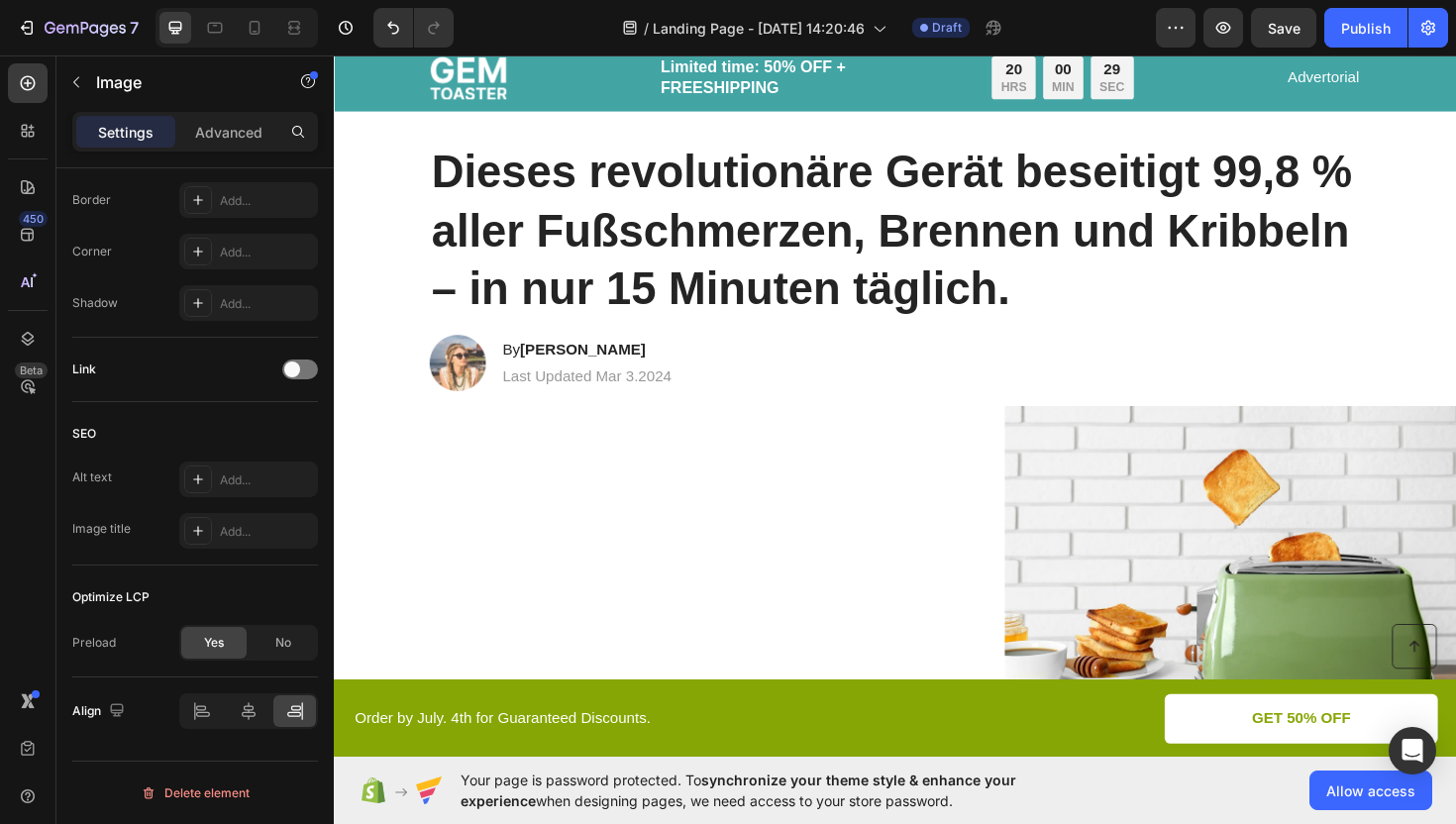
scroll to position [0, 0]
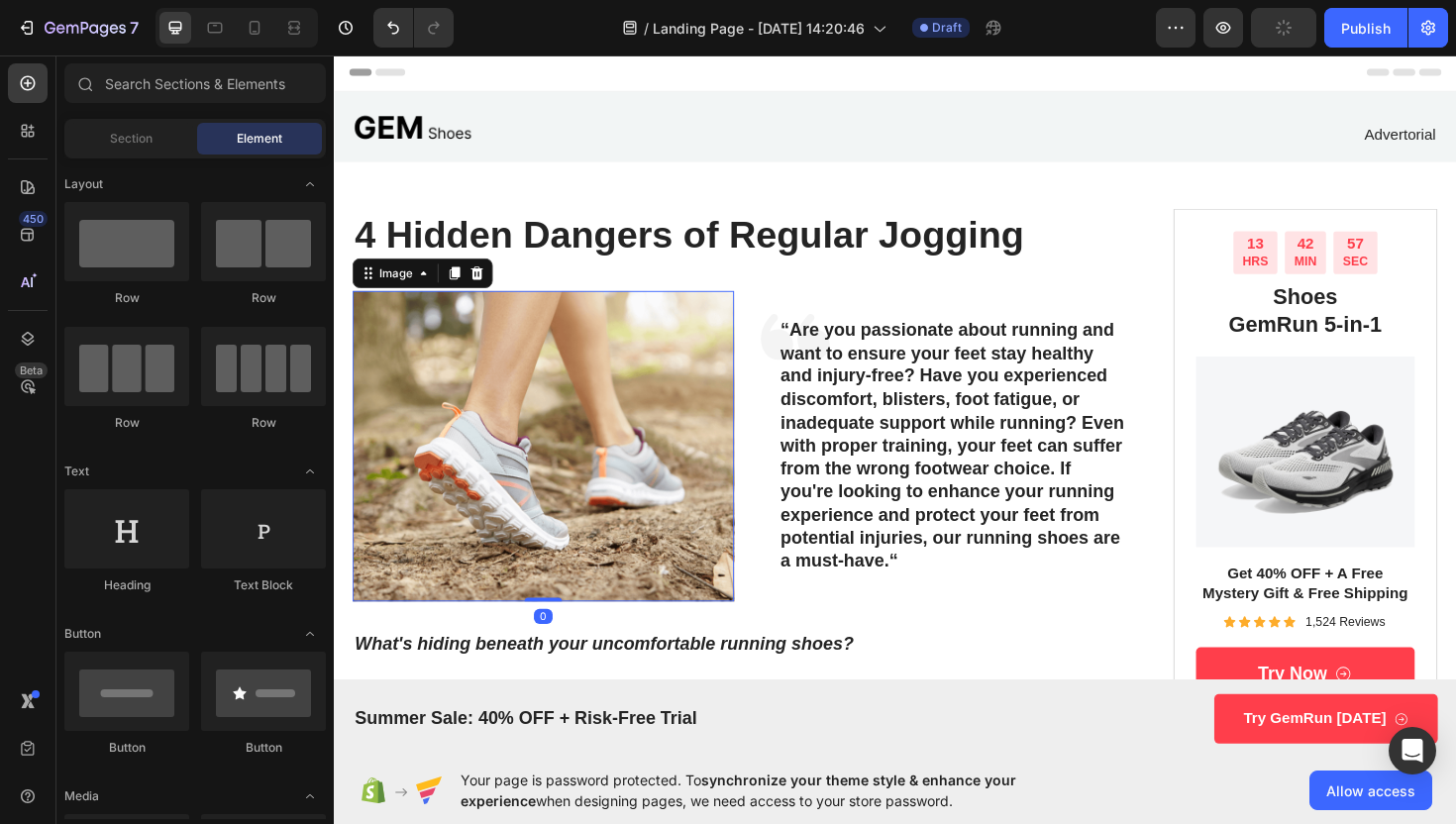
click at [639, 418] on img at bounding box center [555, 469] width 404 height 329
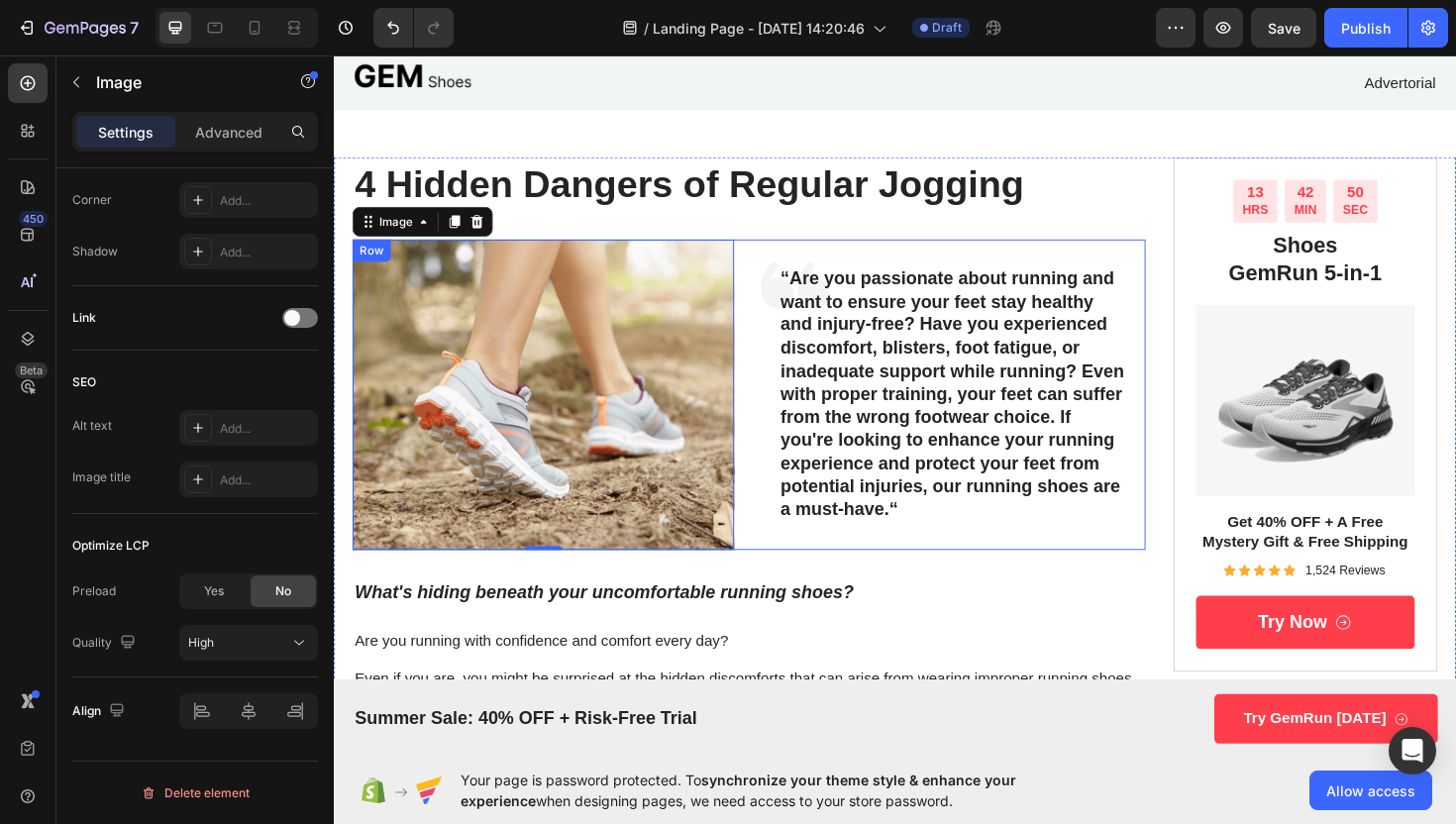
scroll to position [50, 0]
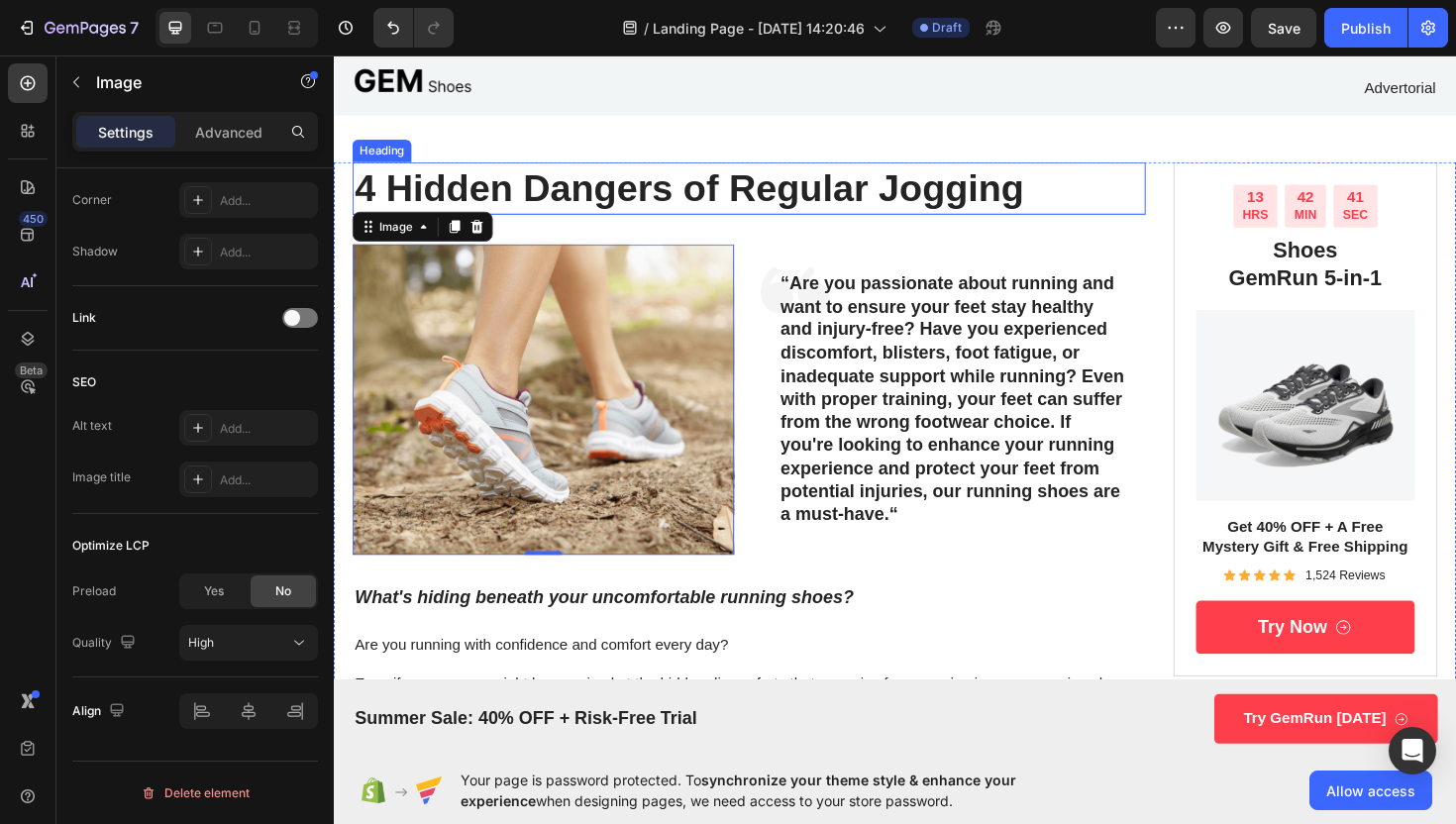
click at [624, 194] on h1 "4 Hidden Dangers of Regular Jogging" at bounding box center [774, 197] width 840 height 56
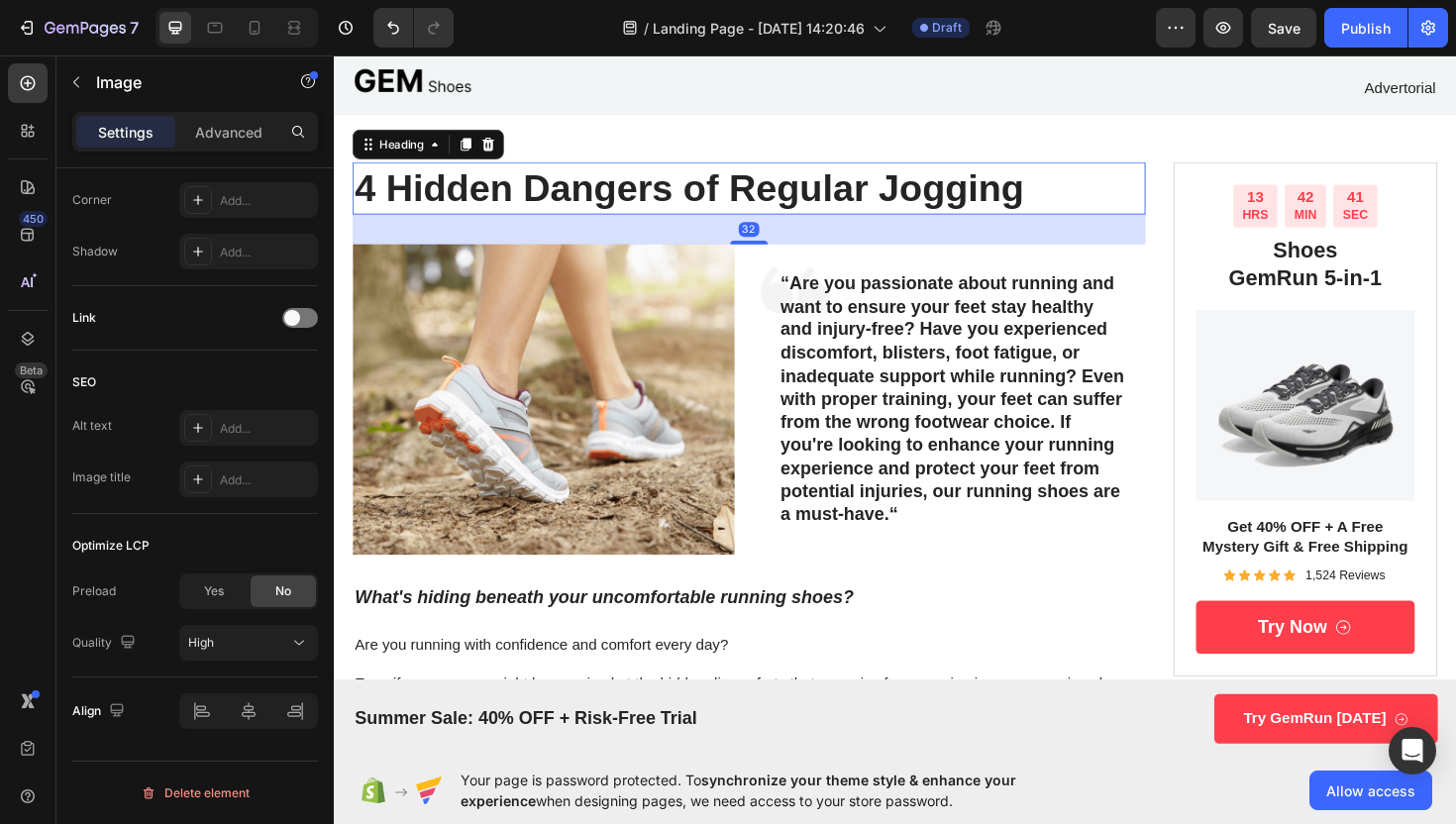
scroll to position [0, 0]
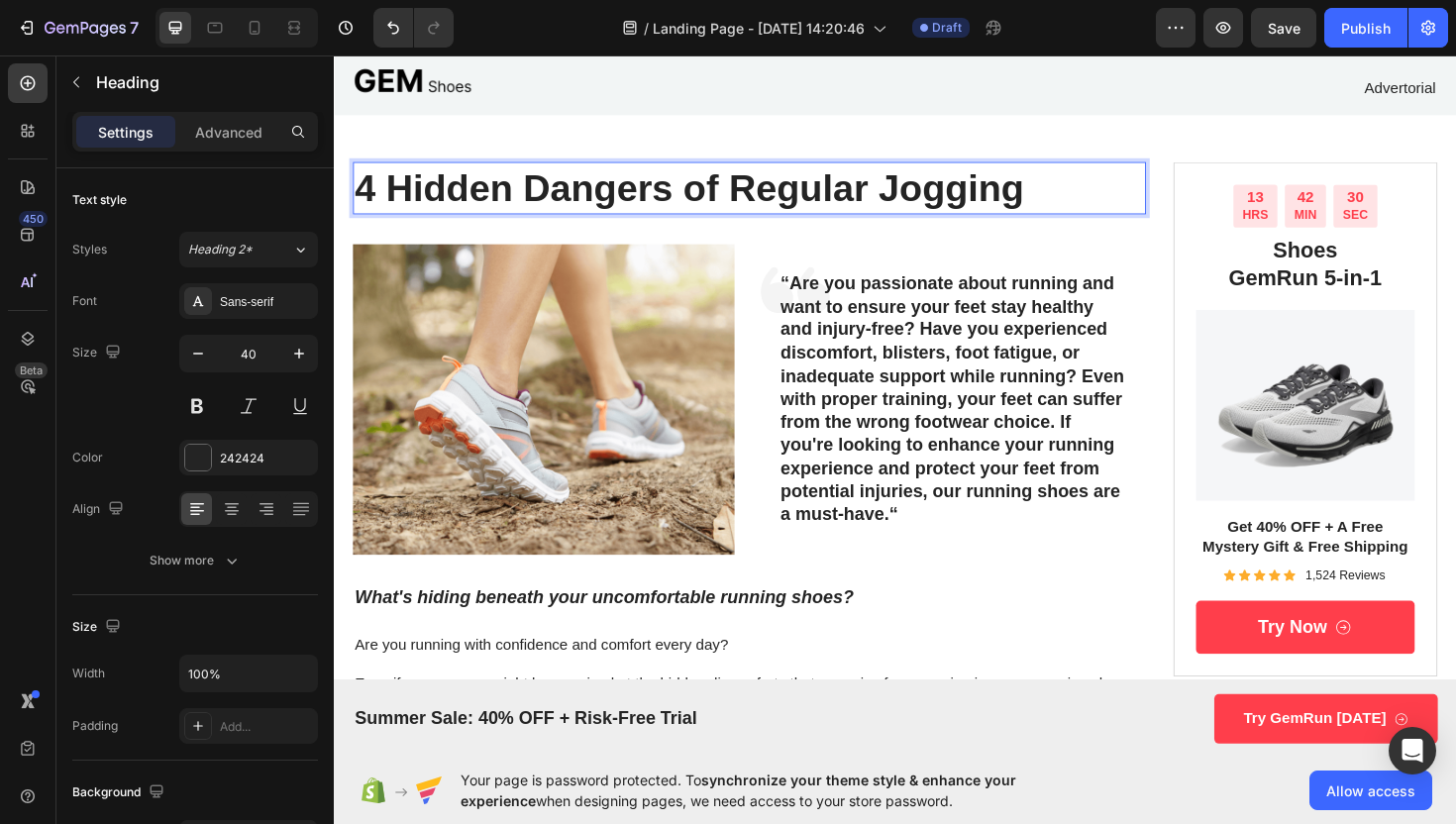
click at [1068, 193] on h1 "4 Hidden Dangers of Regular Jogging" at bounding box center [774, 197] width 840 height 56
click at [1068, 193] on p "4 Hidden Dangers of Regular Jogging" at bounding box center [774, 197] width 836 height 52
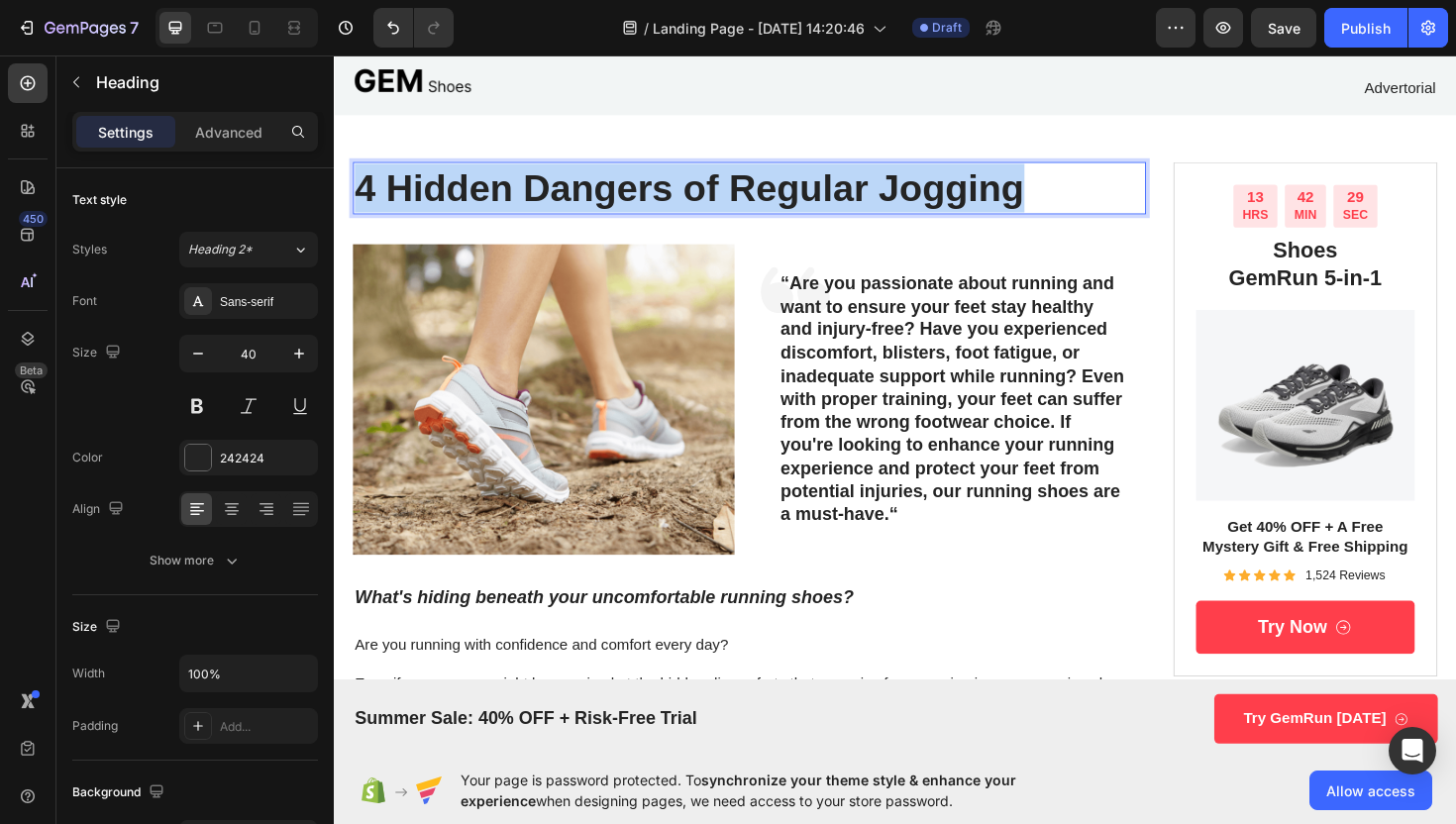
click at [1068, 193] on p "4 Hidden Dangers of Regular Jogging" at bounding box center [774, 197] width 836 height 52
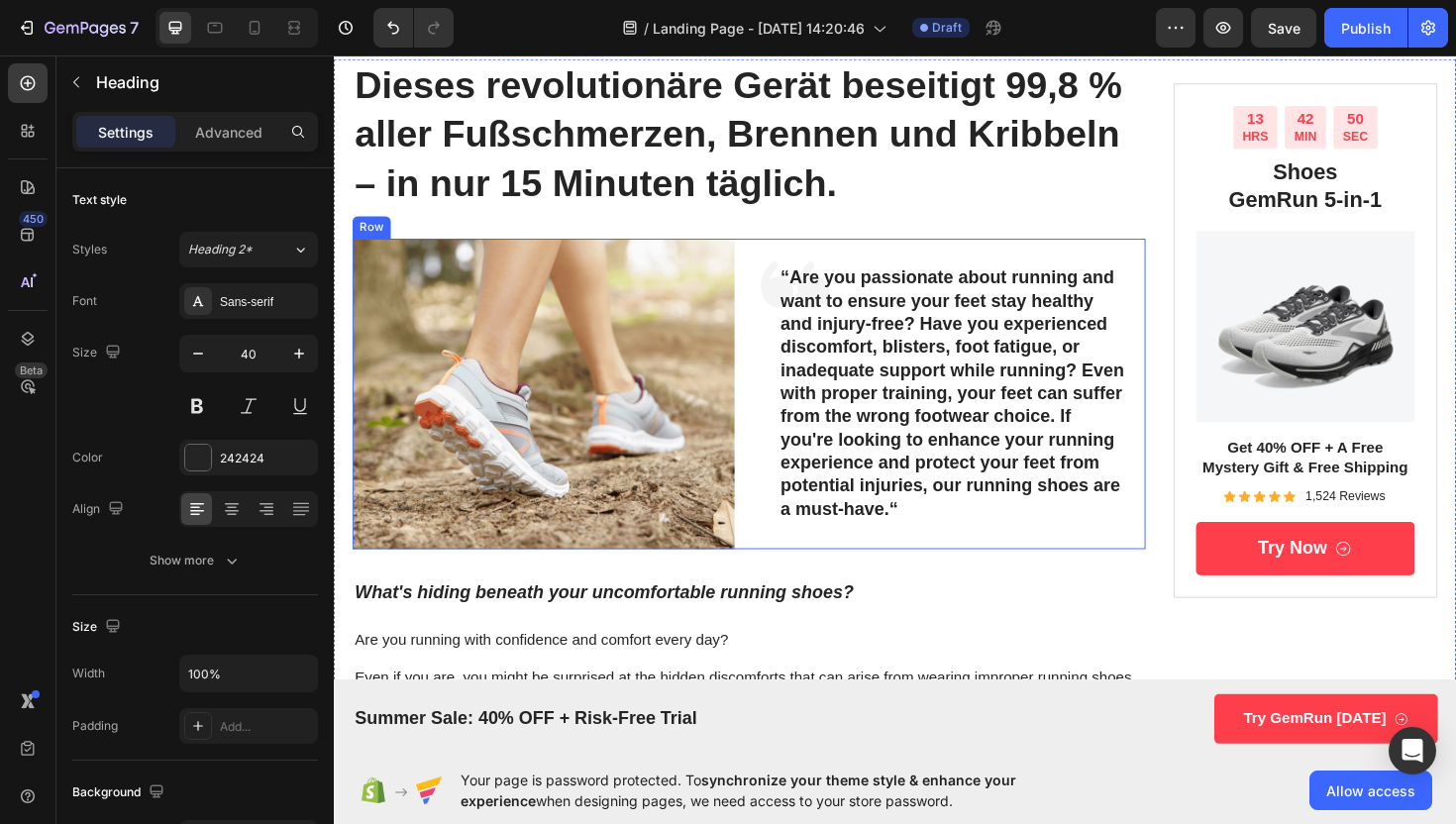
scroll to position [175, 0]
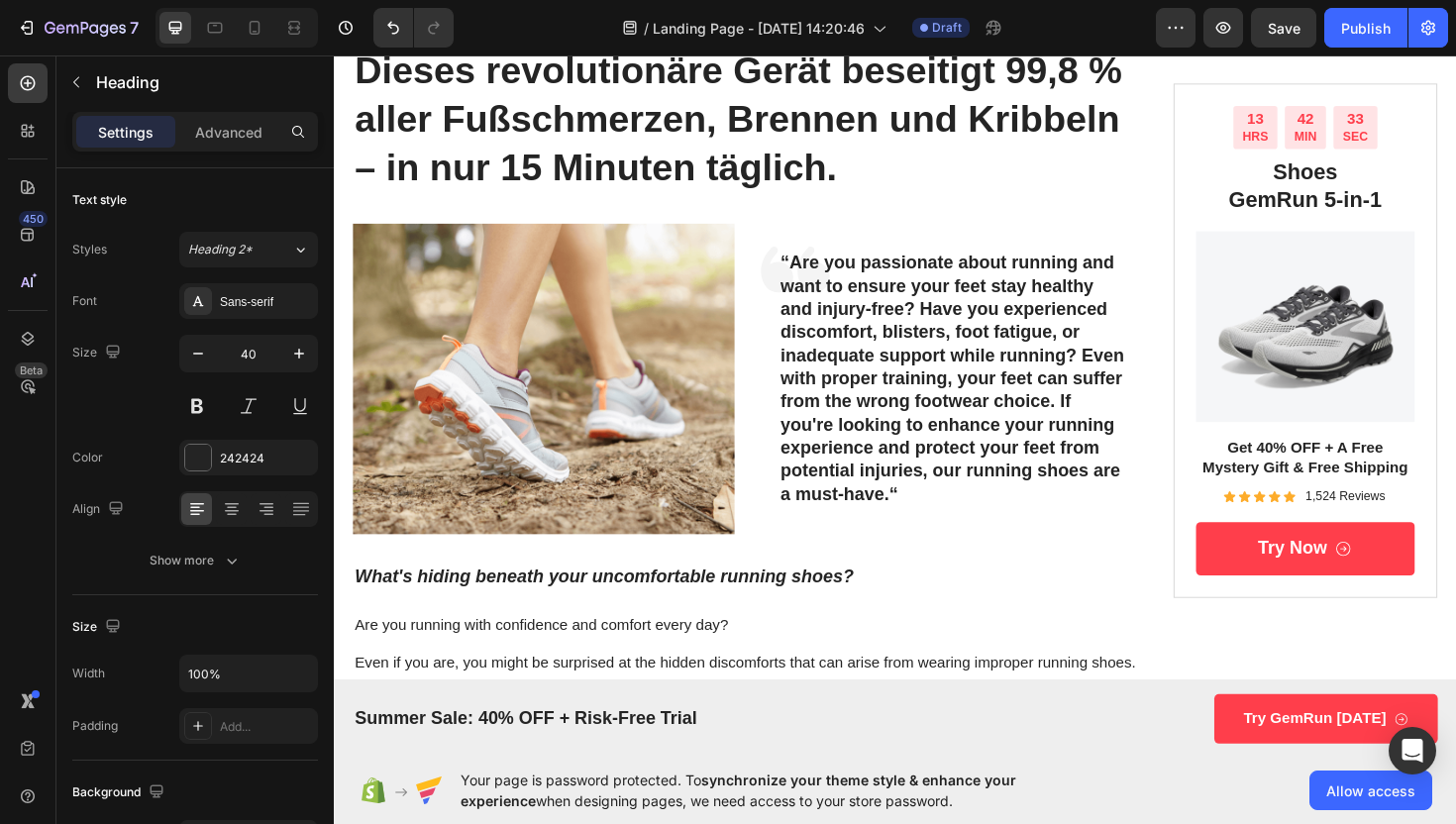
click at [775, 151] on h1 "Dieses revolutionäre Gerät beseitigt 99,8 % aller Fußschmerzen, Brennen und Kri…" at bounding box center [774, 123] width 840 height 159
click at [776, 150] on p "Dieses revolutionäre Gerät beseitigt 99,8 % aller Fußschmerzen, Brennen und Kri…" at bounding box center [774, 123] width 836 height 155
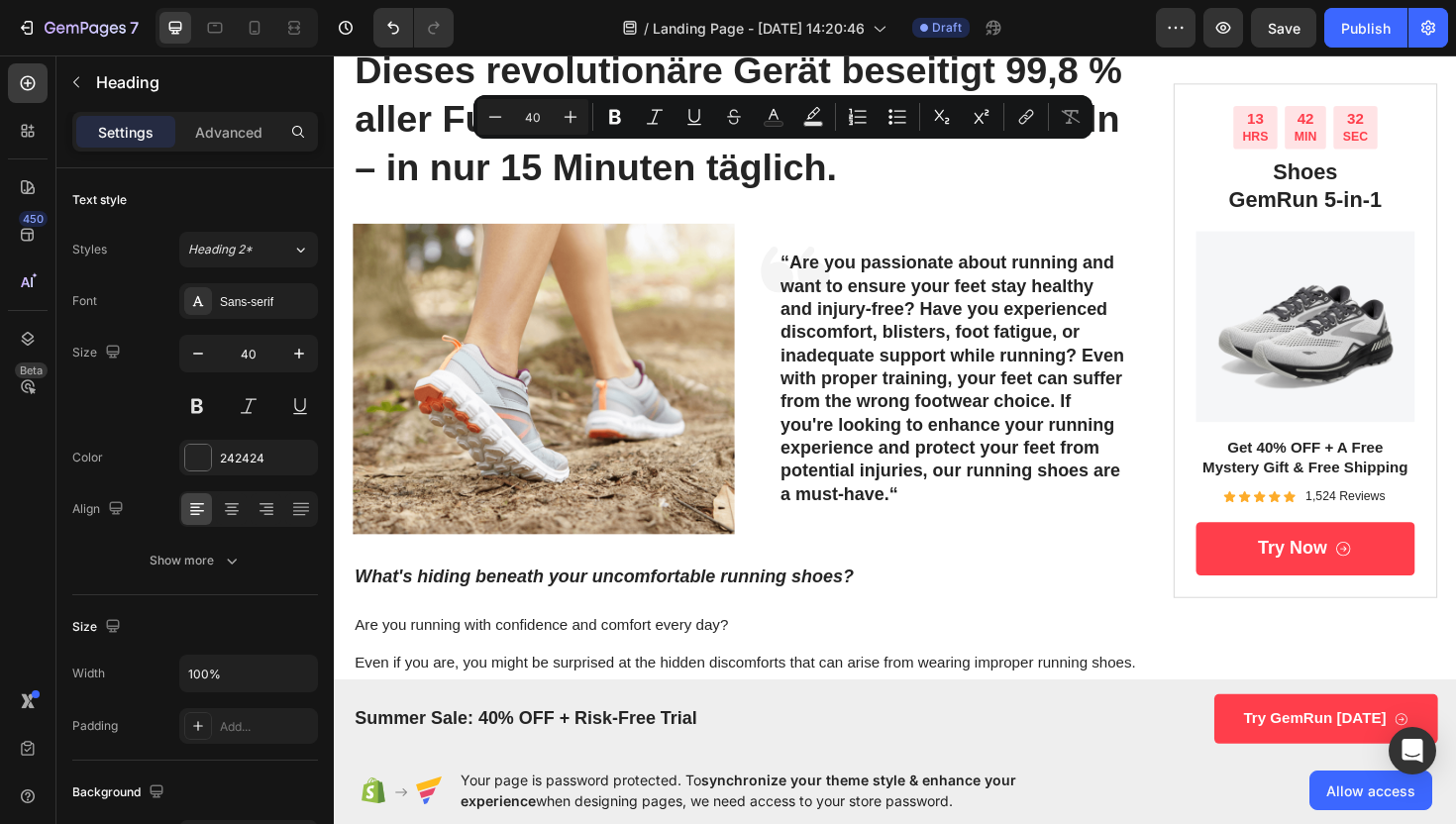
click at [877, 169] on p "Dieses revolutionäre Gerät beseitigt 99,8 % aller Fußschmerzen, Brennen und Kri…" at bounding box center [774, 123] width 836 height 155
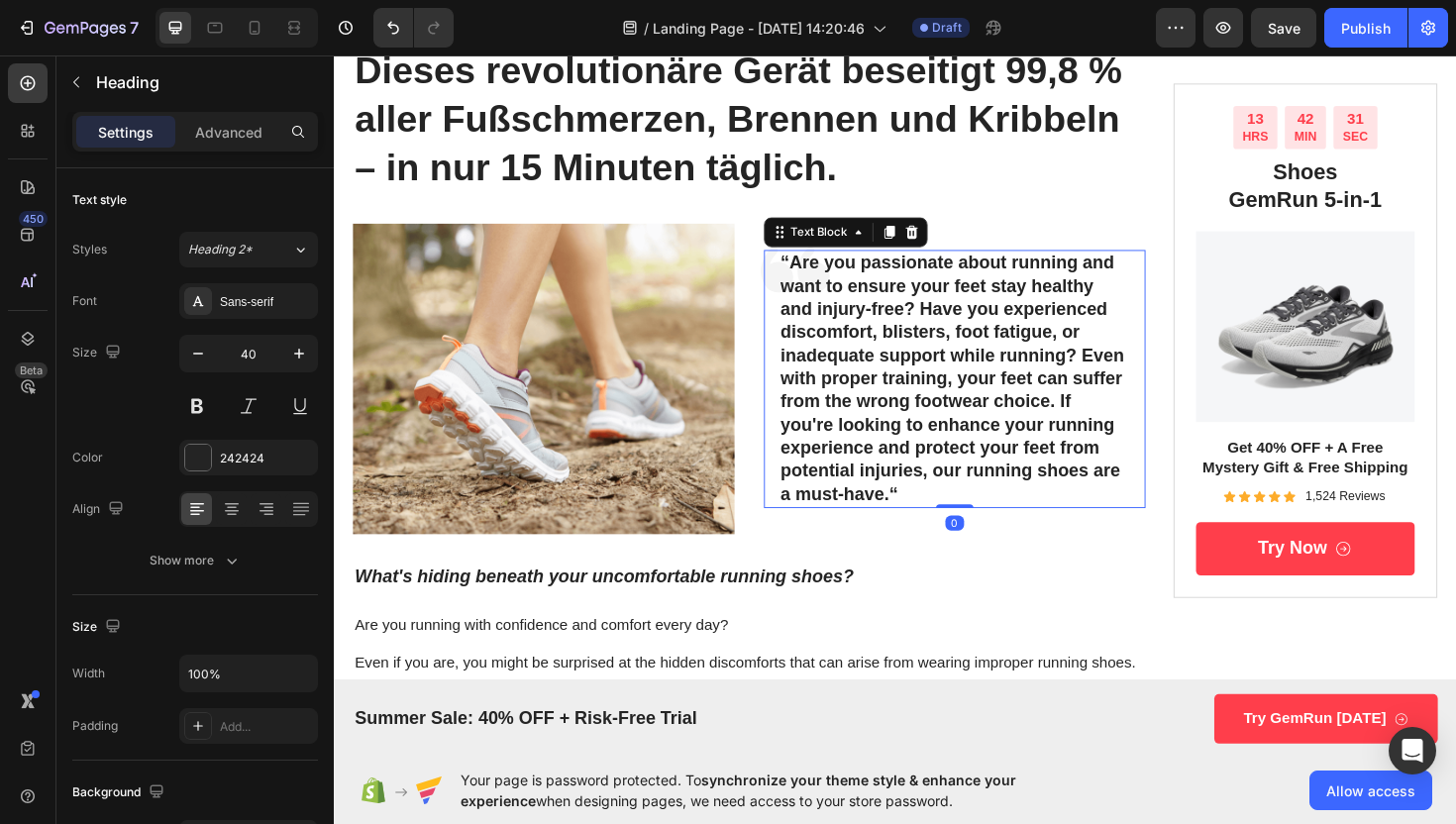
click at [924, 317] on p "“Are you passionate about running and want to ensure your feet stay healthy and…" at bounding box center [991, 397] width 368 height 269
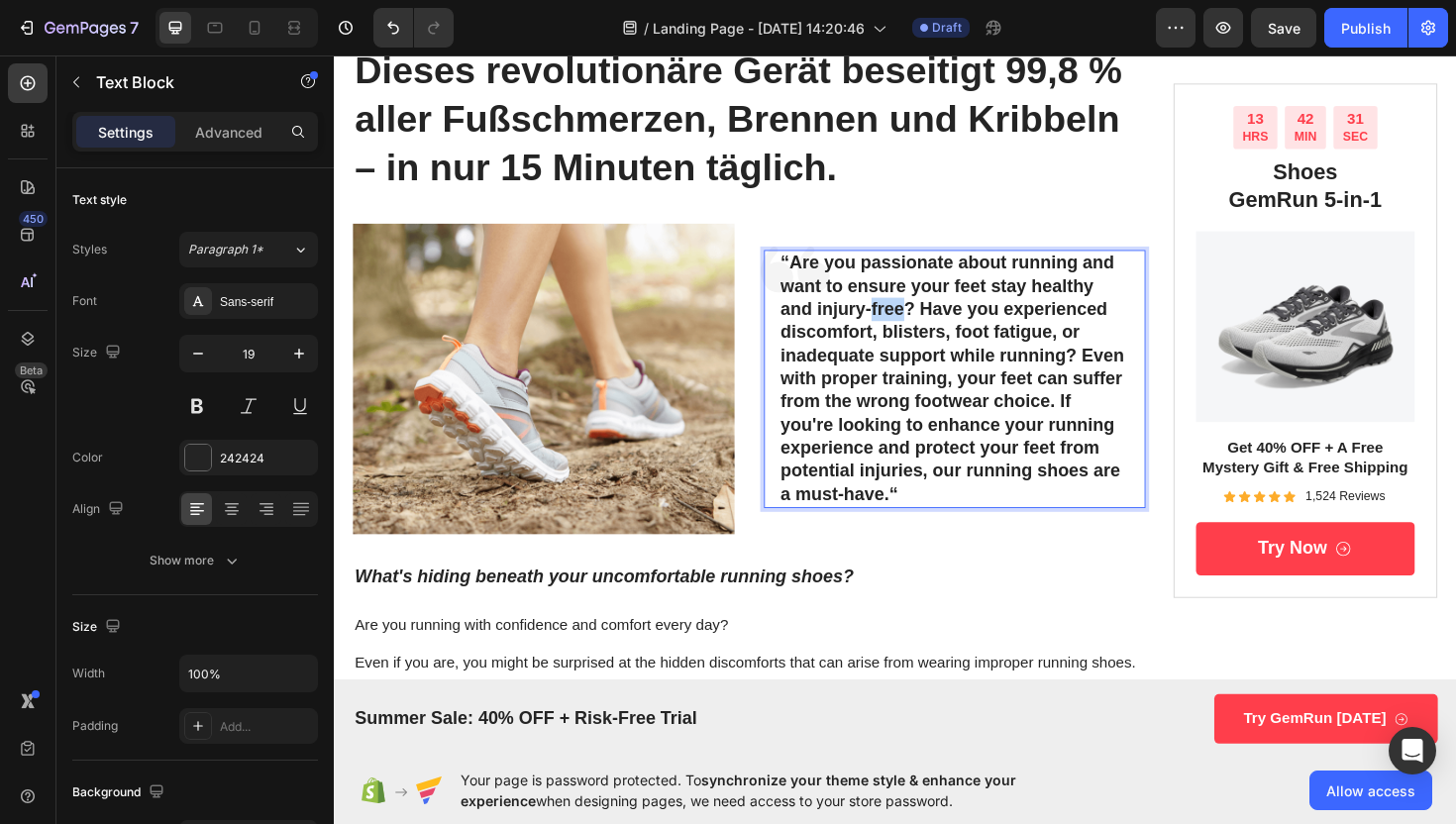
click at [924, 317] on p "“Are you passionate about running and want to ensure your feet stay healthy and…" at bounding box center [991, 397] width 368 height 269
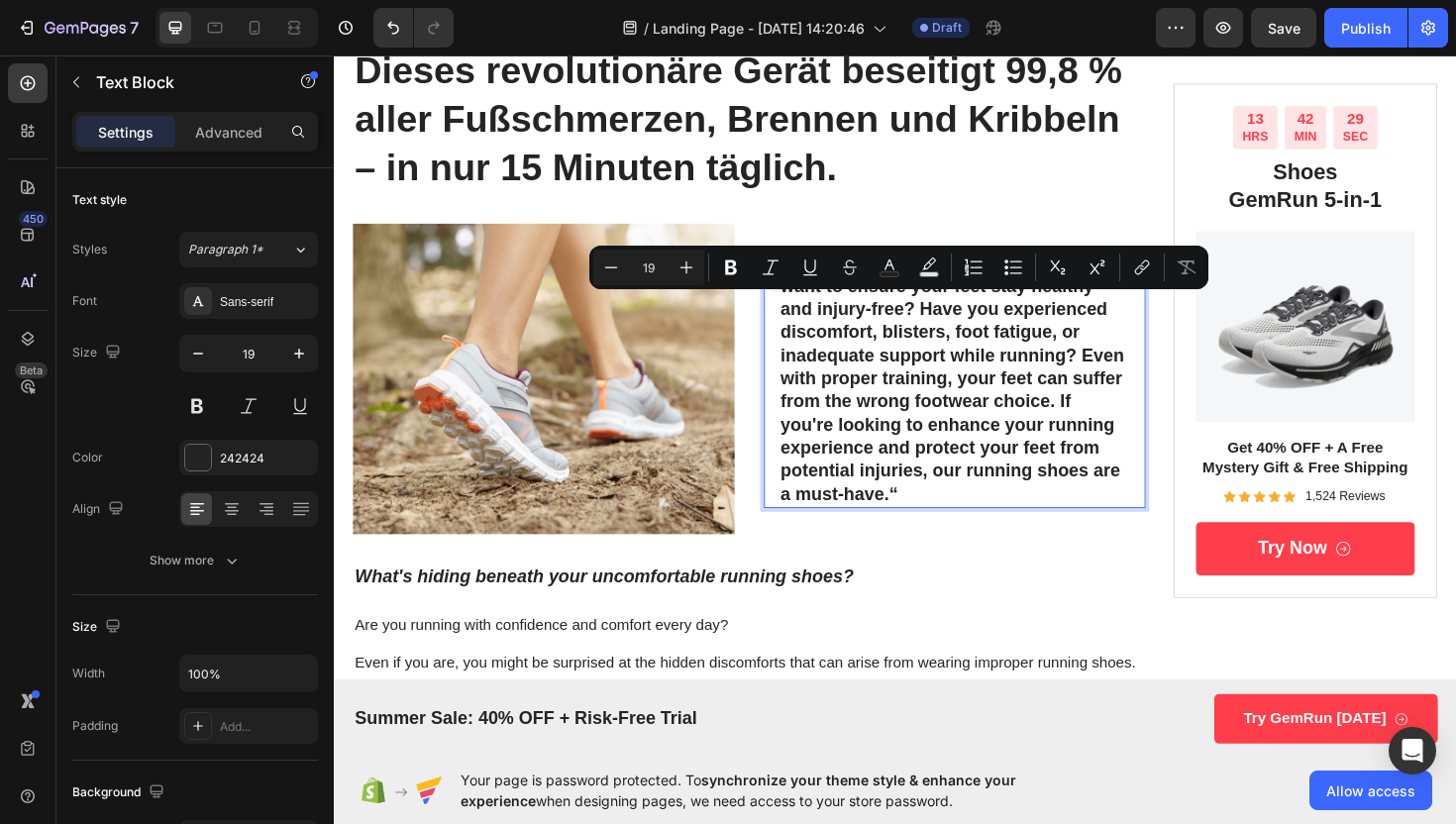
click at [1042, 514] on p "“Are you passionate about running and want to ensure your feet stay healthy and…" at bounding box center [991, 397] width 368 height 269
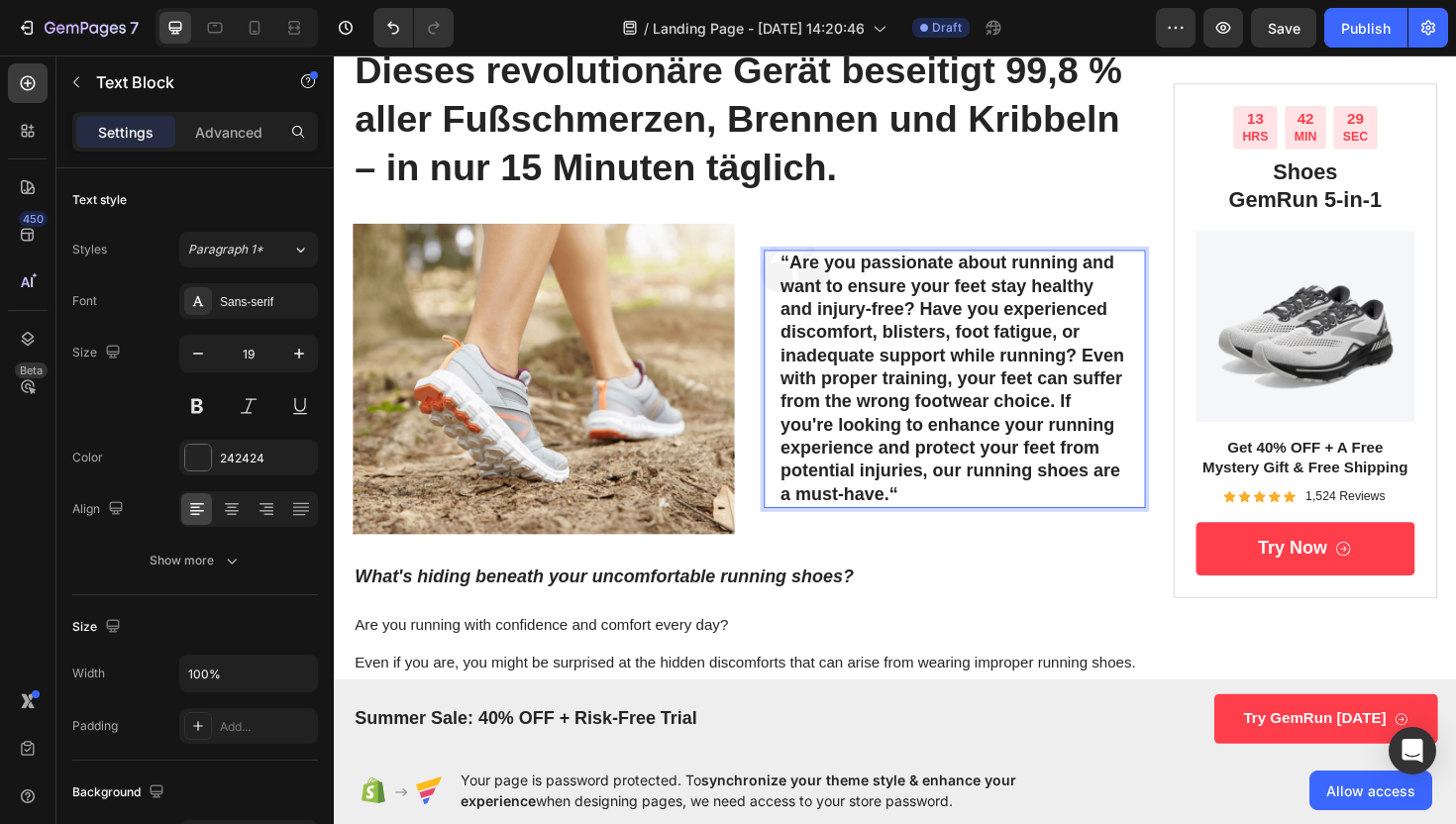
click at [1043, 514] on p "“Are you passionate about running and want to ensure your feet stay healthy and…" at bounding box center [991, 397] width 368 height 269
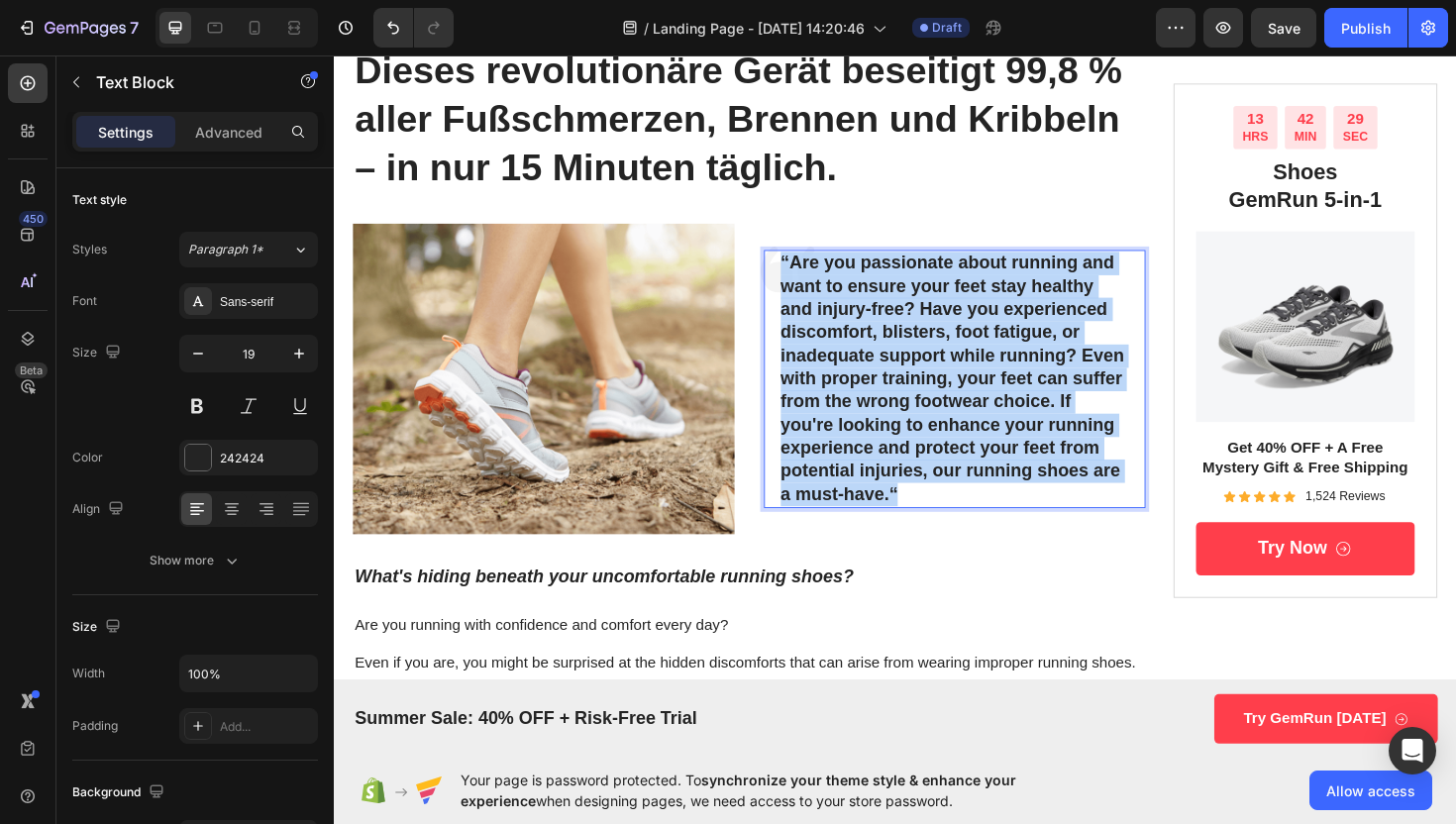
click at [1043, 514] on p "“Are you passionate about running and want to ensure your feet stay healthy and…" at bounding box center [991, 397] width 368 height 269
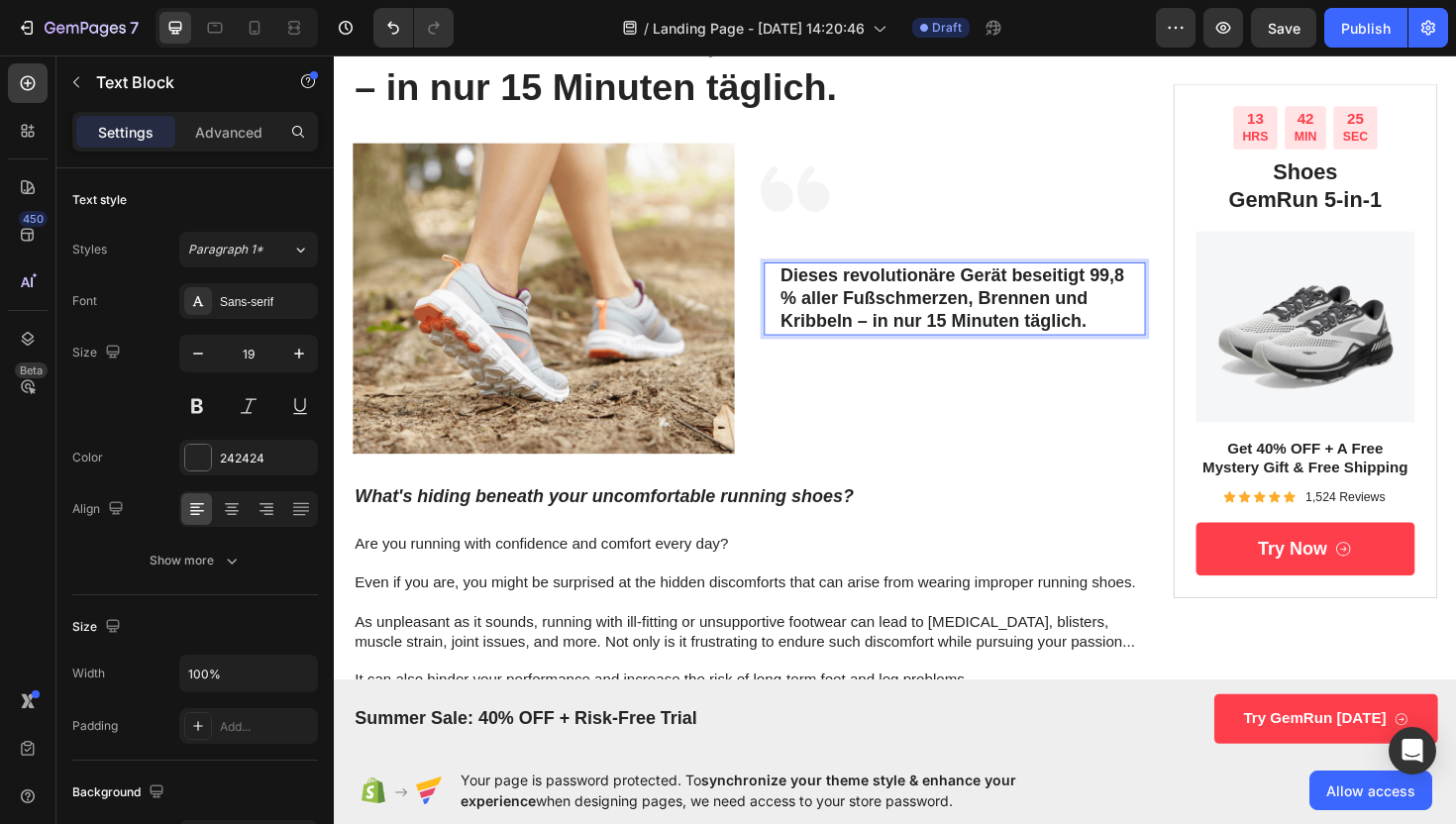
scroll to position [247, 0]
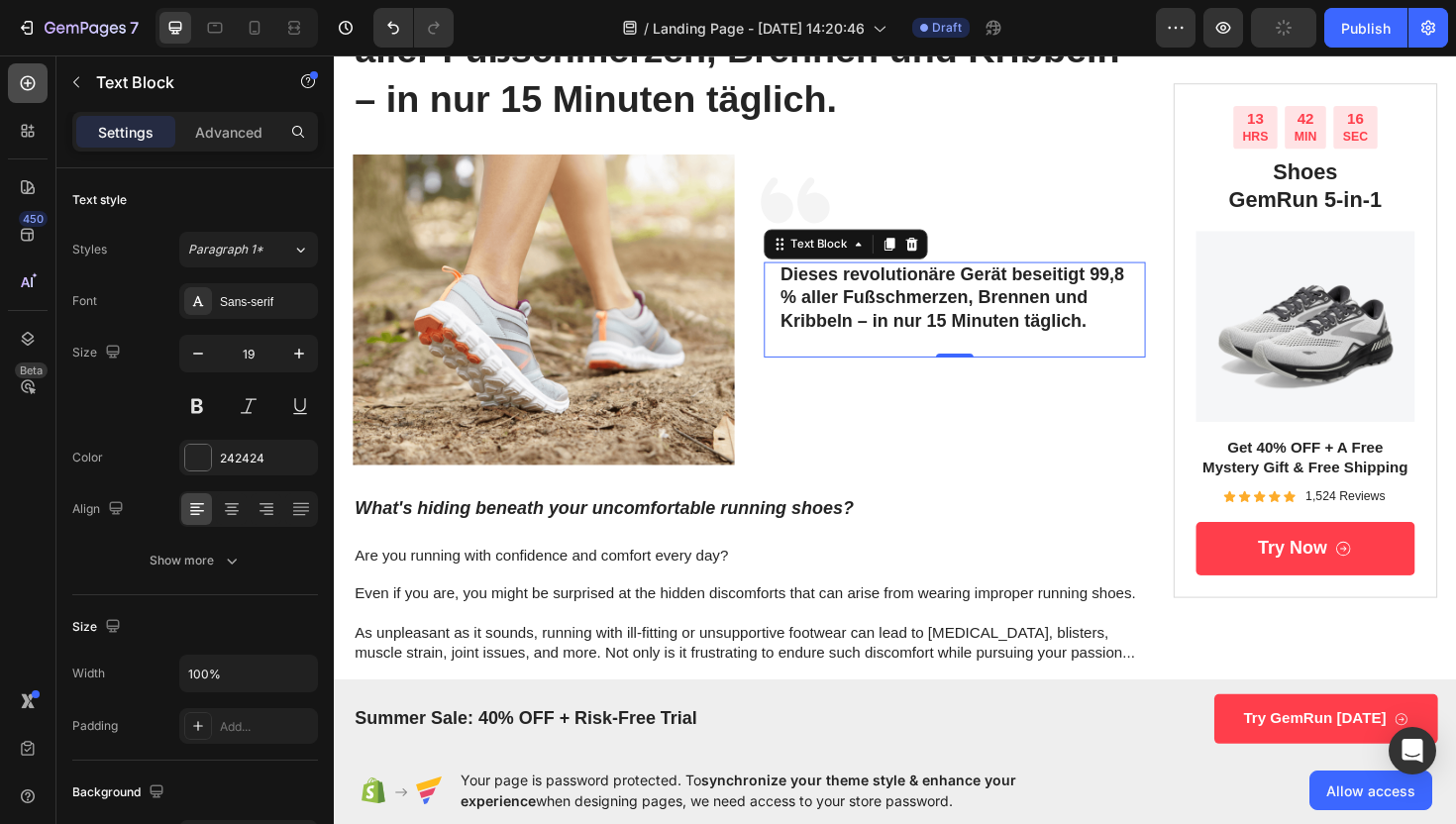
click at [34, 80] on icon at bounding box center [28, 83] width 15 height 15
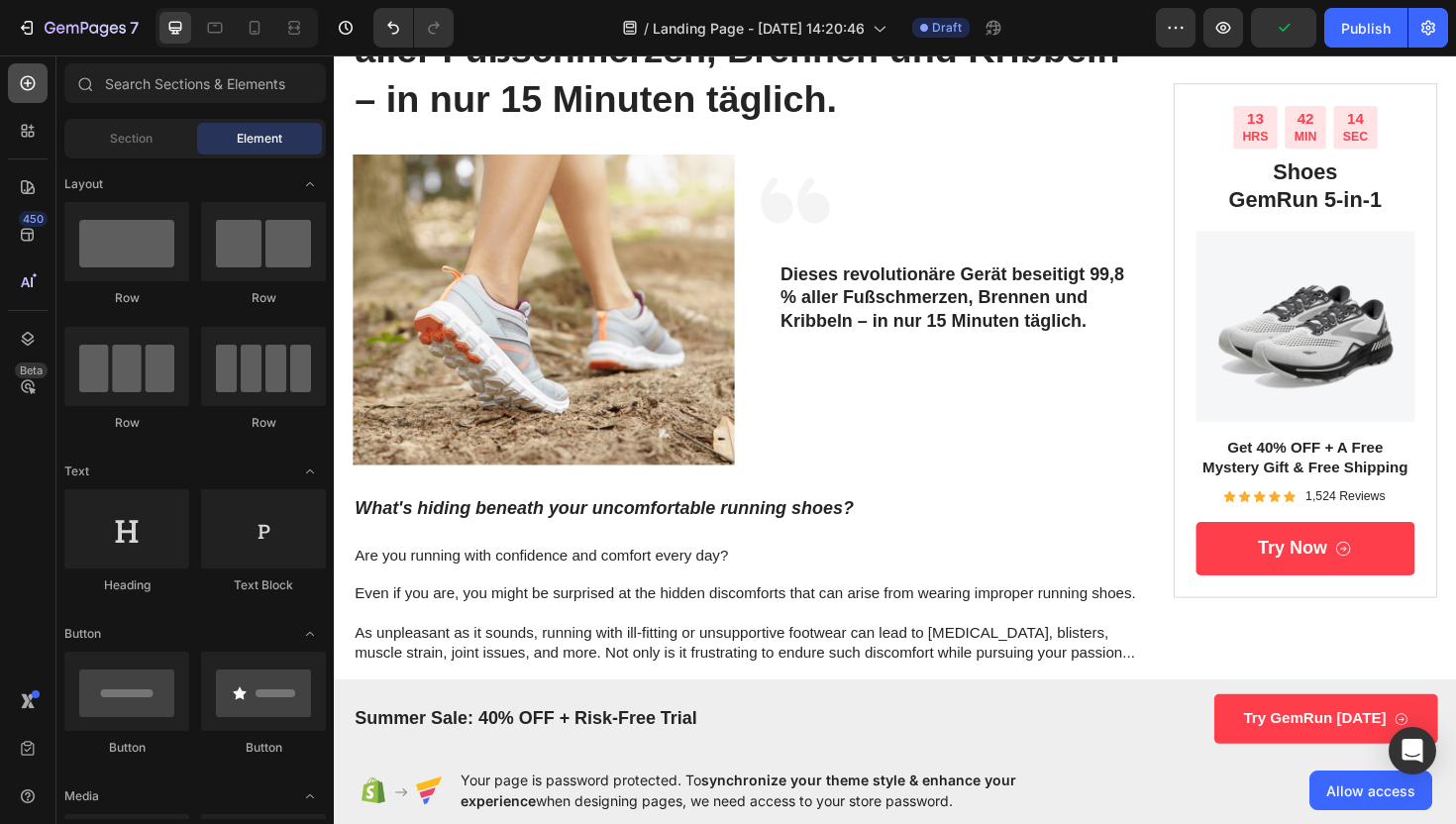
click at [33, 80] on icon at bounding box center [28, 83] width 15 height 15
click at [213, 39] on div at bounding box center [215, 28] width 32 height 32
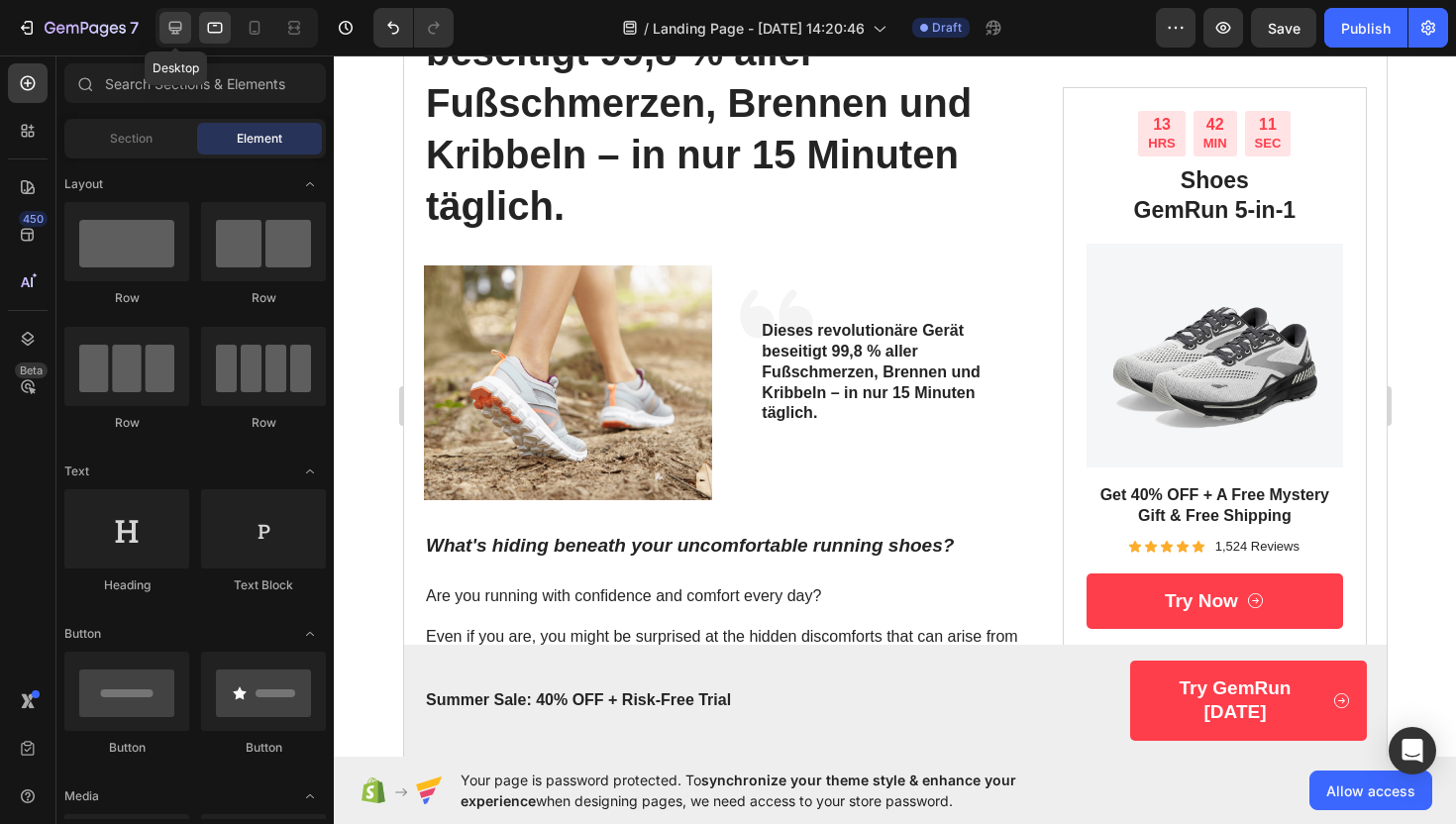
click at [173, 24] on icon at bounding box center [176, 28] width 20 height 20
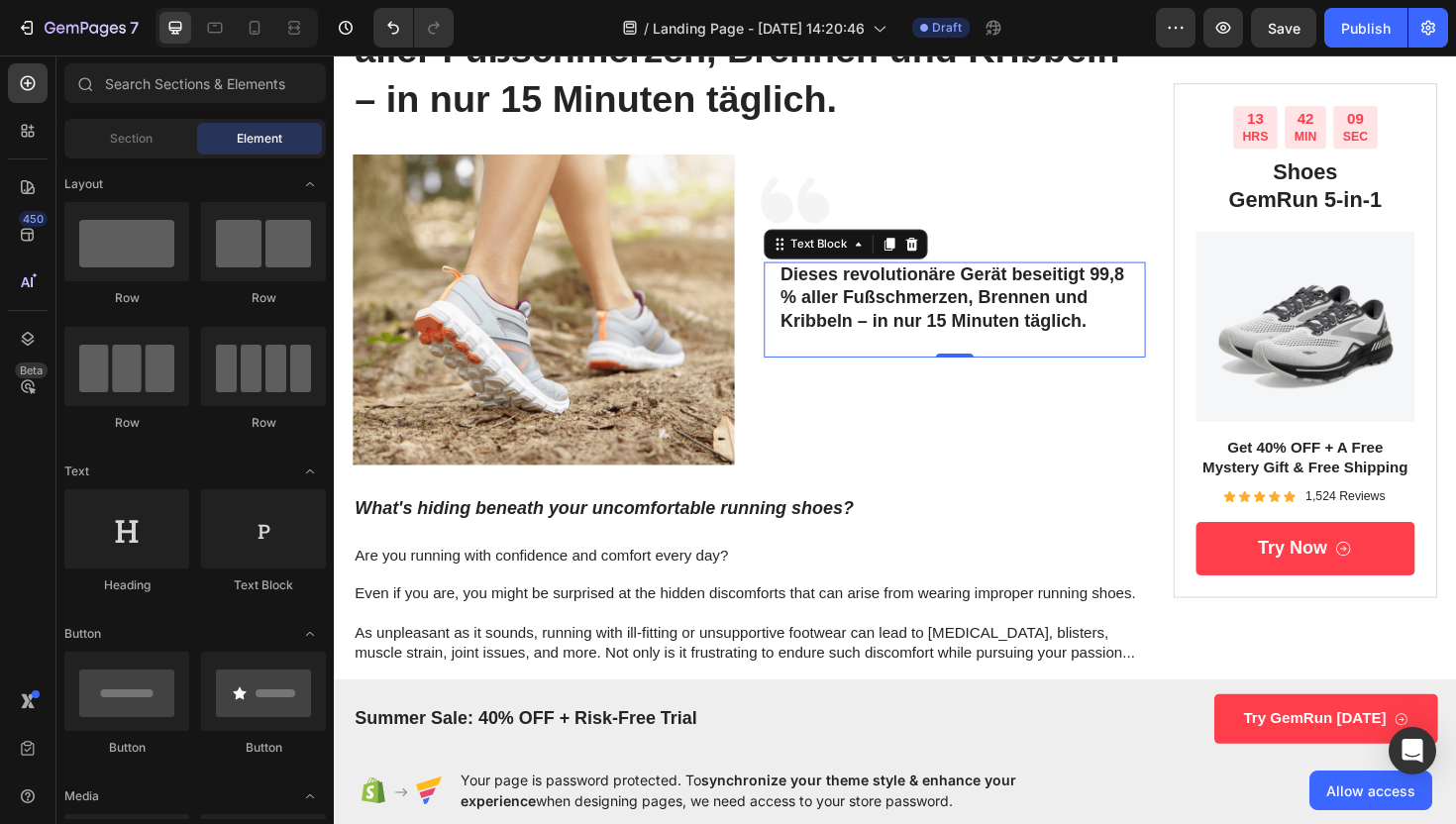
click at [908, 368] on p "Rich Text Editor. Editing area: main" at bounding box center [991, 361] width 368 height 25
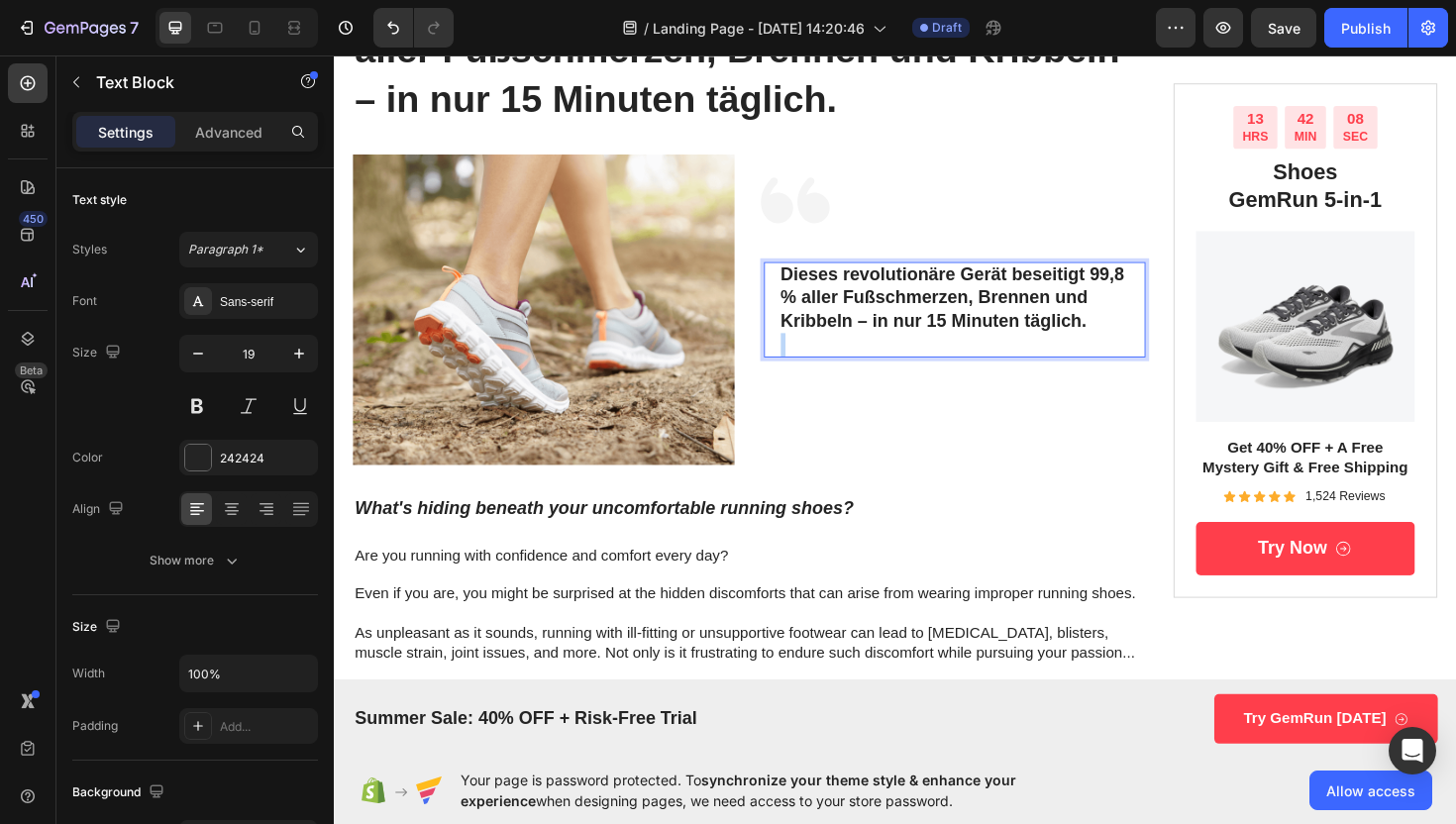
click at [881, 346] on p "Dieses revolutionäre Gerät beseitigt 99,8 % aller Fußschmerzen, Brennen und Kri…" at bounding box center [991, 313] width 368 height 73
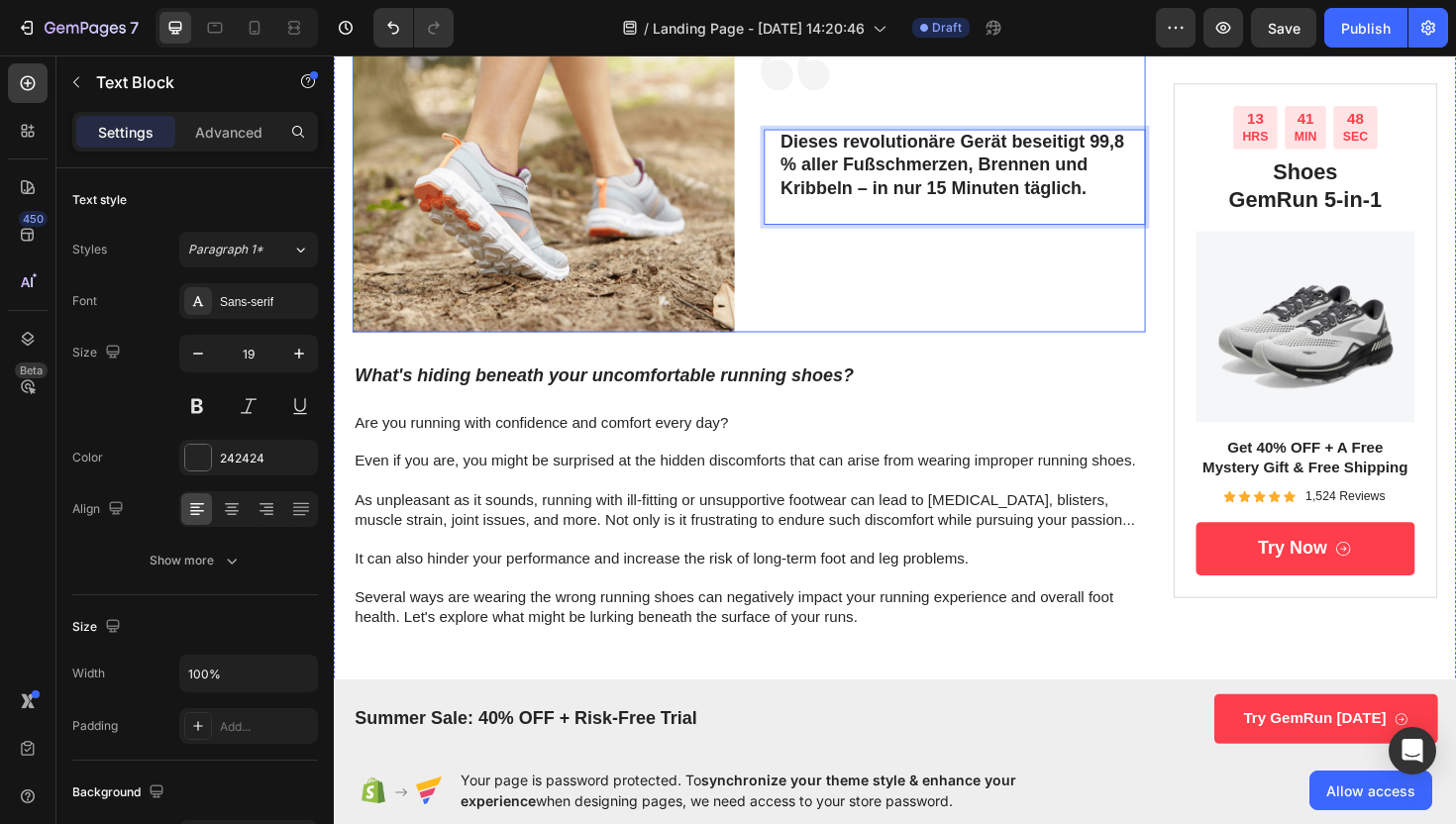
scroll to position [375, 0]
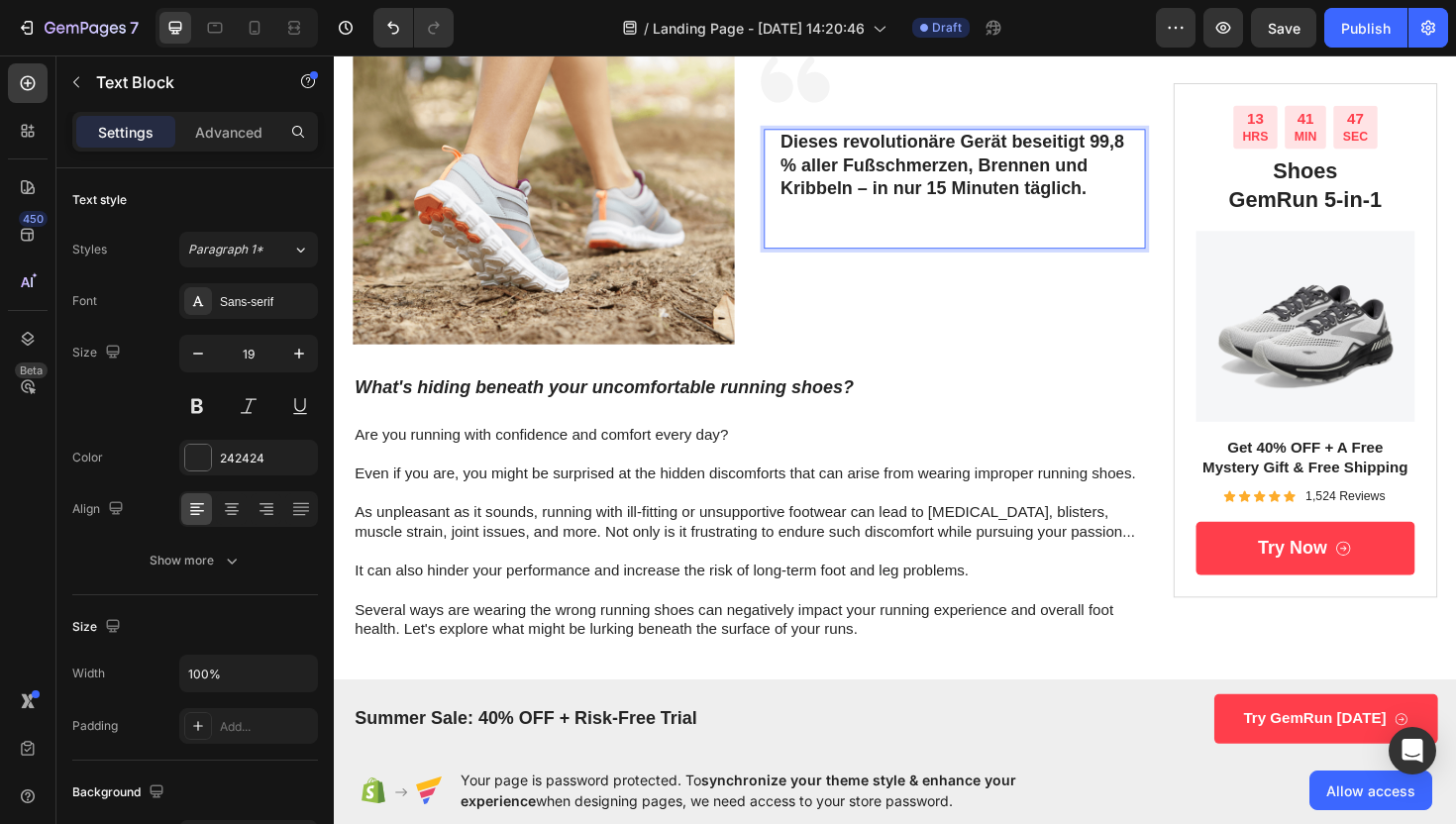
click at [829, 244] on p "Rich Text Editor. Editing area: main" at bounding box center [991, 245] width 368 height 25
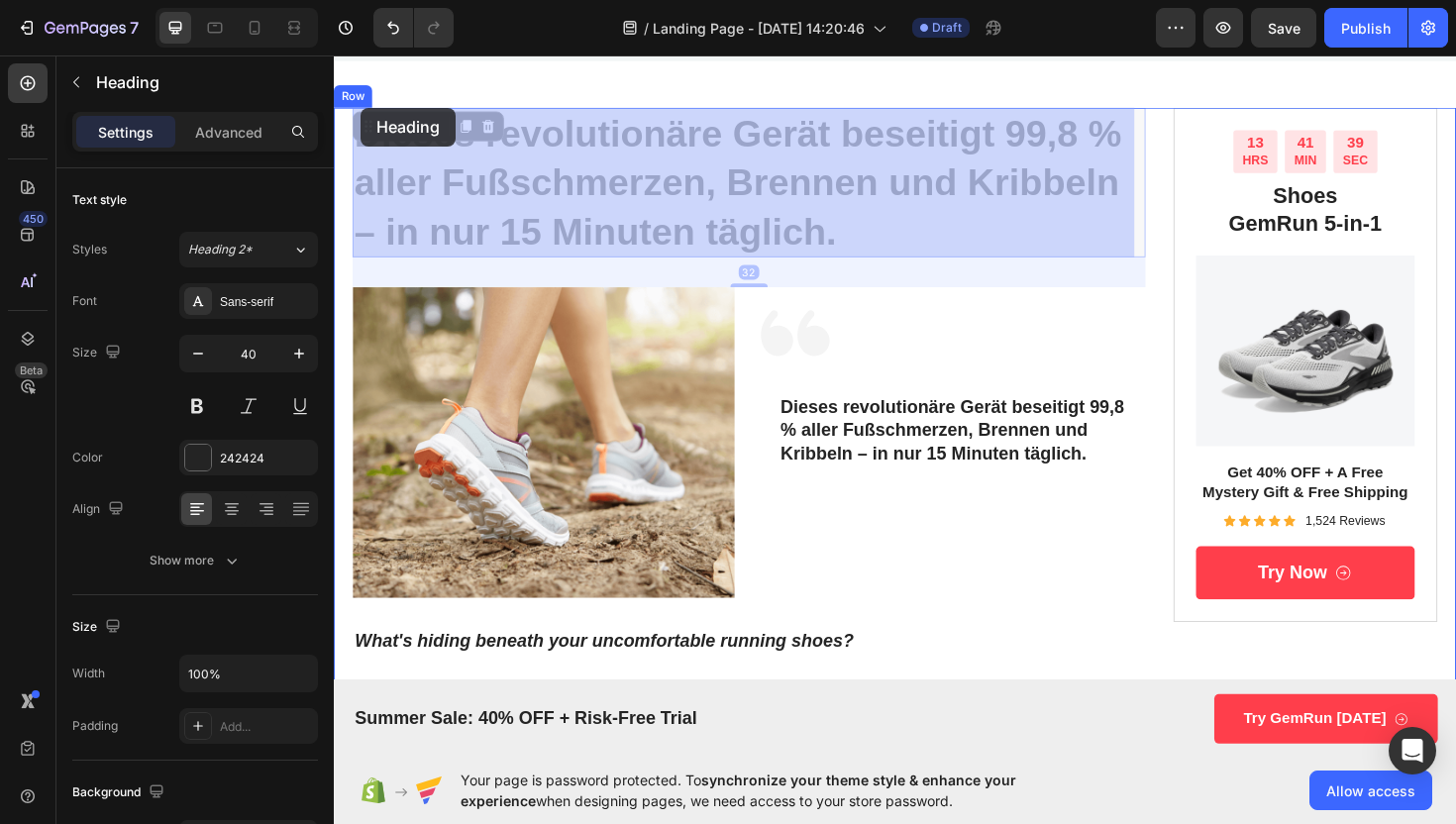
scroll to position [3, 0]
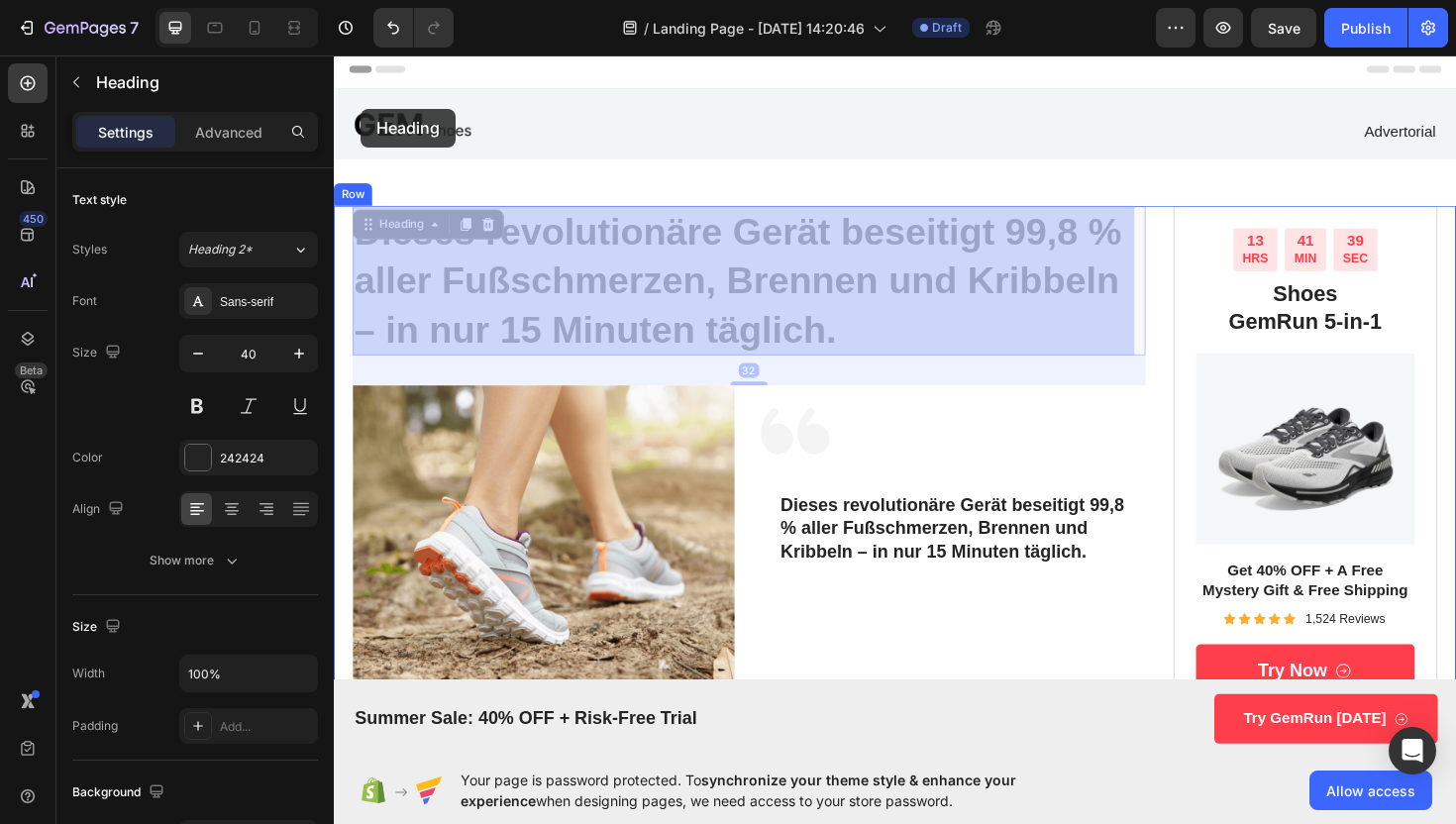
drag, startPoint x: 878, startPoint y: 249, endPoint x: 365, endPoint y: 113, distance: 530.7
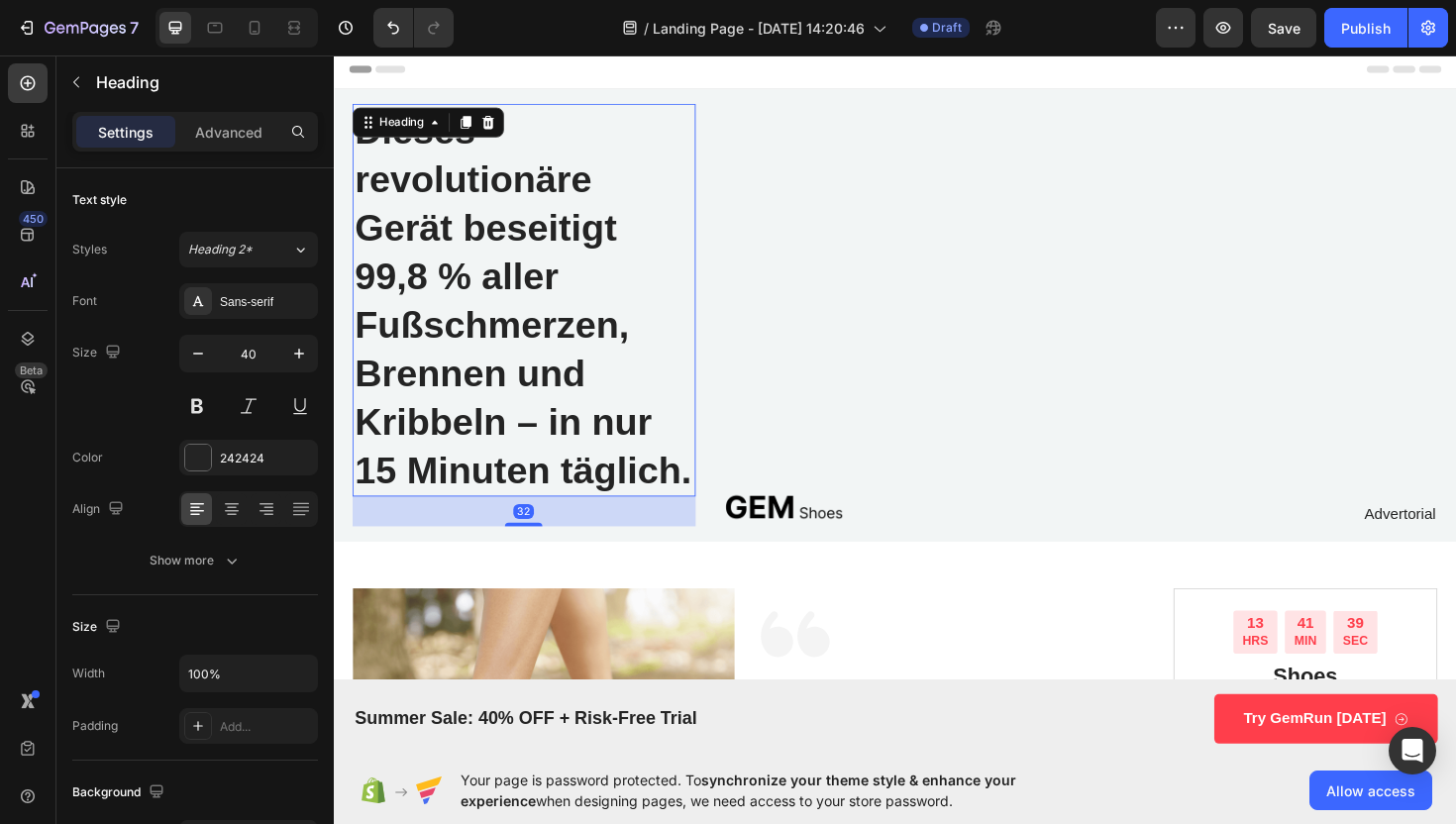
scroll to position [0, 0]
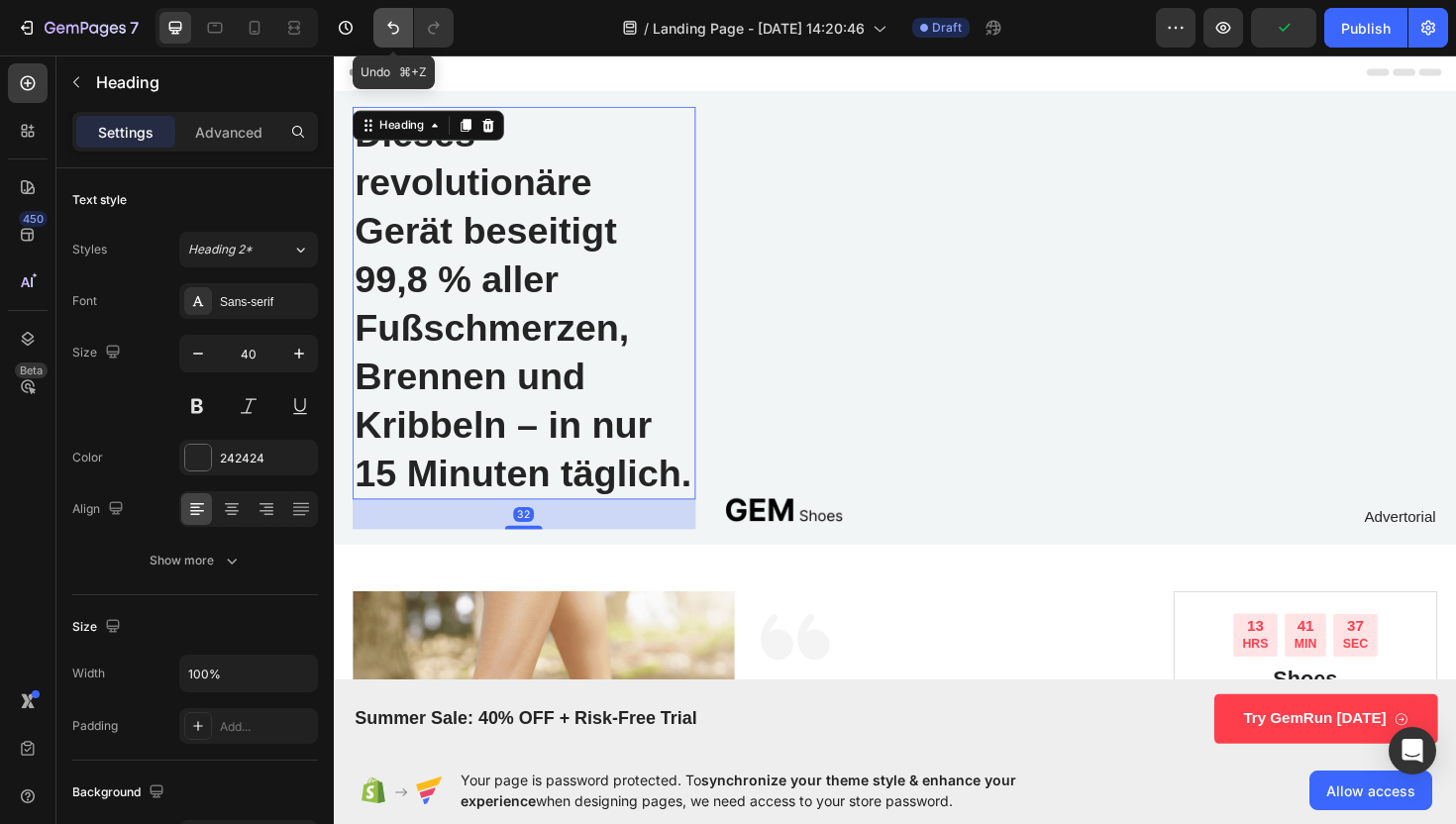
click at [396, 26] on icon "Undo/Redo" at bounding box center [393, 28] width 12 height 13
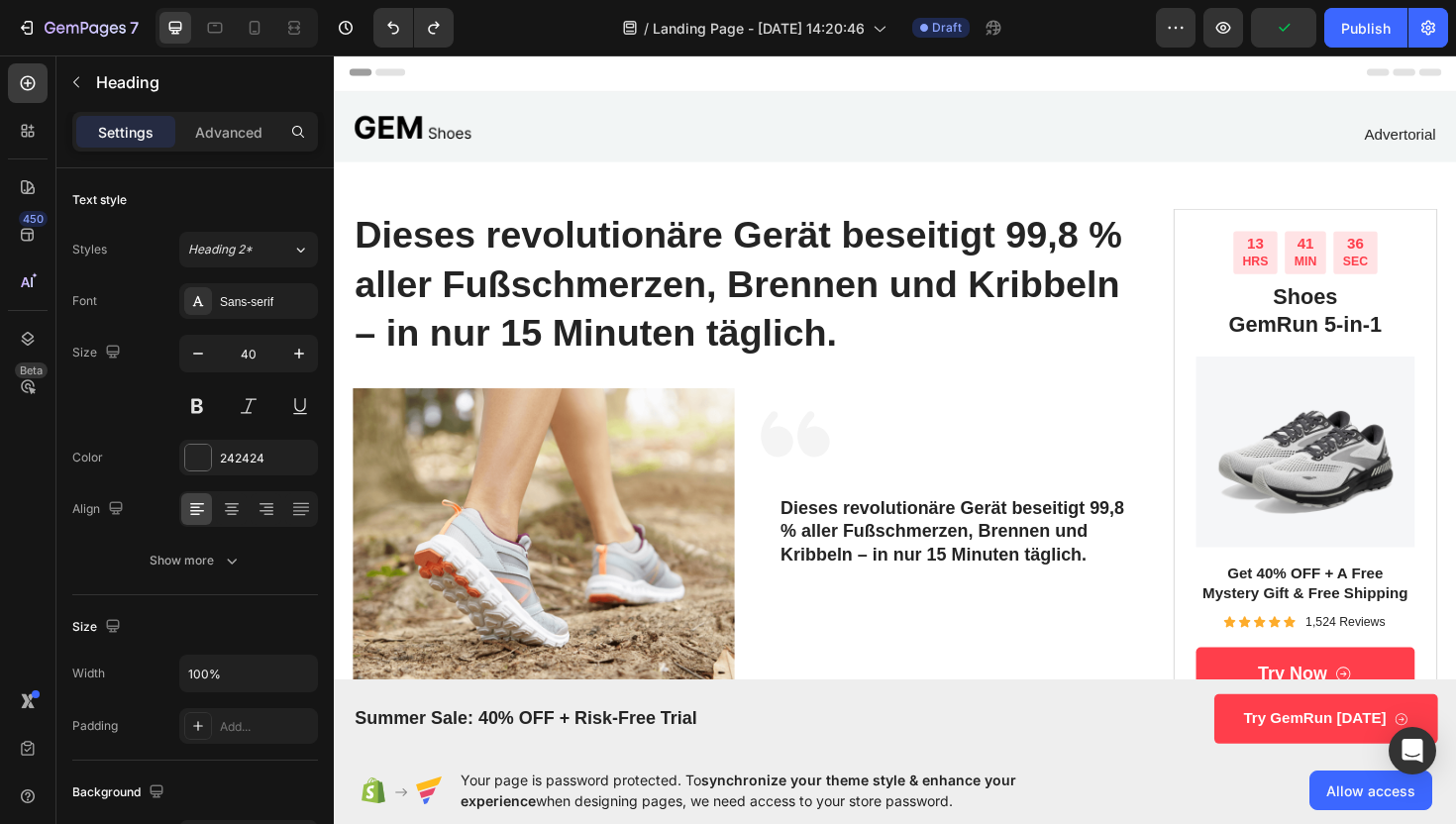
click at [885, 356] on h1 "Dieses revolutionäre Gerät beseitigt 99,8 % aller Fußschmerzen, Brennen und Kri…" at bounding box center [774, 297] width 840 height 159
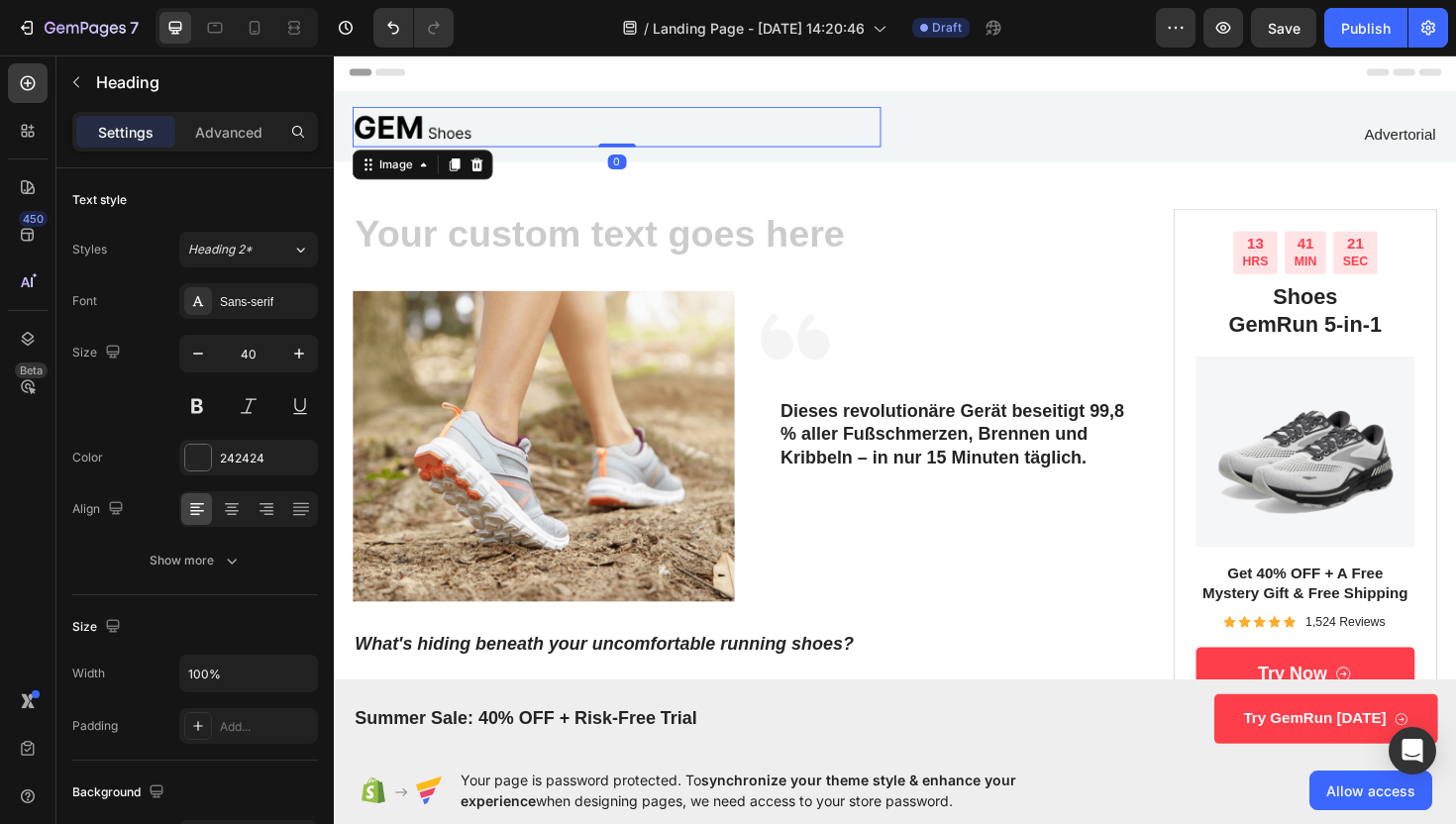
click at [560, 128] on div at bounding box center [633, 131] width 559 height 43
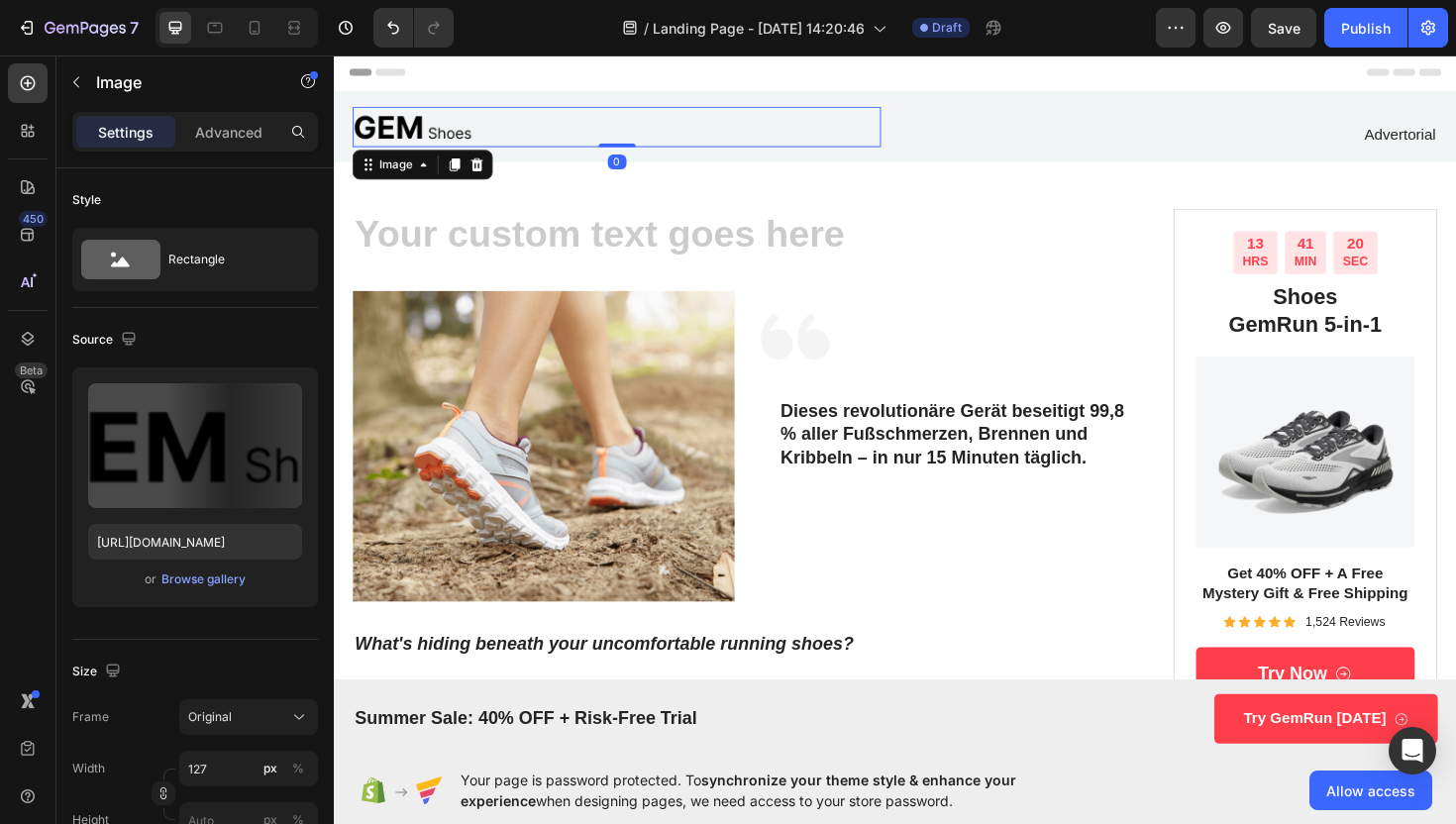
click at [548, 131] on div at bounding box center [633, 131] width 559 height 43
click at [505, 136] on div at bounding box center [633, 131] width 559 height 43
click at [477, 141] on img at bounding box center [416, 131] width 126 height 43
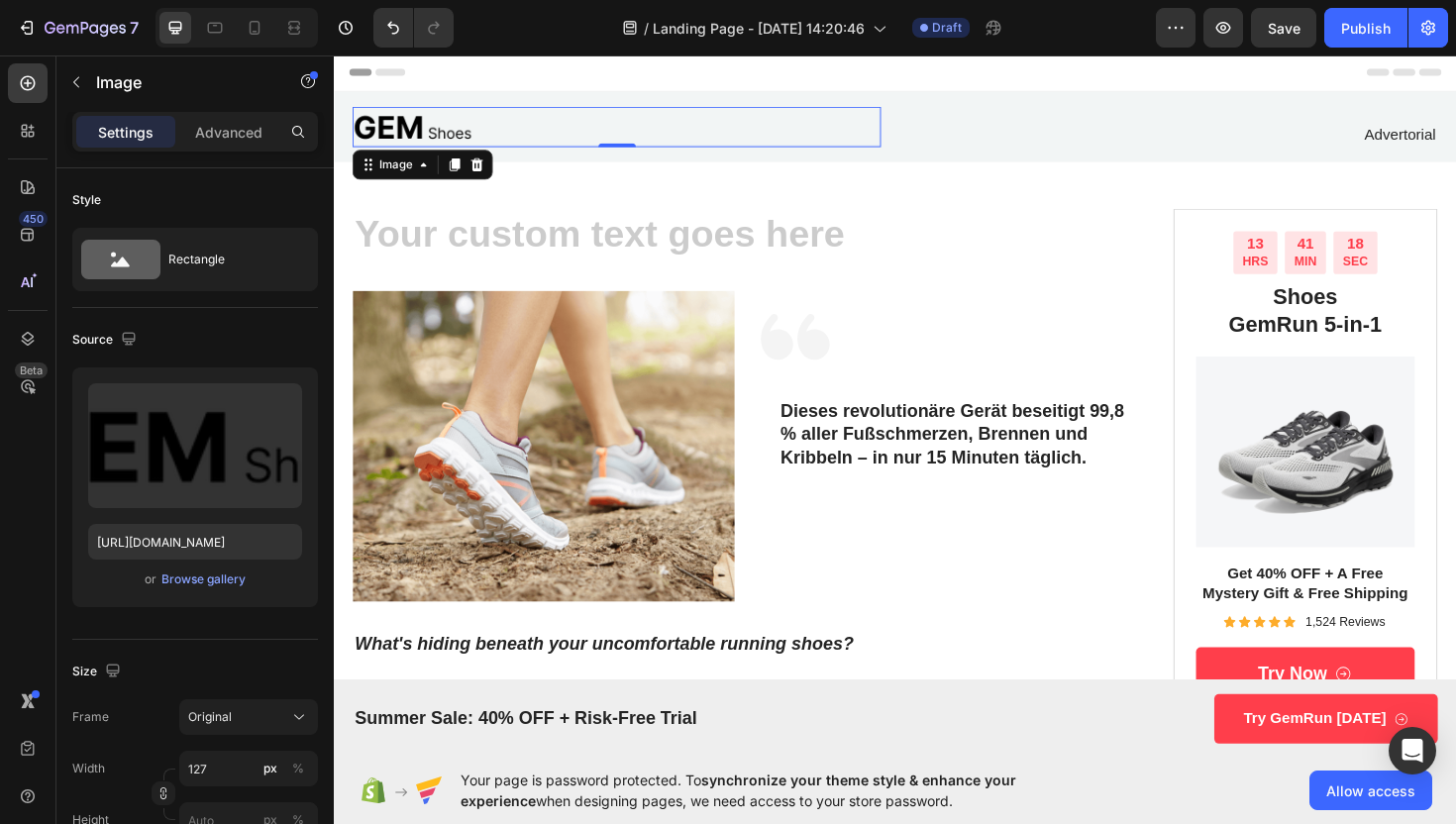
click at [434, 136] on img at bounding box center [416, 131] width 126 height 43
drag, startPoint x: 434, startPoint y: 136, endPoint x: 412, endPoint y: 134, distance: 22.1
click at [434, 136] on img at bounding box center [416, 131] width 126 height 43
click at [399, 134] on img at bounding box center [416, 131] width 126 height 43
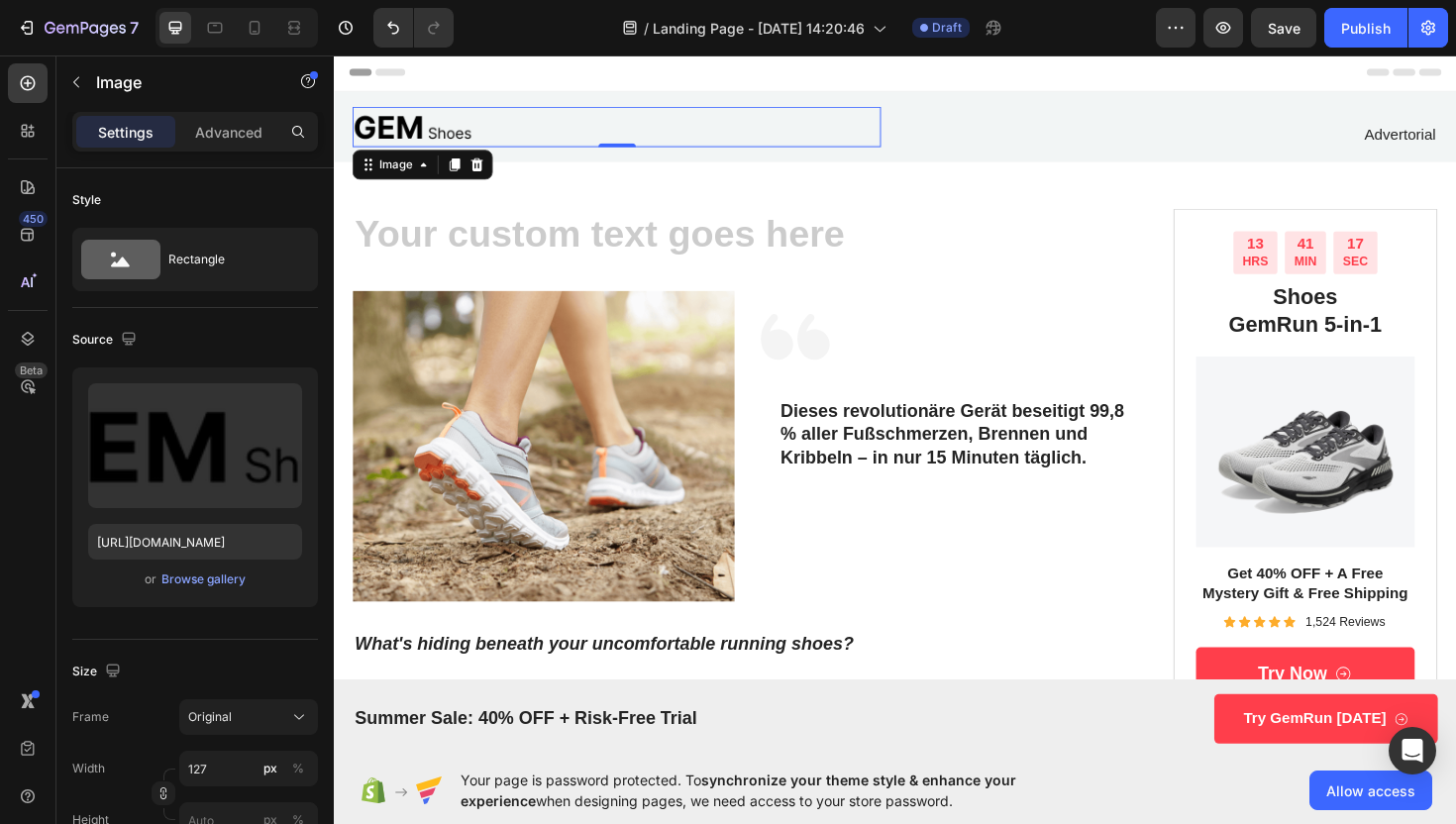
click at [399, 134] on img at bounding box center [416, 131] width 126 height 43
click at [414, 174] on div "Image" at bounding box center [399, 172] width 43 height 18
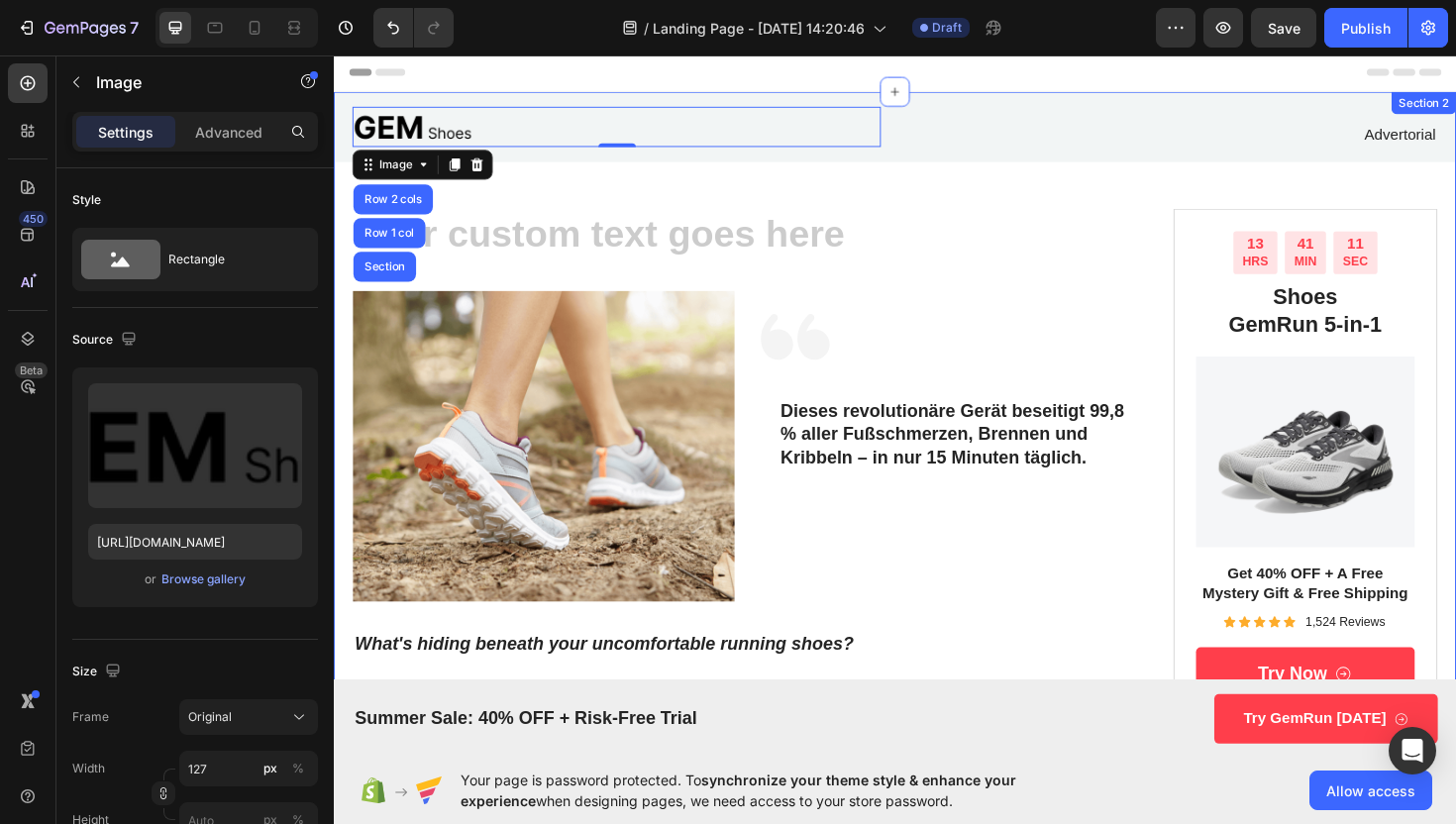
click at [886, 217] on h1 "Rich Text Editor. Editing area: main" at bounding box center [774, 245] width 840 height 56
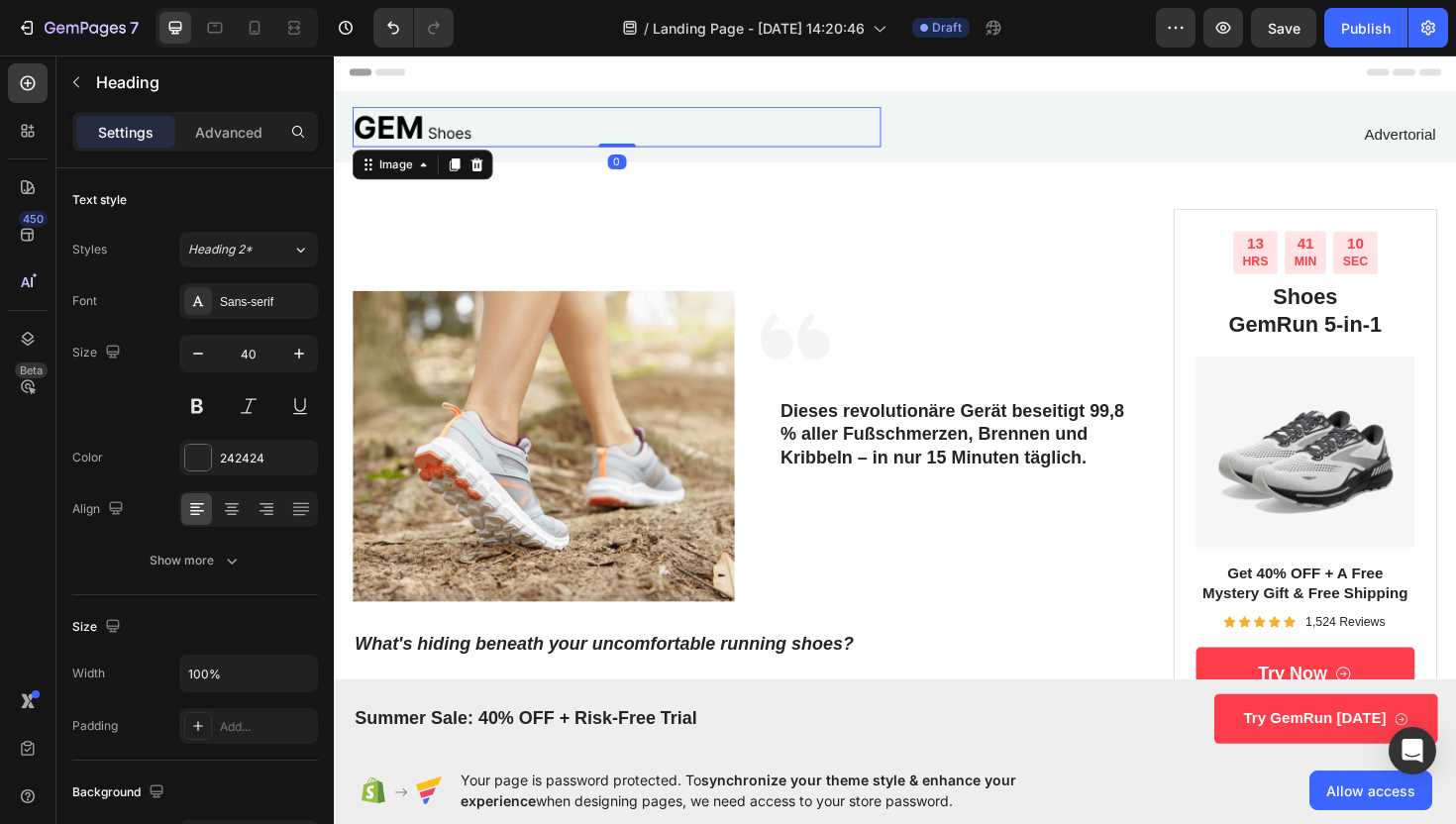
click at [466, 146] on img at bounding box center [416, 131] width 126 height 43
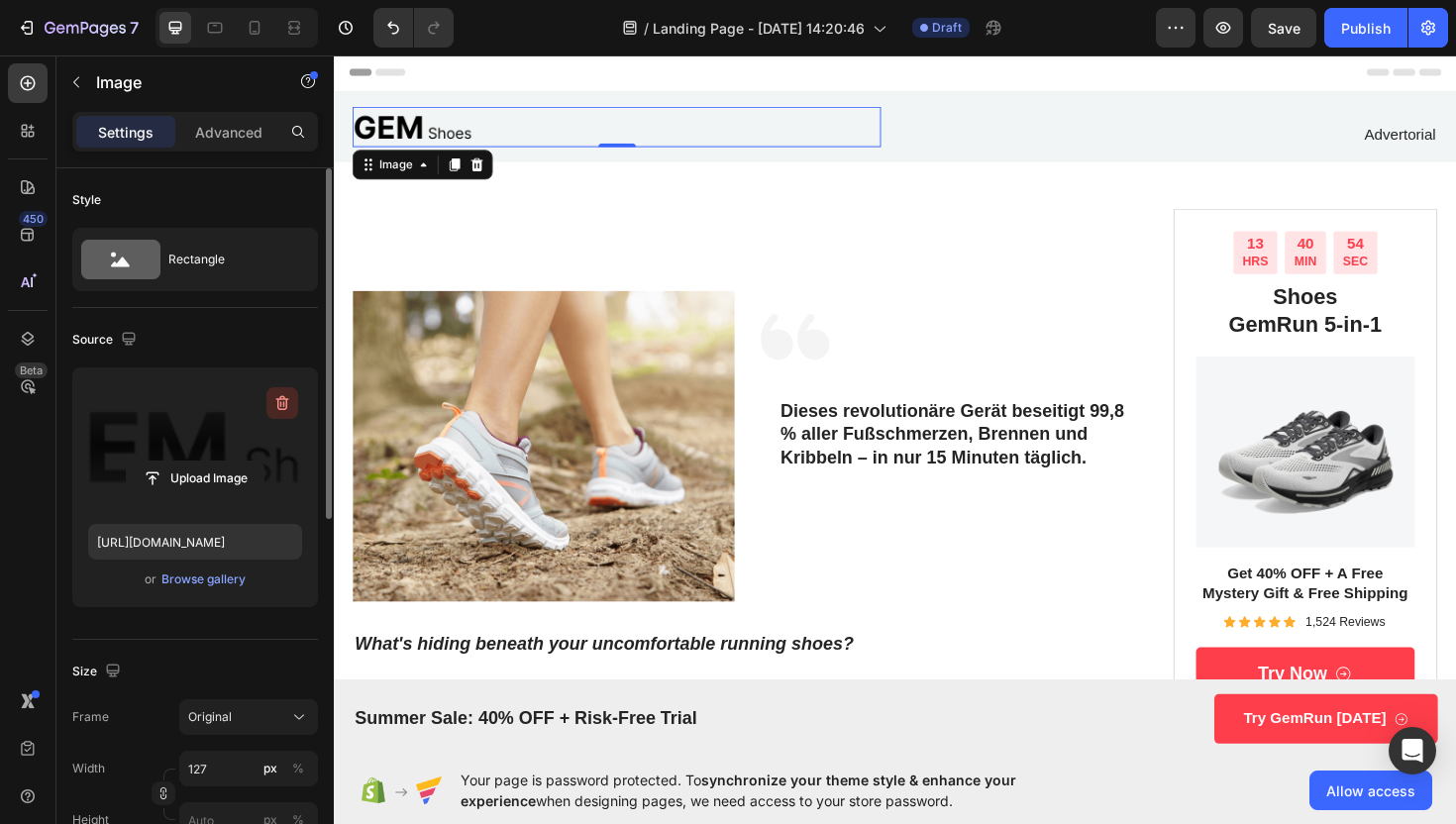
click at [280, 401] on icon "button" at bounding box center [282, 403] width 20 height 20
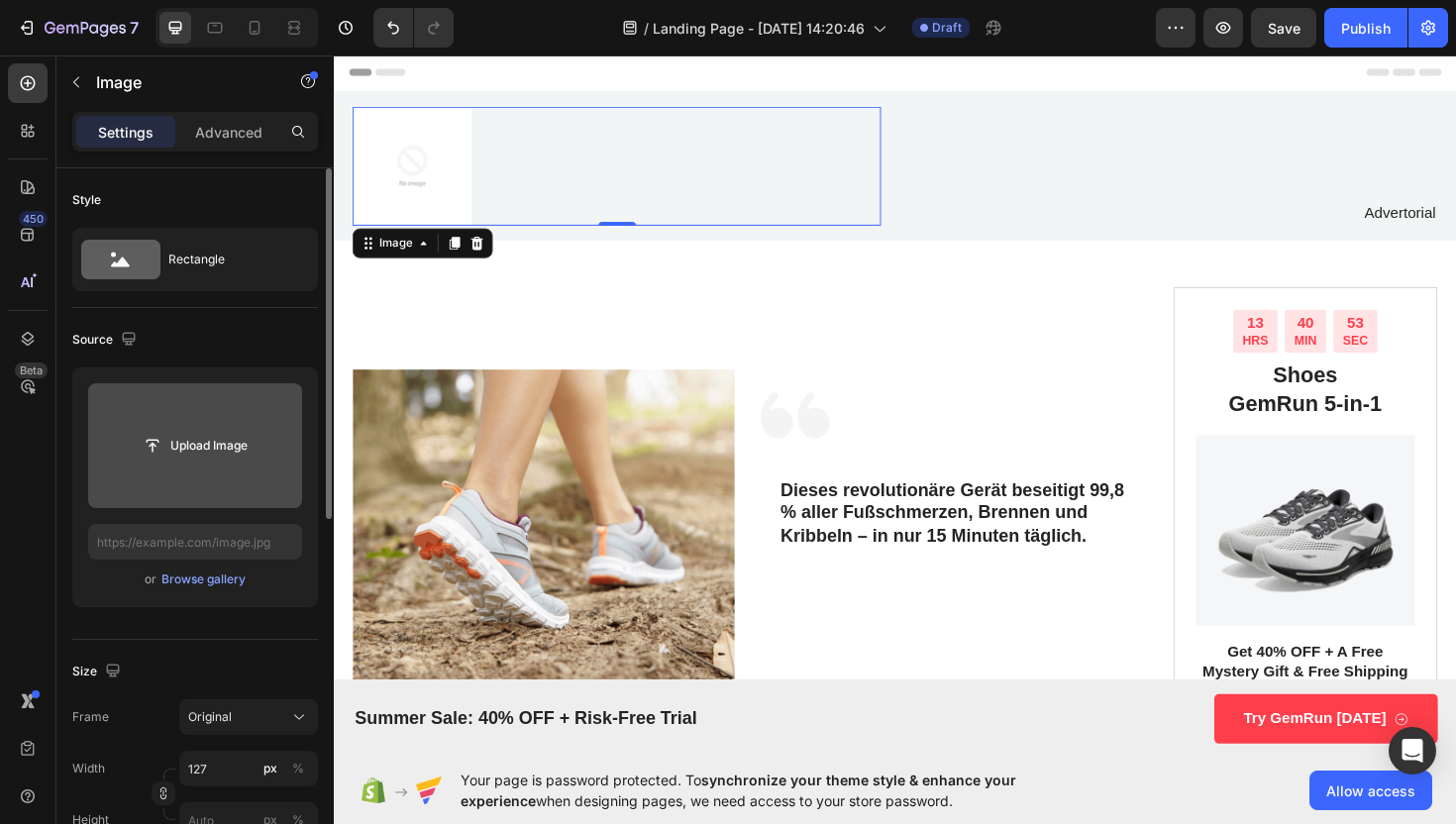
click at [386, 182] on img at bounding box center [416, 173] width 126 height 126
click at [1037, 394] on div "Icon Dieses revolutionäre Gerät beseitigt 99,8 % aller Fußschmerzen, Brennen un…" at bounding box center [991, 552] width 404 height 329
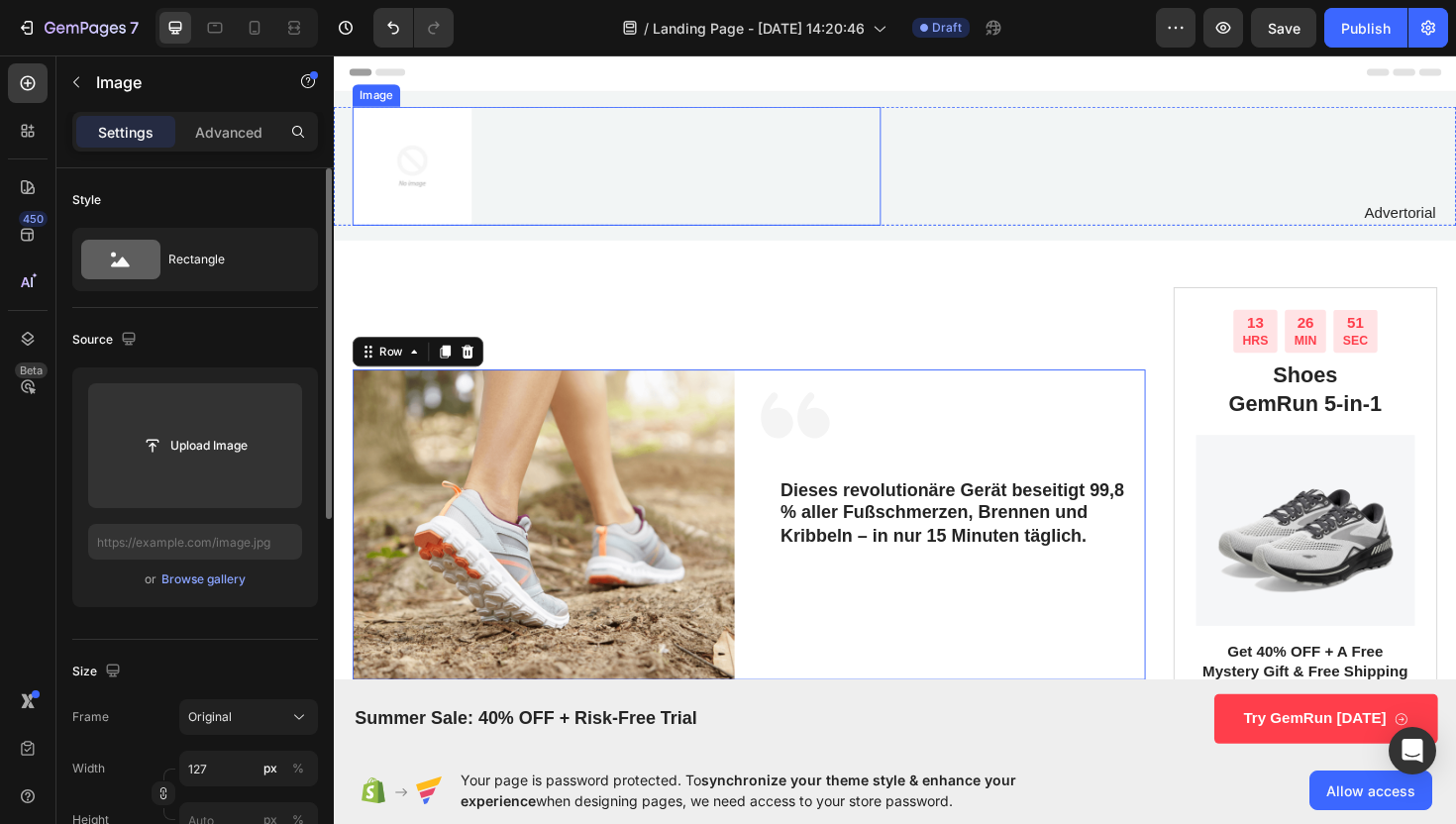
click at [700, 159] on div at bounding box center [633, 173] width 559 height 126
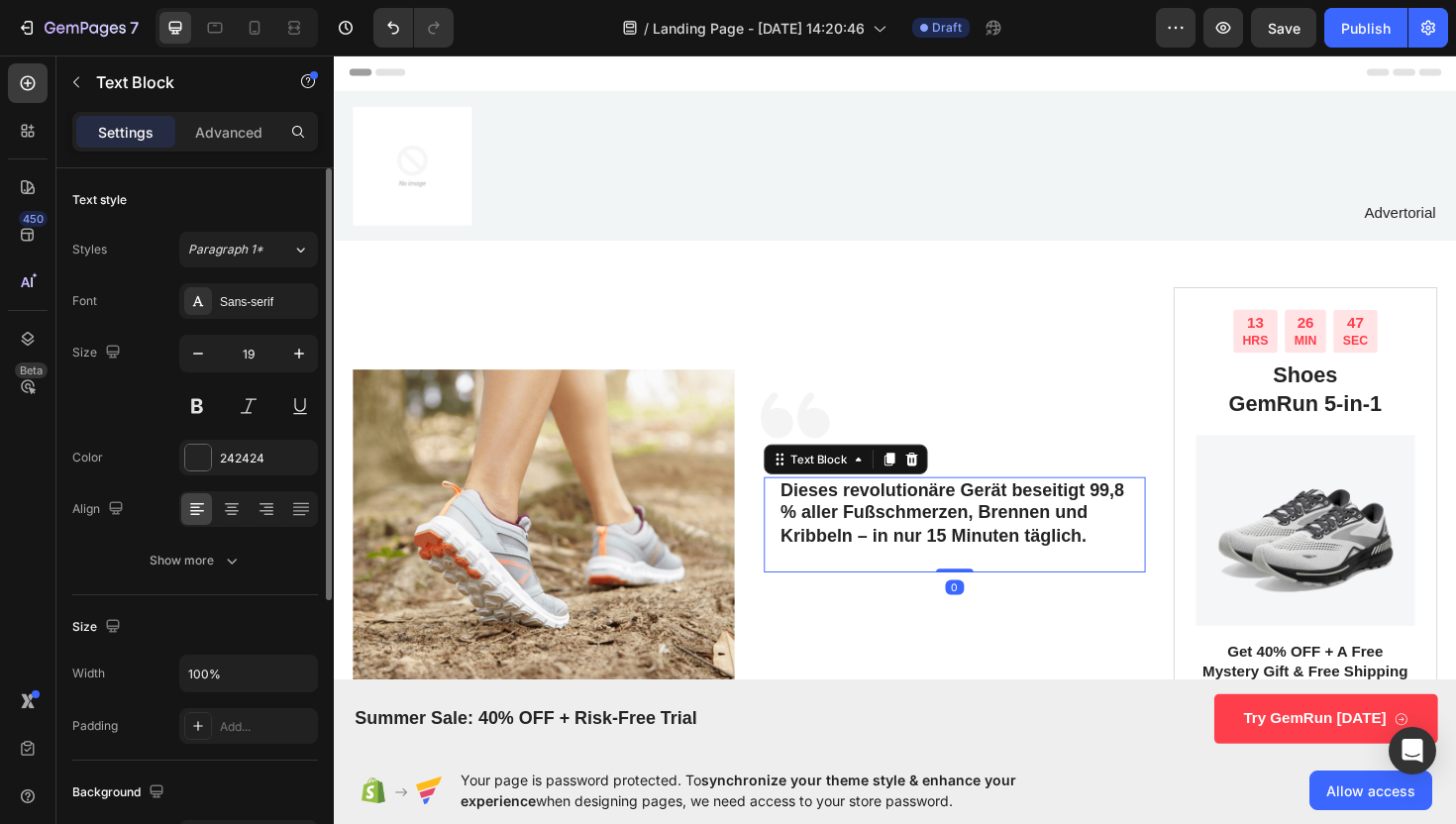
click at [897, 575] on p "Dieses revolutionäre Gerät beseitigt 99,8 % aller Fußschmerzen, Brennen und Kri…" at bounding box center [991, 541] width 368 height 73
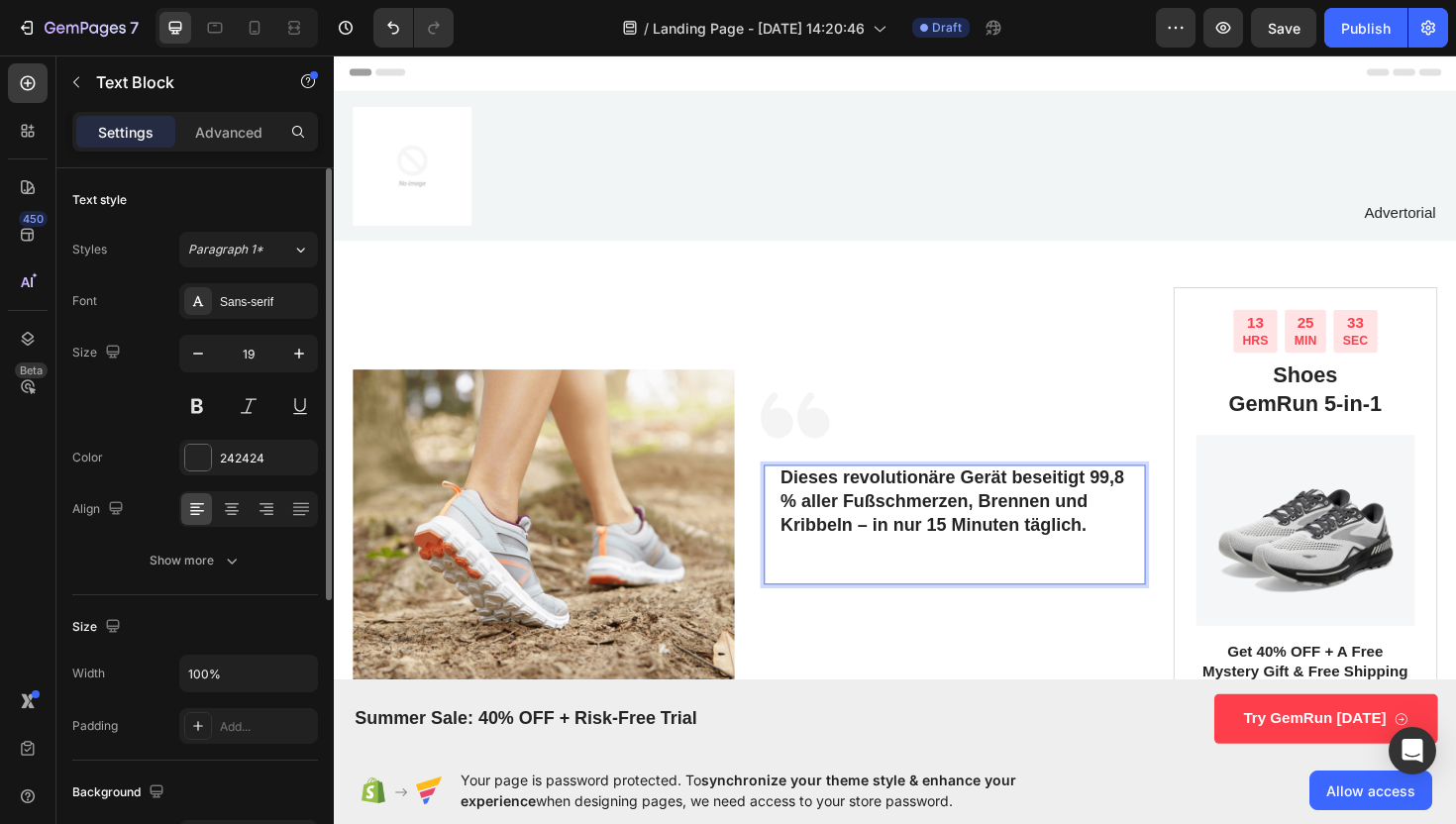
click at [841, 589] on p "Rich Text Editor. Editing area: main" at bounding box center [991, 576] width 368 height 25
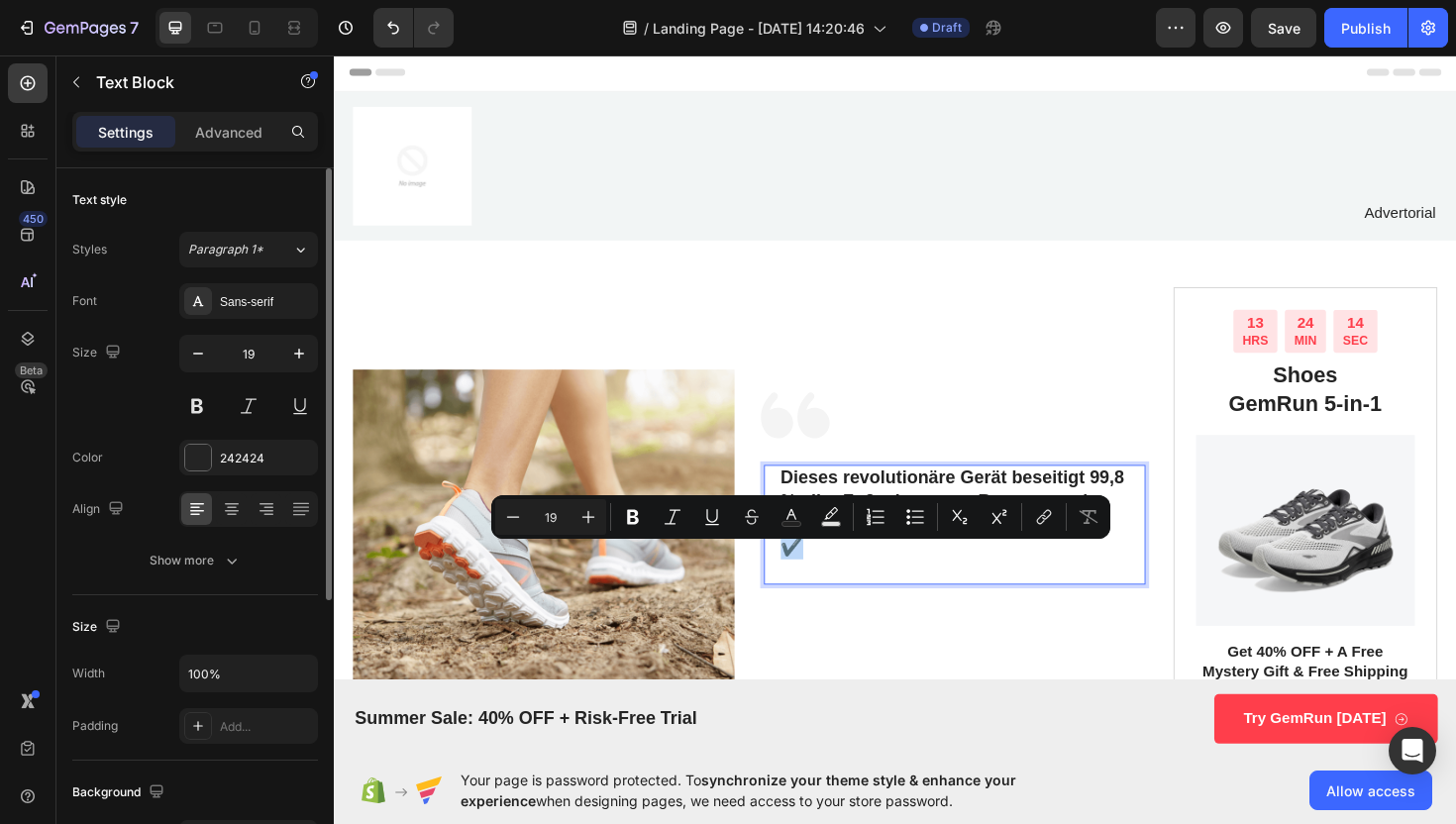
drag, startPoint x: 820, startPoint y: 588, endPoint x: 803, endPoint y: 588, distance: 17.0
click at [807, 588] on p "✔️" at bounding box center [991, 576] width 368 height 25
click at [848, 589] on p "✔️" at bounding box center [991, 576] width 368 height 25
click at [831, 589] on p "✔️" at bounding box center [991, 576] width 368 height 25
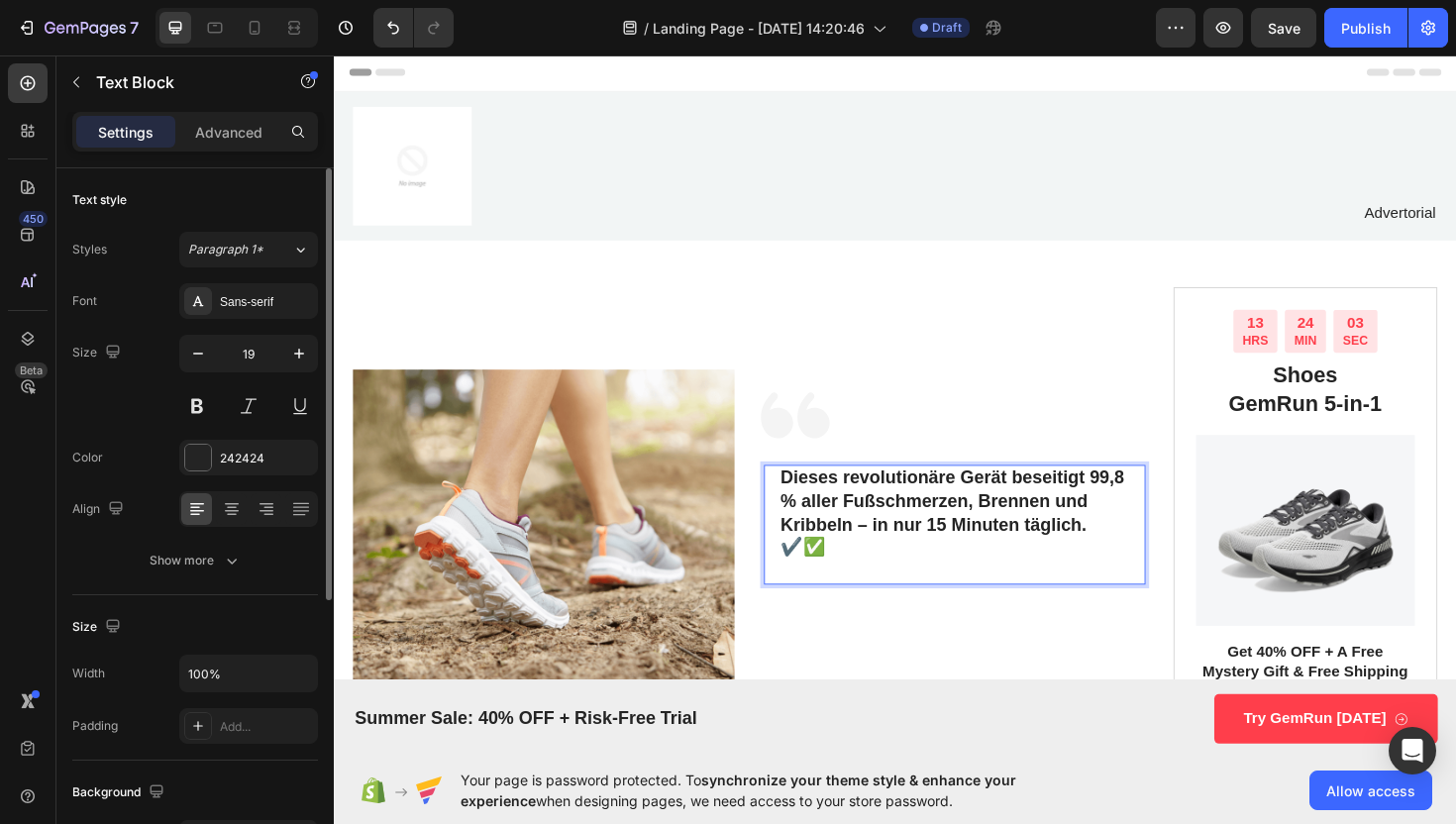
click at [821, 585] on p "✔️✅" at bounding box center [991, 576] width 368 height 25
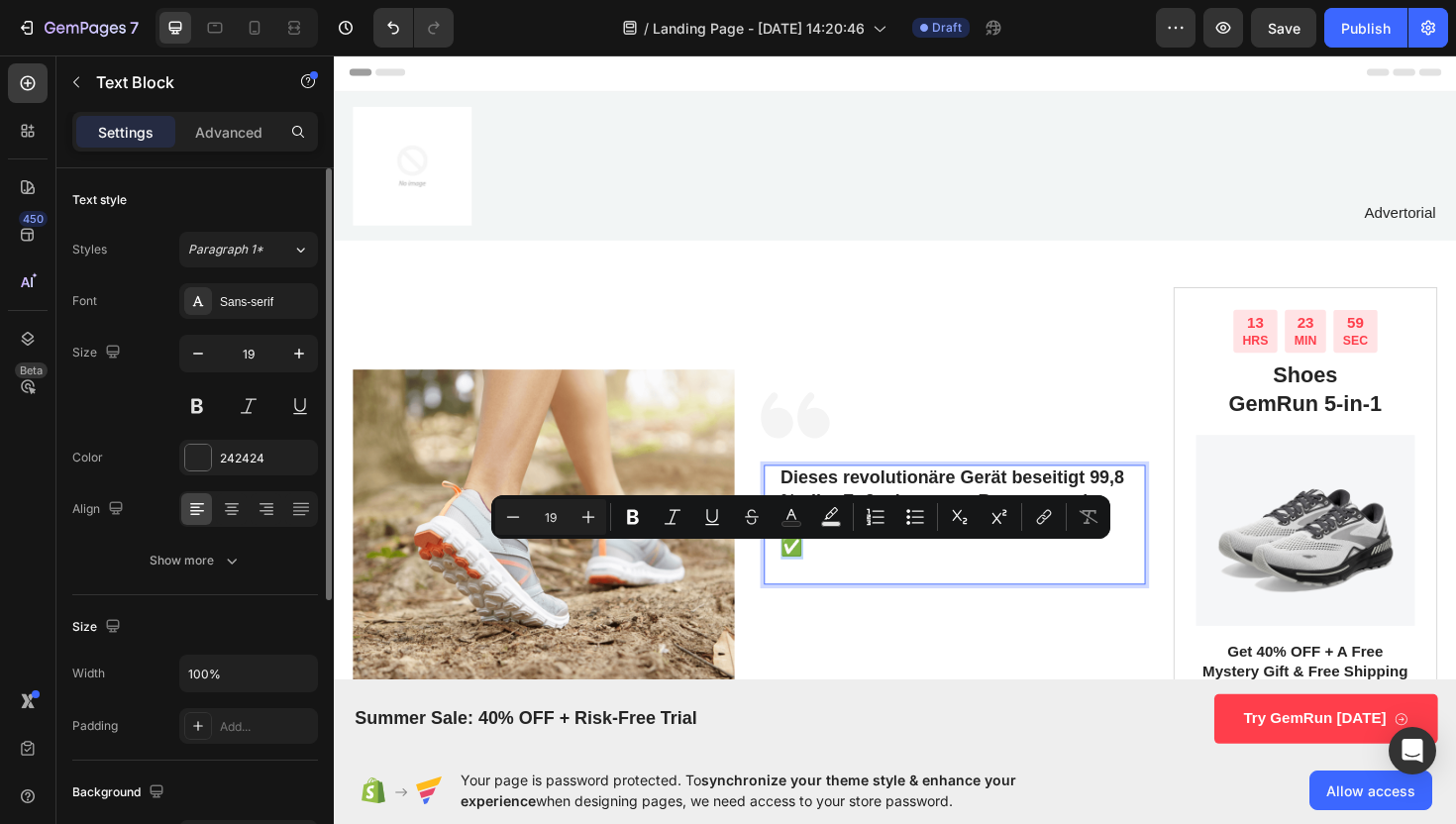
drag, startPoint x: 824, startPoint y: 589, endPoint x: 799, endPoint y: 589, distance: 25.0
click at [805, 589] on div "Dieses revolutionäre Gerät beseitigt 99,8 % aller Fußschmerzen, Brennen und Kri…" at bounding box center [991, 553] width 372 height 127
copy p "✅"
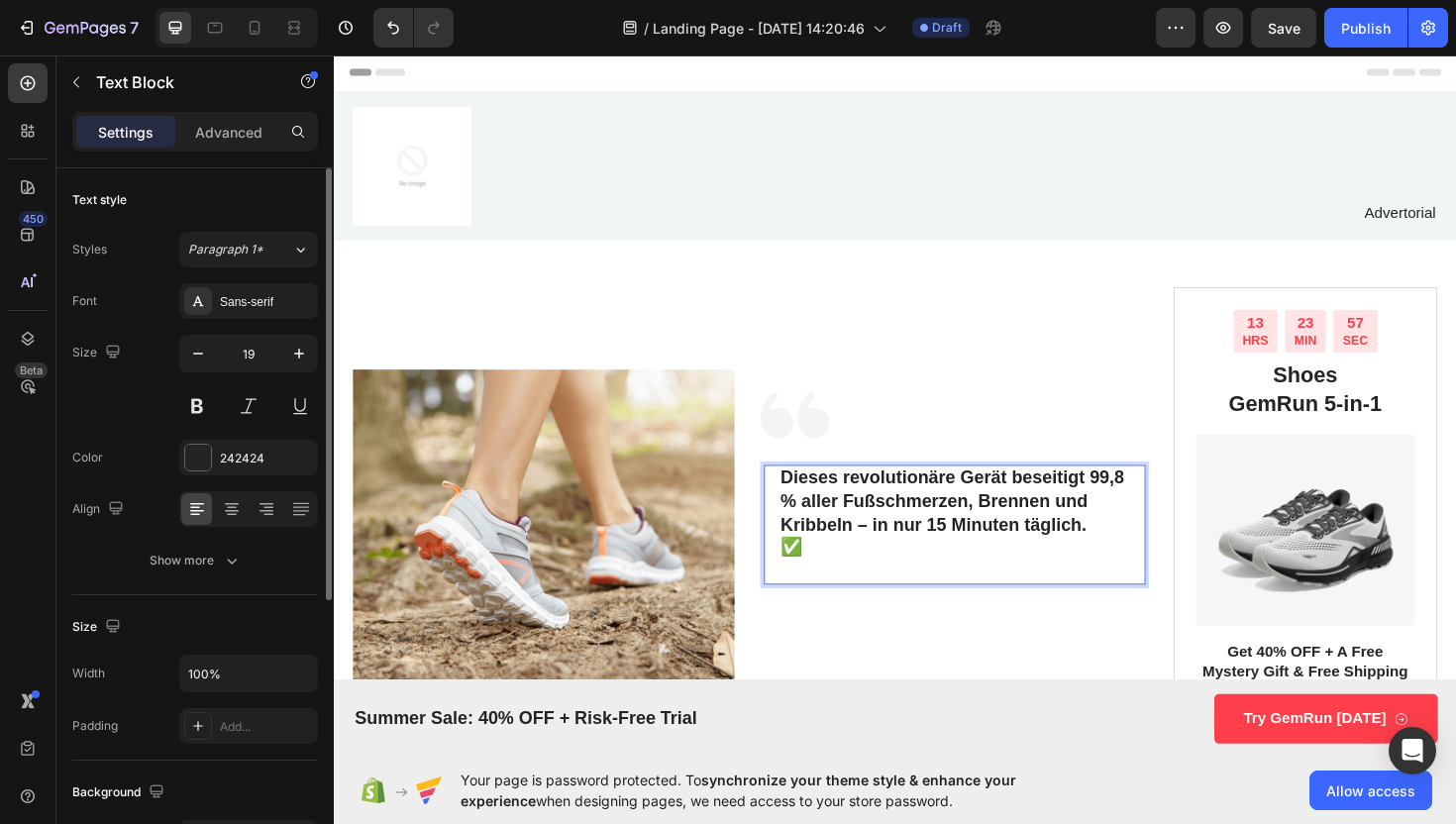
click at [850, 589] on p "✅" at bounding box center [991, 576] width 368 height 25
click at [835, 589] on p "✅✅✅✅" at bounding box center [991, 576] width 368 height 25
click at [824, 589] on p "✅✅✅✅" at bounding box center [991, 576] width 368 height 25
